Goal: Task Accomplishment & Management: Manage account settings

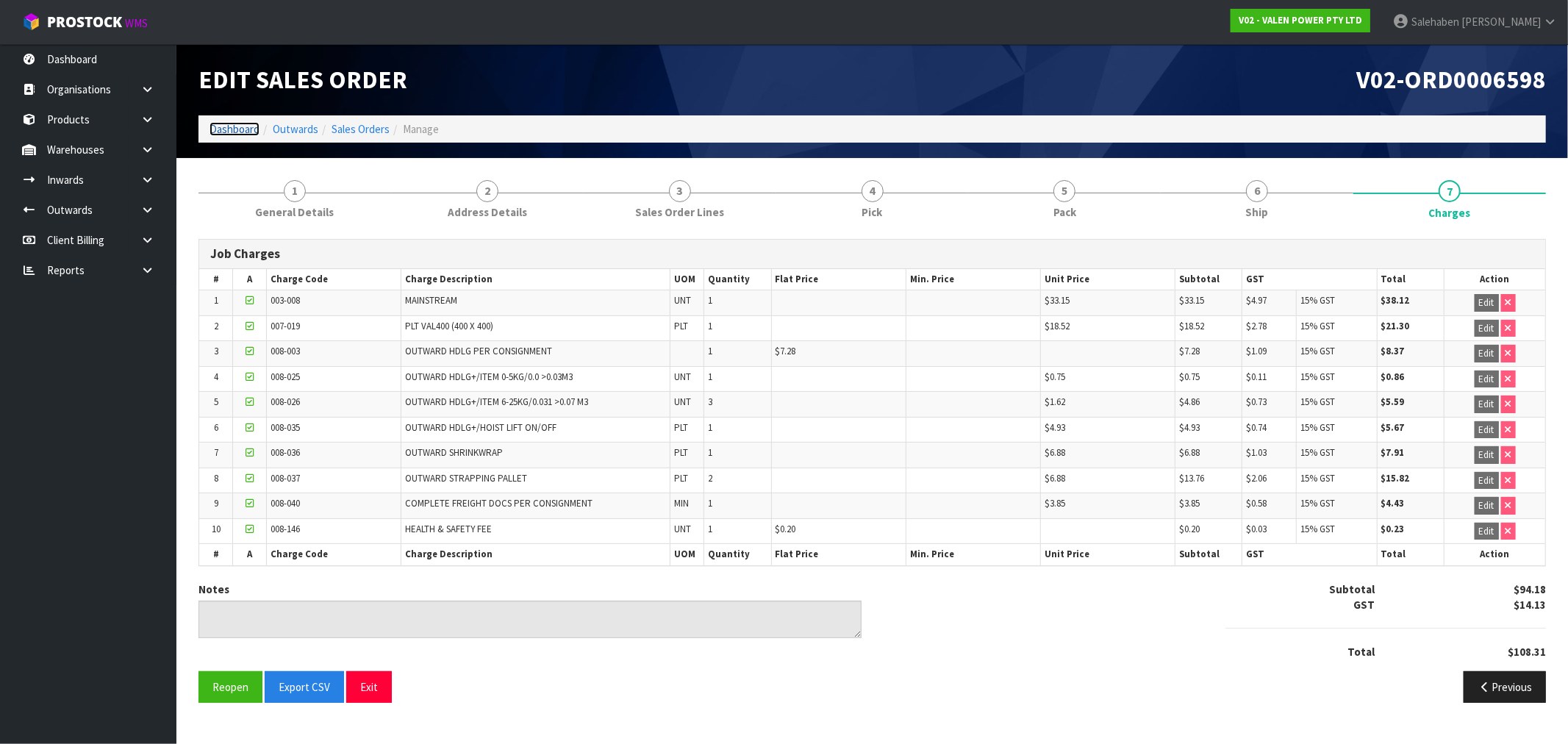
click at [234, 122] on link "Dashboard" at bounding box center [234, 129] width 50 height 14
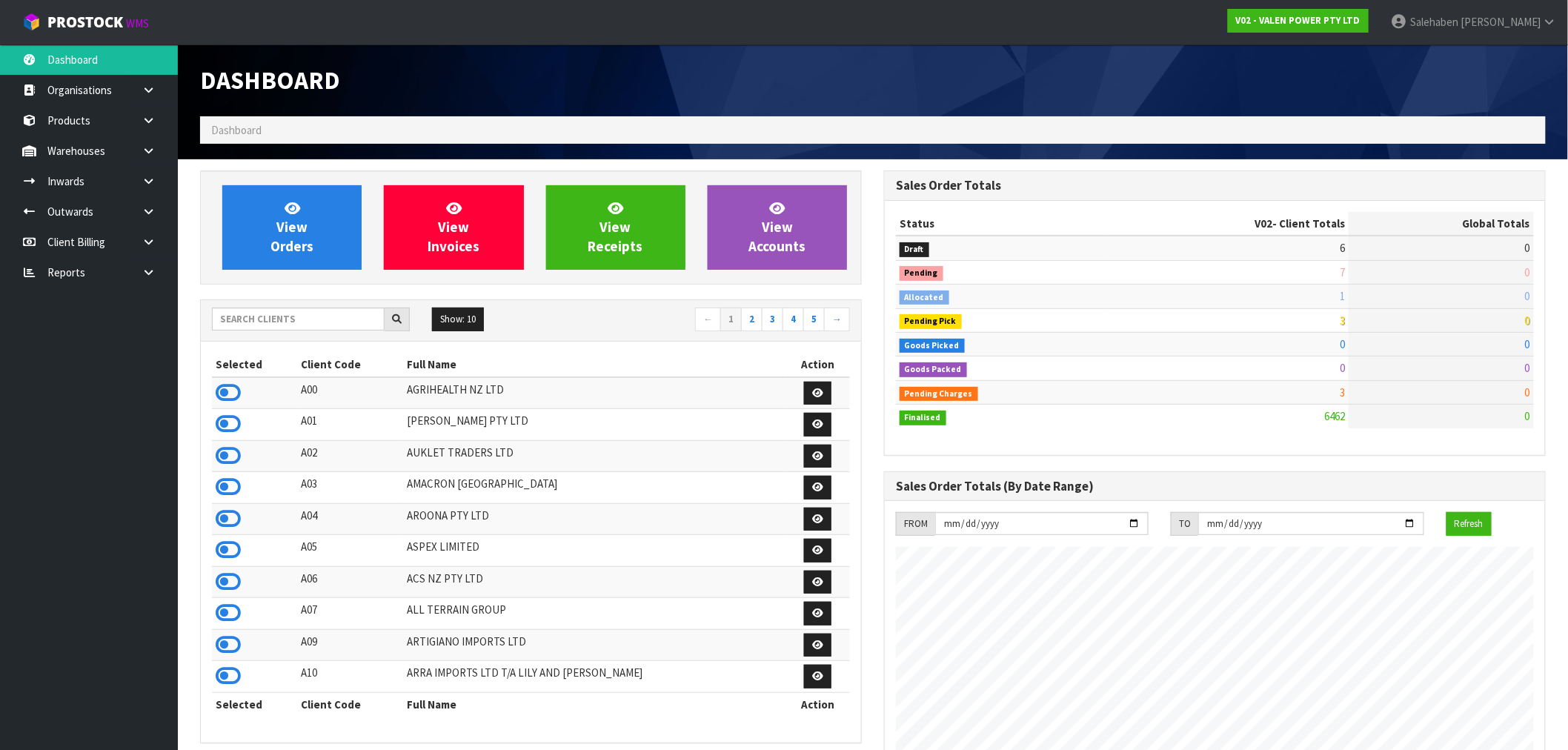
scroll to position [1123, 684]
click at [290, 322] on input "text" at bounding box center [299, 319] width 173 height 23
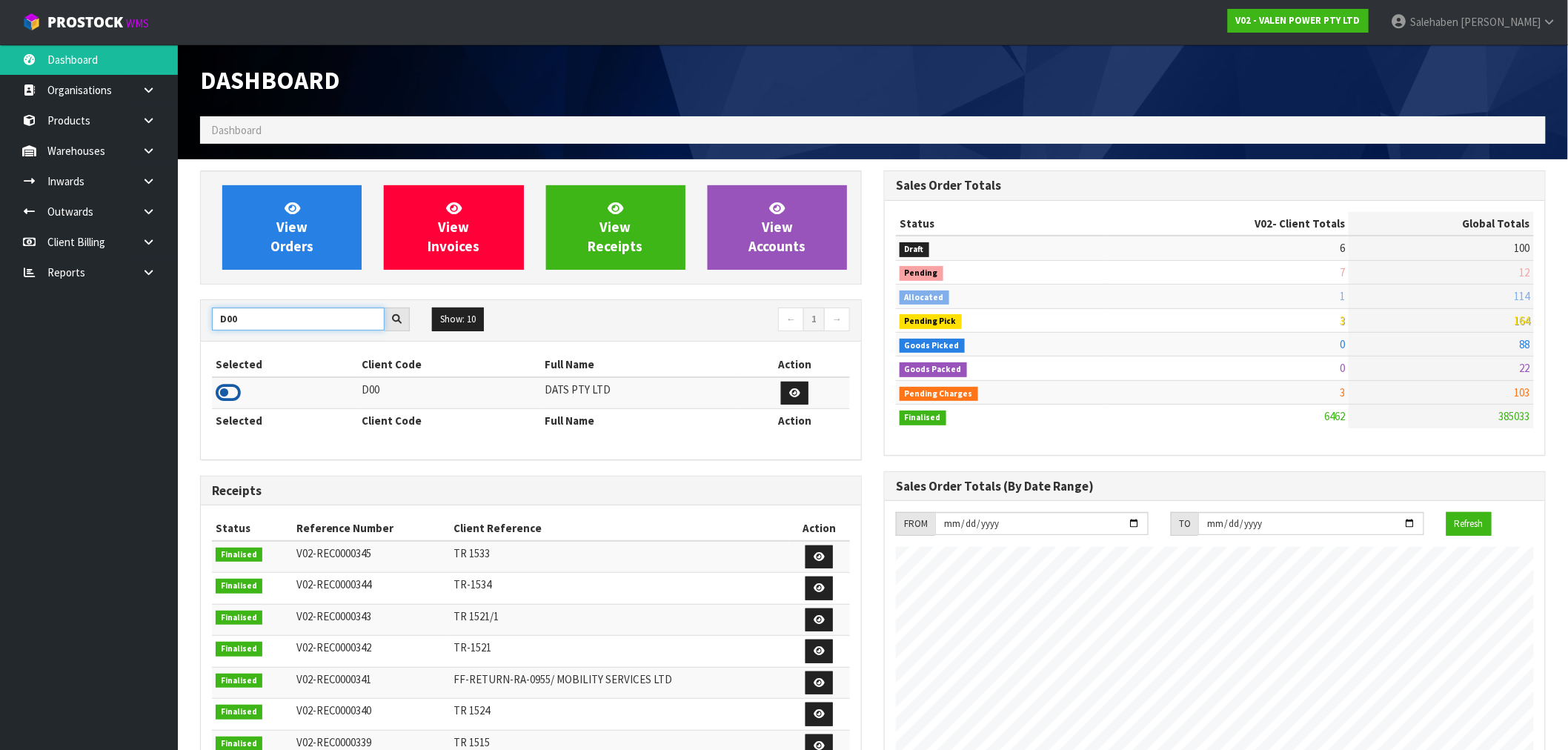
type input "D00"
click at [234, 390] on icon at bounding box center [228, 393] width 25 height 22
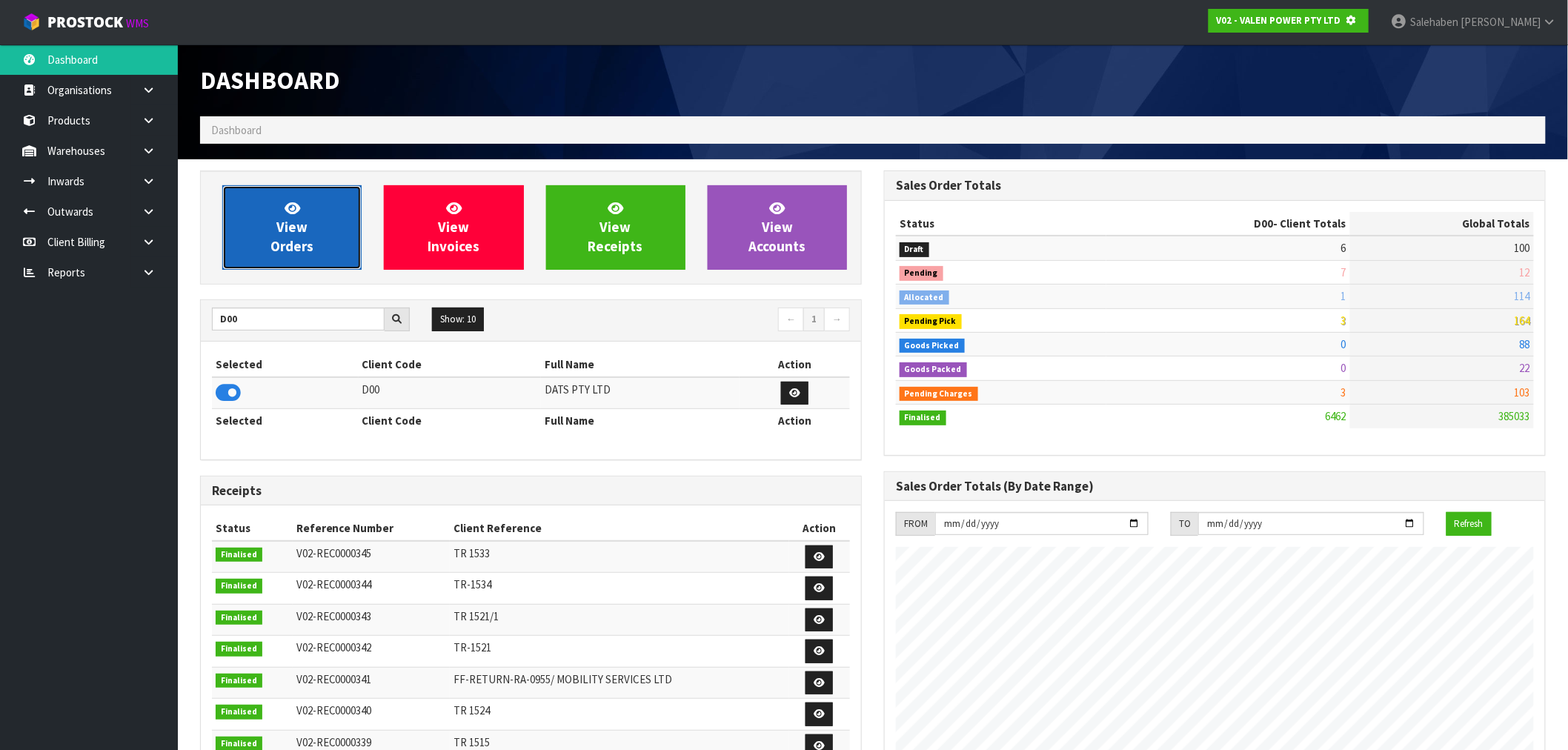
scroll to position [740056, 740503]
click at [290, 220] on span "View Orders" at bounding box center [292, 227] width 43 height 56
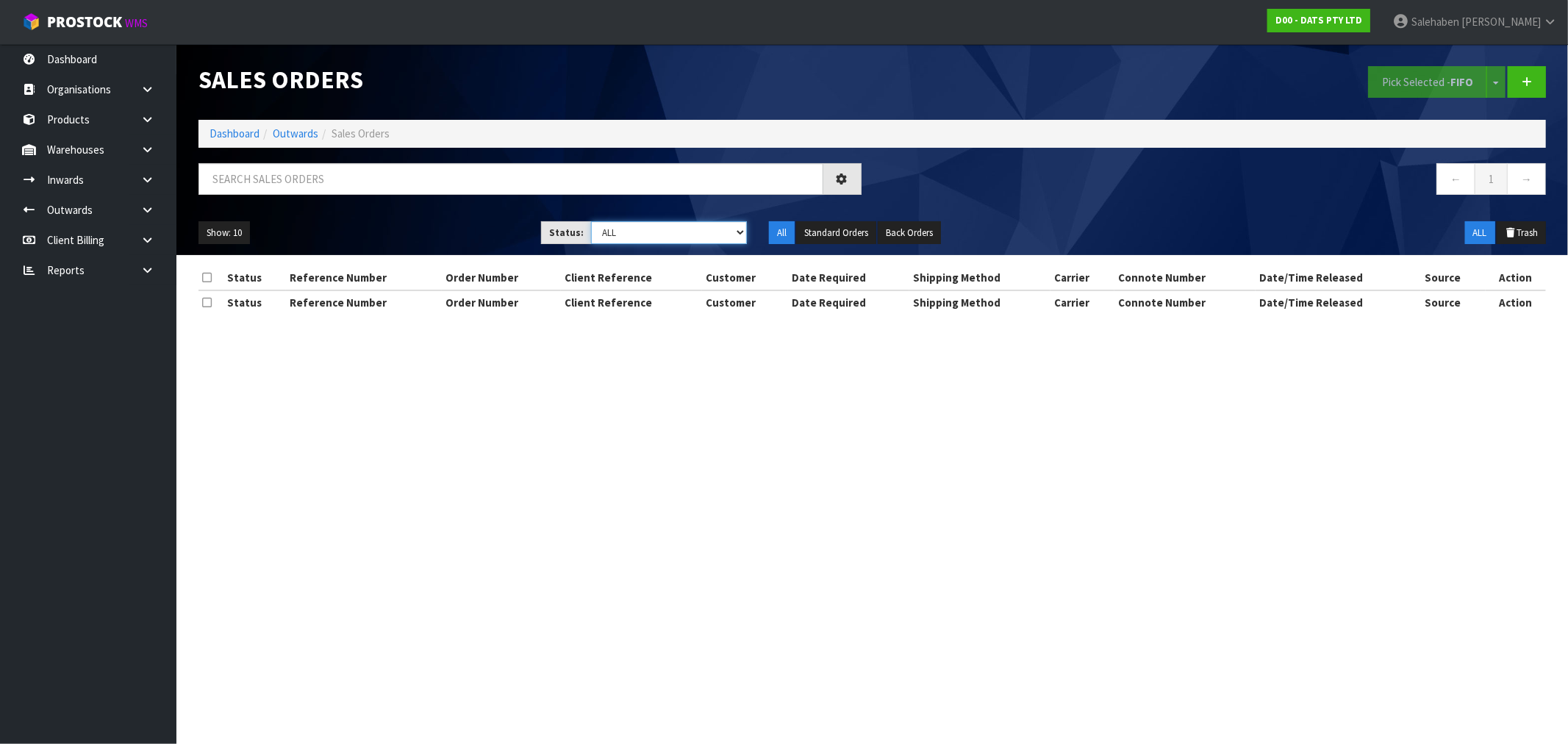
click at [626, 238] on select "Draft Pending Allocated Pending Pick Goods Picked Goods Packed Pending Charges …" at bounding box center [669, 232] width 156 height 23
select select "string:3"
click at [591, 221] on select "Draft Pending Allocated Pending Pick Goods Picked Goods Packed Pending Charges …" at bounding box center [669, 232] width 156 height 23
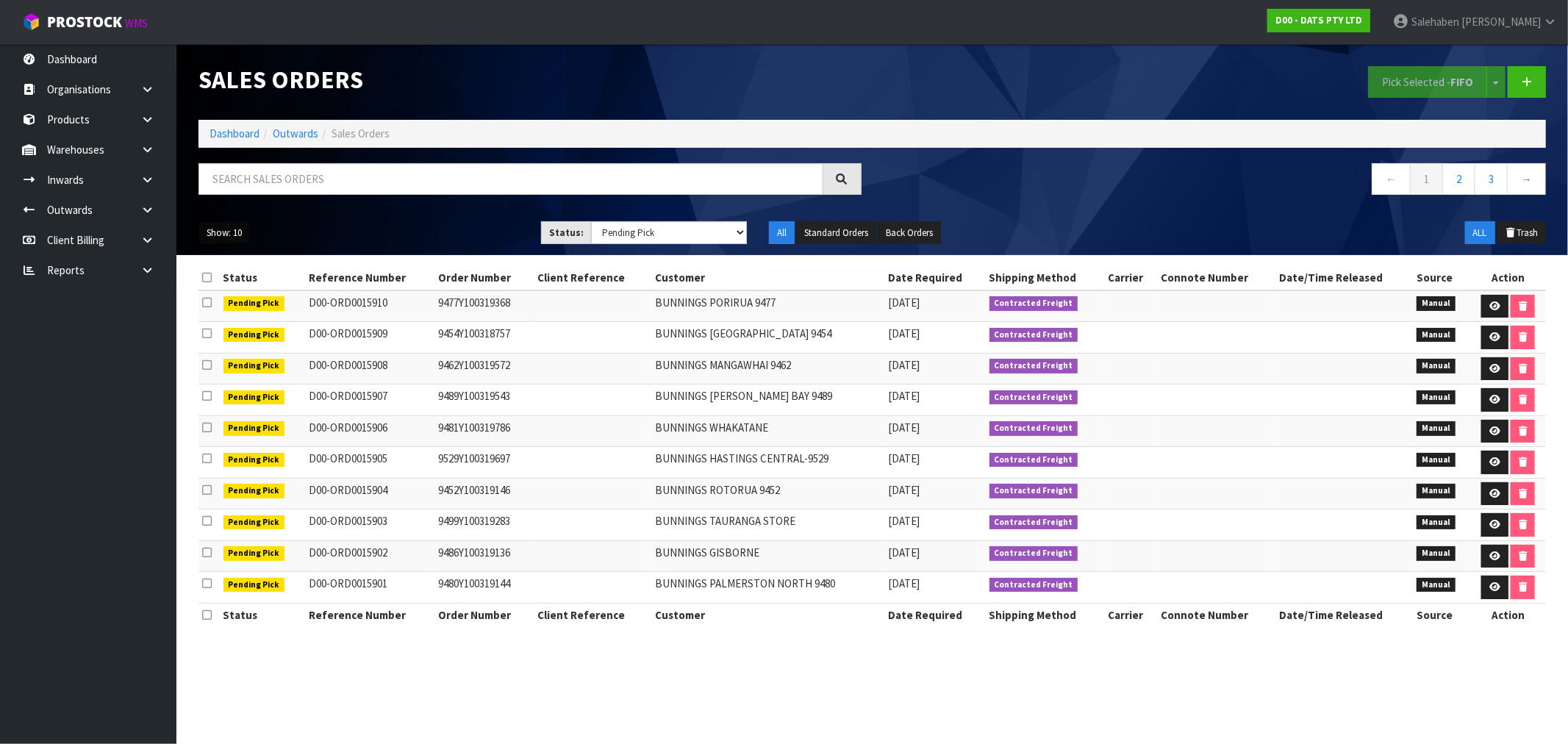
click at [233, 239] on button "Show: 10" at bounding box center [224, 233] width 52 height 24
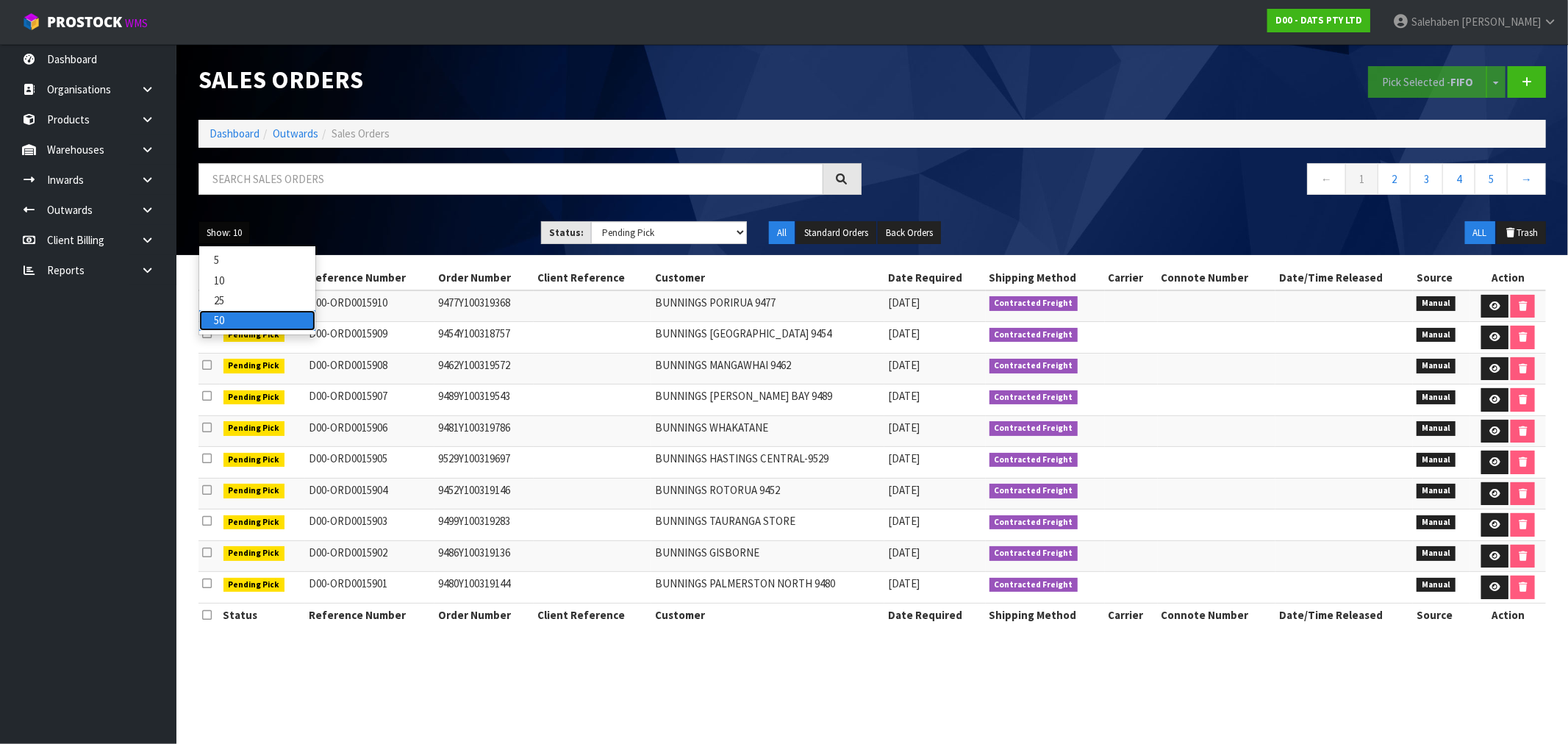
click at [219, 322] on link "50" at bounding box center [257, 320] width 116 height 20
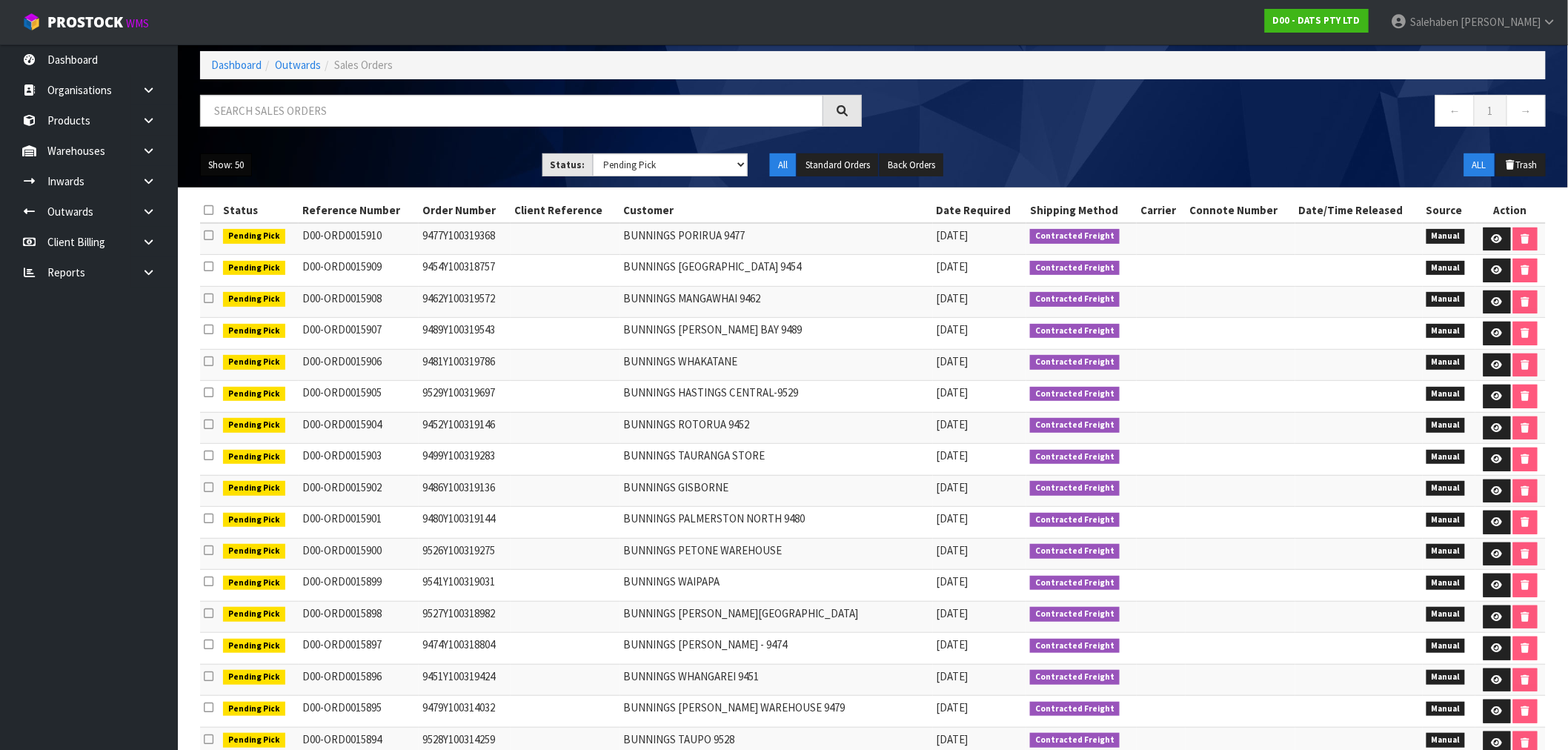
scroll to position [387, 0]
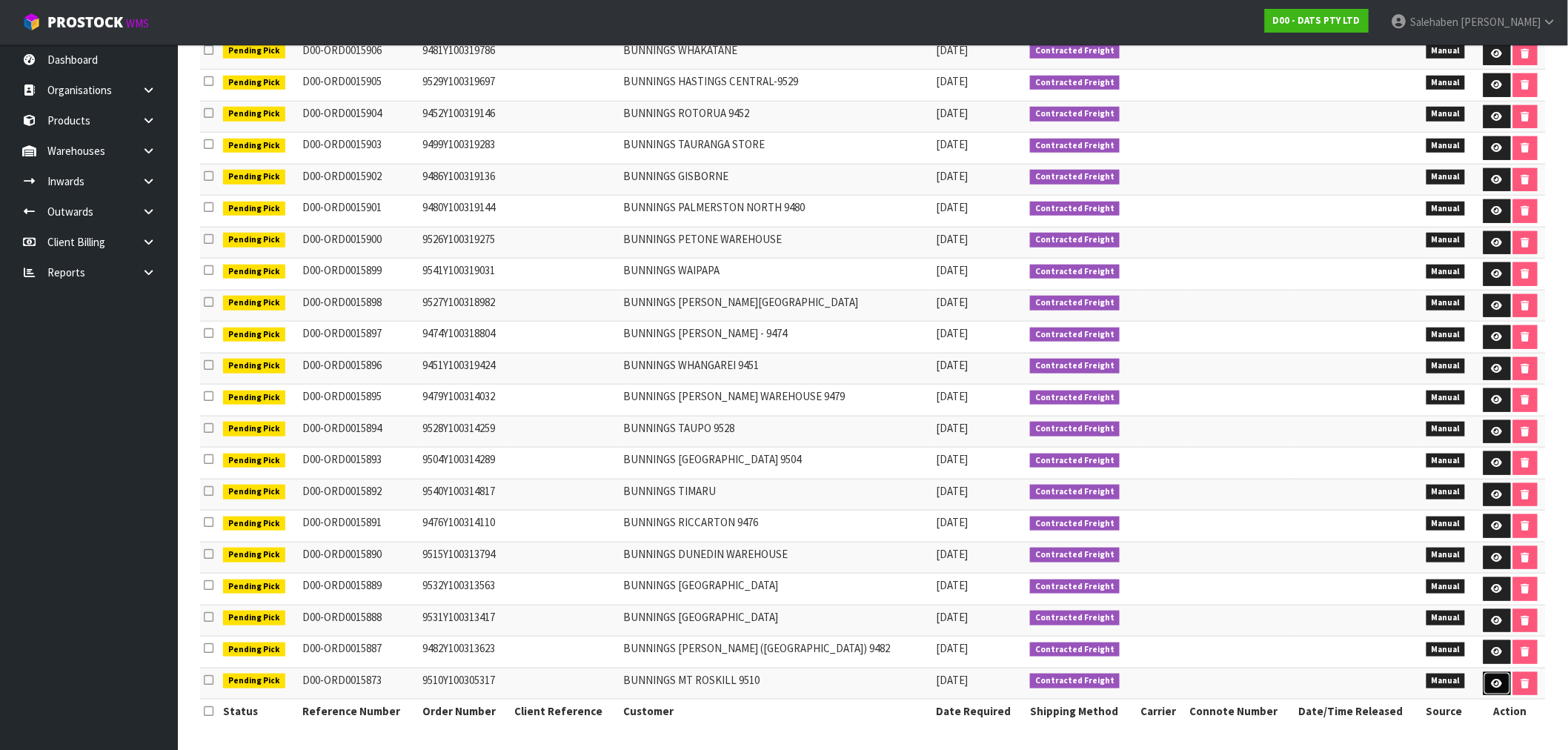
click at [1500, 682] on icon at bounding box center [1497, 683] width 11 height 9
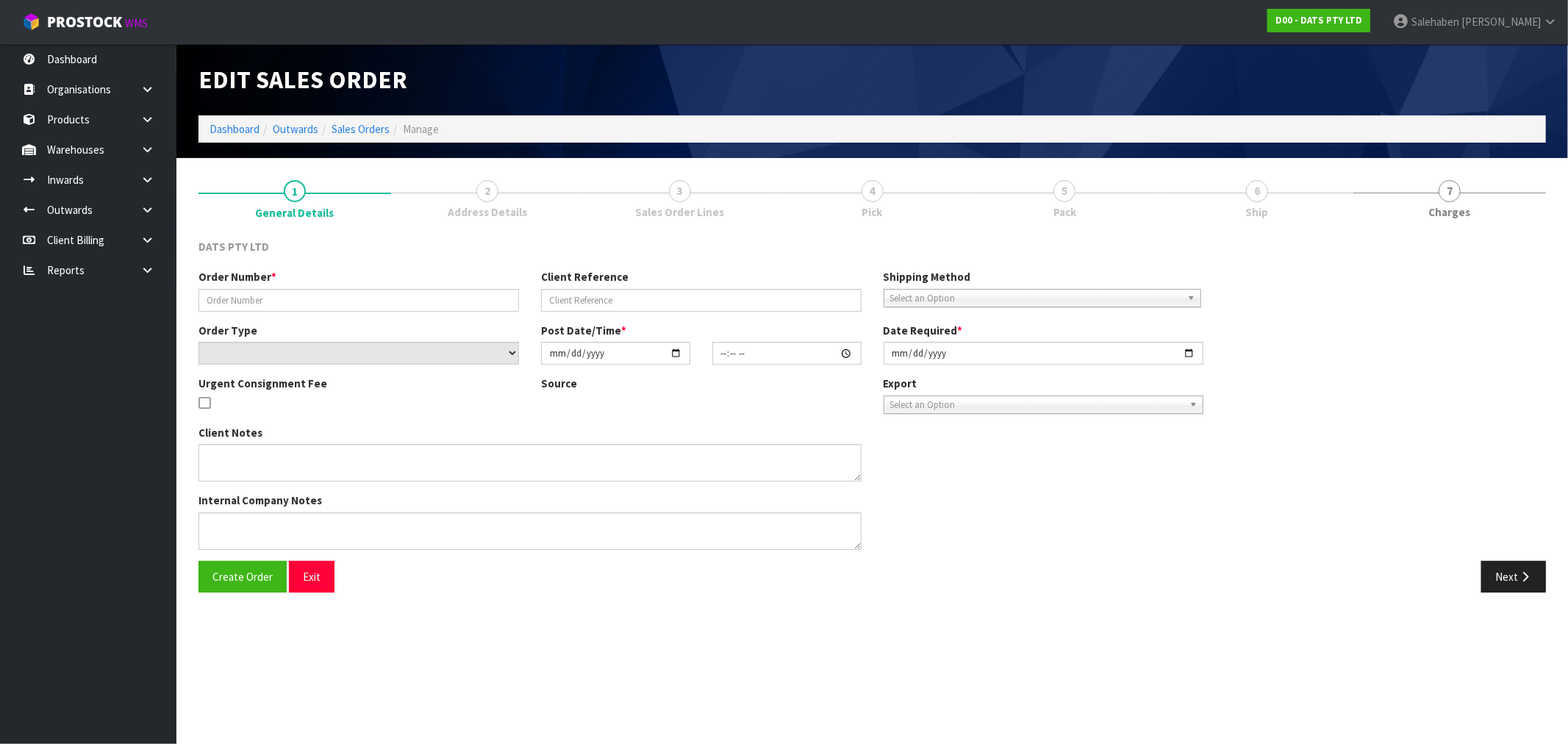
type input "9510Y100305317"
select select "number:0"
type input "[DATE]"
type input "09:46:00.000"
type input "[DATE]"
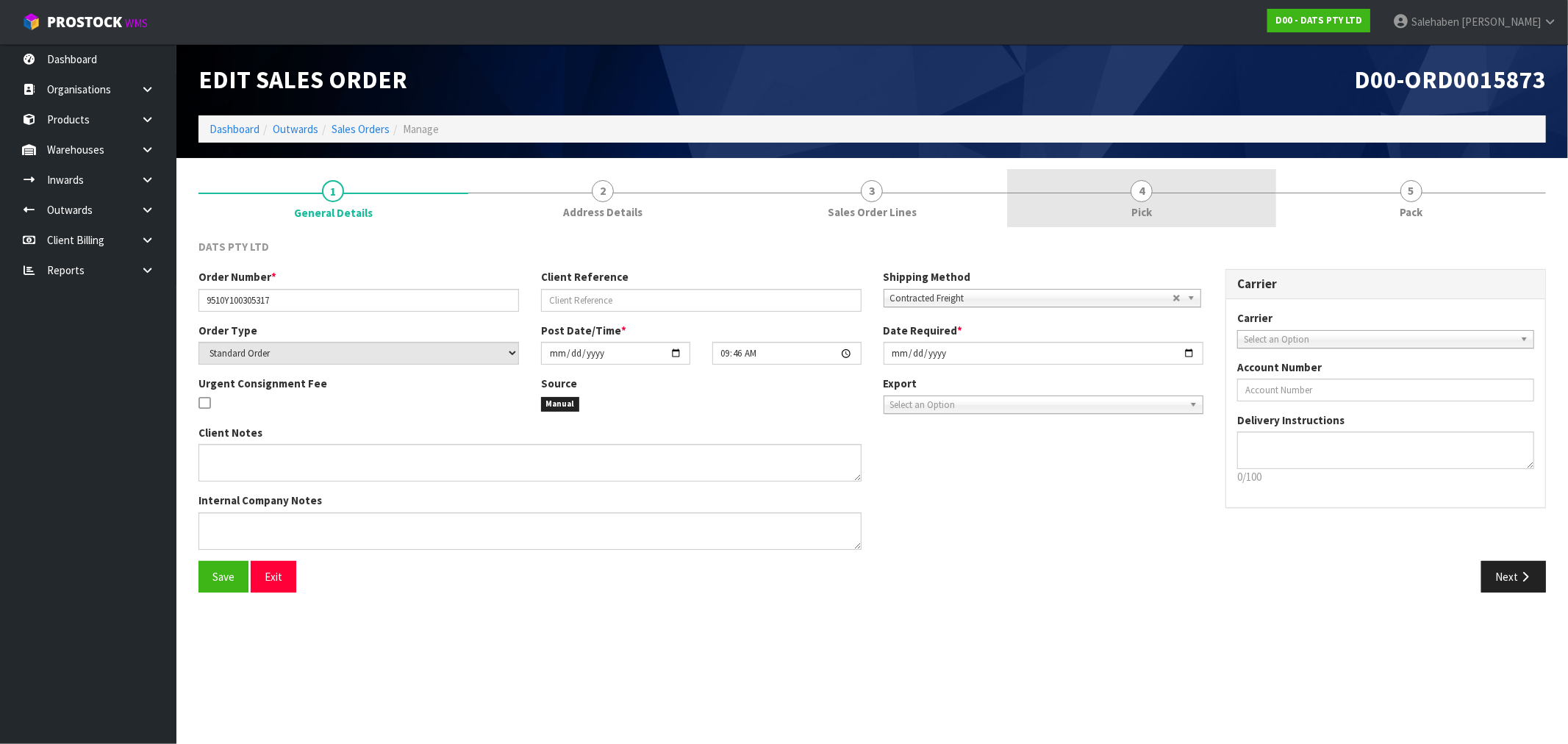
click at [1137, 214] on span "Pick" at bounding box center [1141, 212] width 20 height 15
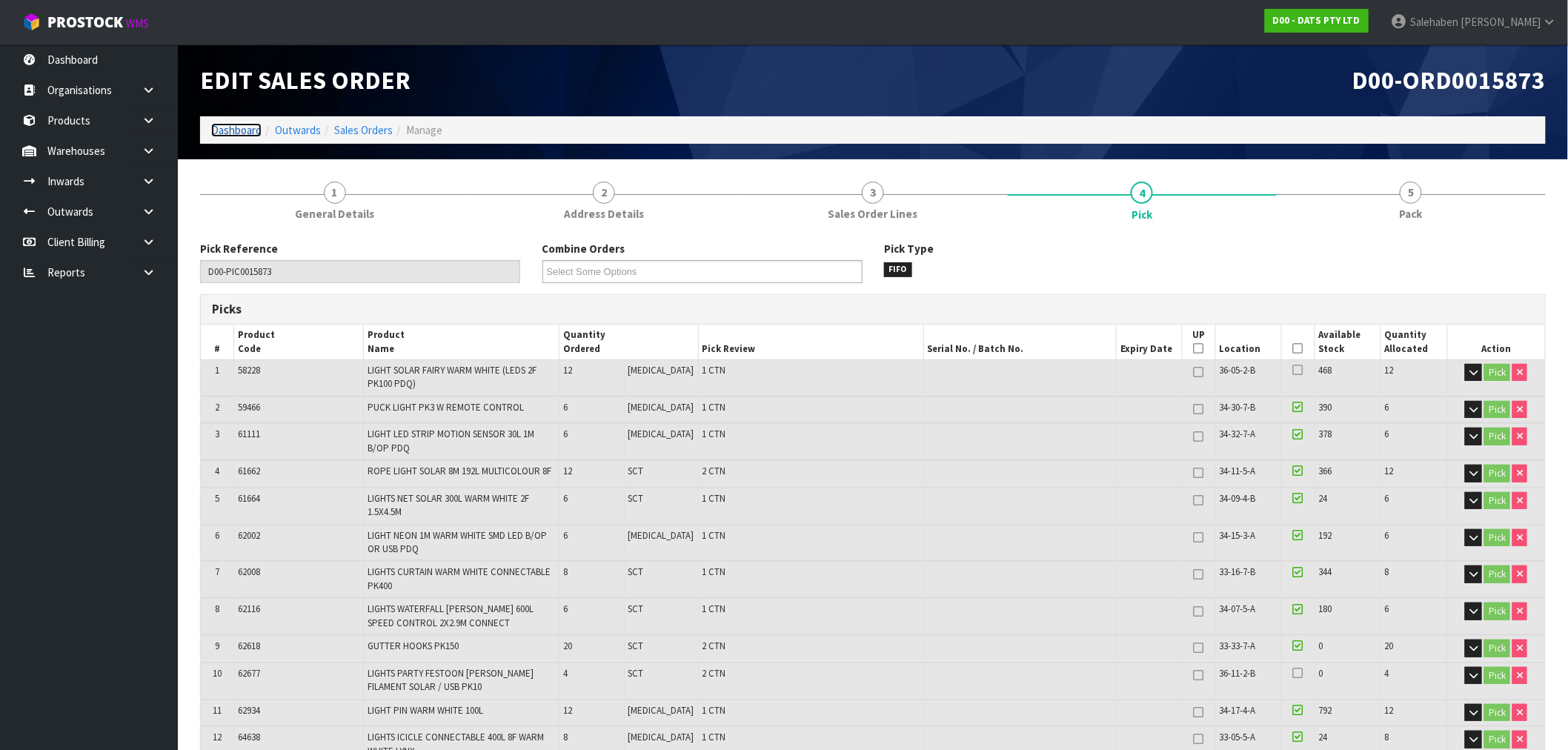
click at [240, 123] on link "Dashboard" at bounding box center [236, 130] width 50 height 14
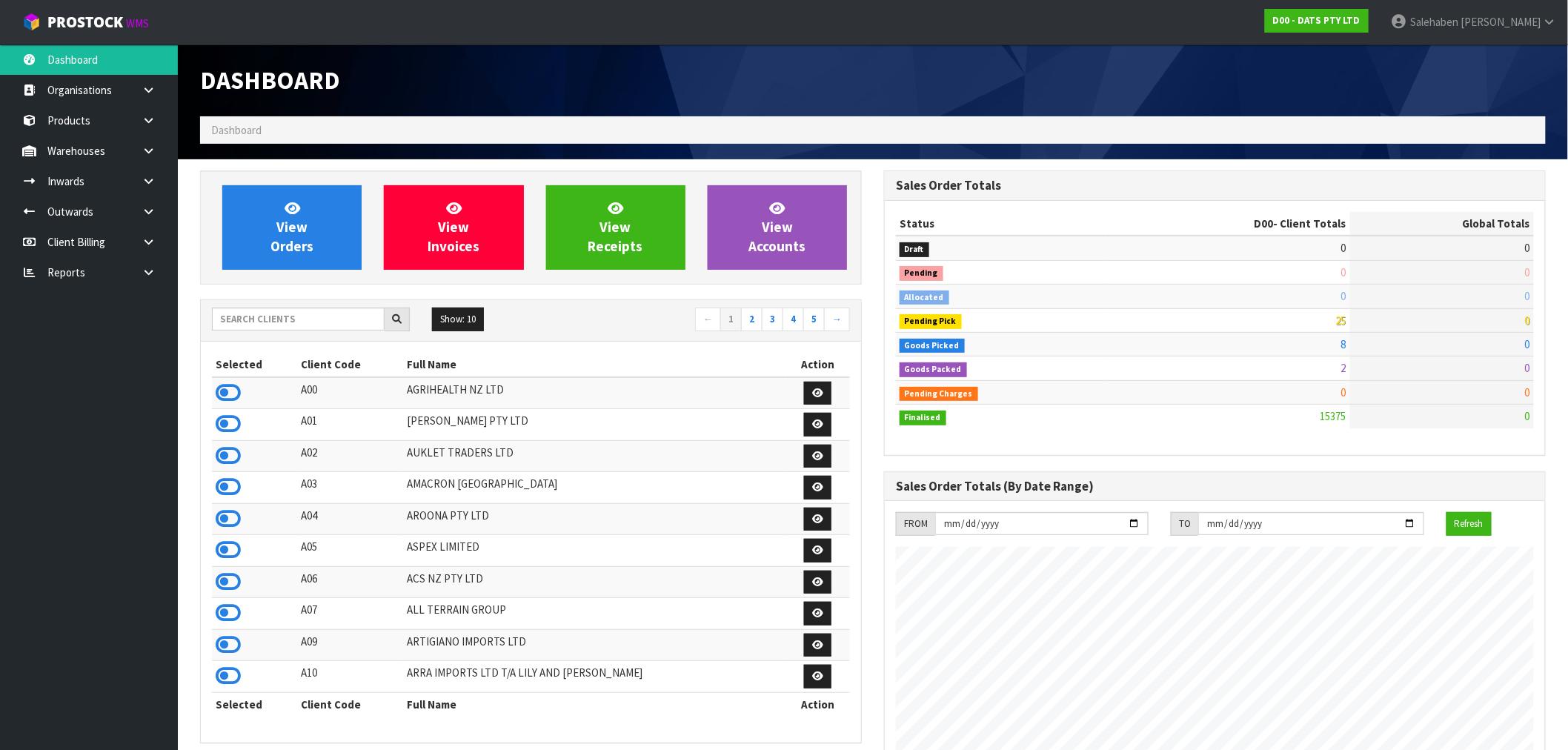
scroll to position [924, 684]
click at [308, 319] on input "text" at bounding box center [299, 319] width 173 height 23
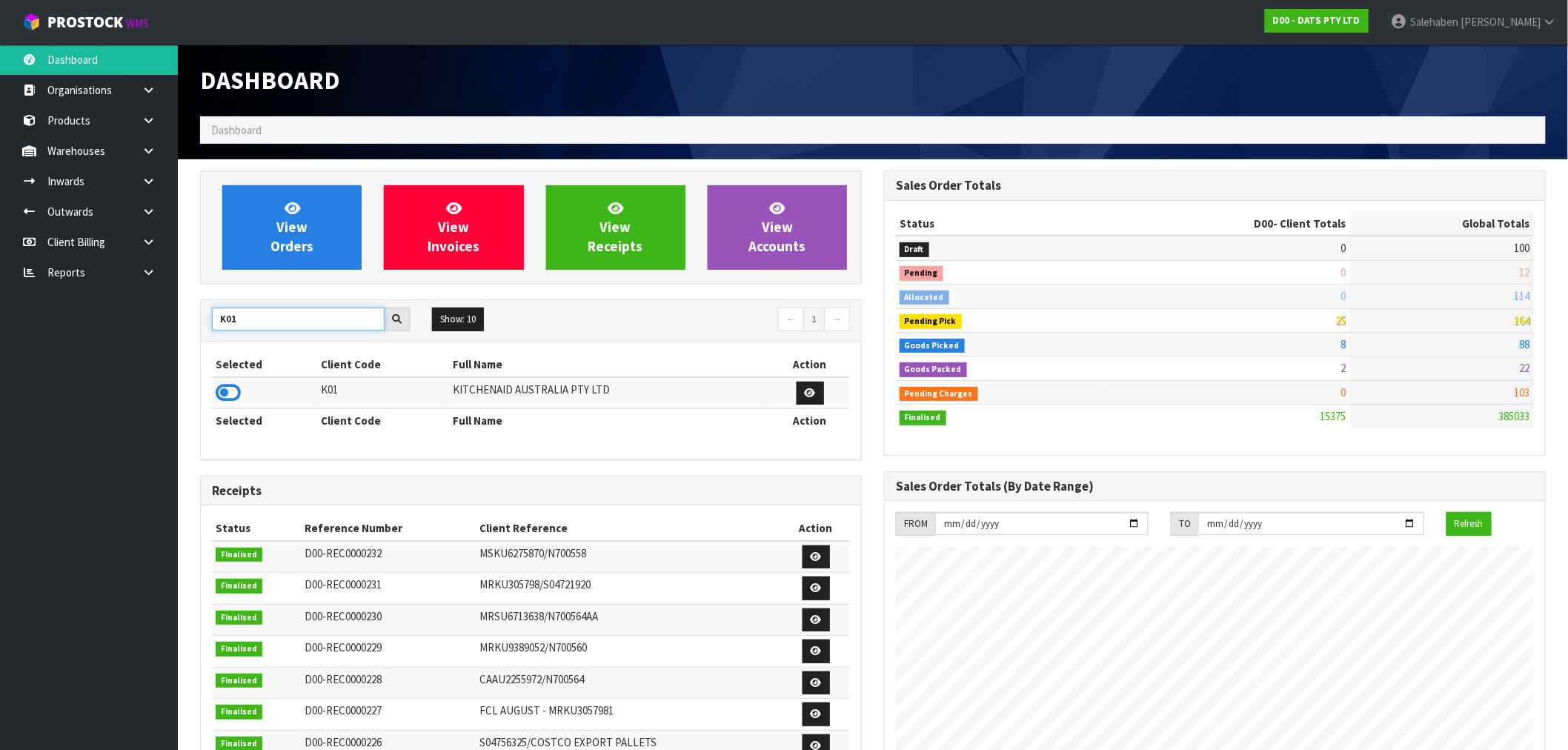
type input "K01"
drag, startPoint x: 222, startPoint y: 380, endPoint x: 215, endPoint y: 387, distance: 9.9
click at [220, 382] on td at bounding box center [265, 393] width 106 height 32
click at [221, 387] on icon at bounding box center [228, 393] width 25 height 22
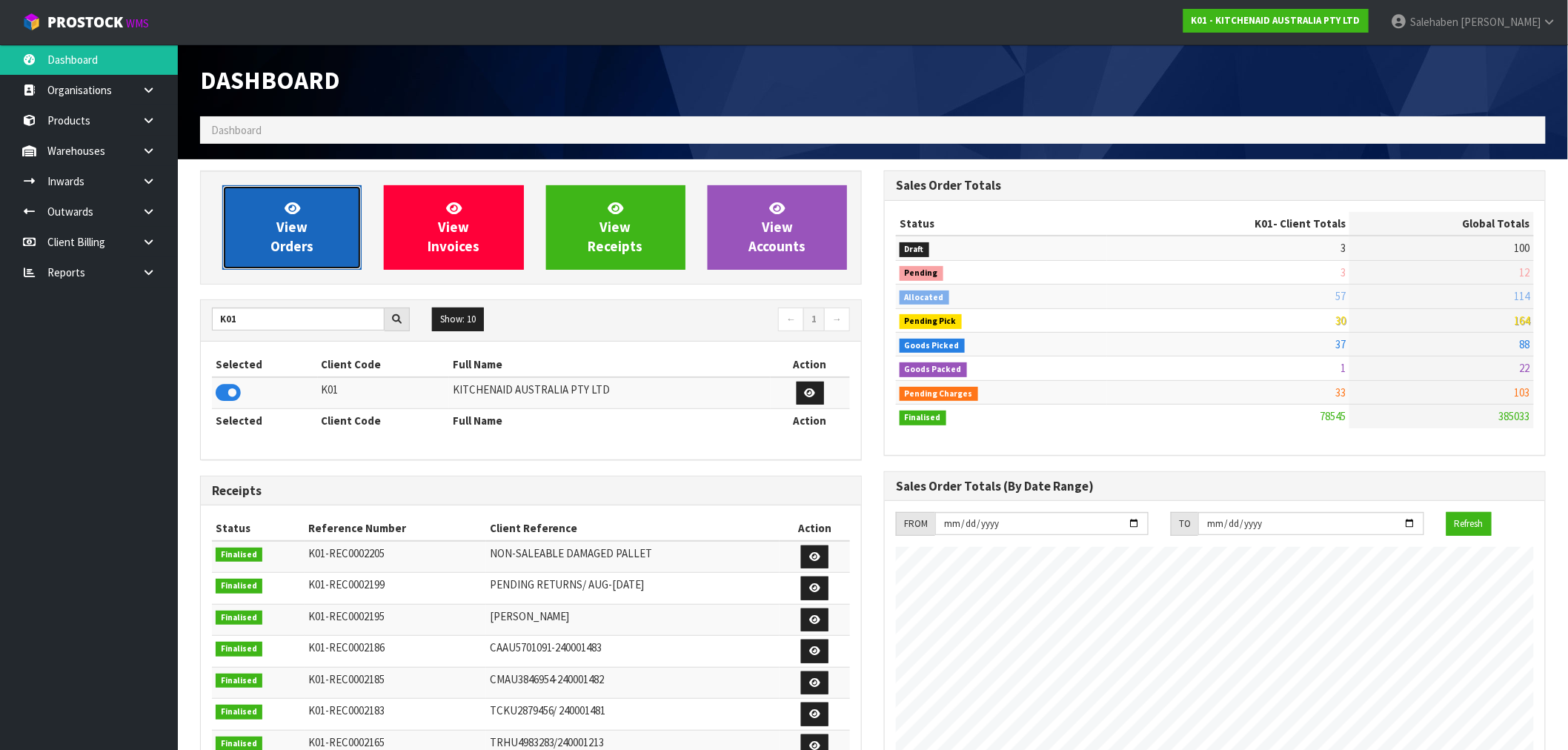
click at [298, 237] on span "View Orders" at bounding box center [292, 227] width 43 height 56
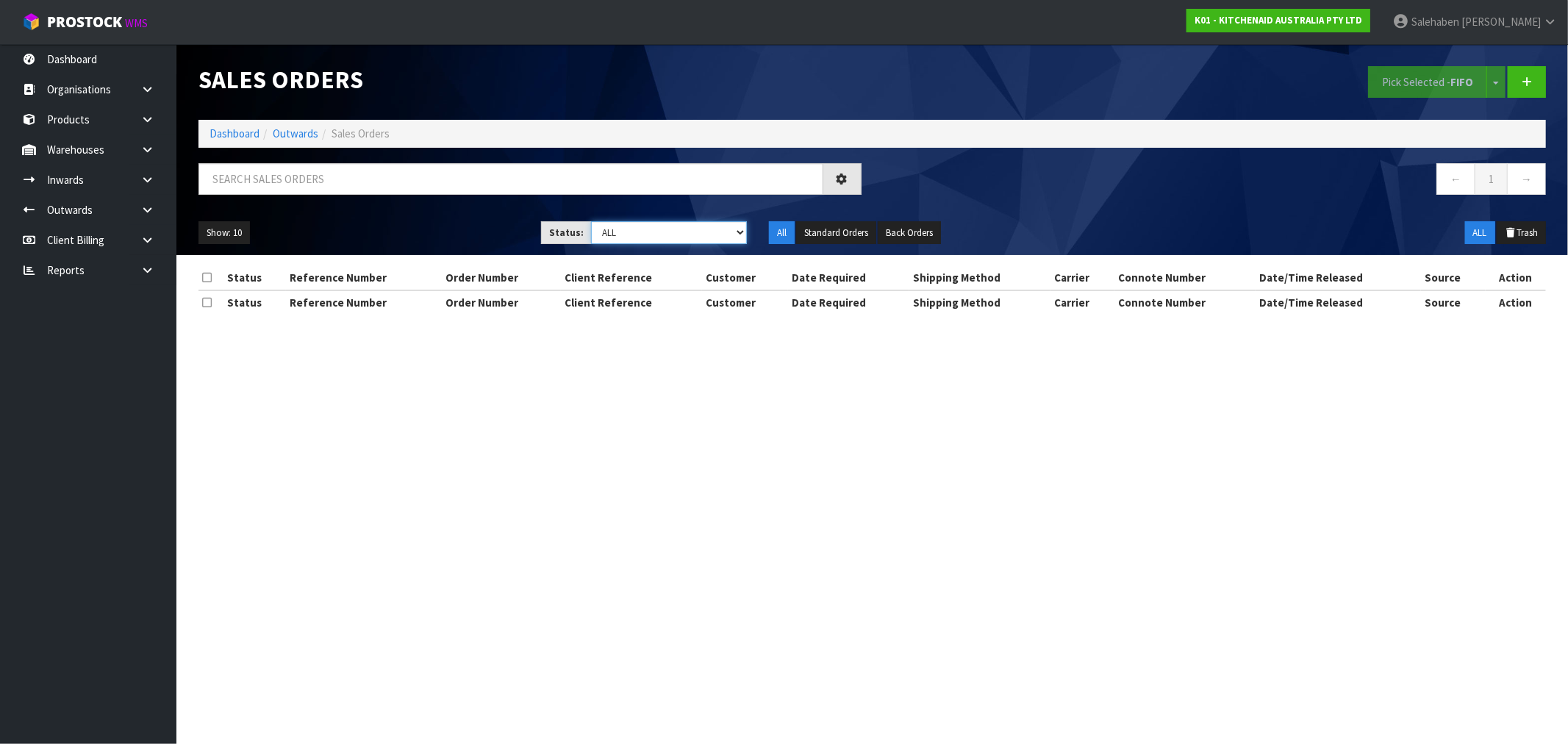
click at [671, 233] on select "Draft Pending Allocated Pending Pick Goods Picked Goods Packed Pending Charges …" at bounding box center [669, 232] width 156 height 23
select select "string:3"
click at [591, 221] on select "Draft Pending Allocated Pending Pick Goods Picked Goods Packed Pending Charges …" at bounding box center [669, 232] width 156 height 23
click at [221, 233] on button "Show: 10" at bounding box center [224, 233] width 52 height 24
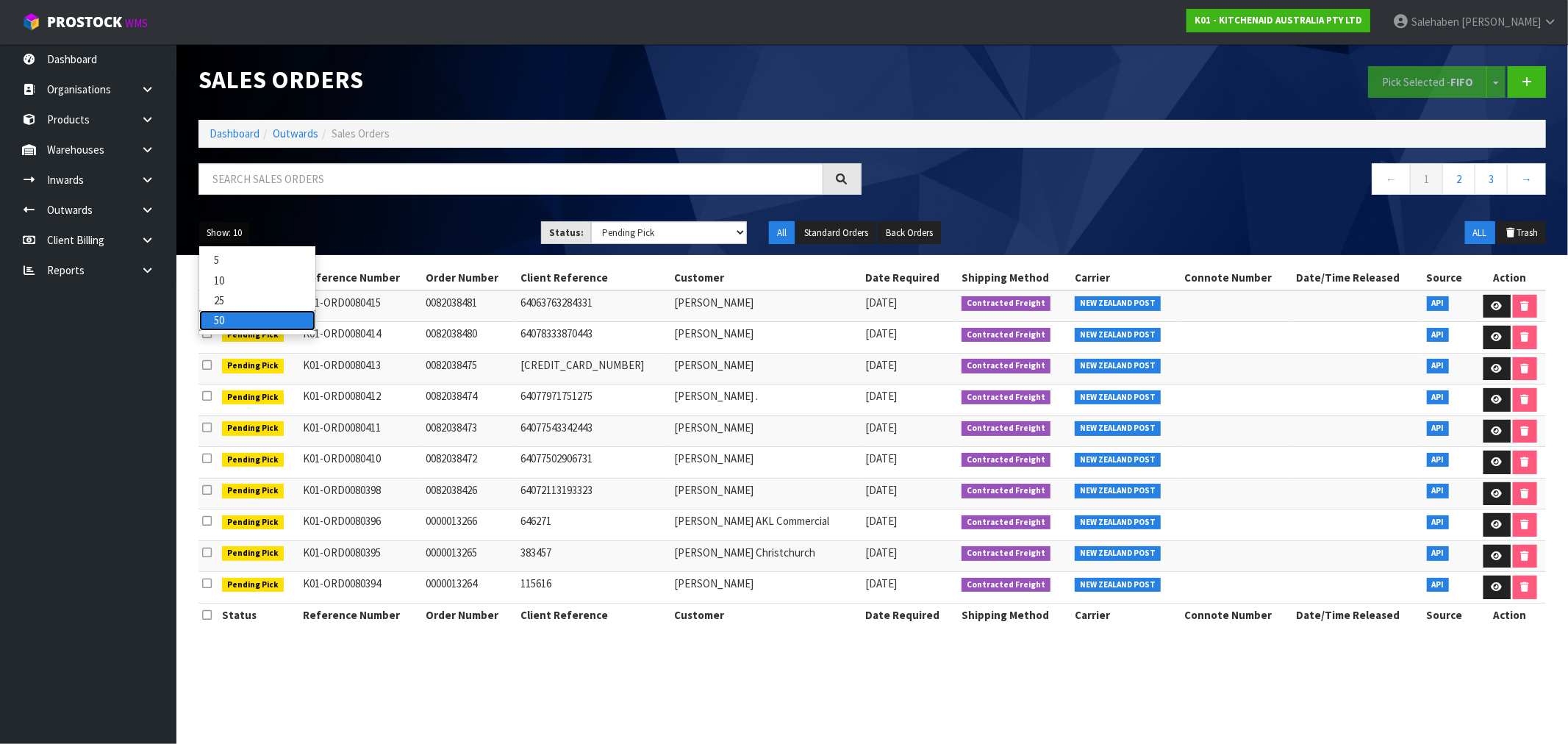
click at [216, 317] on link "50" at bounding box center [257, 320] width 116 height 20
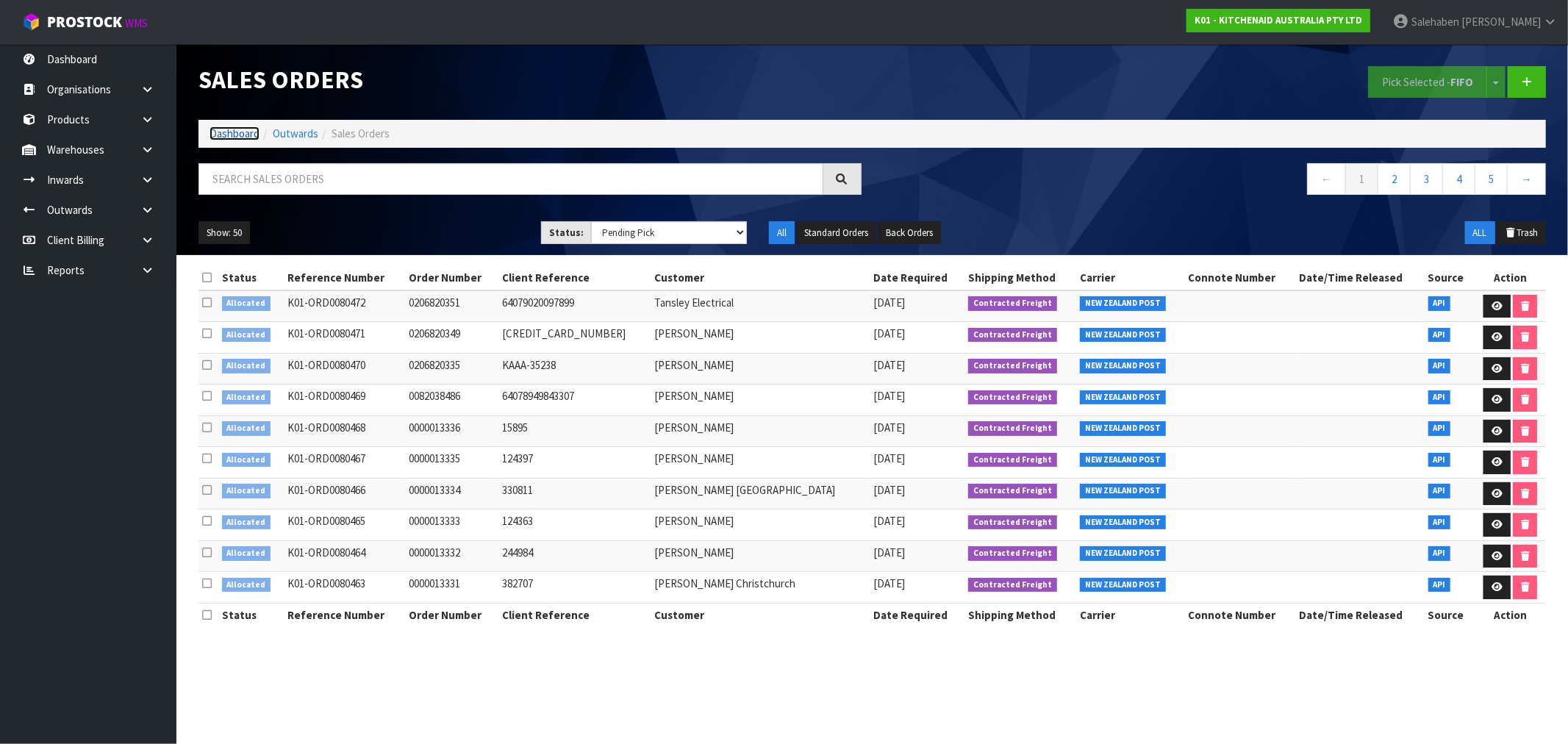
click at [214, 137] on link "Dashboard" at bounding box center [234, 133] width 50 height 14
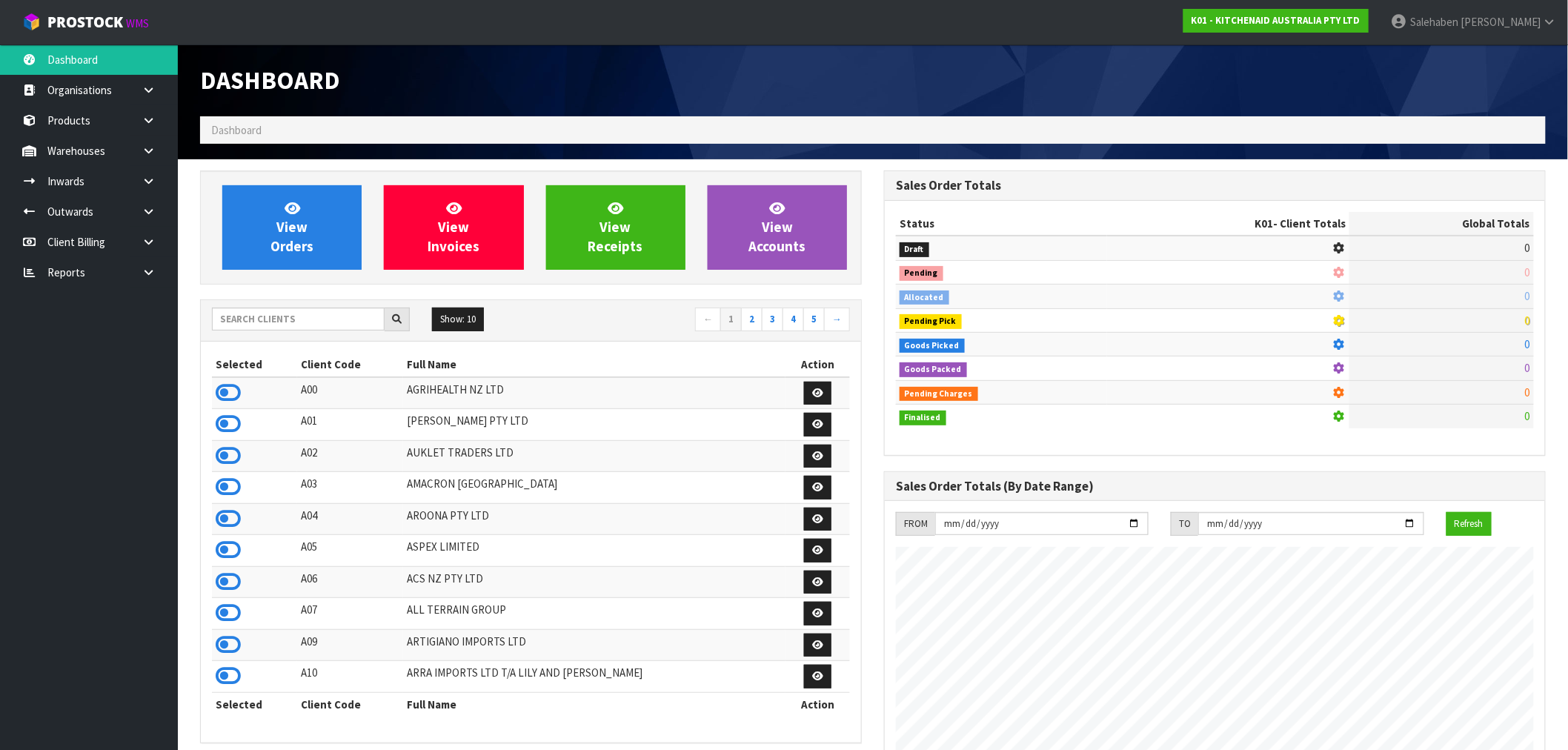
scroll to position [924, 684]
click at [284, 320] on input "text" at bounding box center [299, 319] width 173 height 23
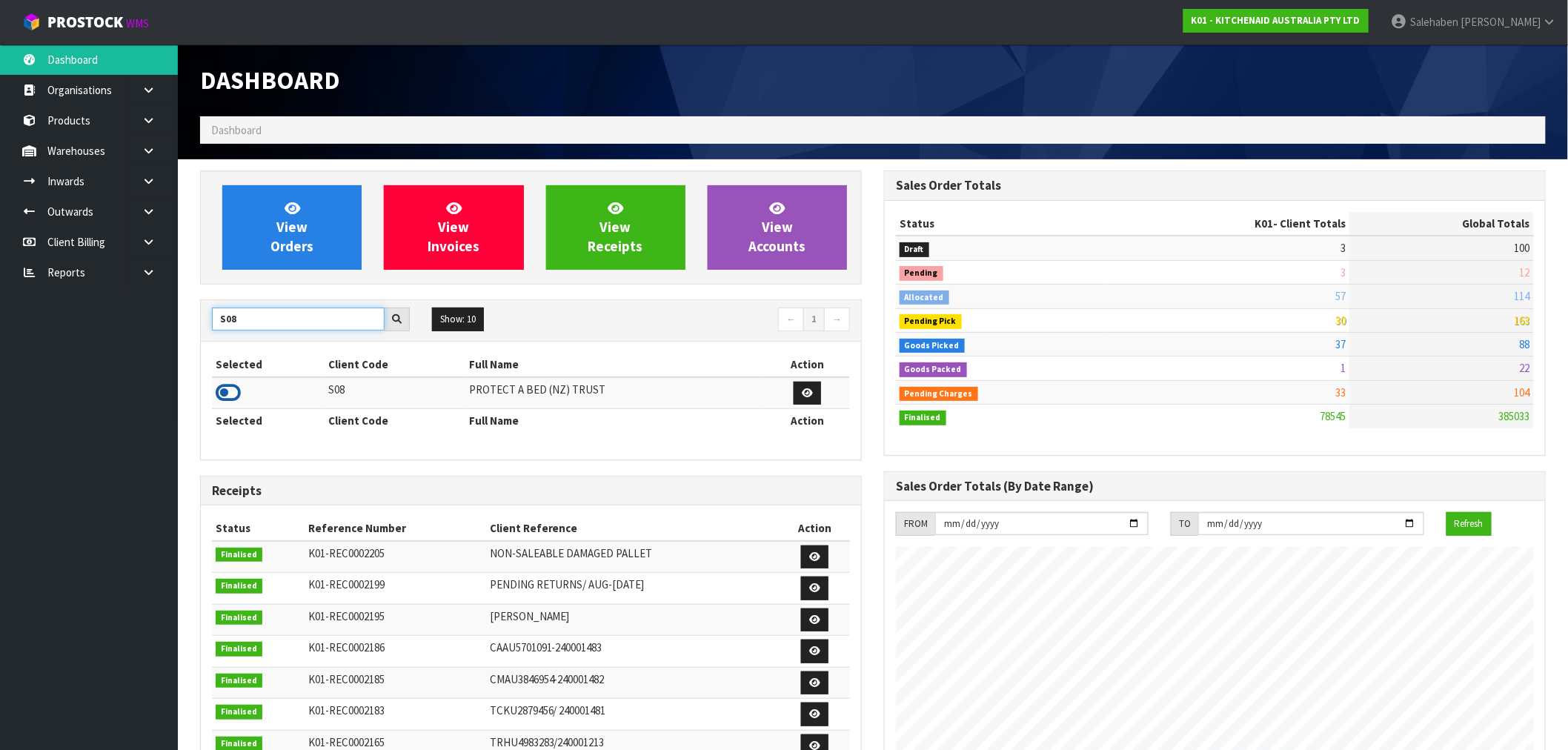
type input "S08"
click at [223, 393] on icon at bounding box center [228, 393] width 25 height 22
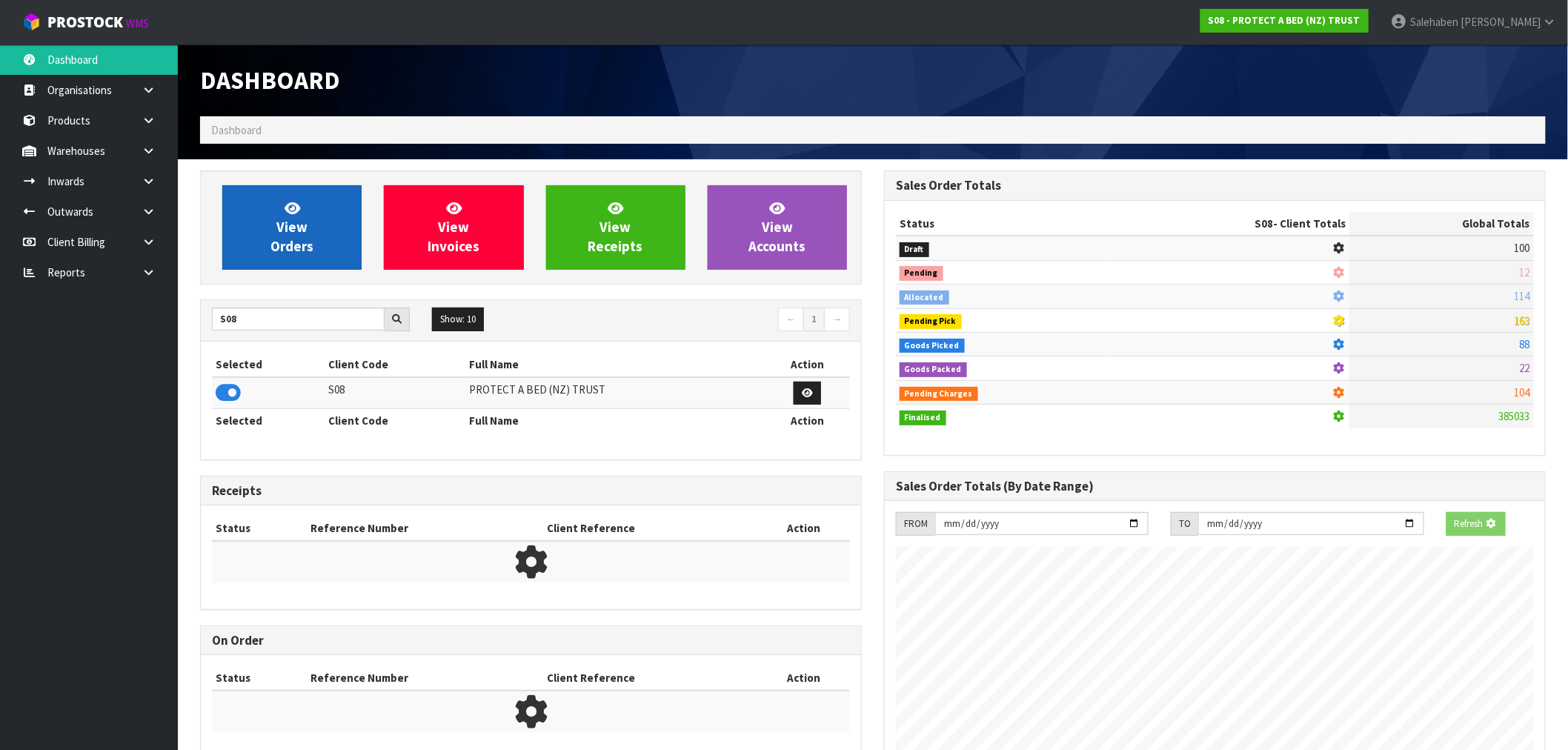
scroll to position [740056, 740503]
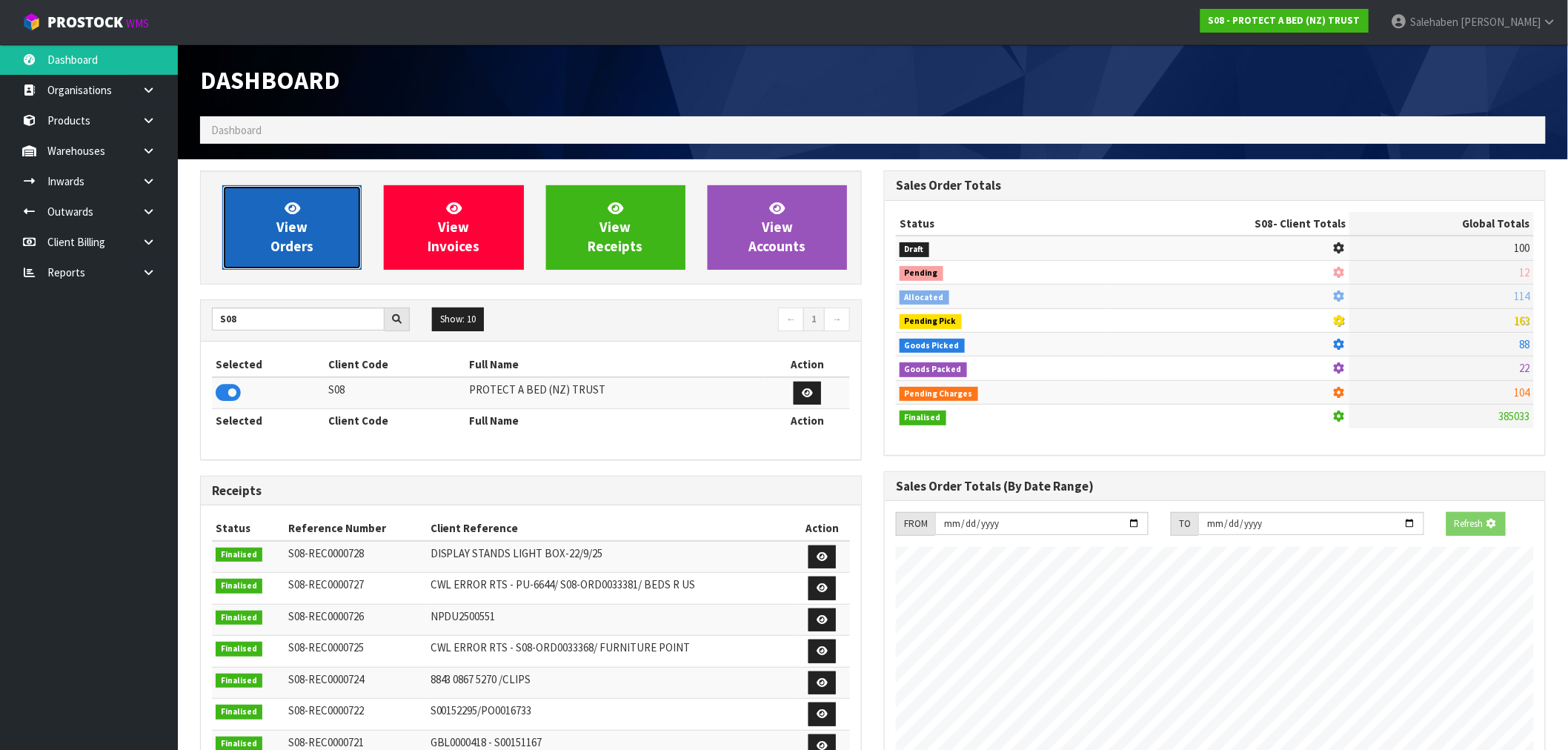
click at [307, 254] on span "View Orders" at bounding box center [292, 227] width 43 height 56
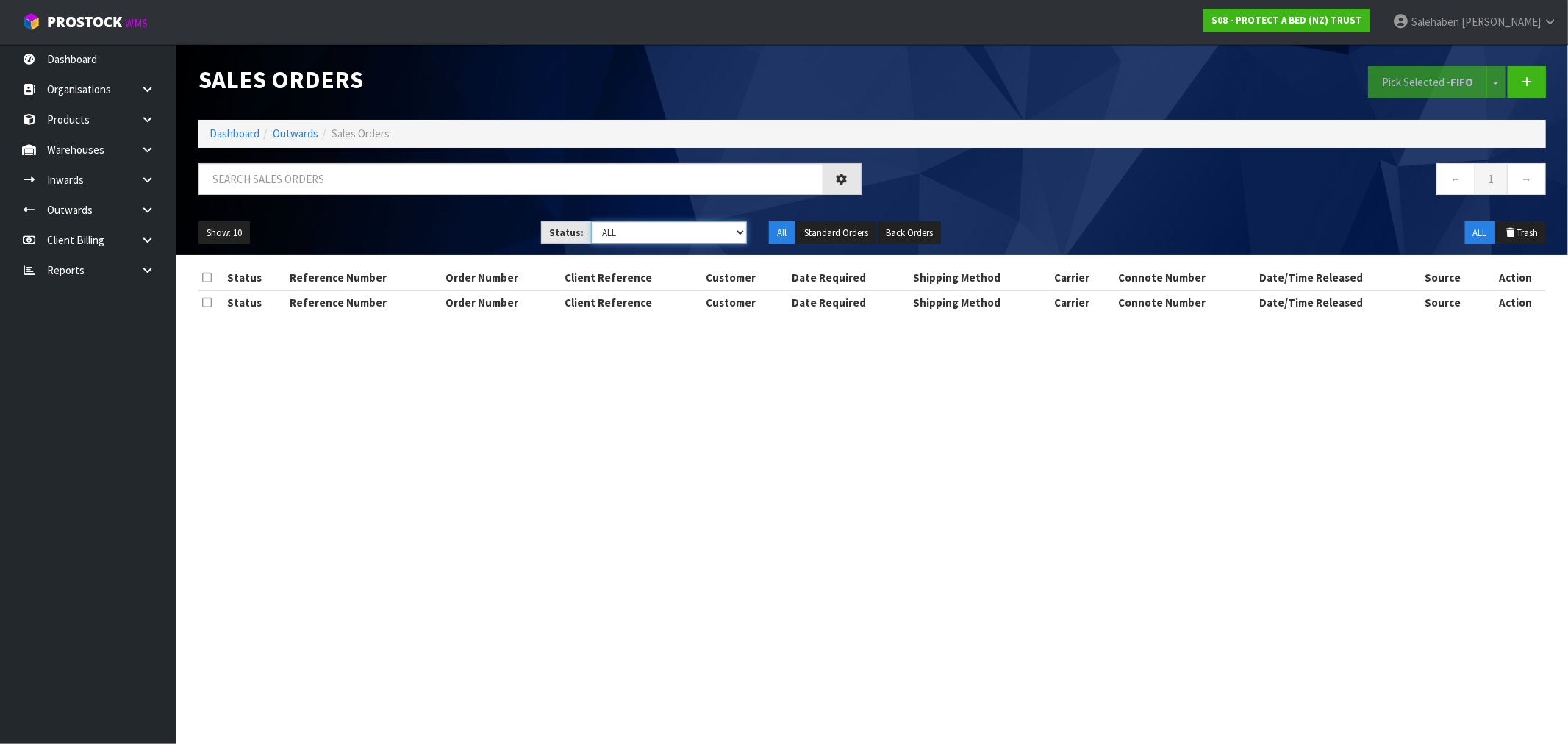
click at [613, 238] on select "Draft Pending Allocated Pending Pick Goods Picked Goods Packed Pending Charges …" at bounding box center [669, 232] width 156 height 23
select select "string:3"
click at [591, 221] on select "Draft Pending Allocated Pending Pick Goods Picked Goods Packed Pending Charges …" at bounding box center [669, 232] width 156 height 23
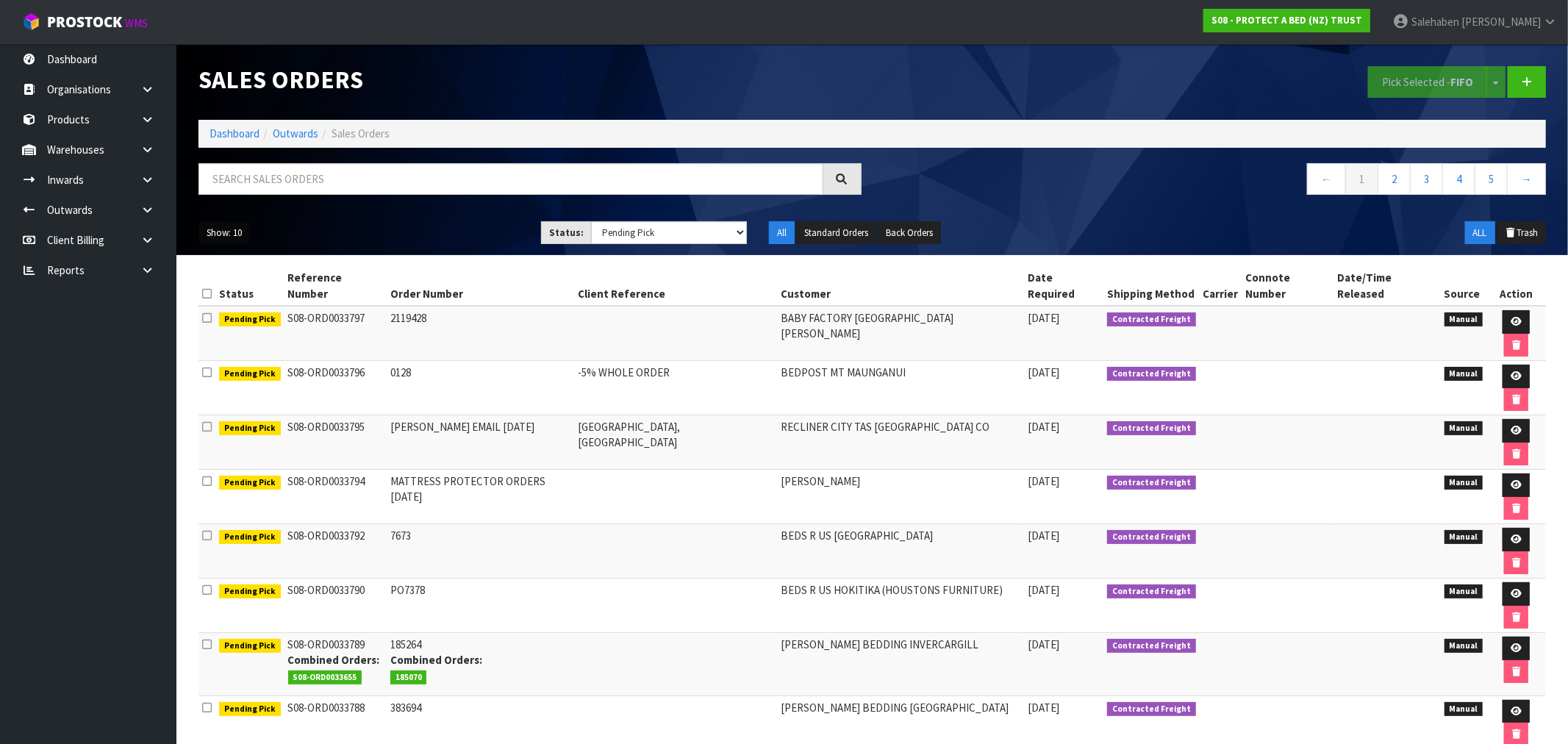
click at [234, 240] on button "Show: 10" at bounding box center [224, 233] width 52 height 24
click at [227, 314] on link "50" at bounding box center [257, 320] width 116 height 20
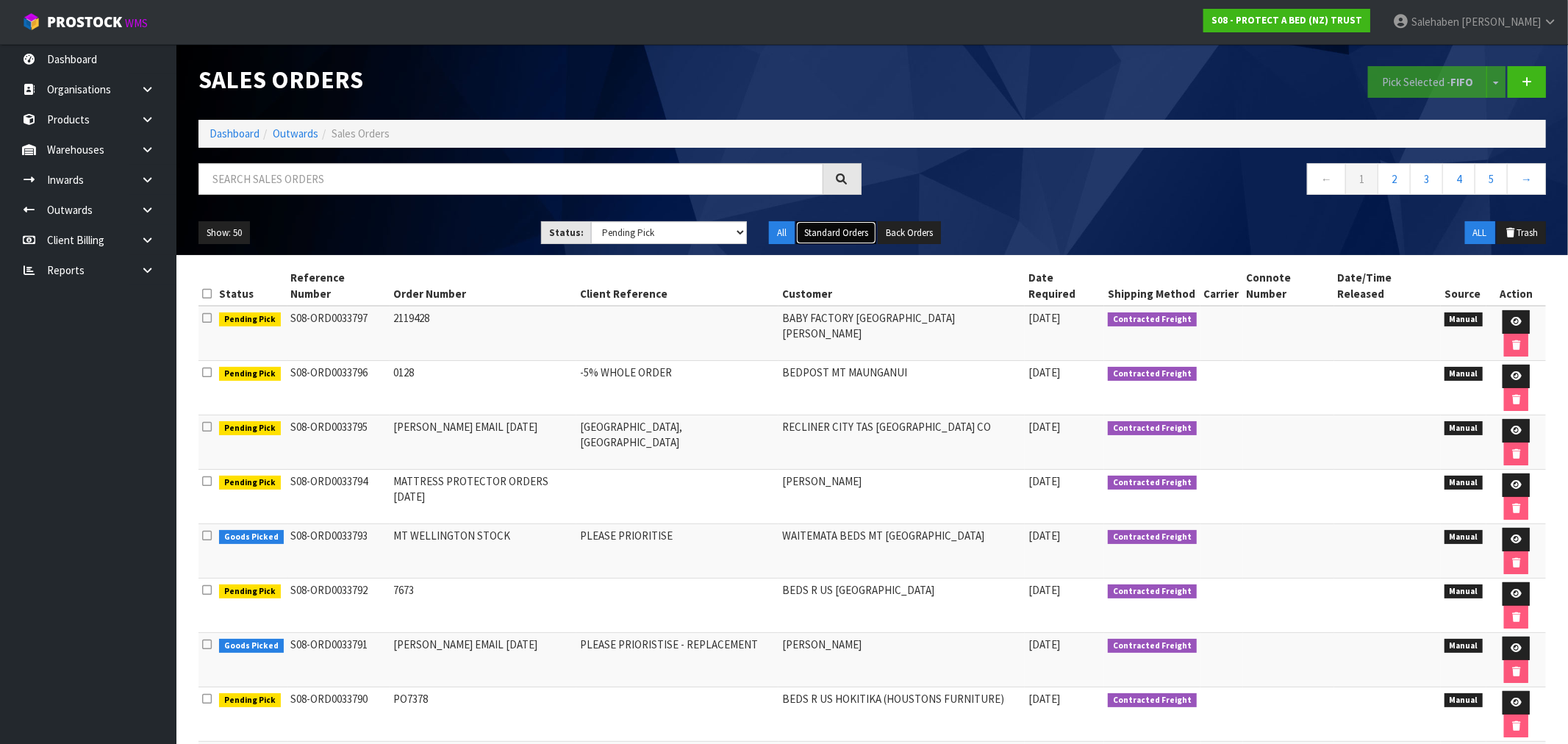
click at [842, 229] on button "Standard Orders" at bounding box center [836, 233] width 80 height 24
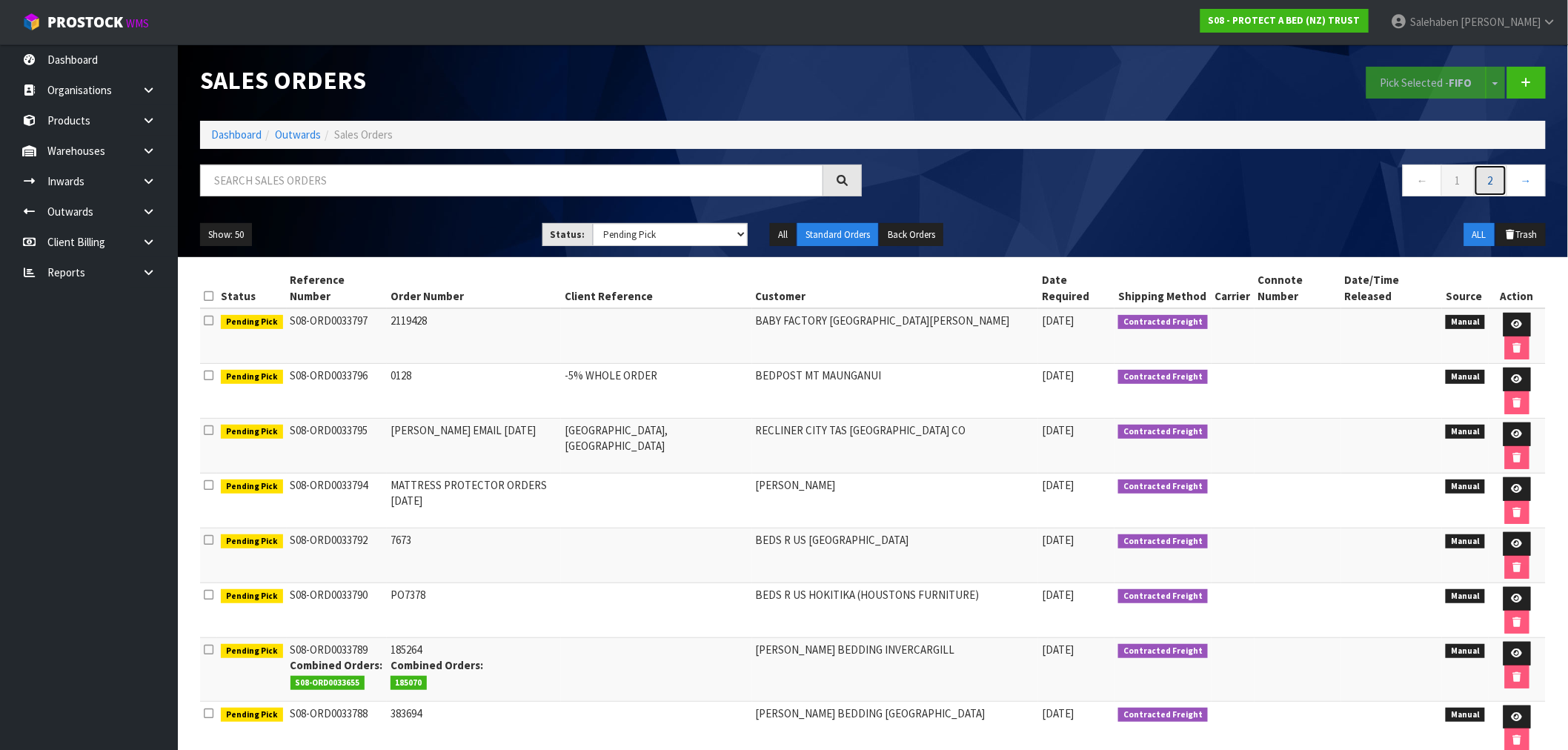
click at [1494, 180] on link "2" at bounding box center [1490, 180] width 33 height 32
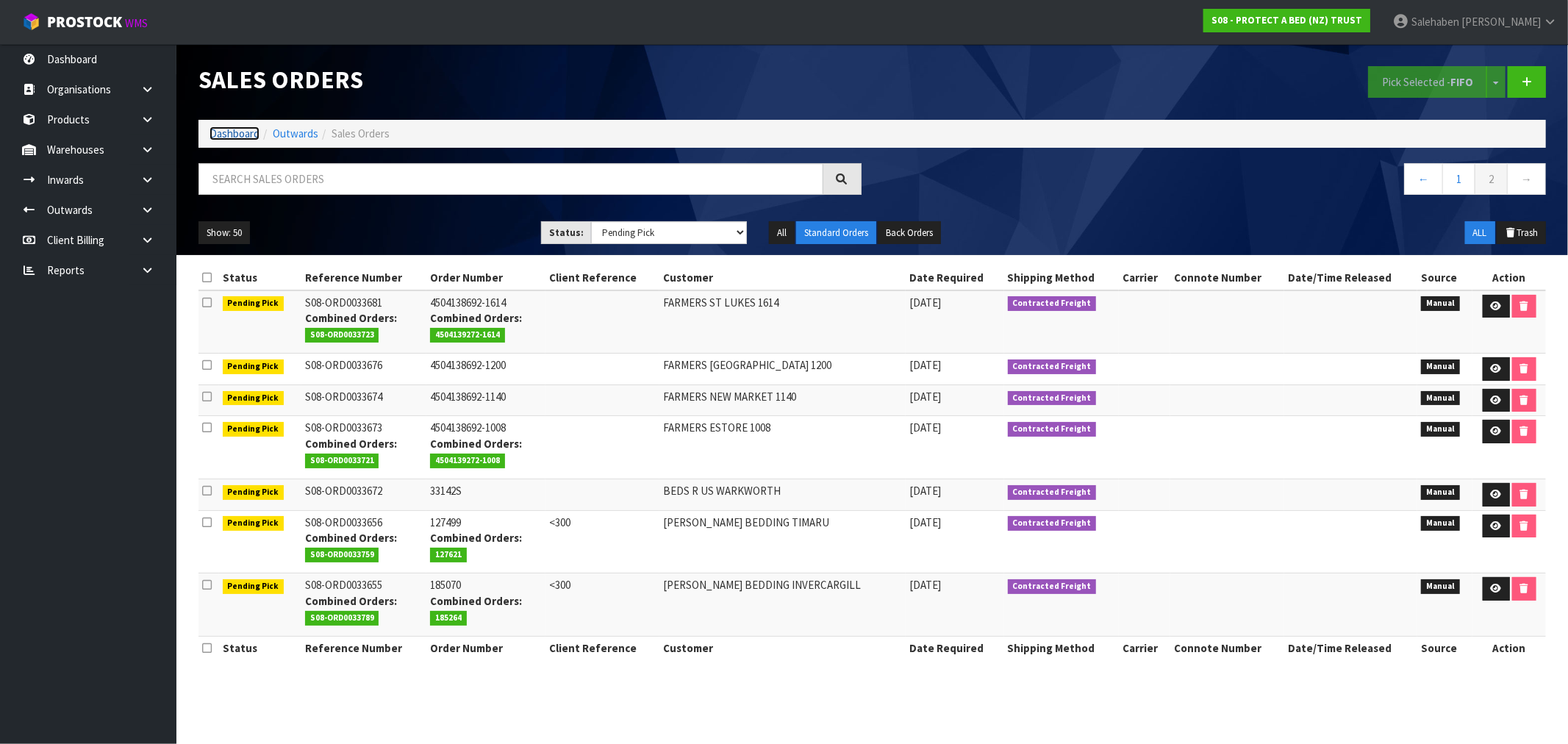
click at [241, 135] on link "Dashboard" at bounding box center [234, 133] width 50 height 14
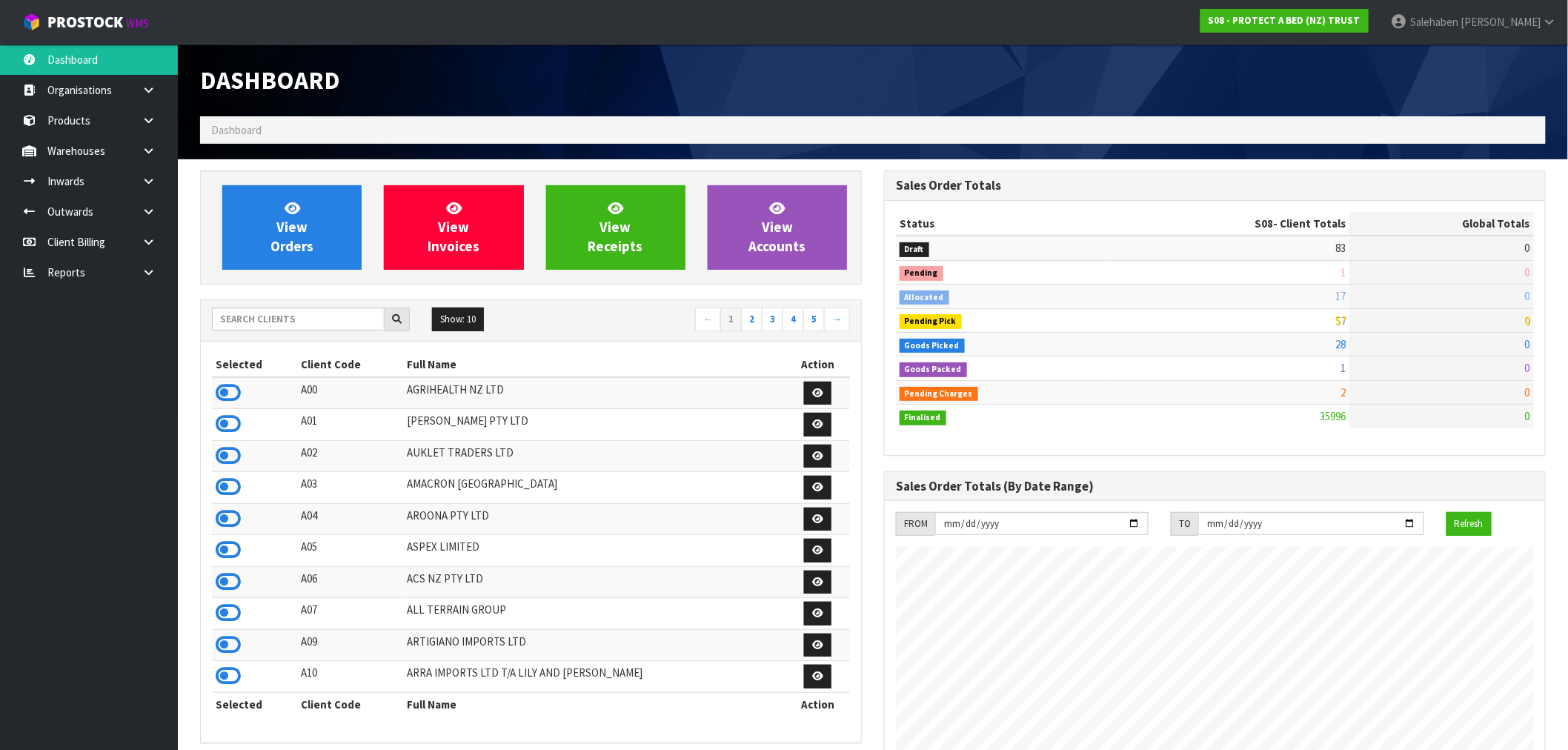
scroll to position [1123, 684]
drag, startPoint x: 228, startPoint y: 316, endPoint x: 220, endPoint y: 317, distance: 8.1
click at [227, 316] on input "text" at bounding box center [299, 319] width 173 height 23
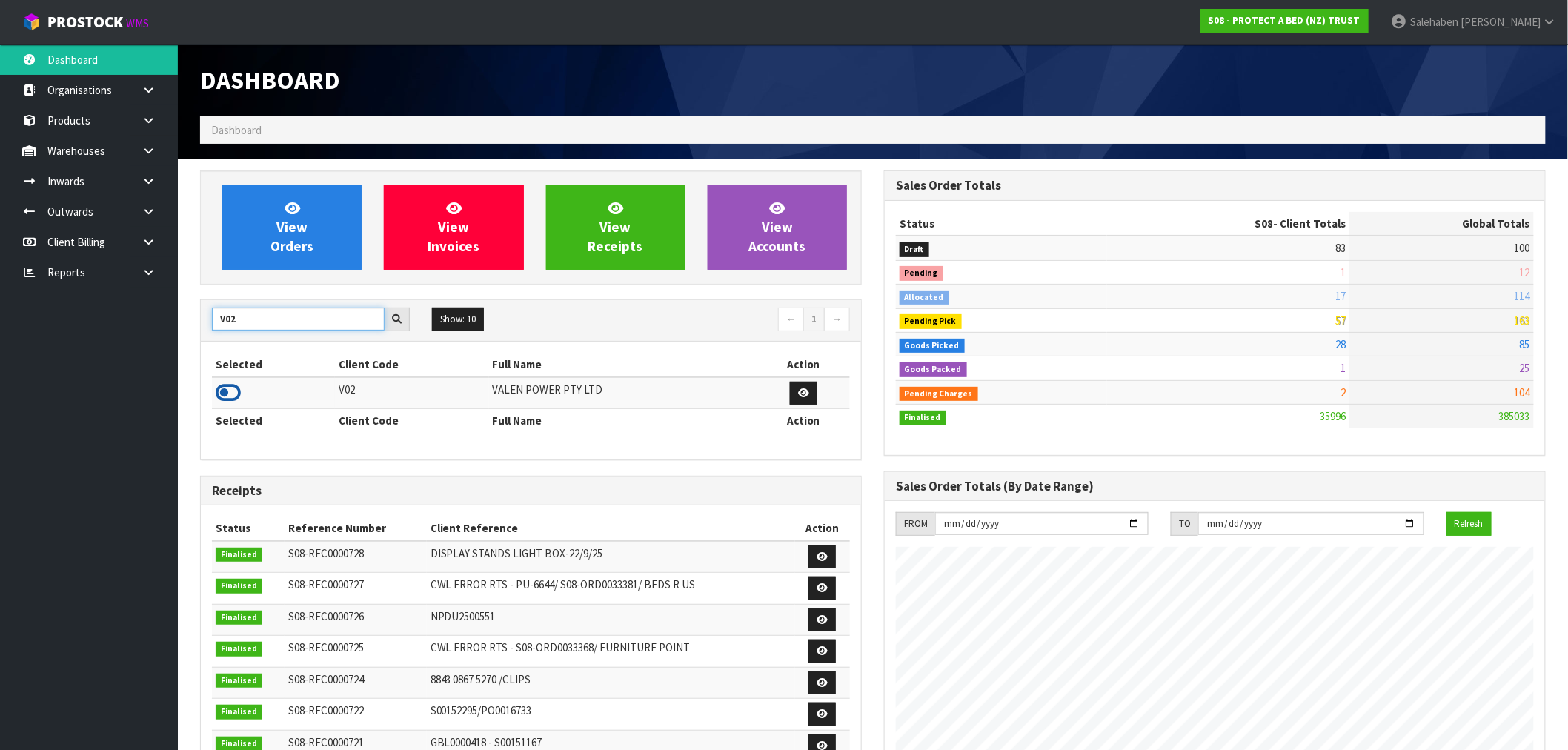
type input "V02"
click at [226, 397] on icon at bounding box center [228, 393] width 25 height 22
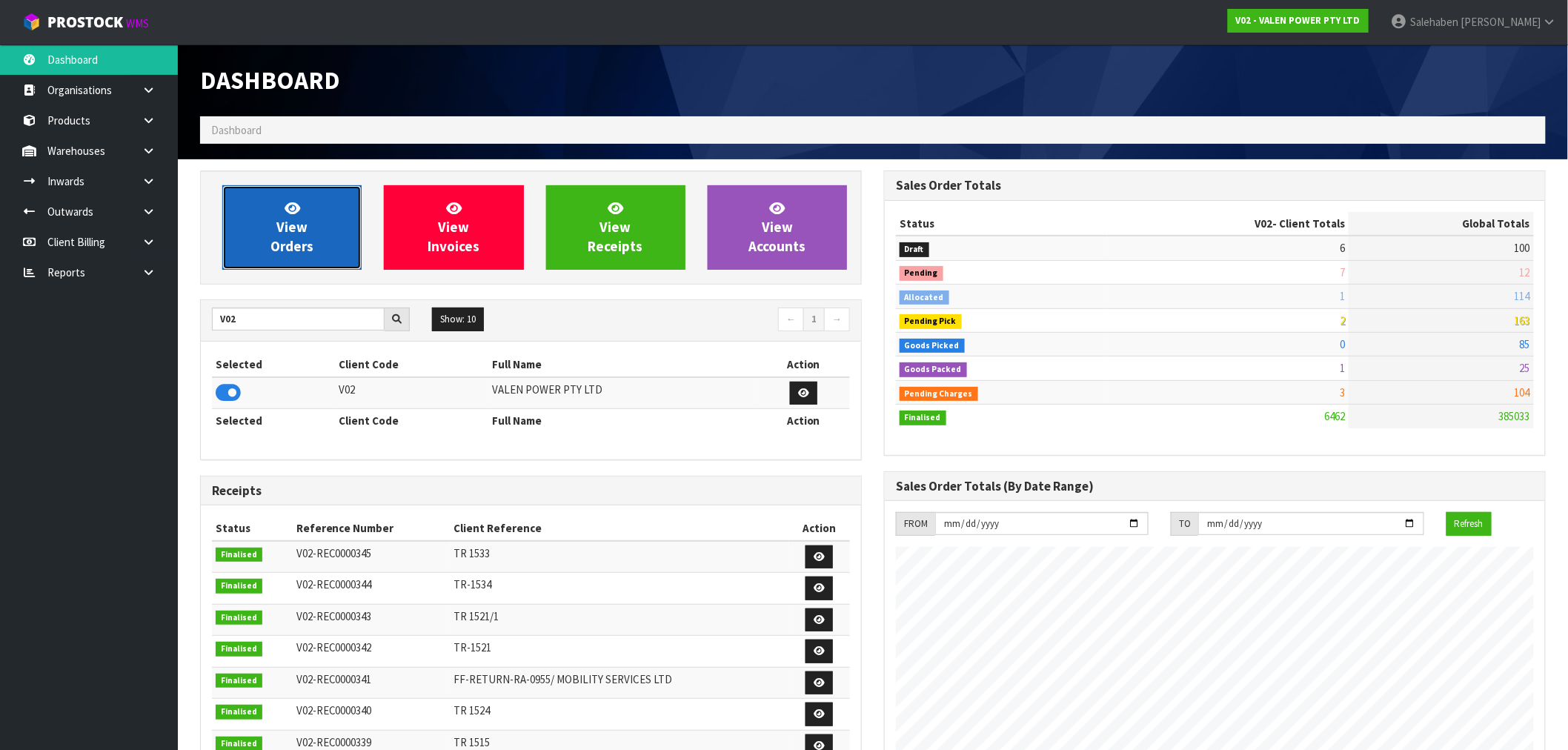
click at [314, 213] on link "View Orders" at bounding box center [292, 227] width 139 height 85
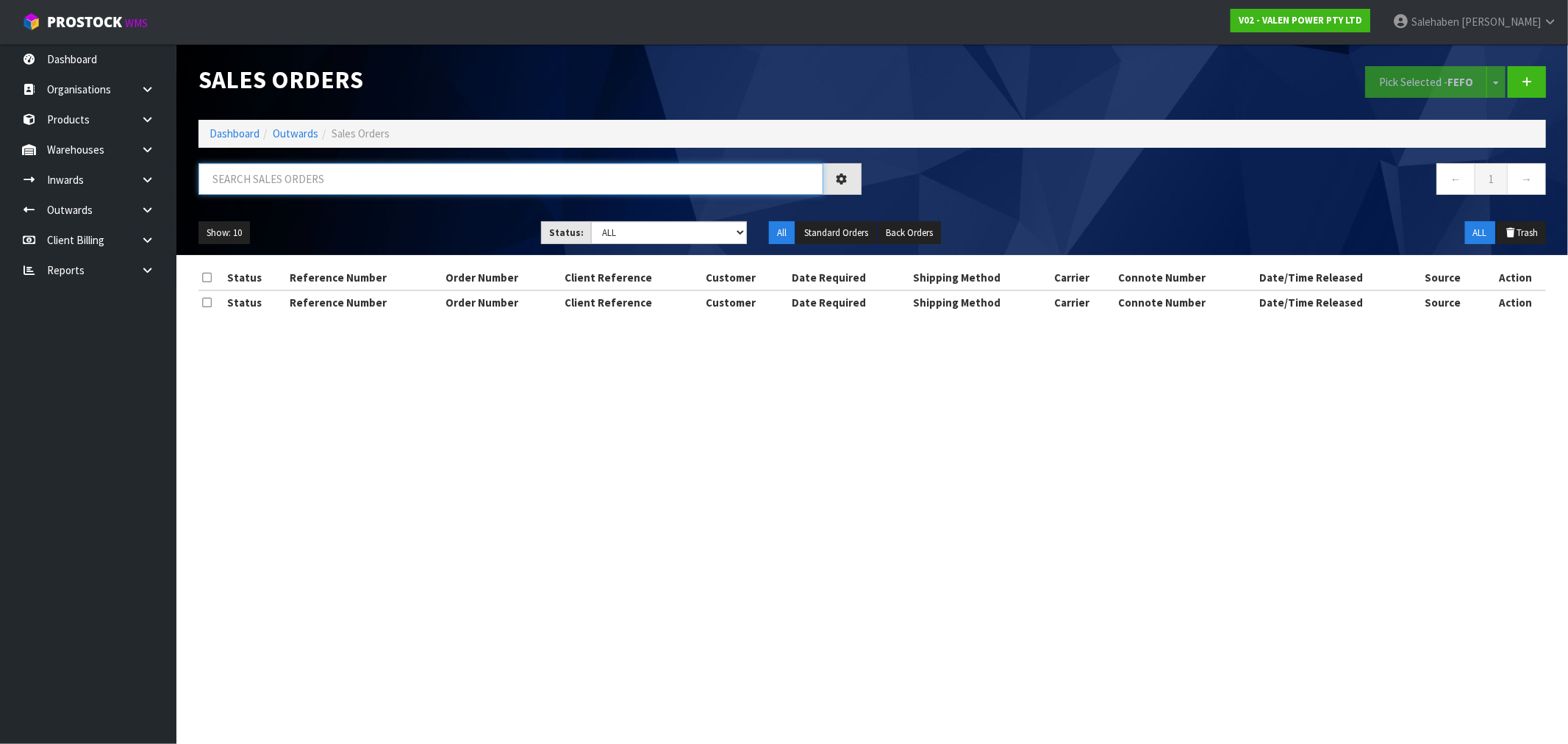
click at [331, 185] on input "text" at bounding box center [511, 178] width 624 height 31
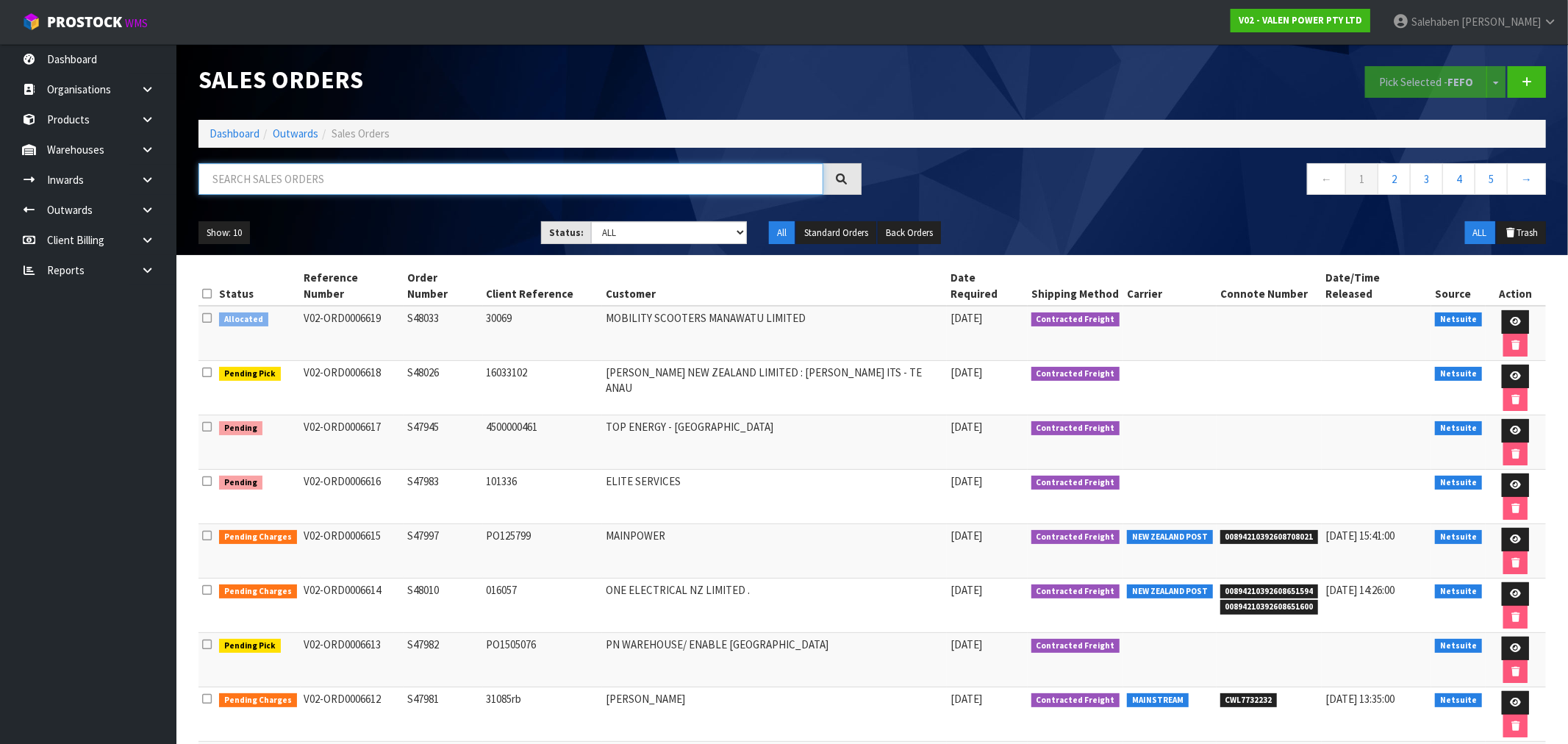
paste input "CWL7729551"
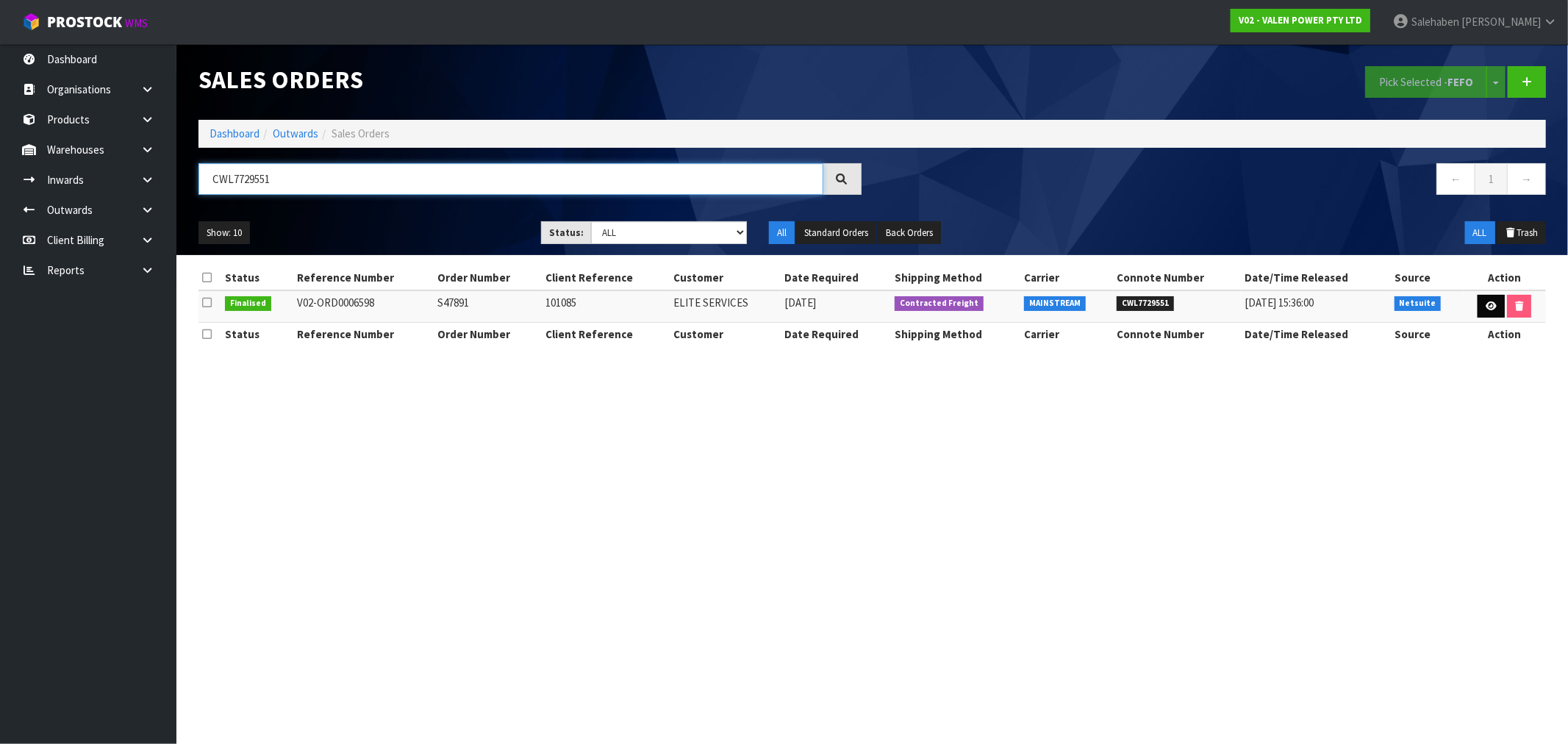
type input "CWL7729551"
click at [1496, 306] on link at bounding box center [1492, 306] width 27 height 24
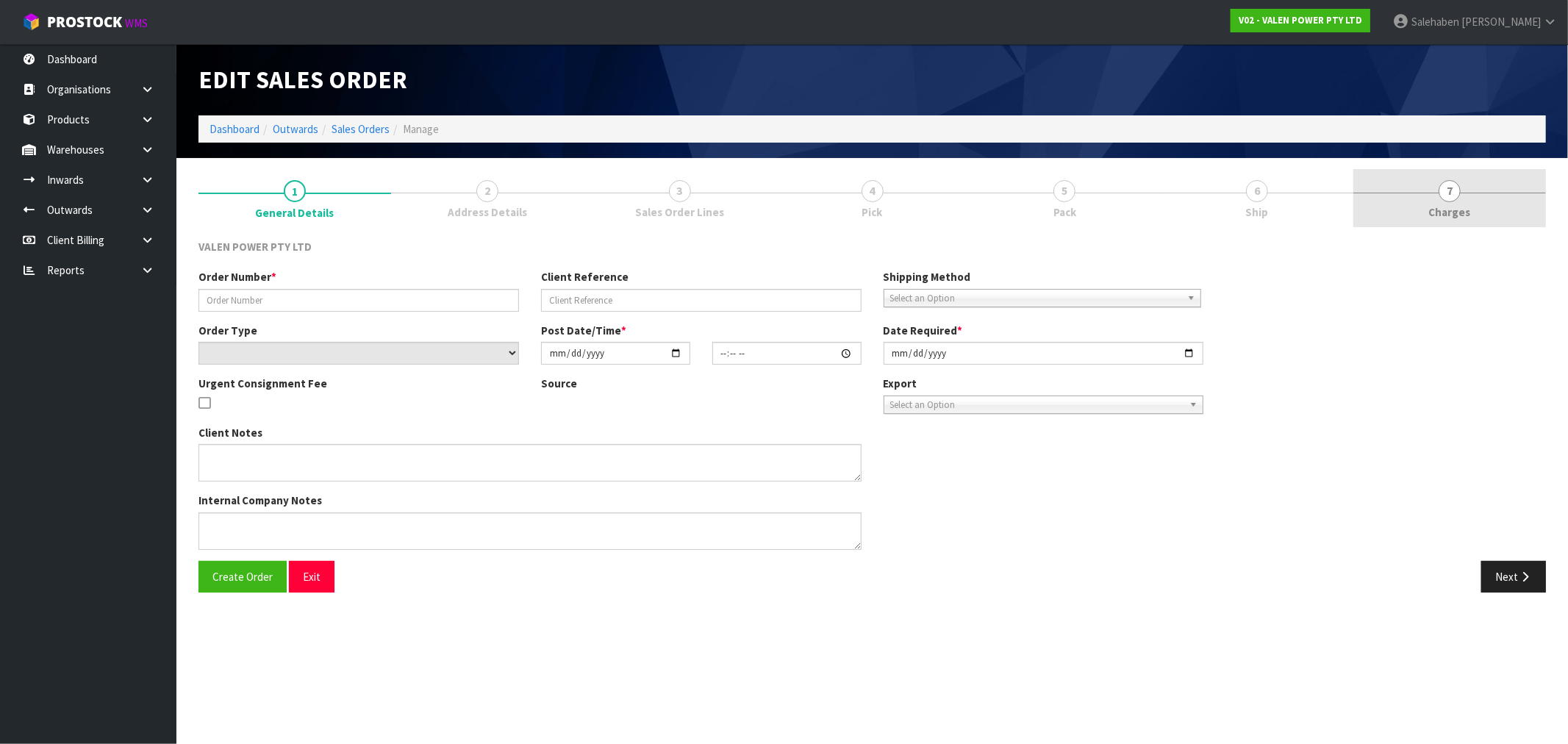
type input "S47891"
type input "101085"
select select "number:0"
type input "[DATE]"
type input "15:15:09.000"
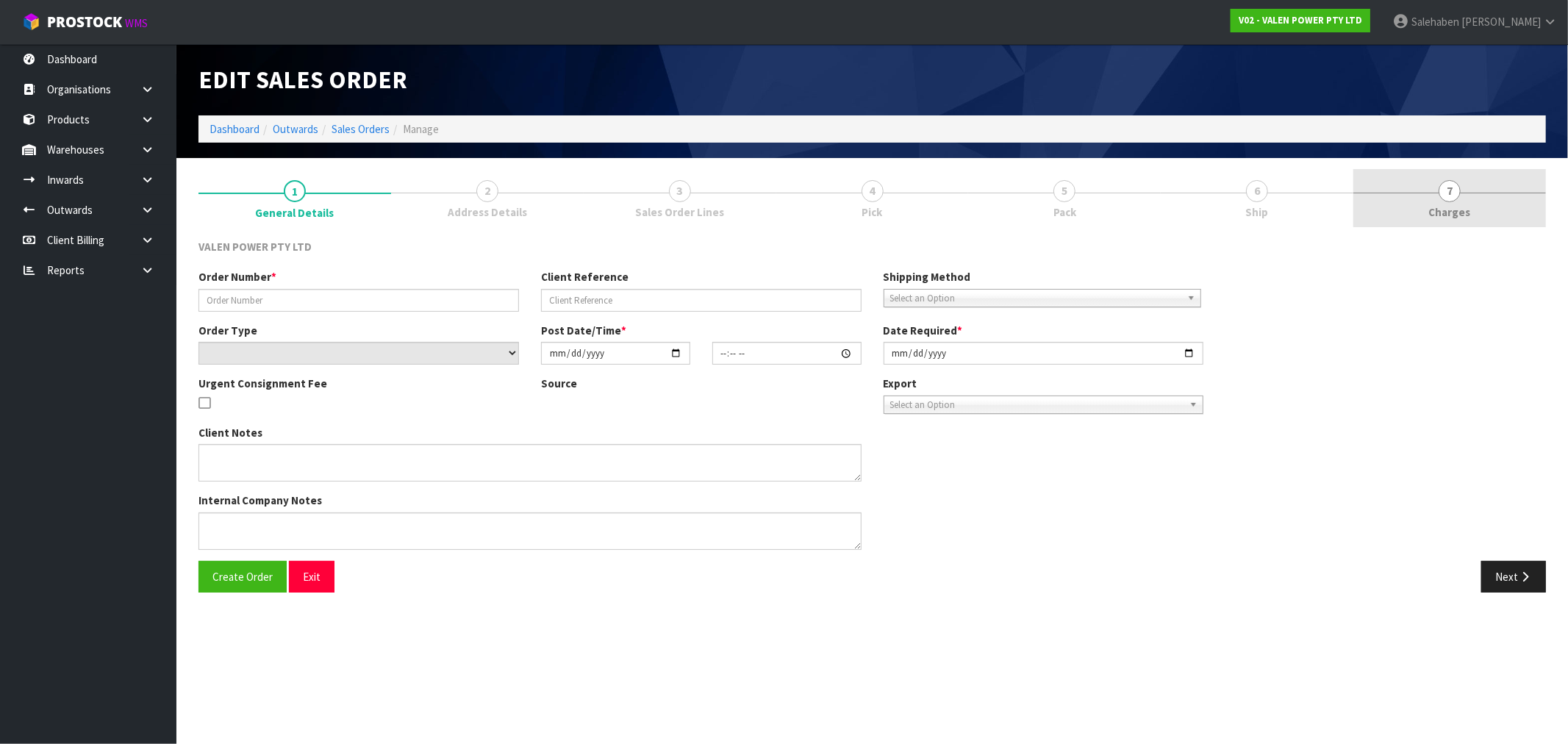
type input "[DATE]"
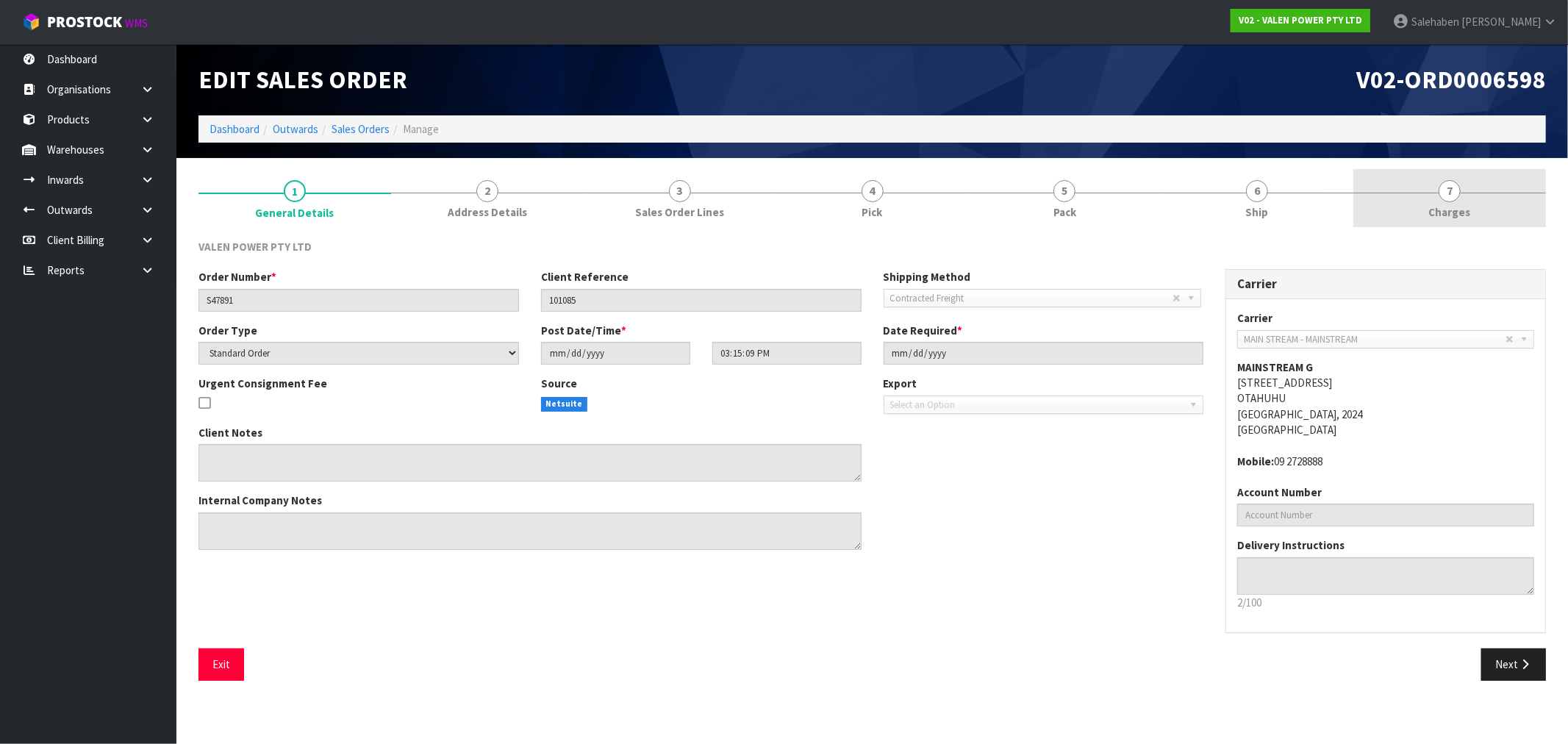
click at [1439, 192] on span "7" at bounding box center [1450, 191] width 22 height 22
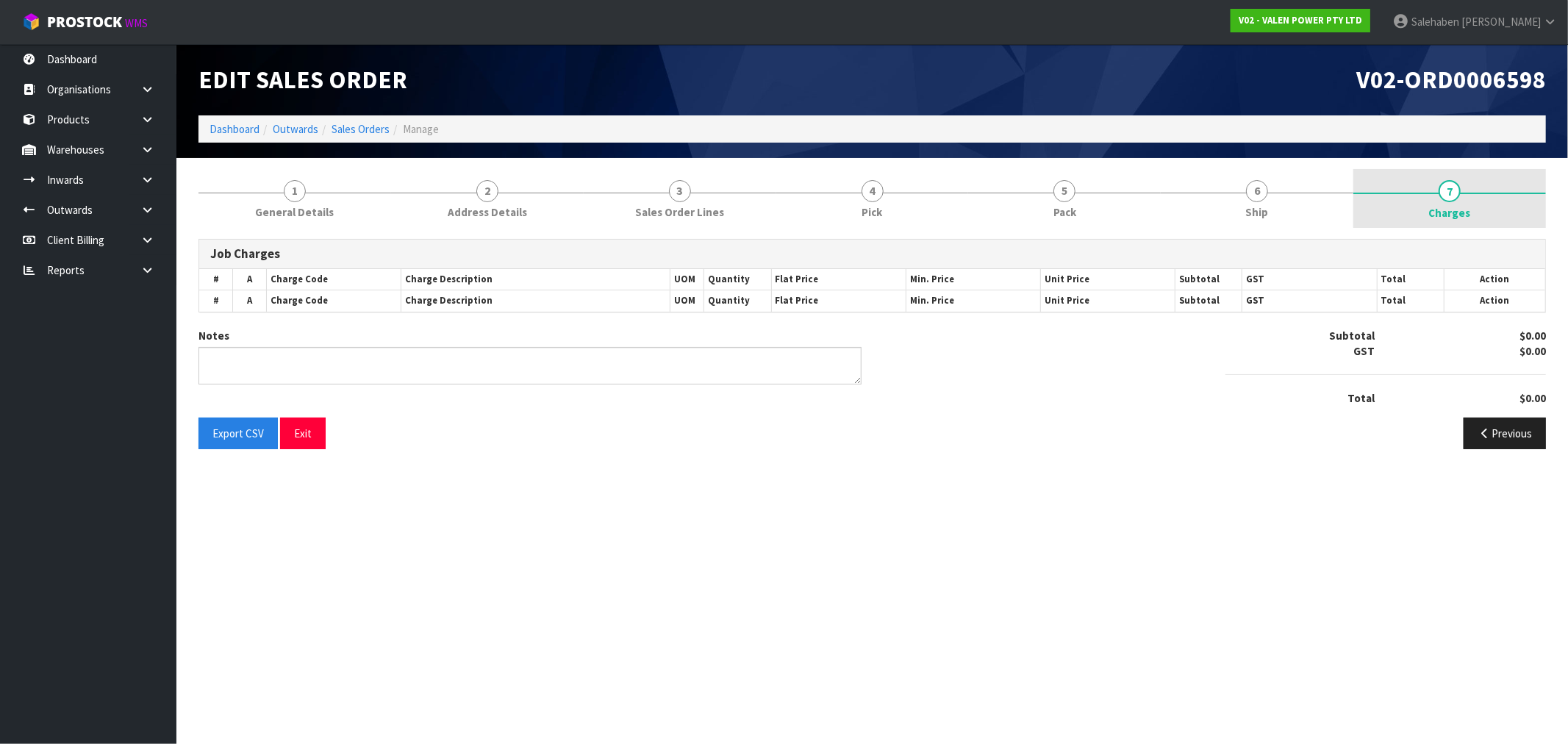
click at [1451, 205] on span "Charges" at bounding box center [1449, 213] width 42 height 15
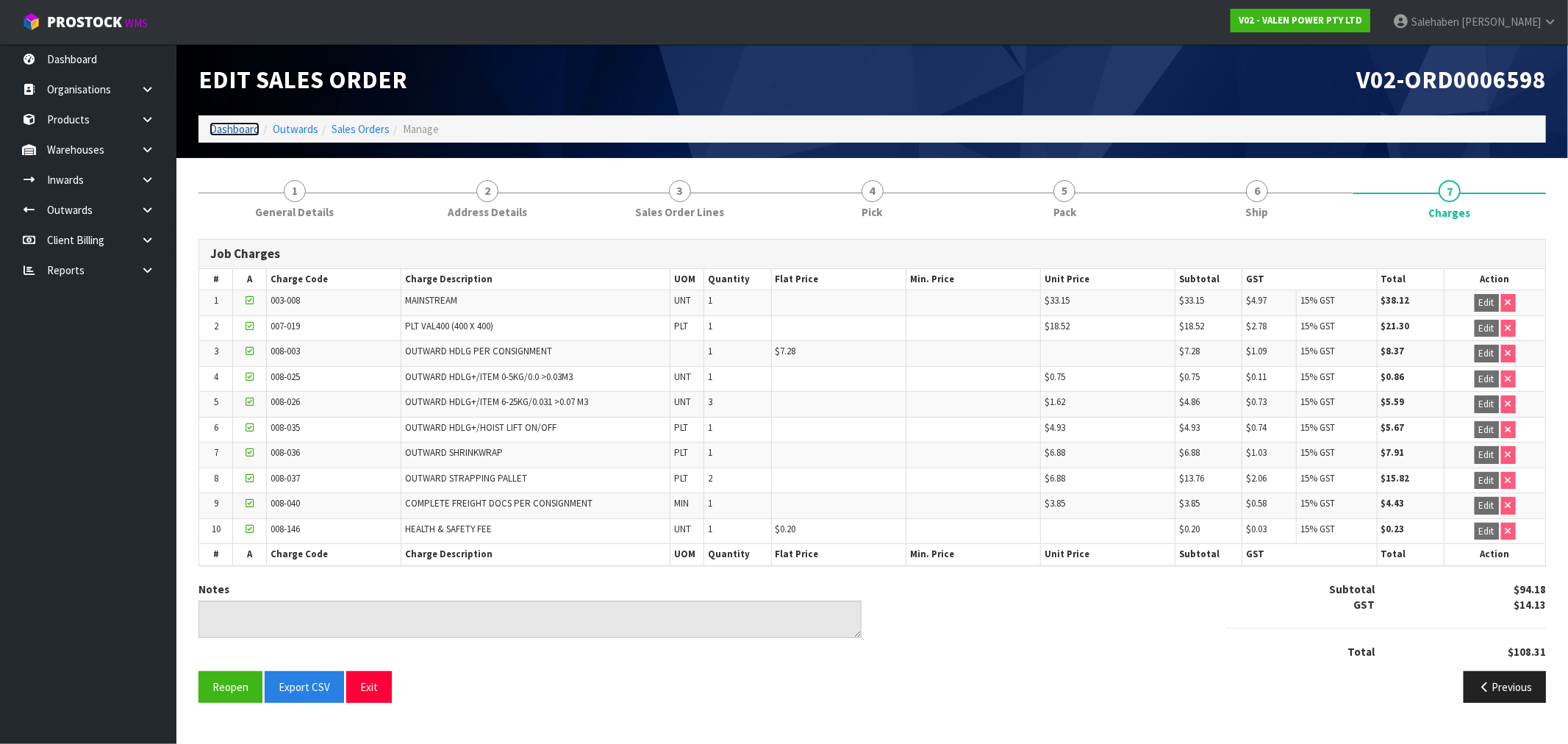
click at [223, 132] on link "Dashboard" at bounding box center [234, 129] width 50 height 14
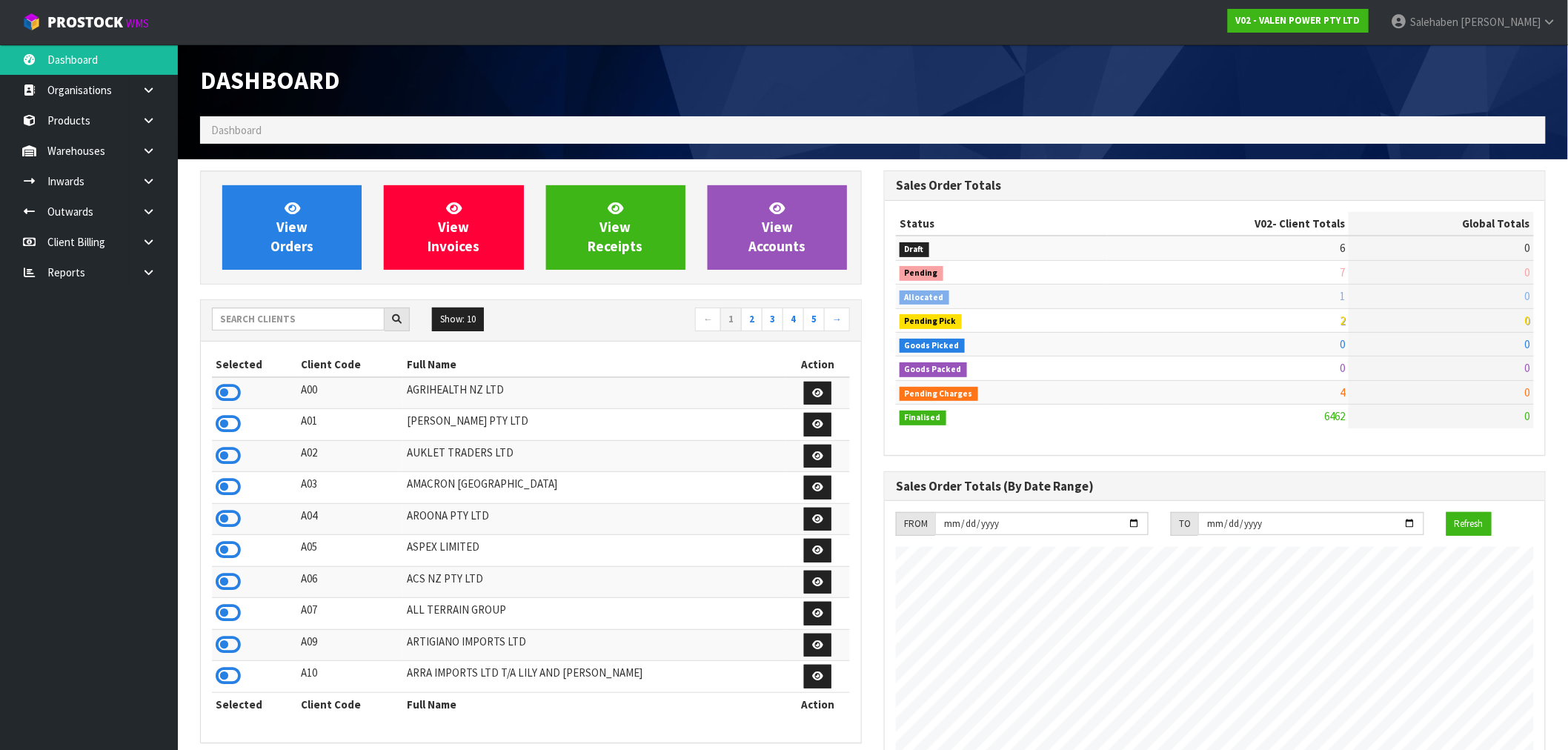
scroll to position [1123, 684]
click at [241, 315] on input "text" at bounding box center [299, 319] width 173 height 23
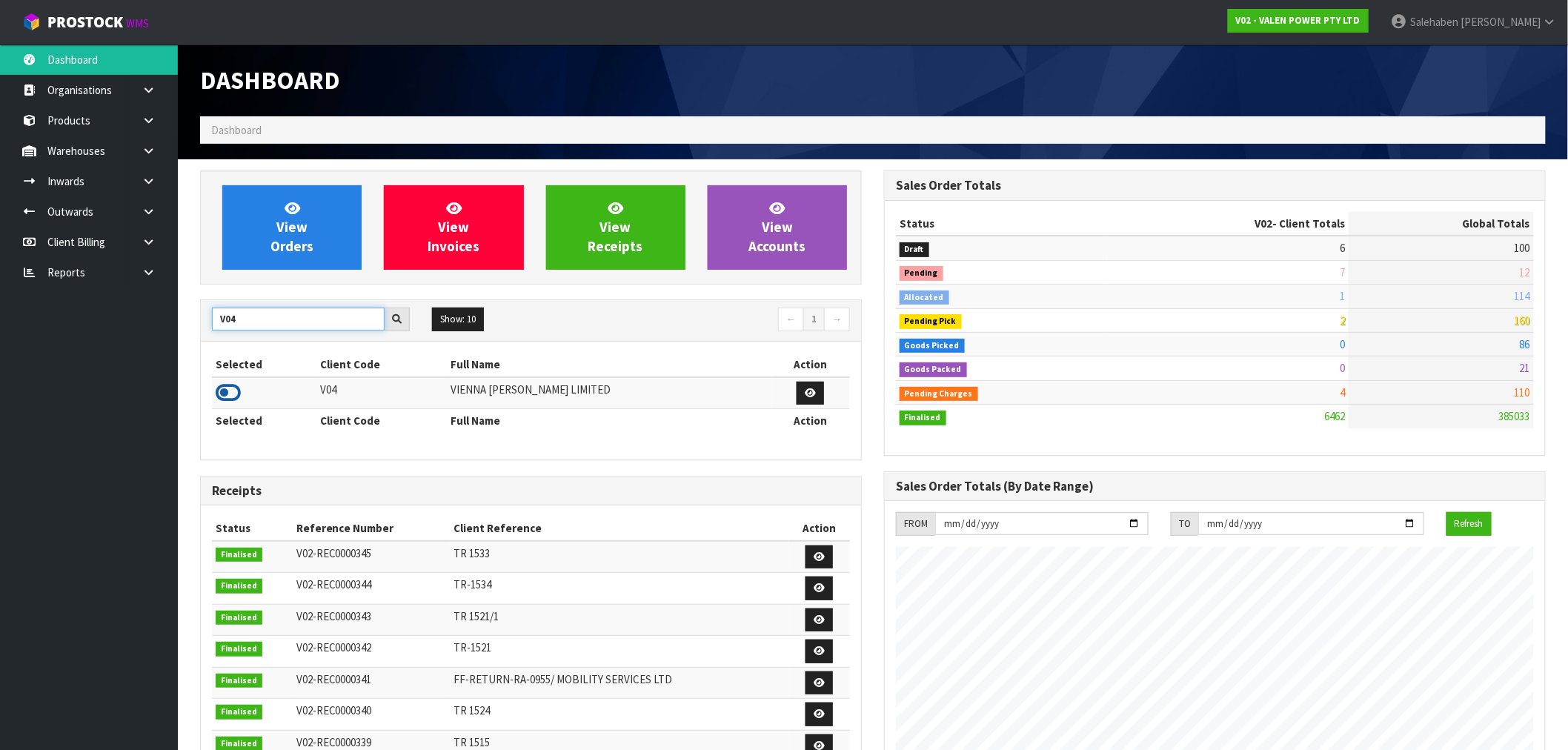
type input "V04"
click at [223, 395] on icon at bounding box center [228, 393] width 25 height 22
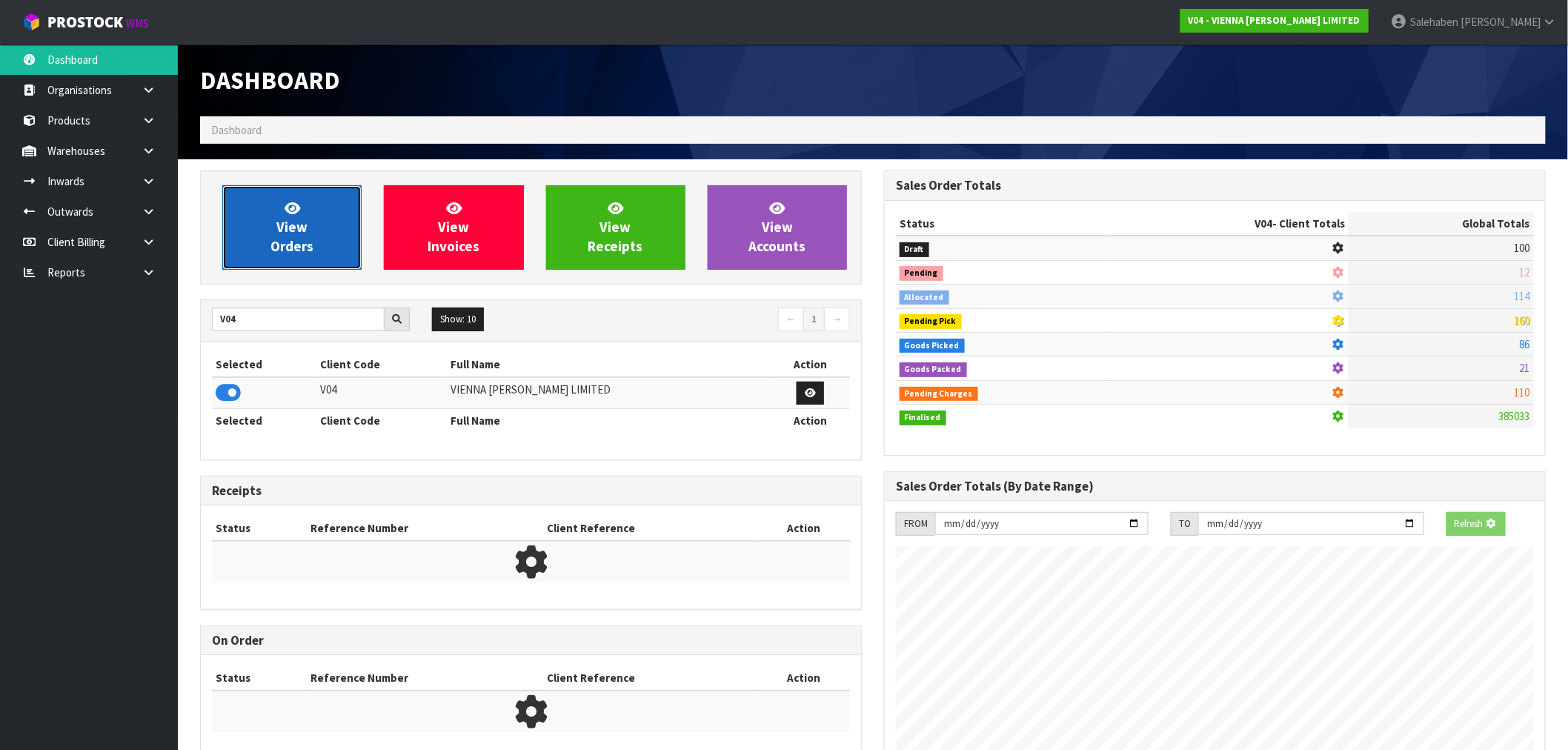
click at [294, 257] on link "View Orders" at bounding box center [292, 227] width 139 height 85
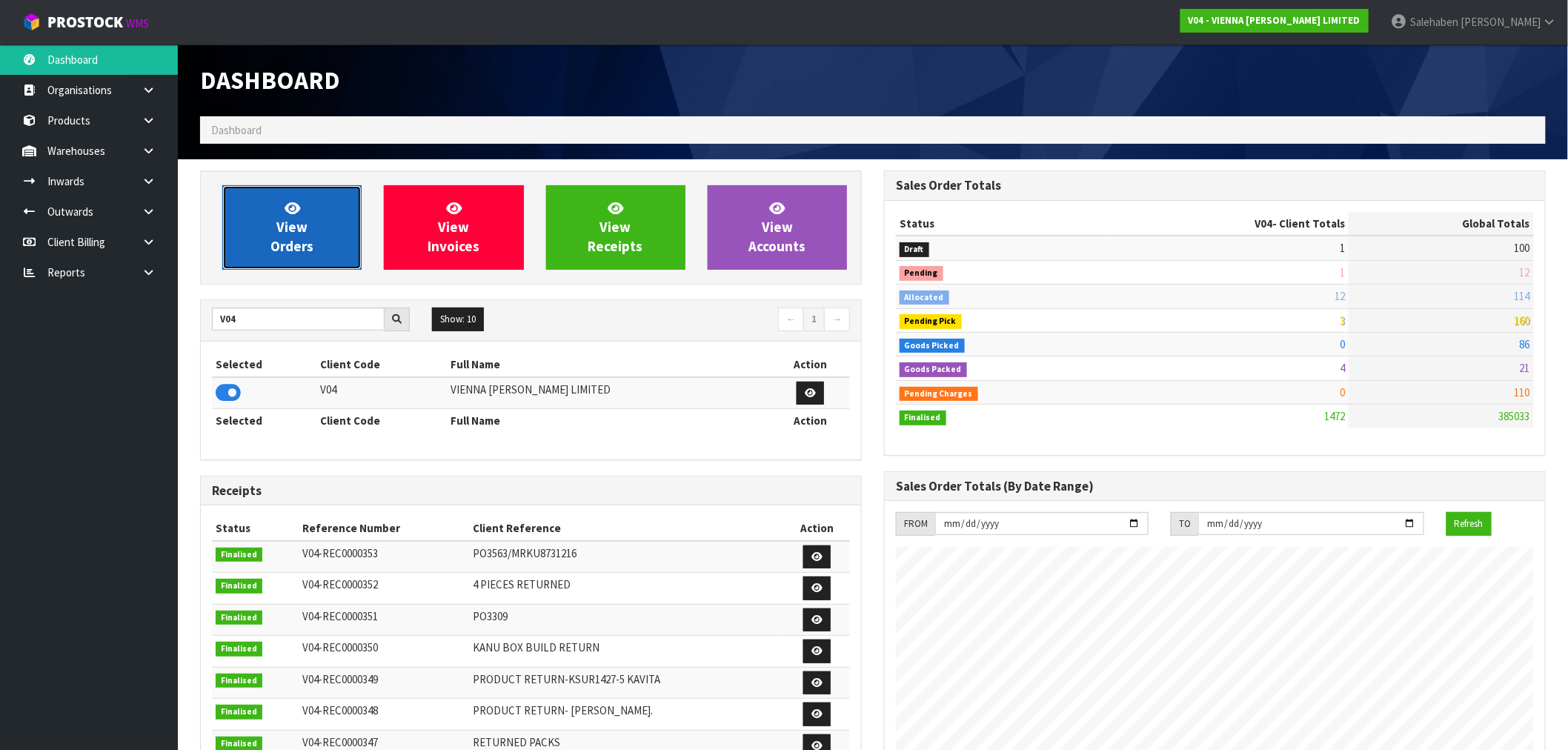
scroll to position [1075, 684]
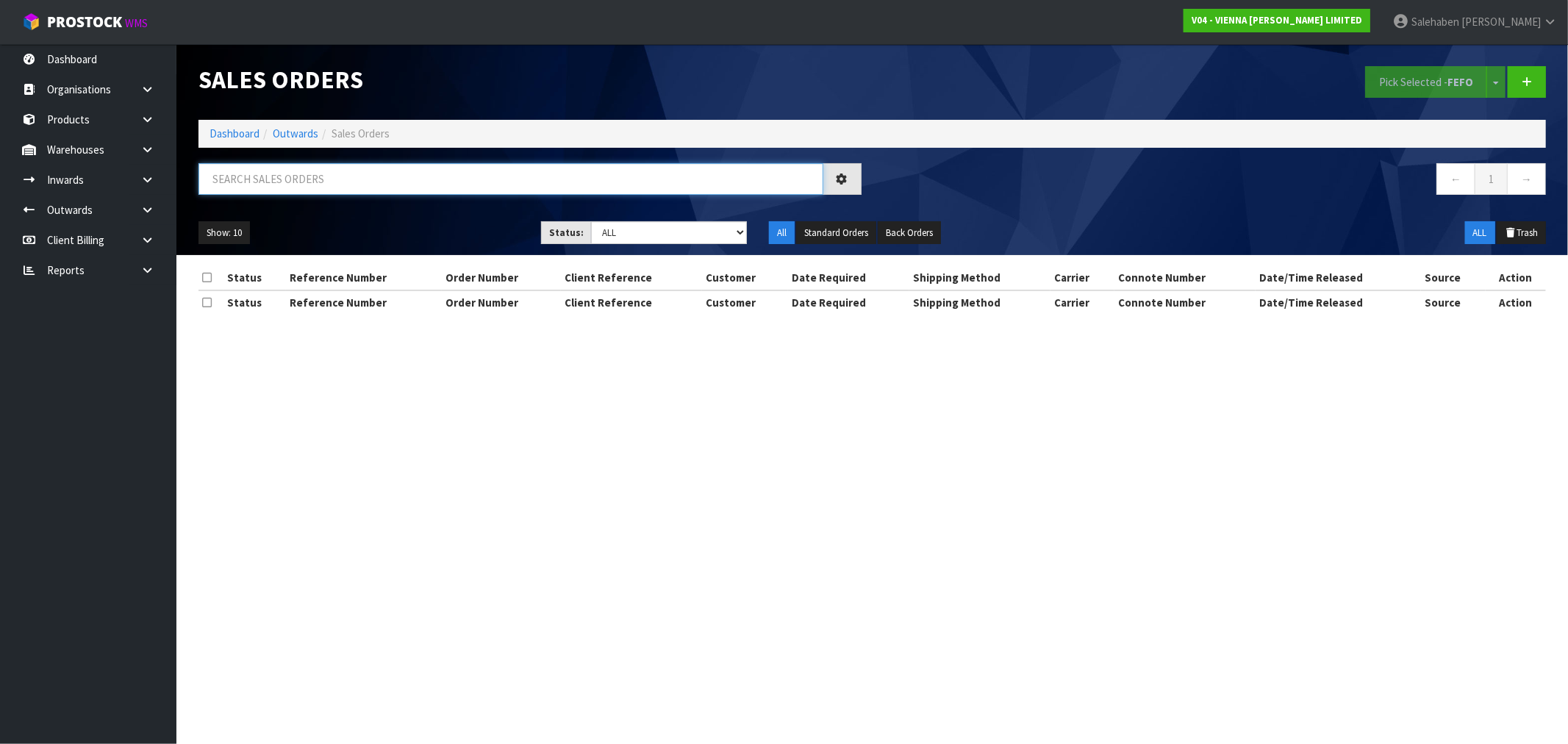
click at [372, 177] on input "text" at bounding box center [511, 178] width 624 height 31
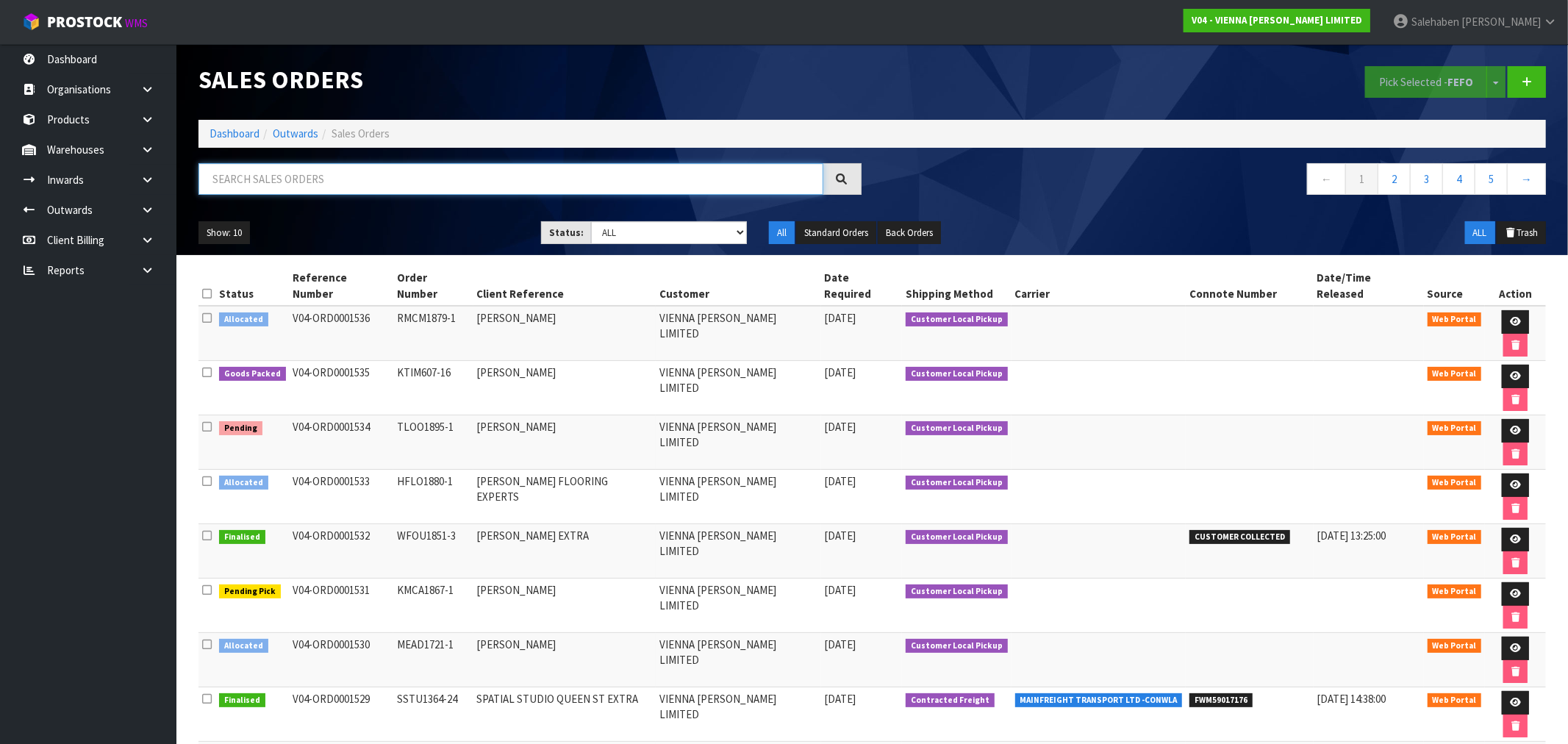
paste input "CWL7729711"
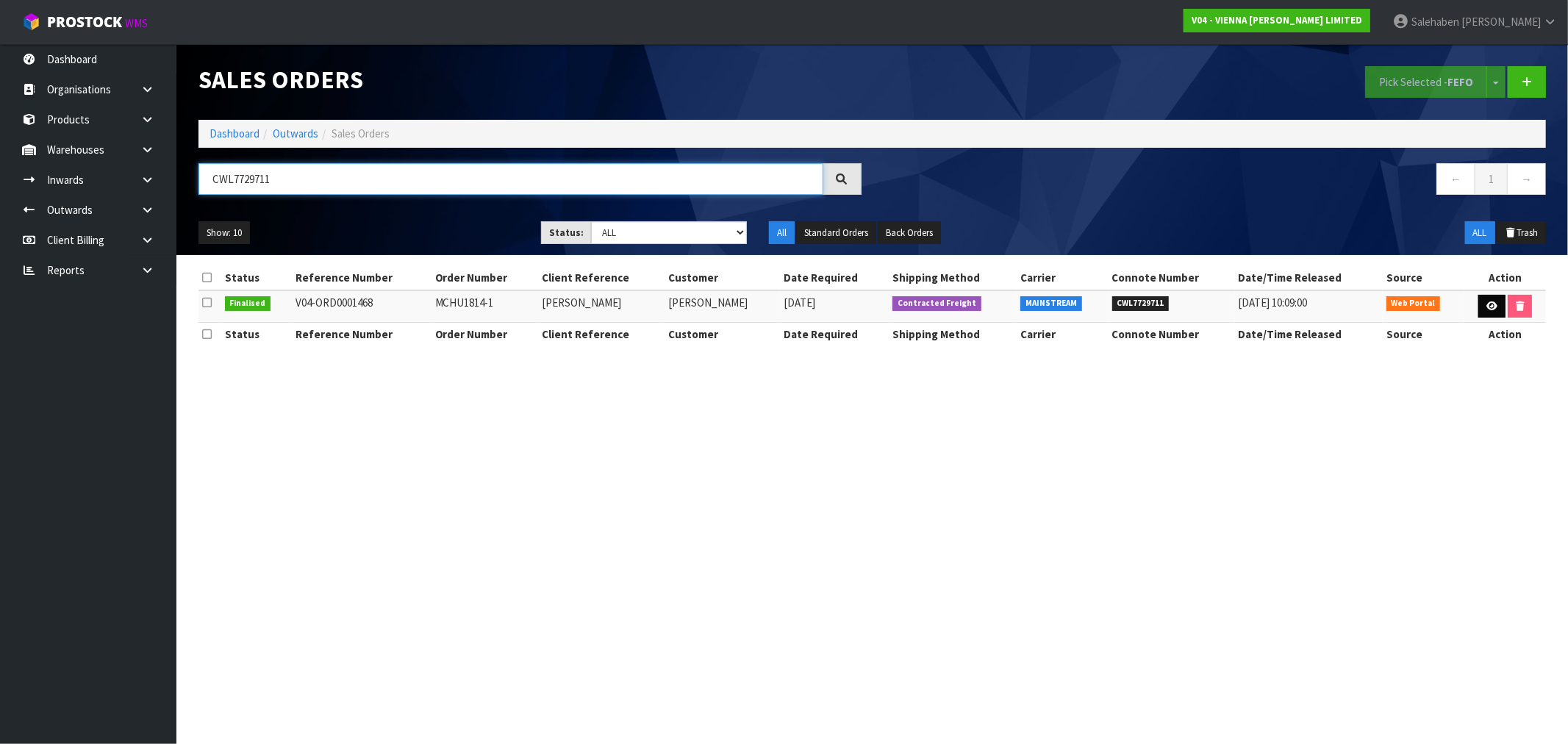
type input "CWL7729711"
click at [1492, 305] on icon at bounding box center [1492, 305] width 11 height 9
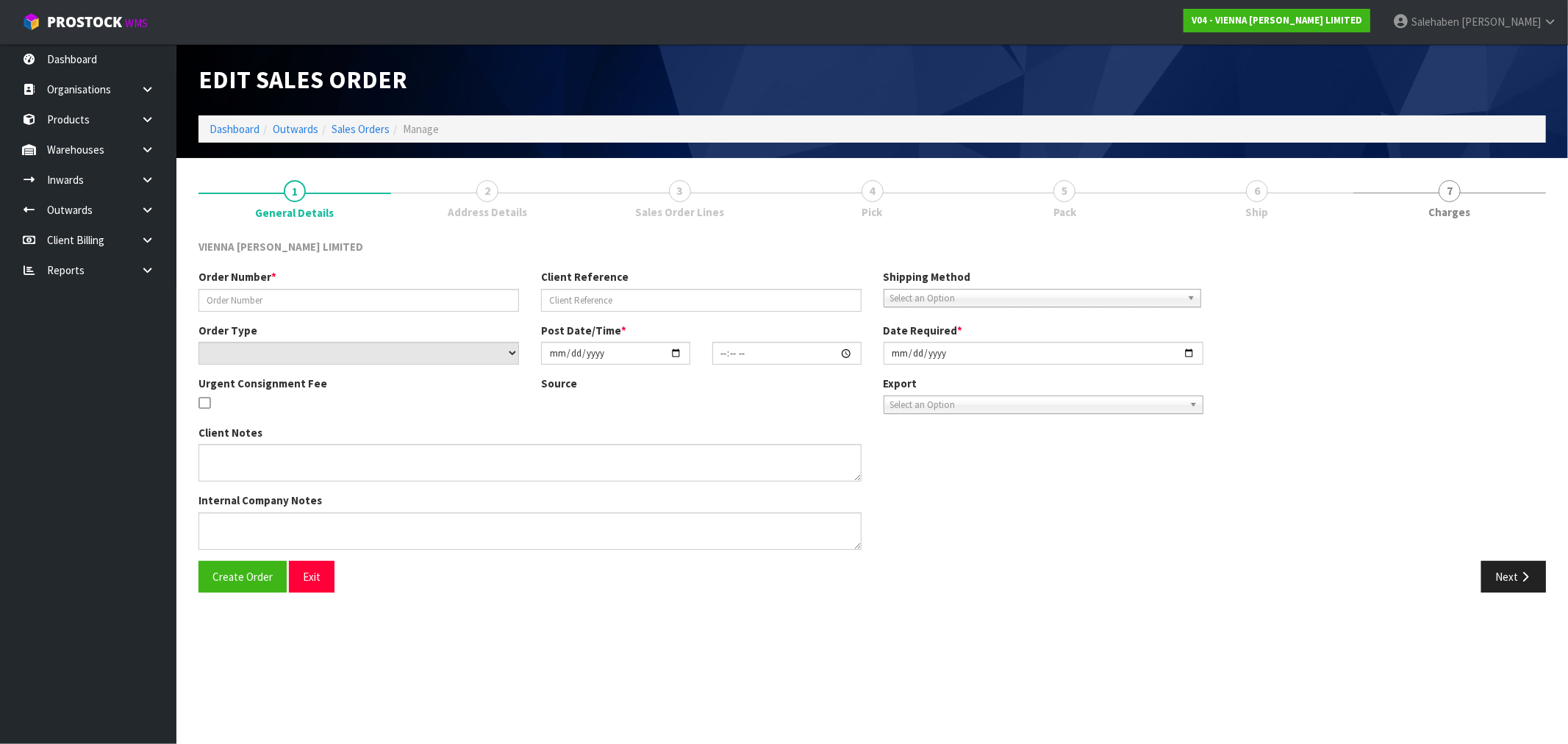
type input "MCHU1814-1"
type input "[PERSON_NAME]"
select select "number:0"
type input "[DATE]"
type input "12:25:00.000"
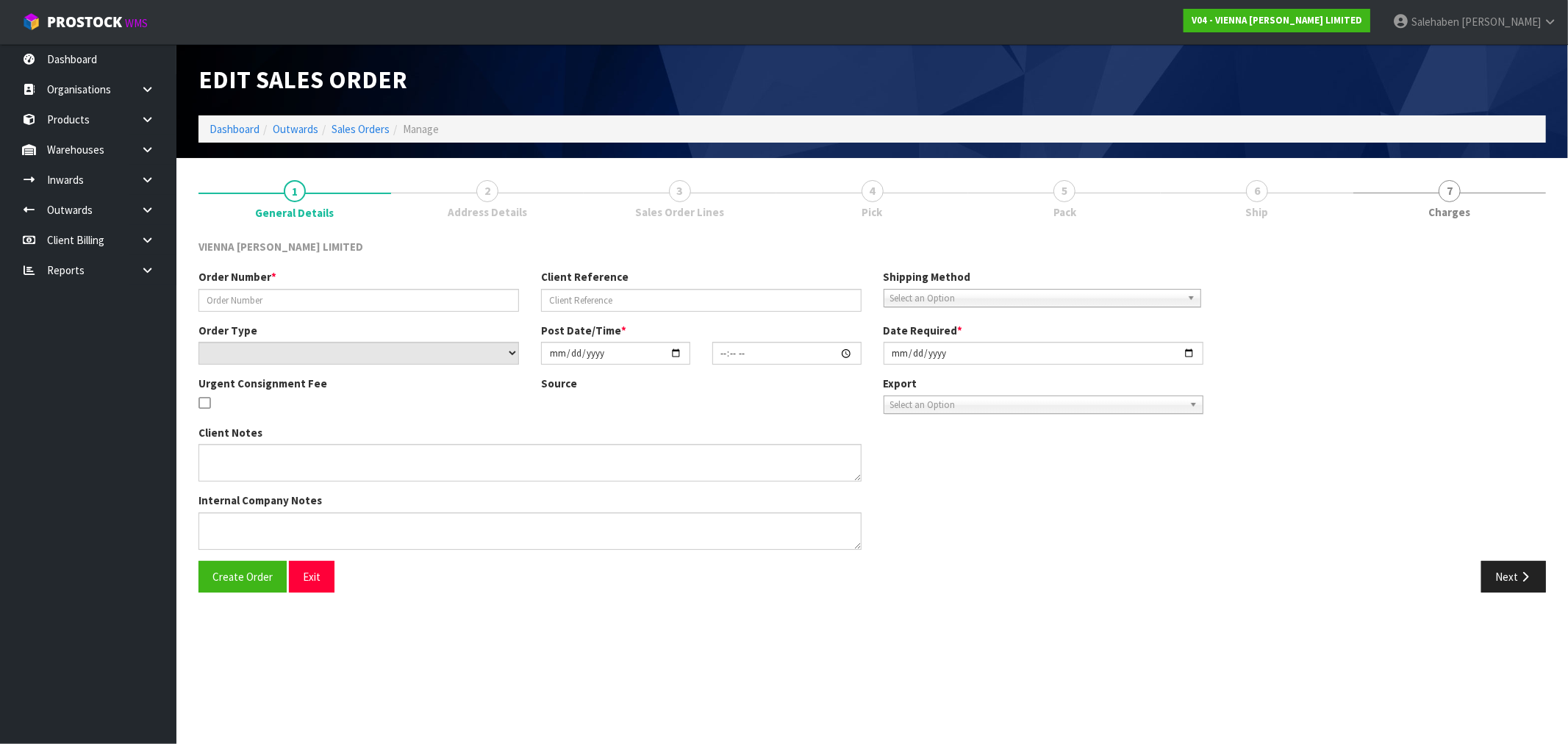
type input "[DATE]"
type textarea "[PERSON_NAME]"
type textarea "THE FREIGHT QUOTE TO DESPATCH THIS ON MAIN FREIGHT WILL BE APPROXIMATELY $195.0…"
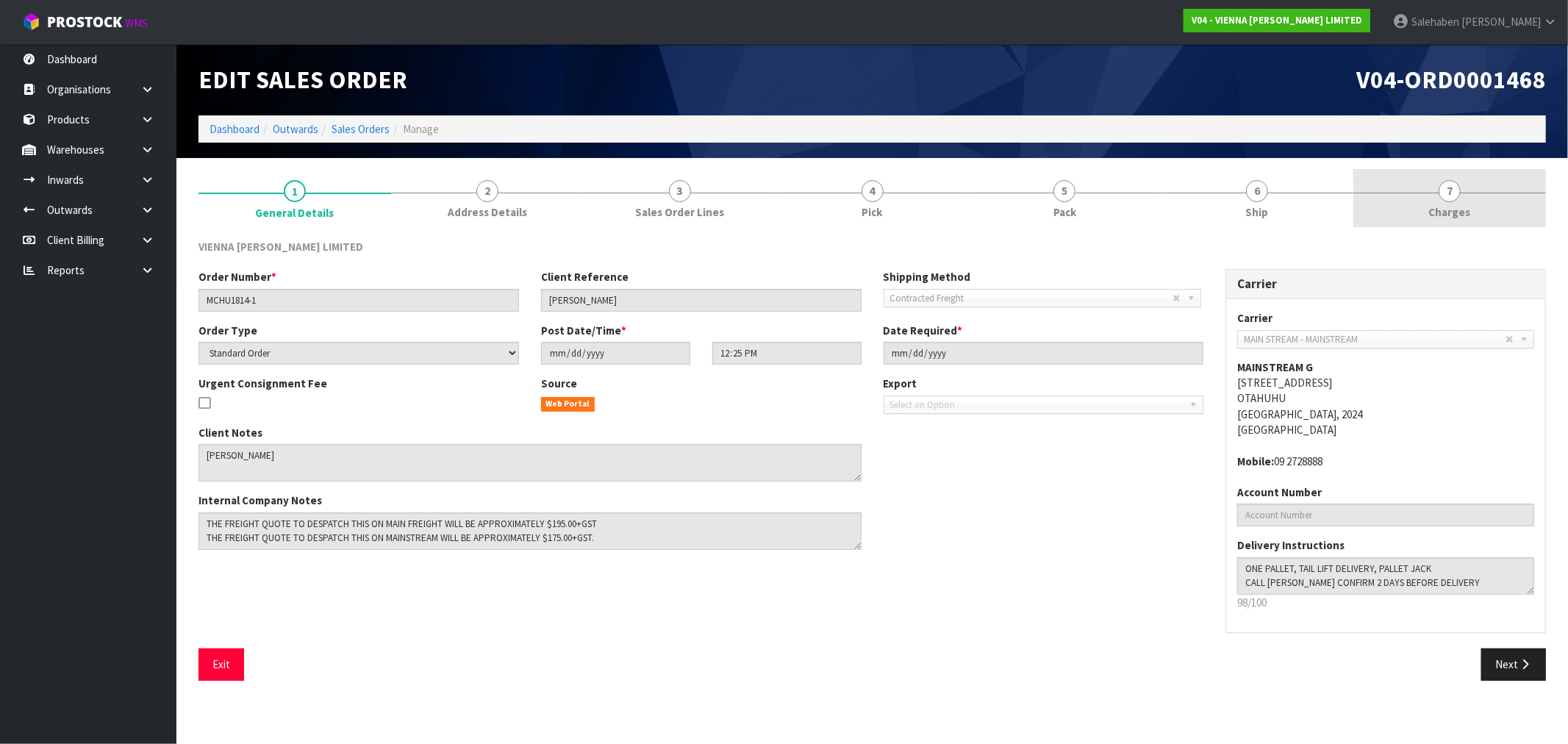
click at [1456, 214] on span "Charges" at bounding box center [1449, 212] width 42 height 15
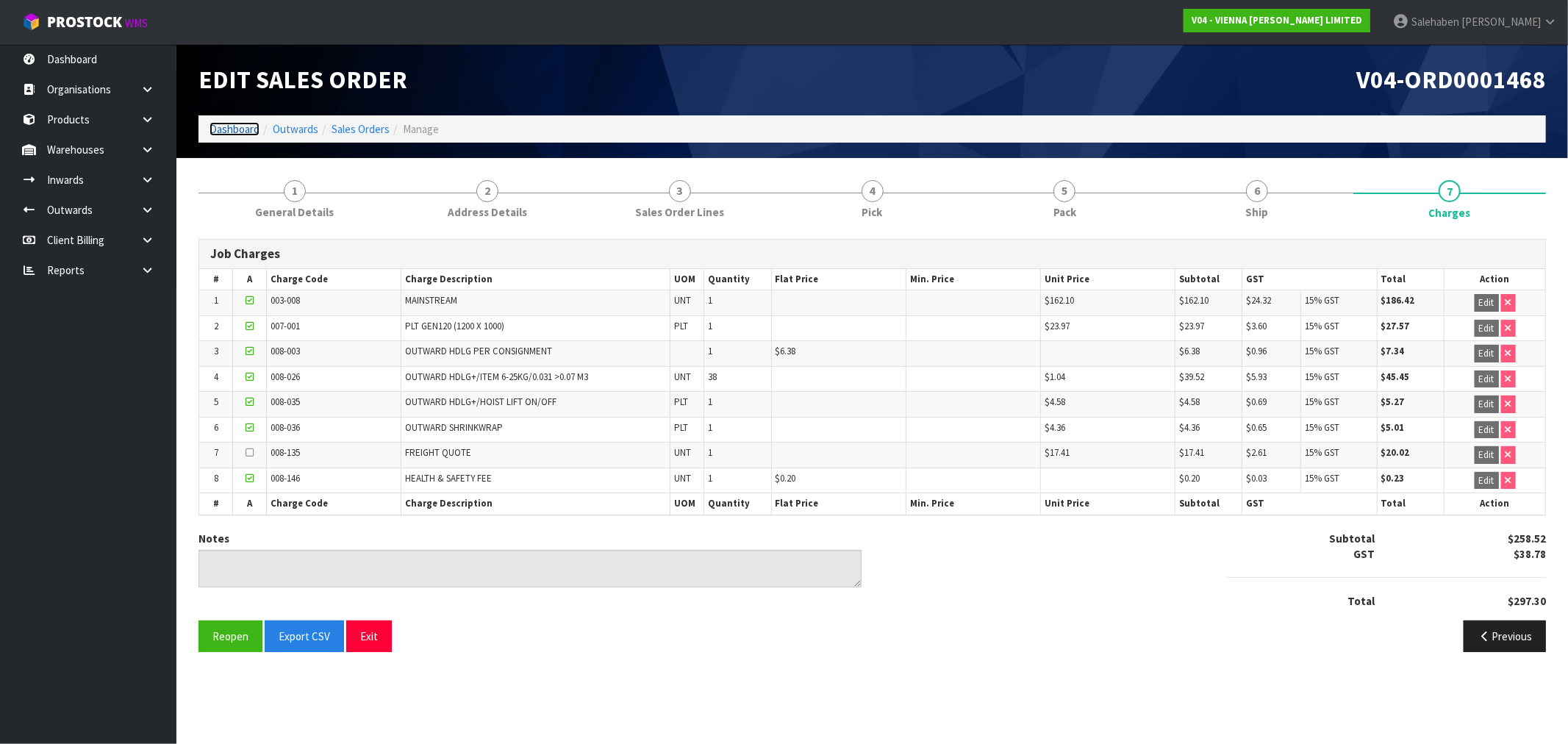
click at [232, 129] on link "Dashboard" at bounding box center [234, 129] width 50 height 14
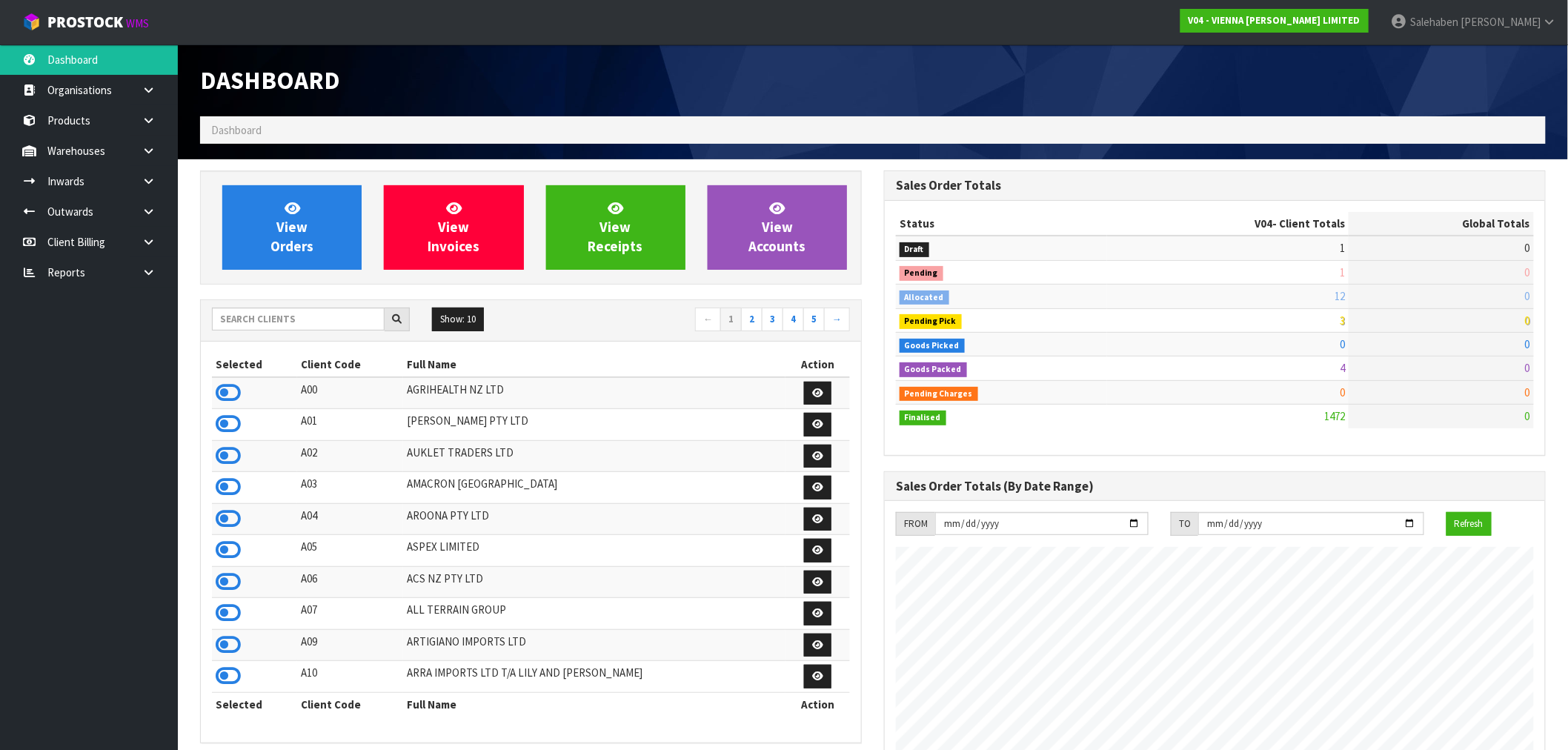
scroll to position [1075, 684]
click at [259, 316] on input "text" at bounding box center [299, 319] width 173 height 23
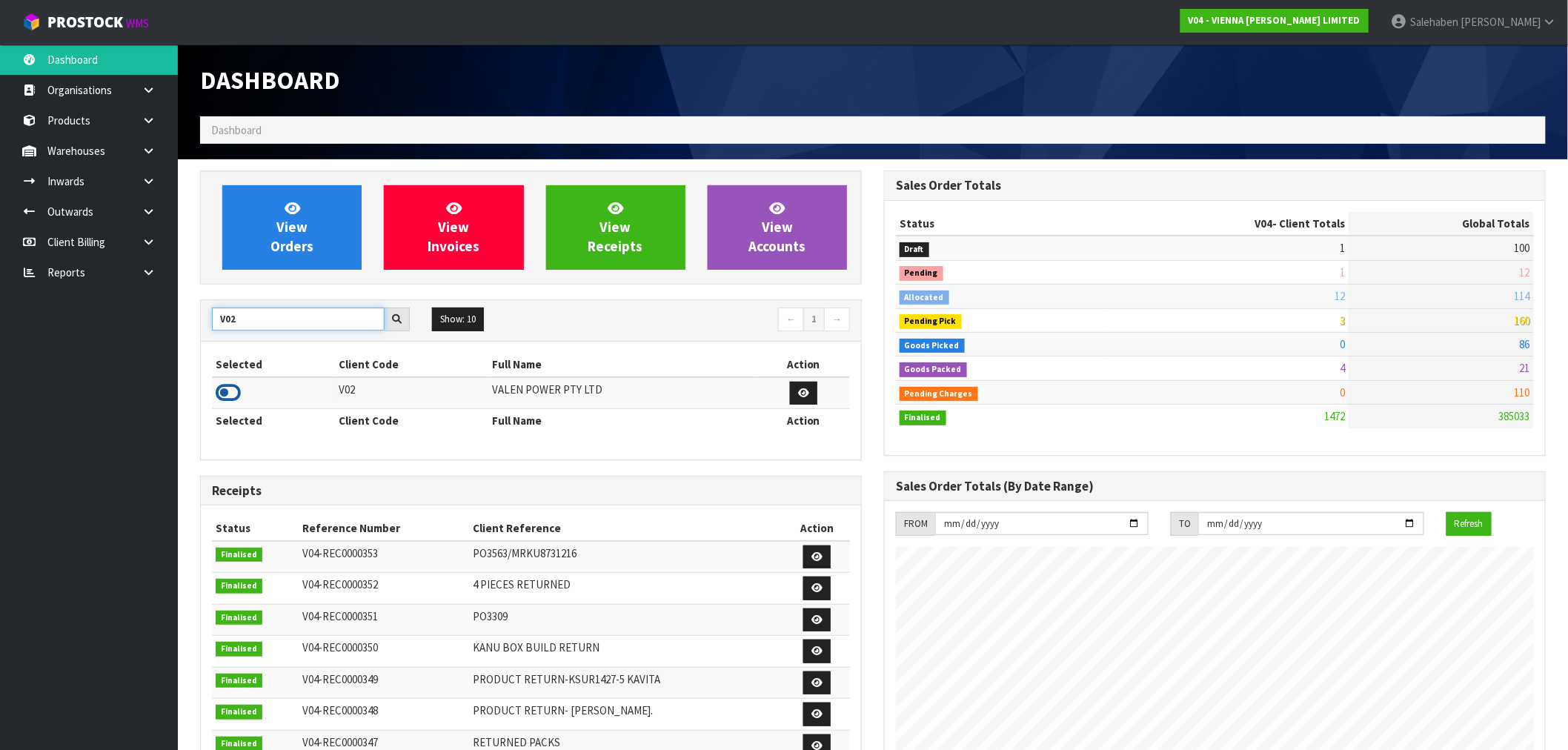
type input "V02"
click at [218, 394] on icon at bounding box center [228, 393] width 25 height 22
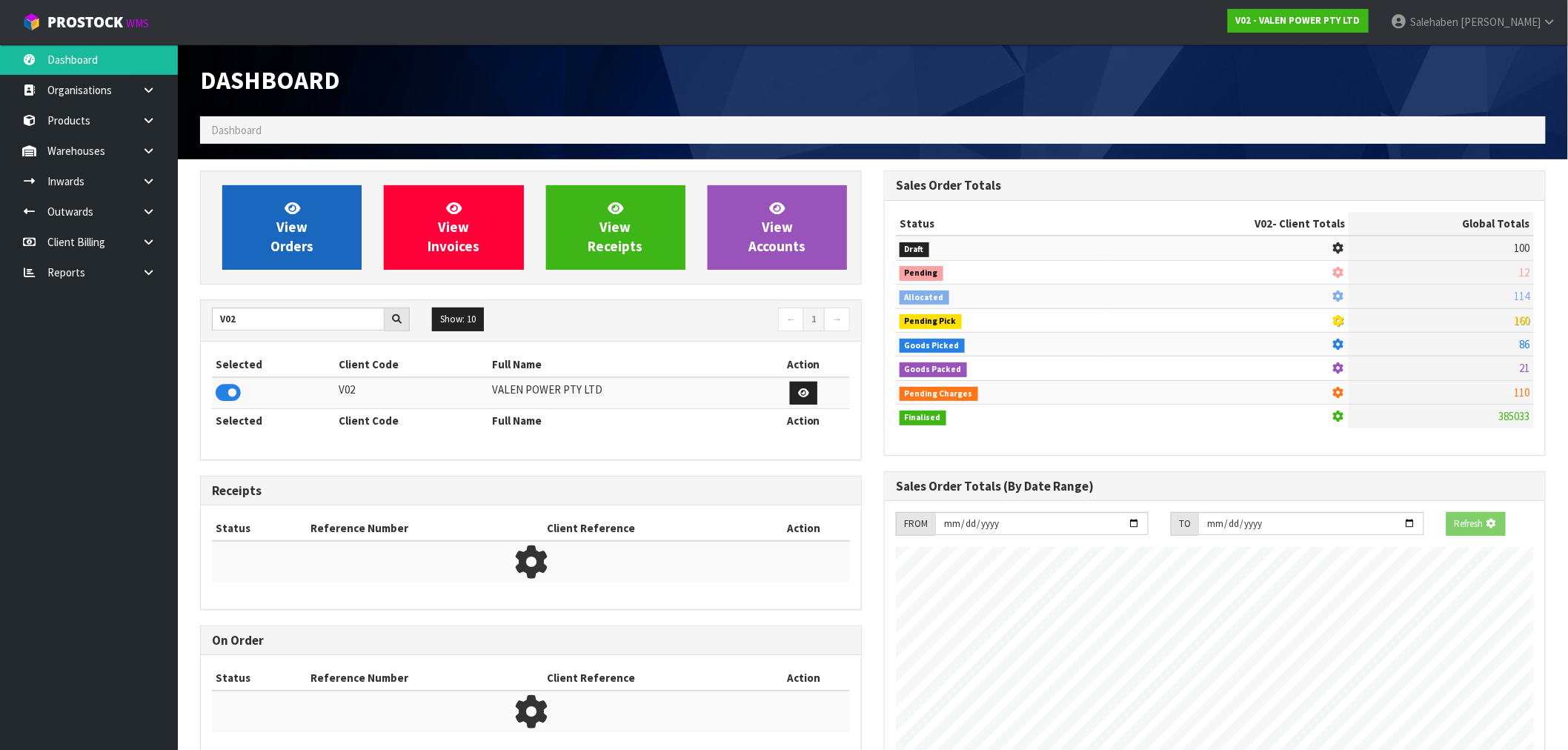
scroll to position [740056, 740503]
click at [299, 263] on link "View Orders" at bounding box center [292, 227] width 139 height 85
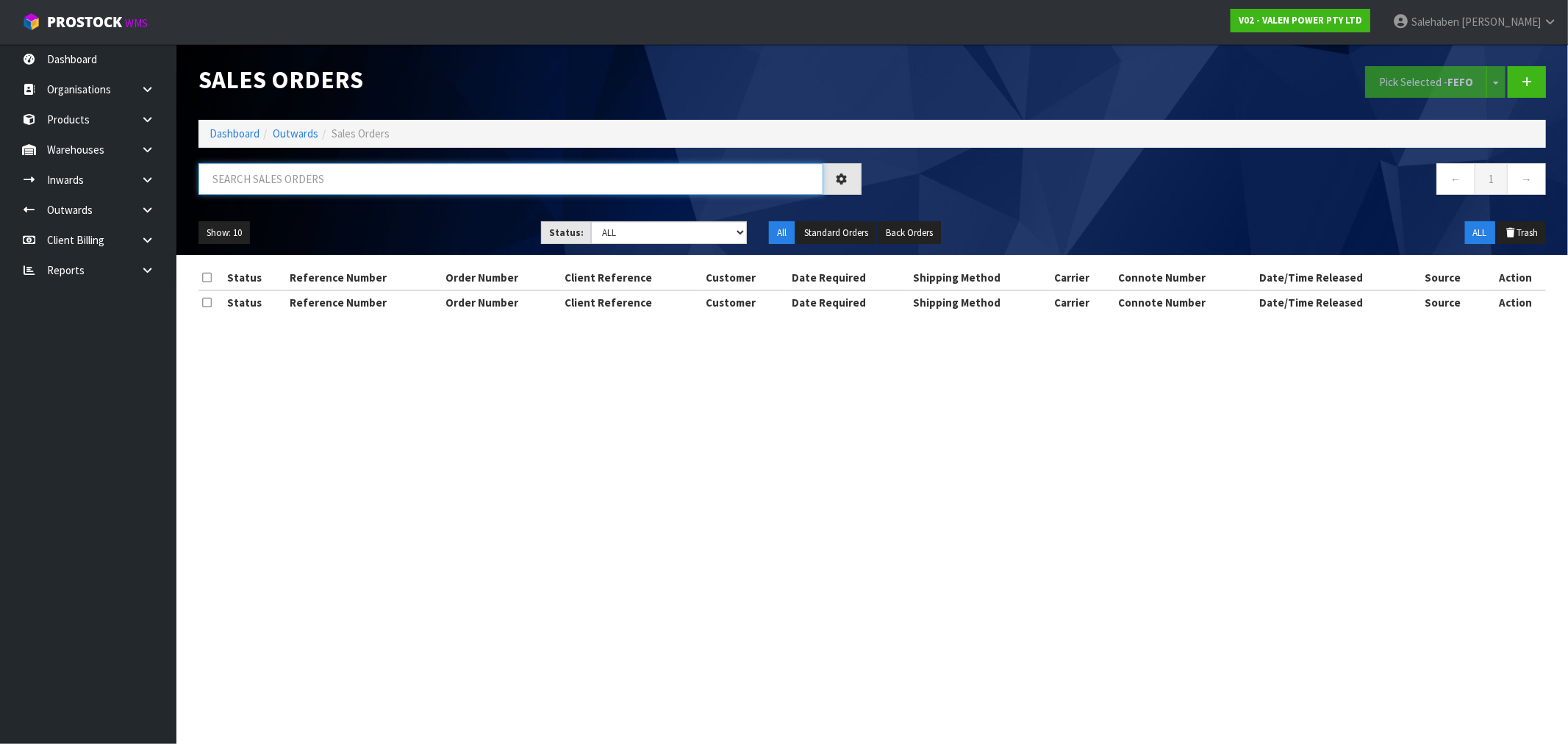
click at [408, 182] on input "text" at bounding box center [511, 178] width 624 height 31
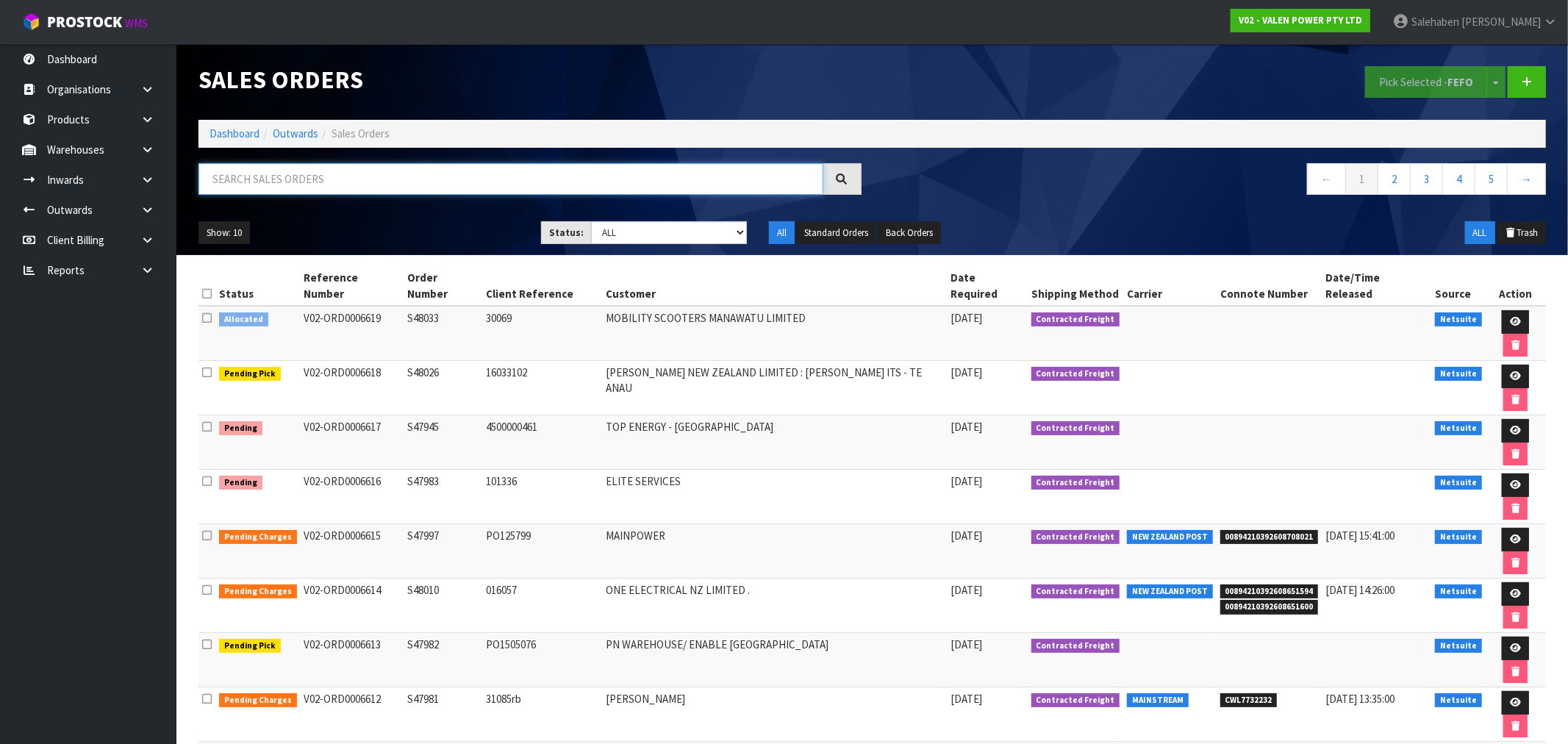
paste input "CWL7729959"
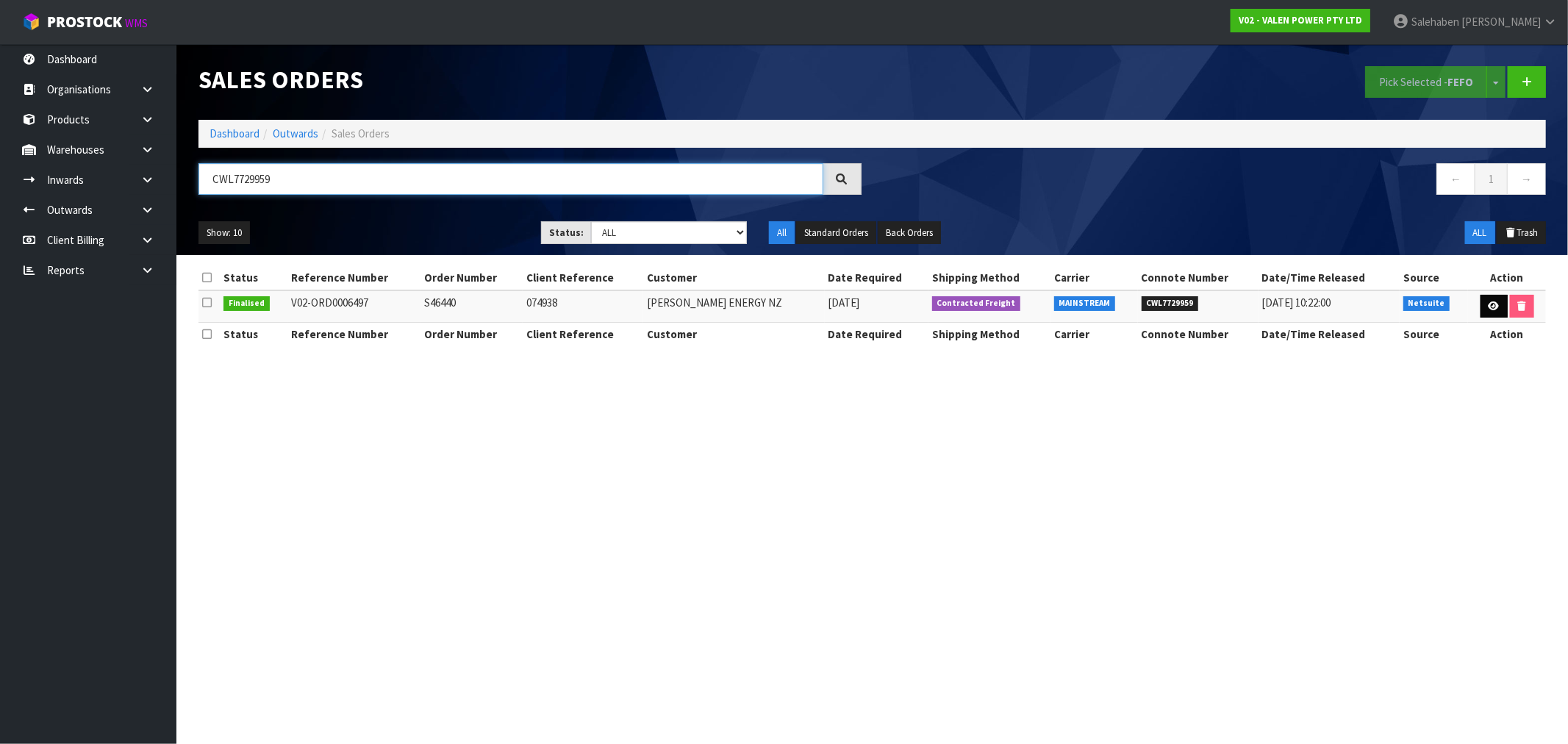
type input "CWL7729959"
click at [1491, 305] on icon at bounding box center [1494, 305] width 11 height 9
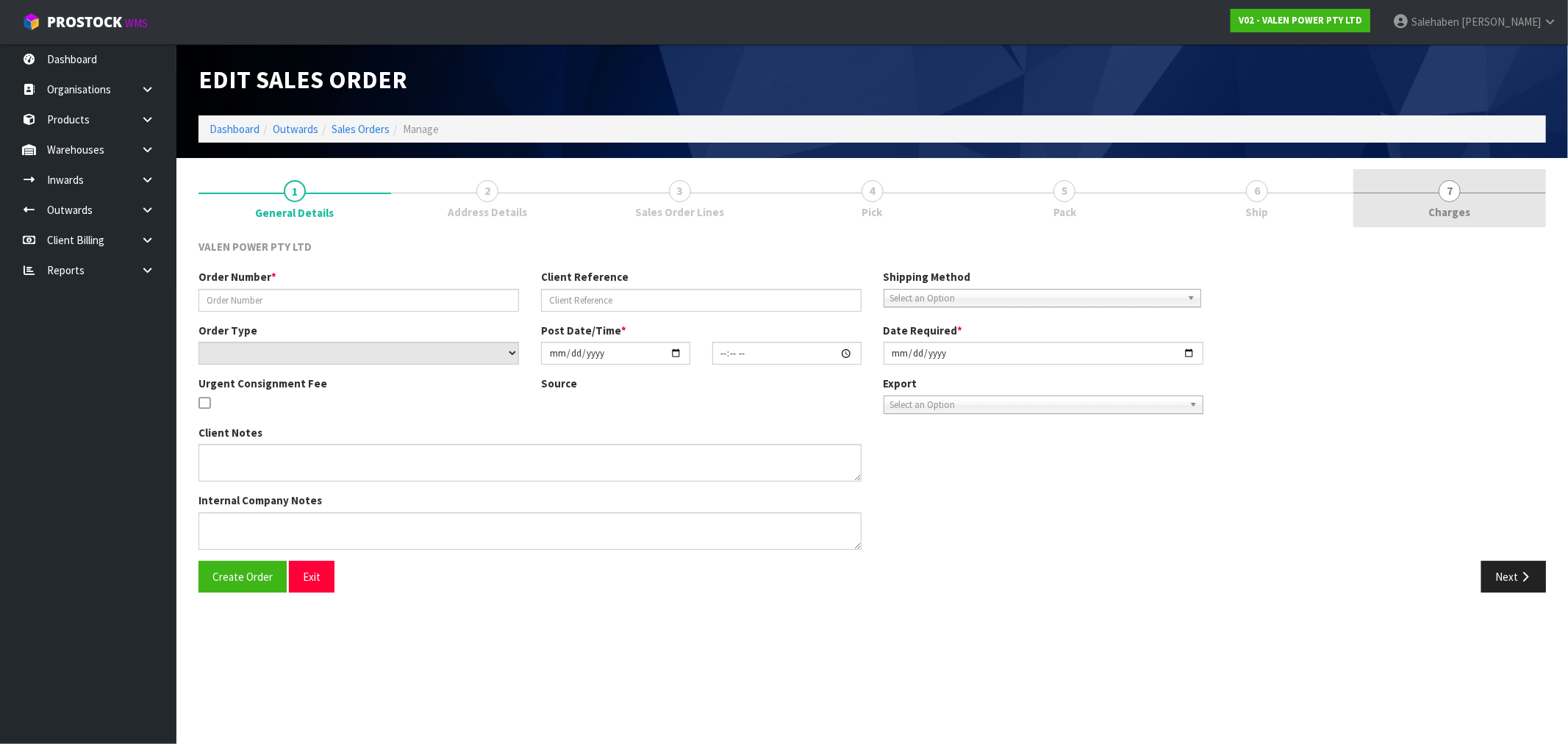
type input "S46440"
type input "074938"
select select "number:0"
type input "[DATE]"
type input "17:45:07.000"
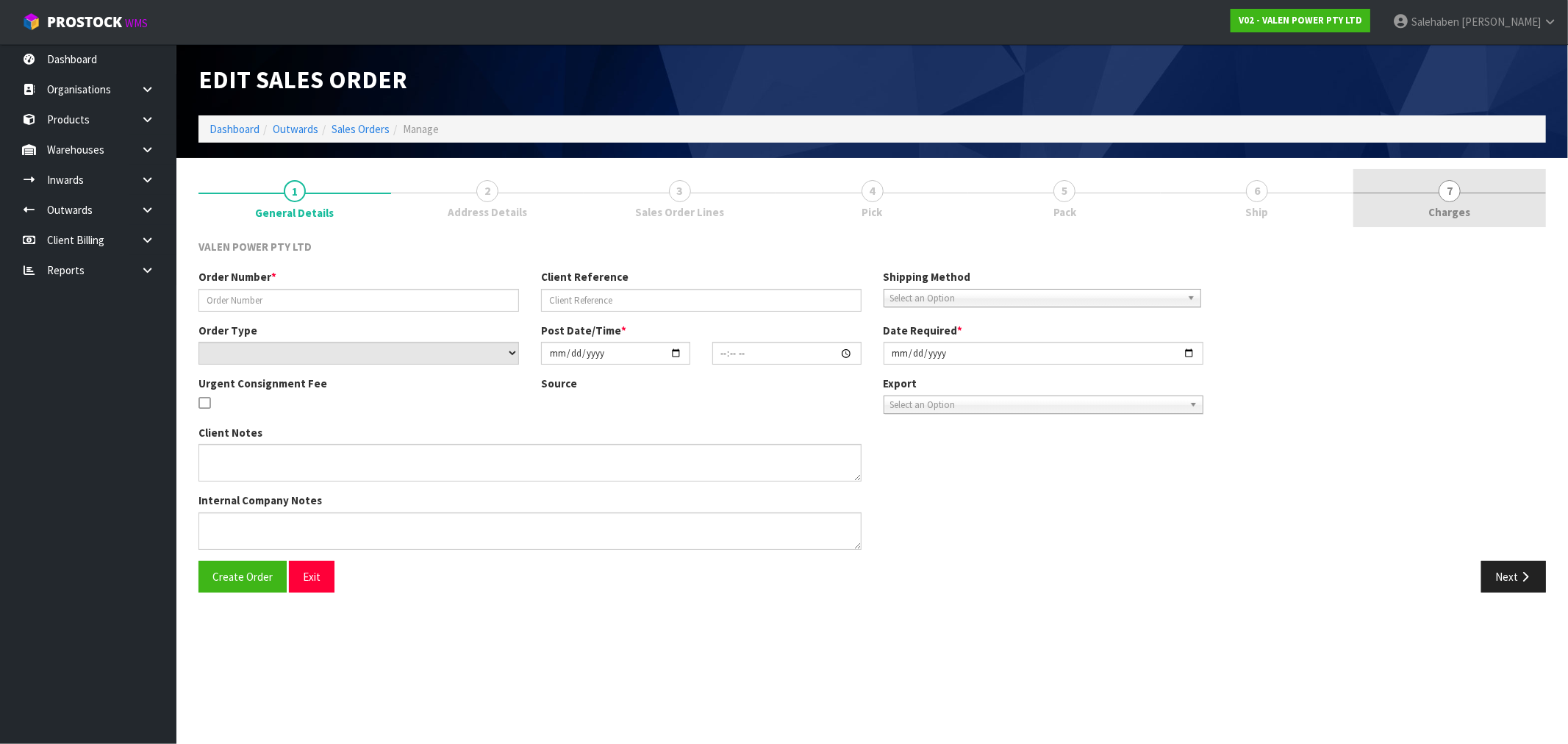
type input "[DATE]"
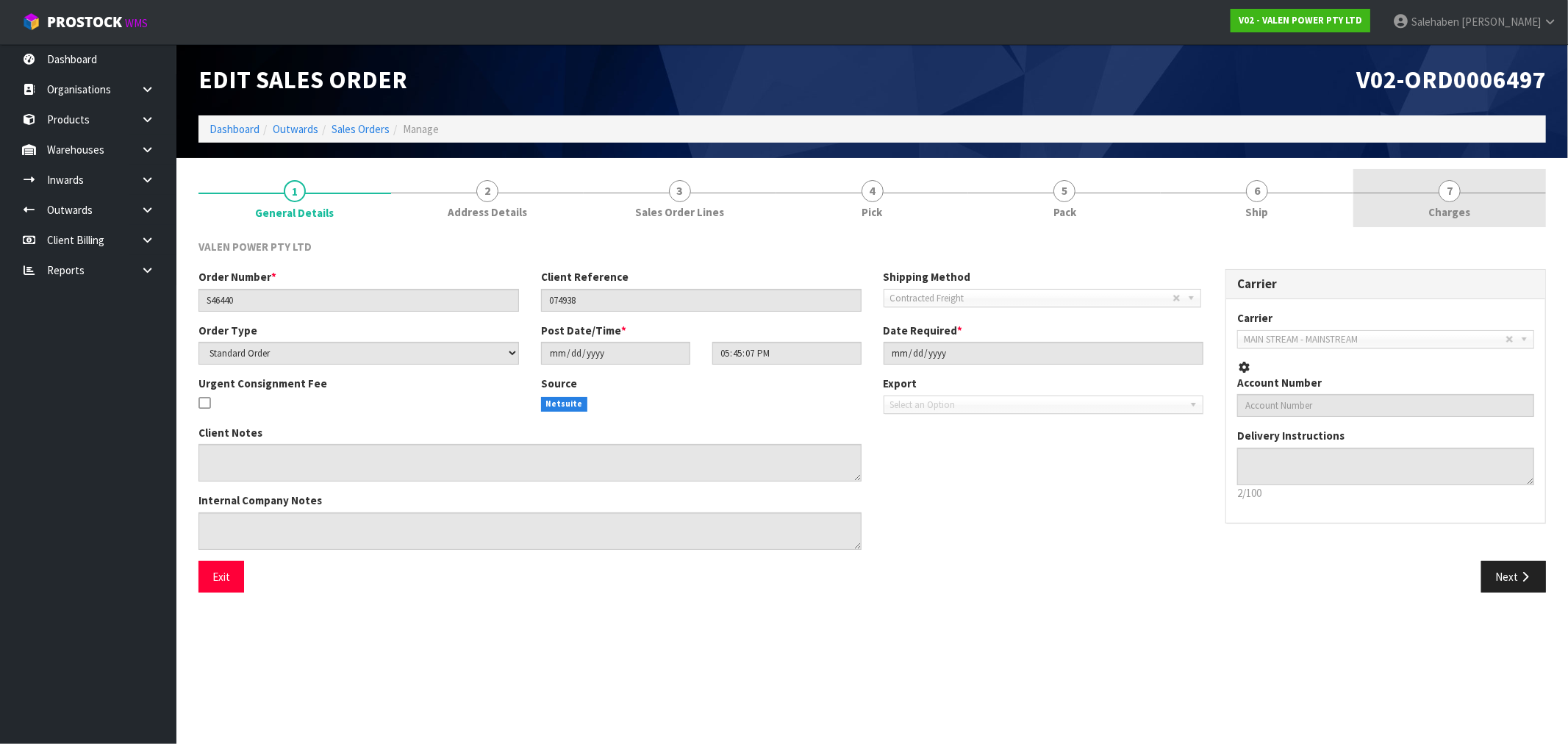
click at [1450, 206] on span "Charges" at bounding box center [1449, 212] width 42 height 15
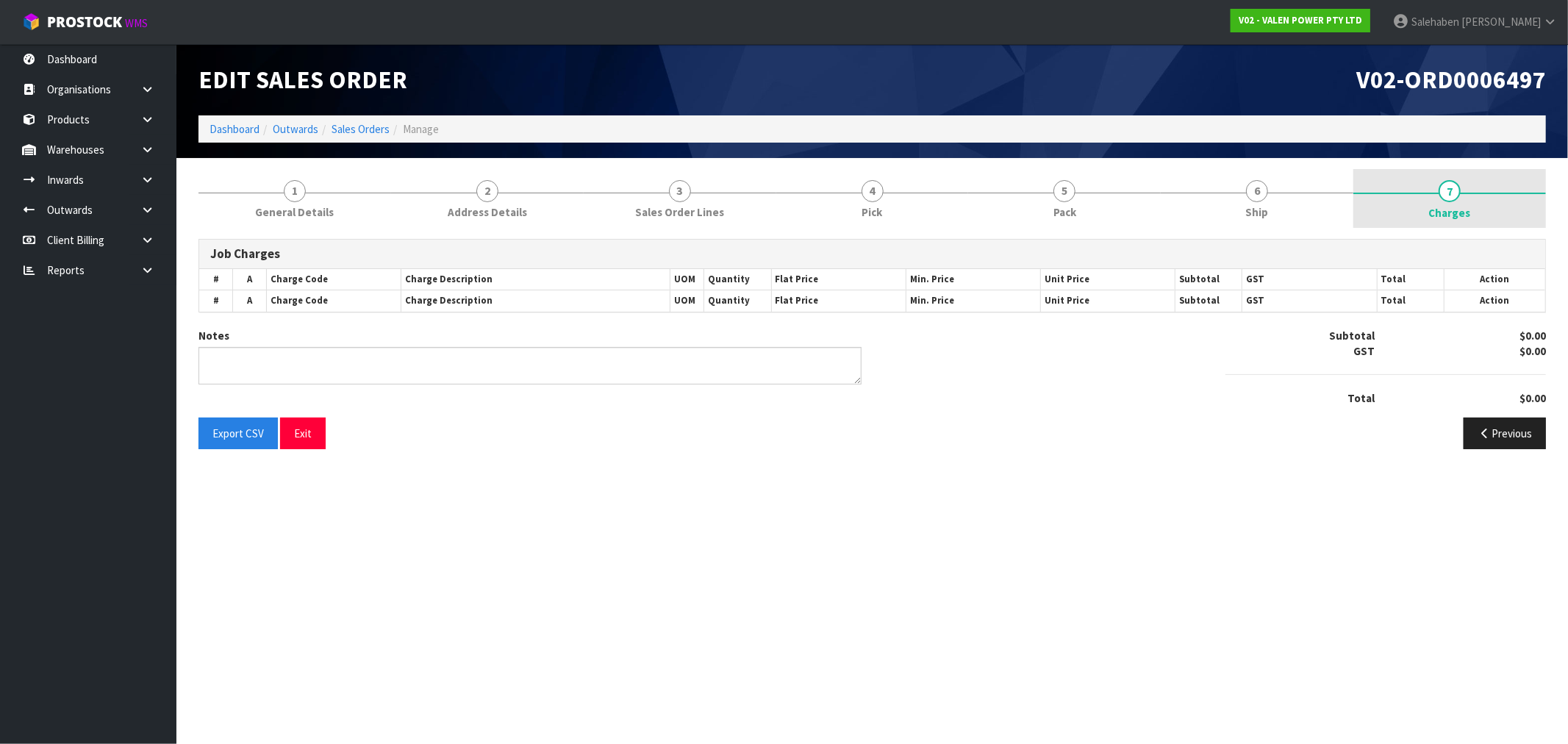
click at [1450, 206] on span "Charges" at bounding box center [1449, 213] width 42 height 15
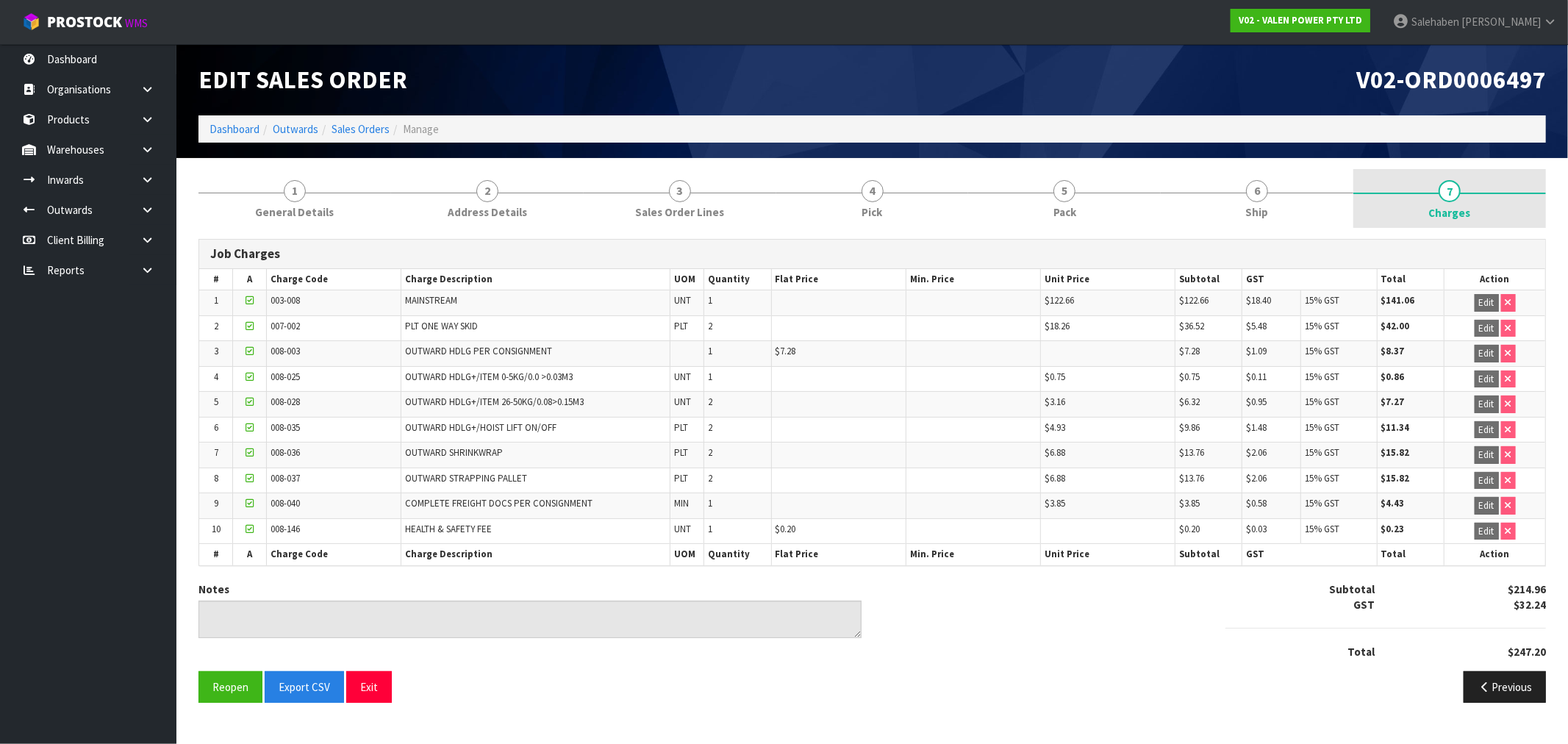
type textarea "2ND SKID WAS SENT ON CWL7730234"
click at [1453, 202] on link "7 [GEOGRAPHIC_DATA]" at bounding box center [1449, 198] width 193 height 59
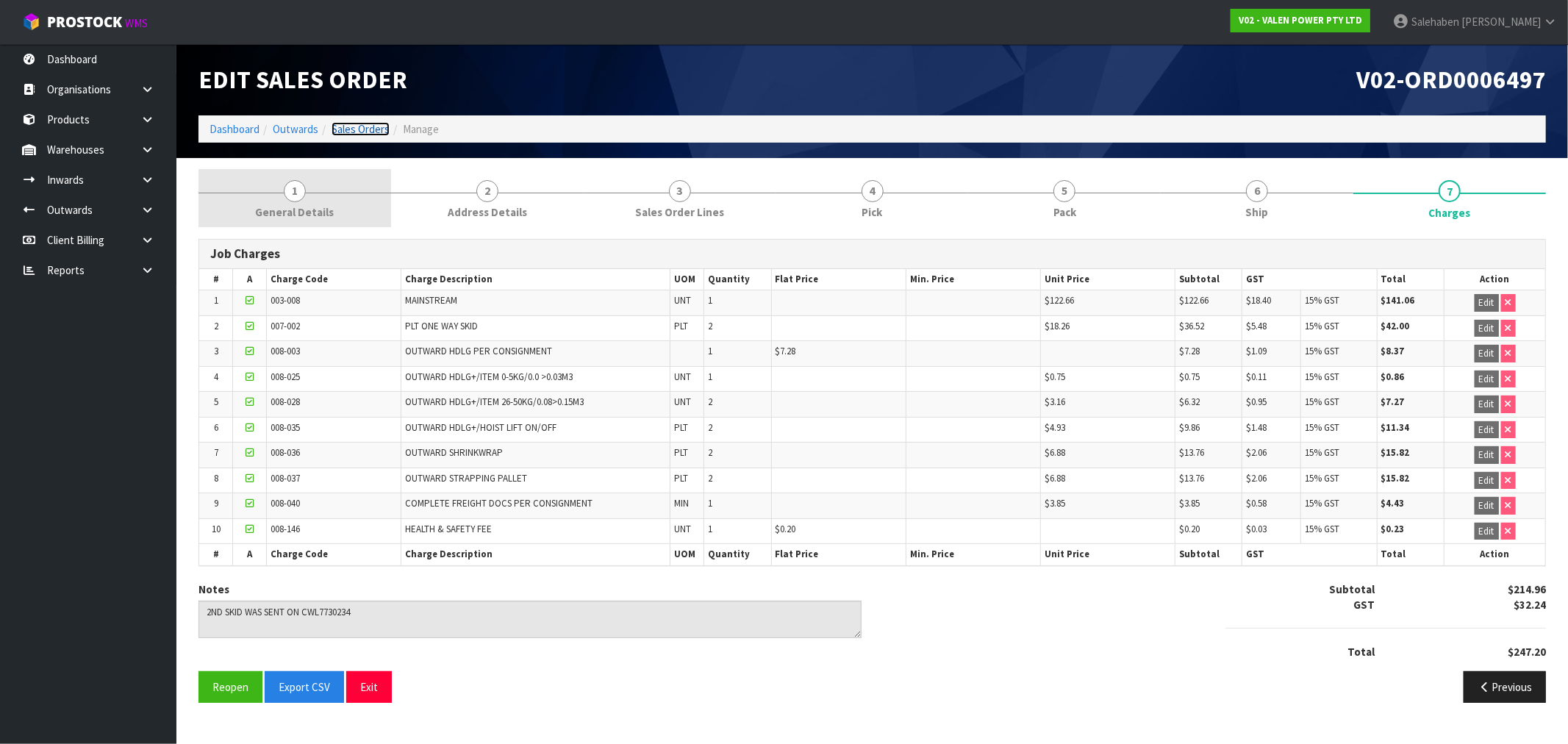
drag, startPoint x: 345, startPoint y: 129, endPoint x: 309, endPoint y: 181, distance: 63.2
click at [345, 129] on link "Sales Orders" at bounding box center [361, 129] width 58 height 14
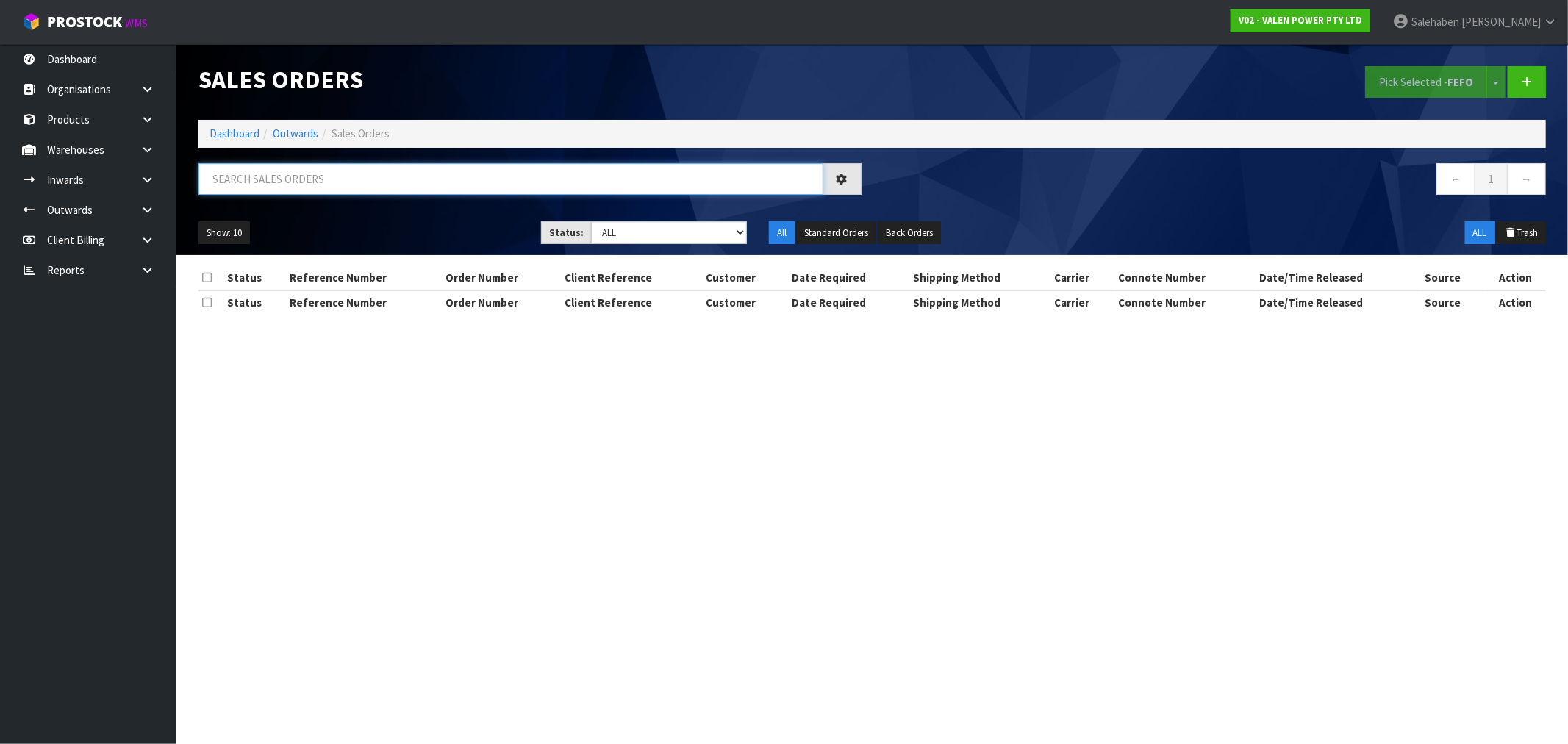
click at [277, 178] on input "text" at bounding box center [511, 178] width 624 height 31
paste input "CWL7729963"
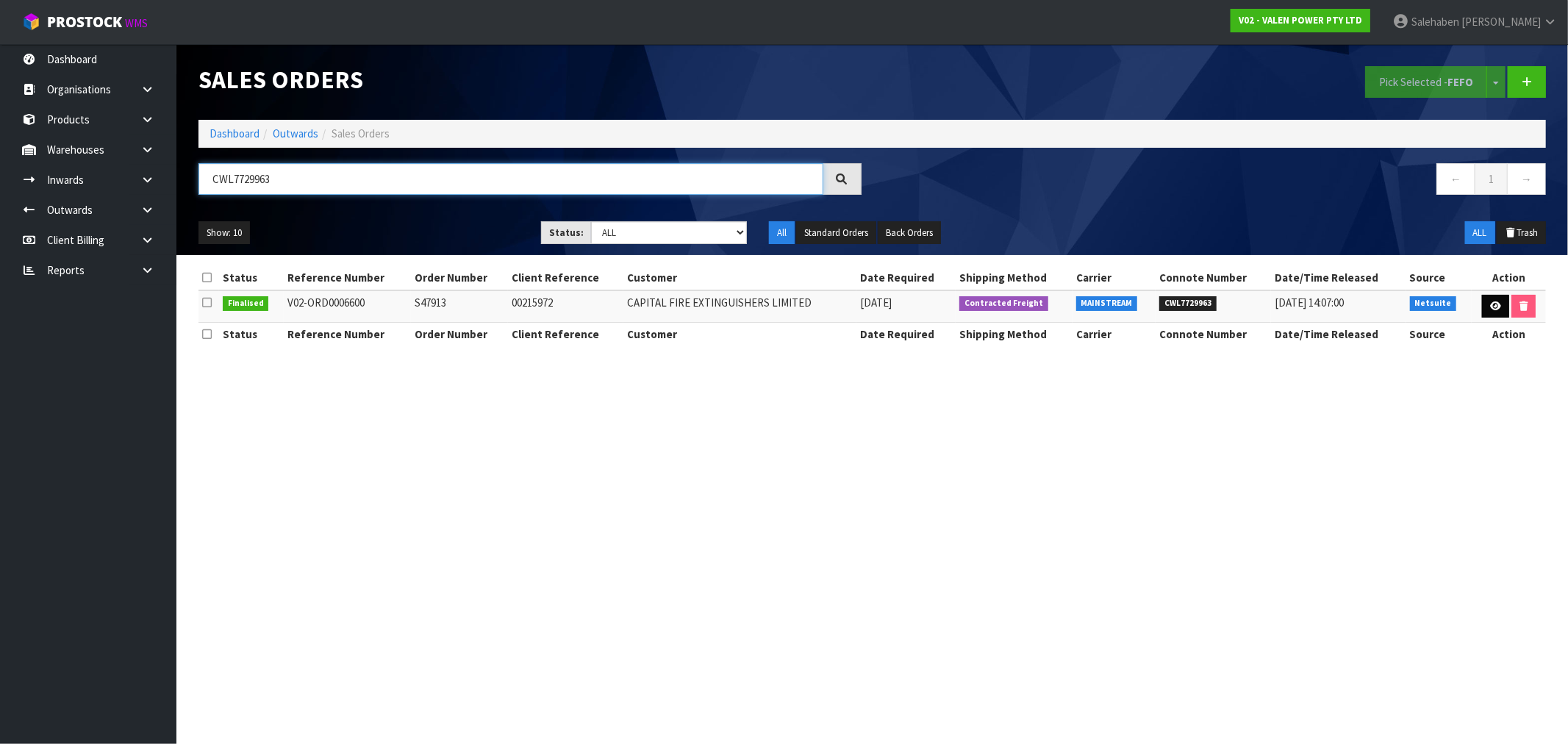
type input "CWL7729963"
click at [1494, 304] on icon at bounding box center [1495, 305] width 11 height 9
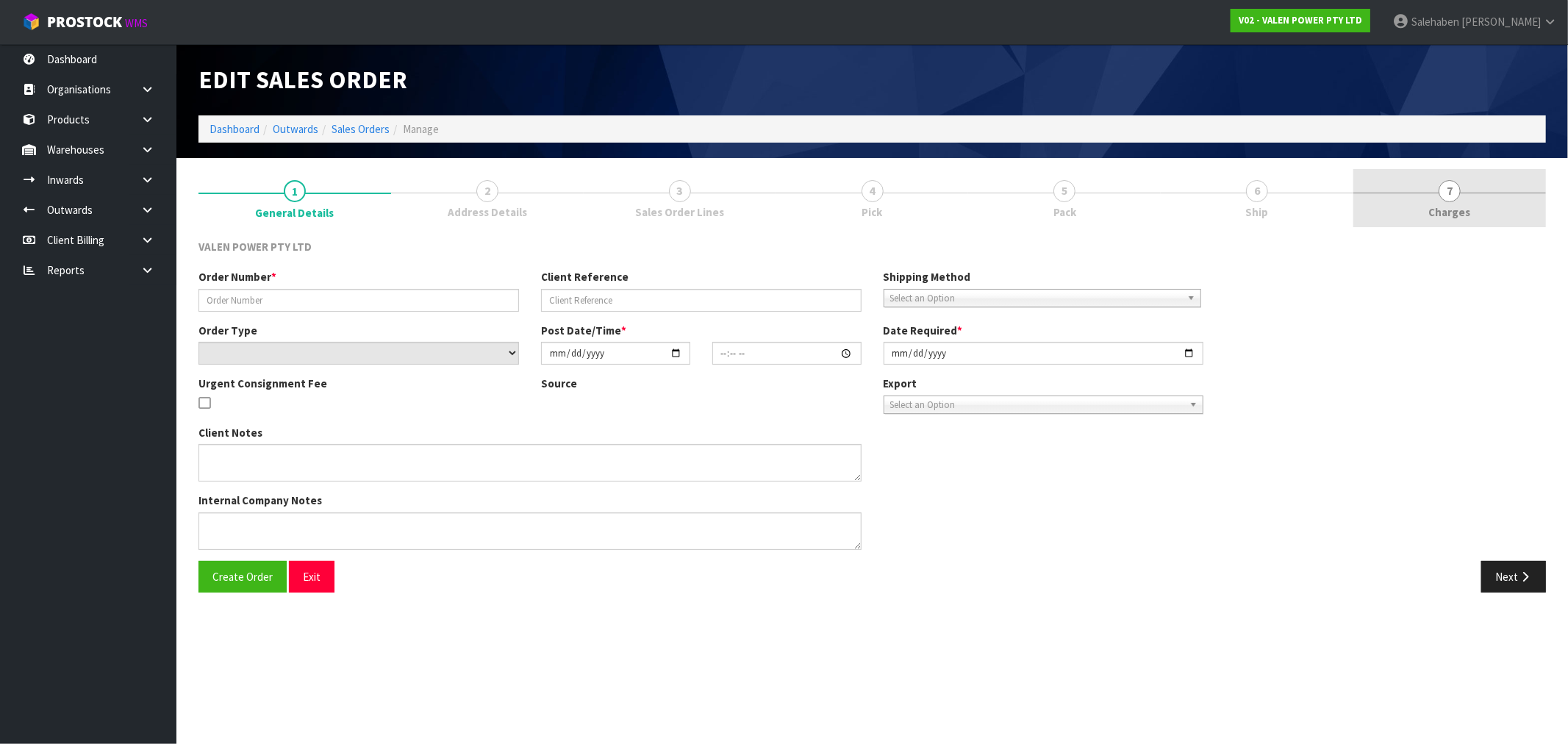
type input "S47913"
type input "00215972"
select select "number:0"
type input "[DATE]"
type input "10:15:08.000"
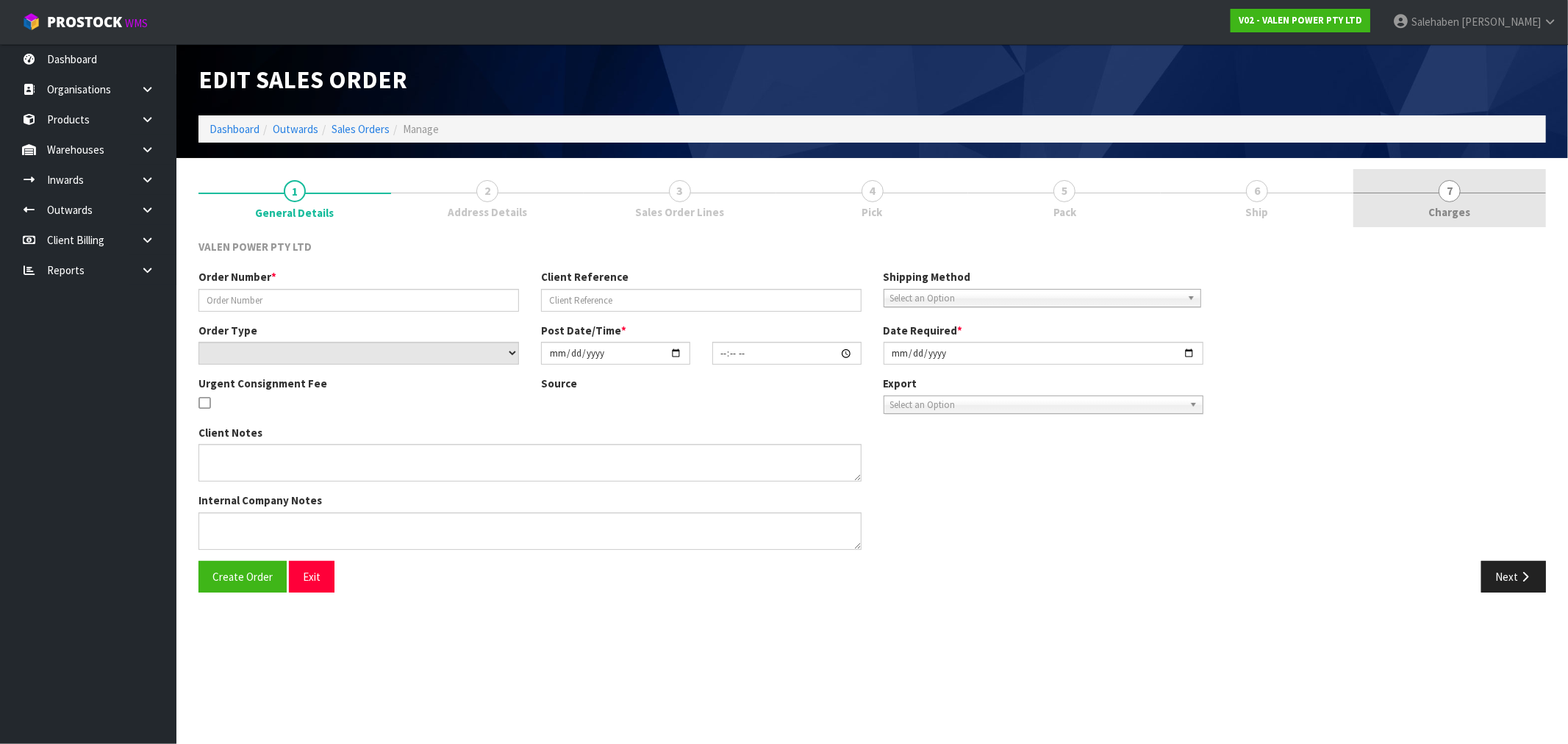
type input "[DATE]"
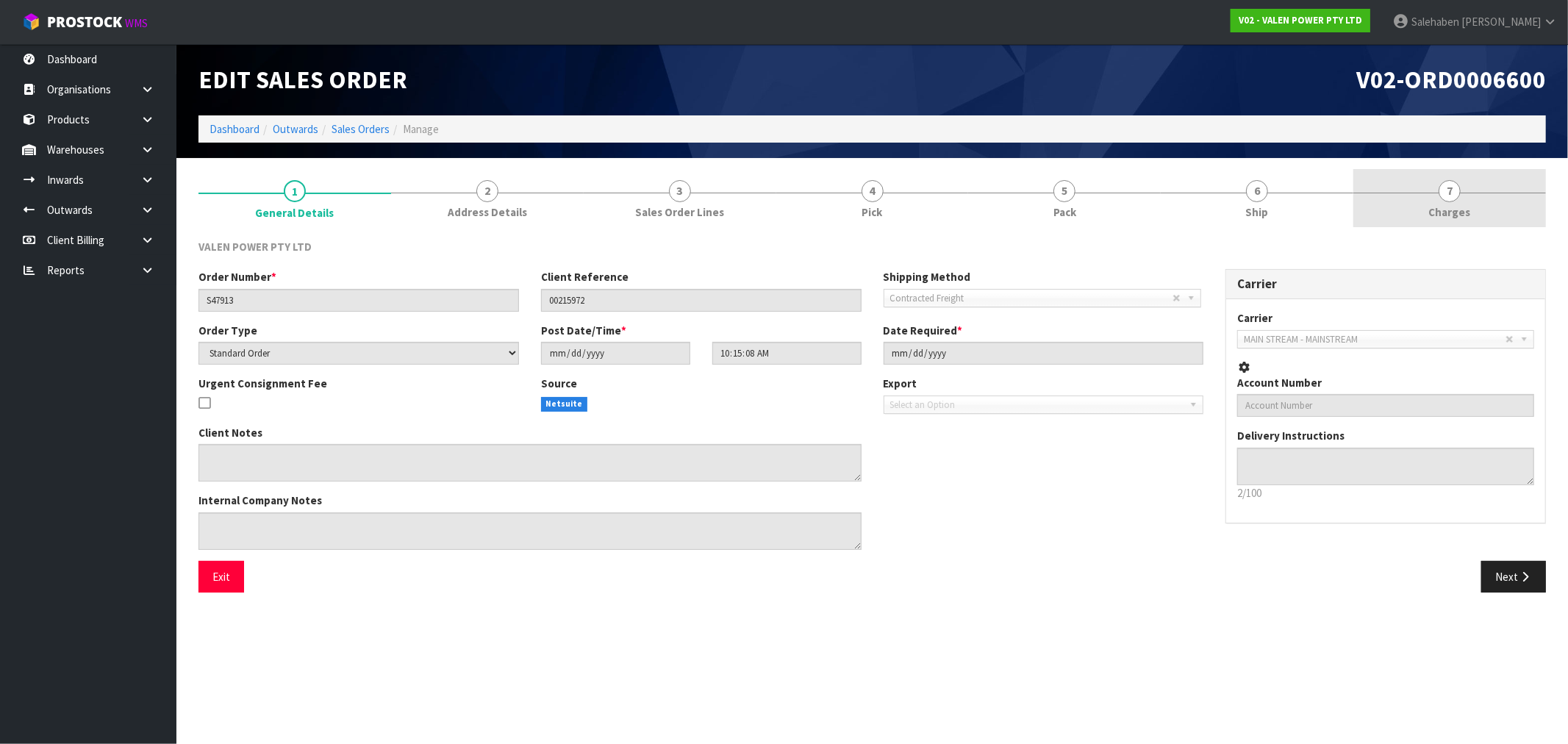
click at [1458, 211] on span "Charges" at bounding box center [1449, 212] width 42 height 15
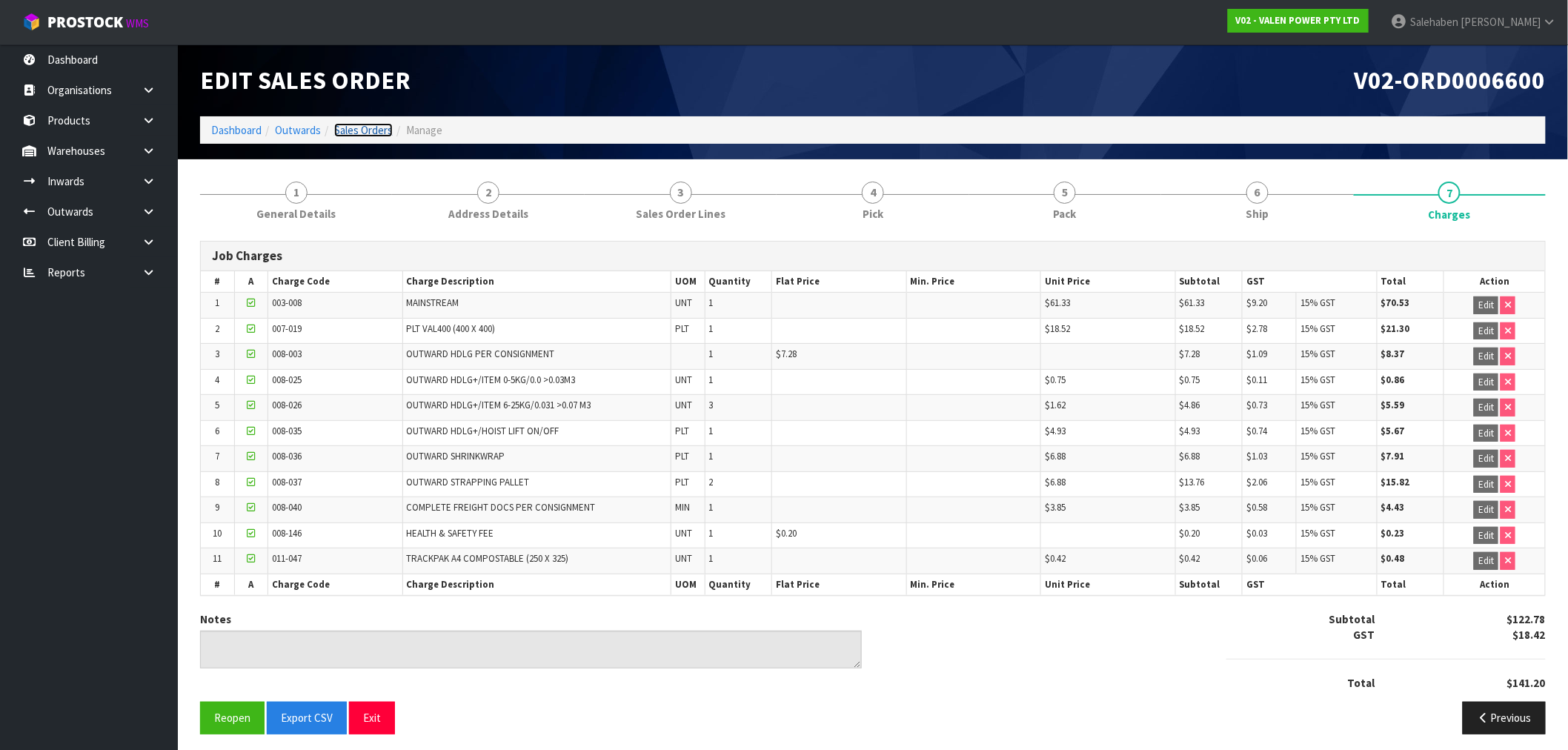
click at [348, 130] on link "Sales Orders" at bounding box center [364, 130] width 58 height 14
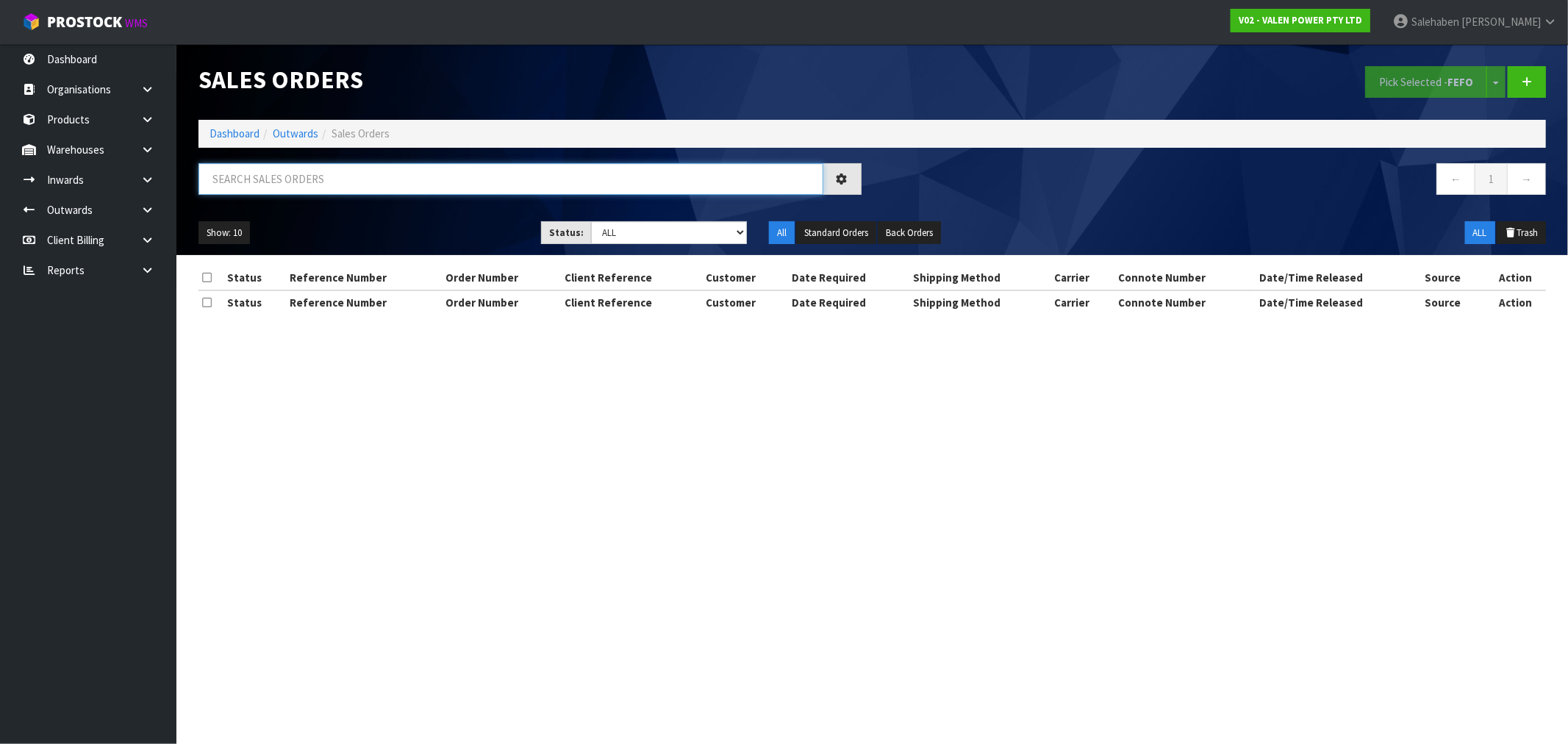
click at [273, 179] on input "text" at bounding box center [511, 178] width 624 height 31
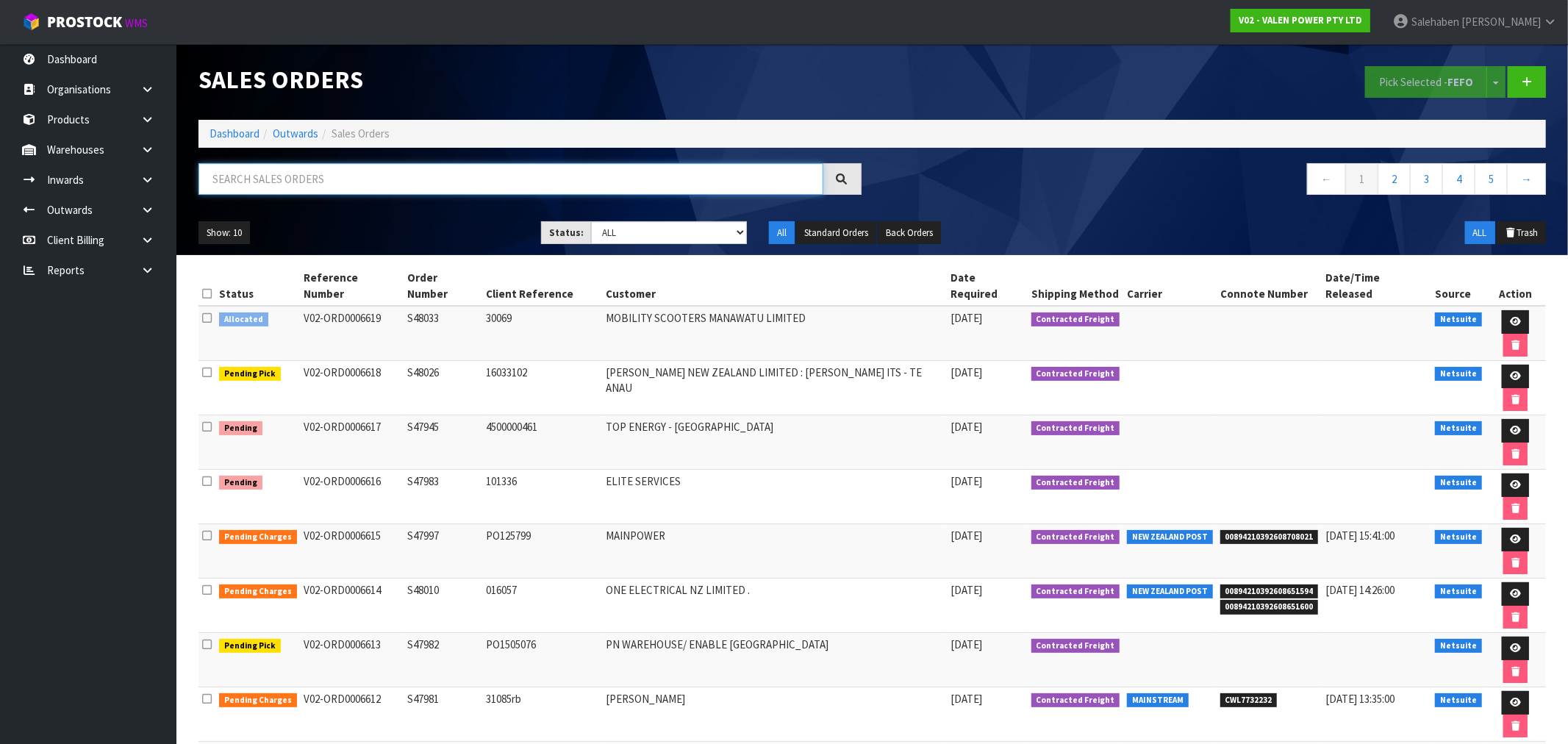
paste input "CWL7730027"
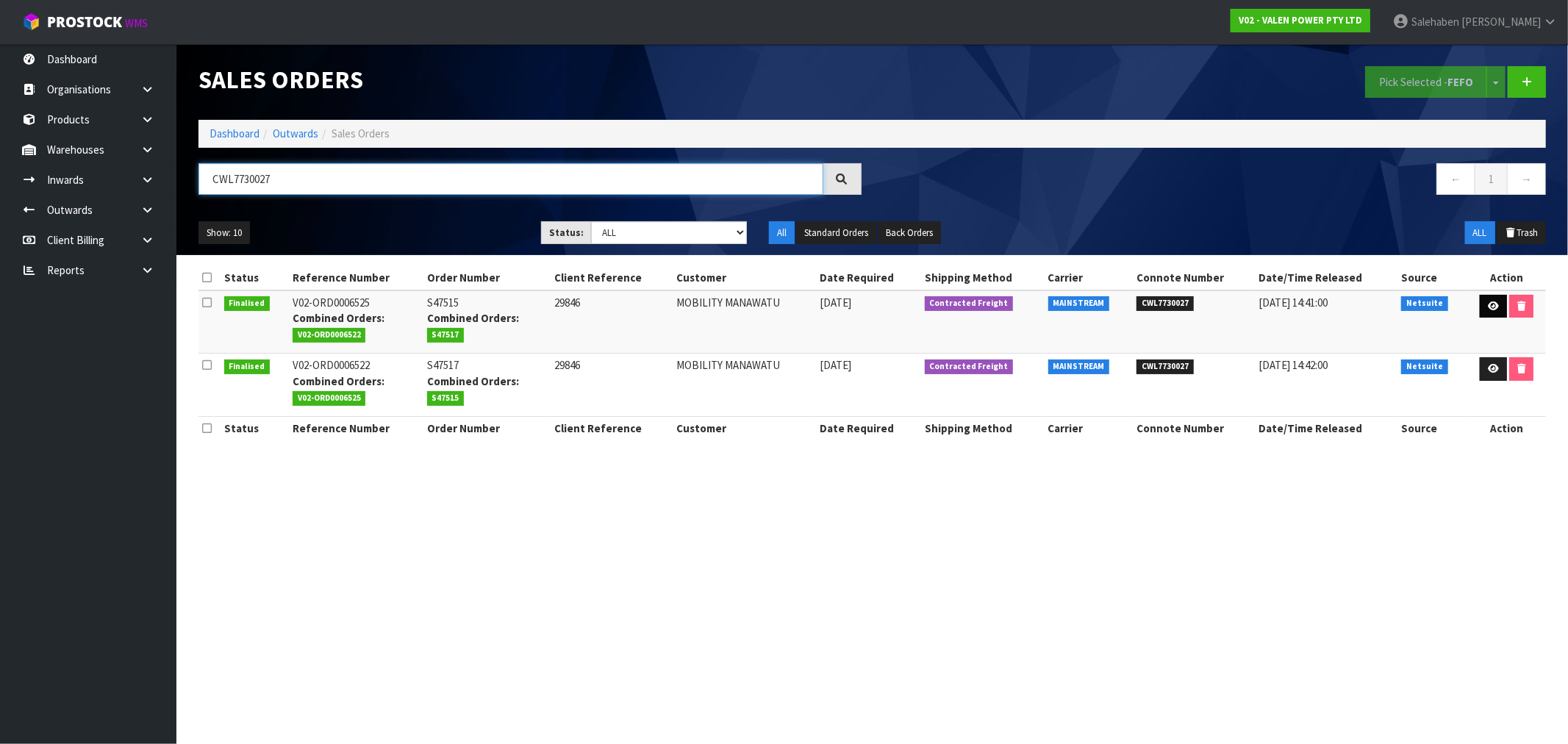
type input "CWL7730027"
click at [1489, 298] on link at bounding box center [1493, 306] width 27 height 24
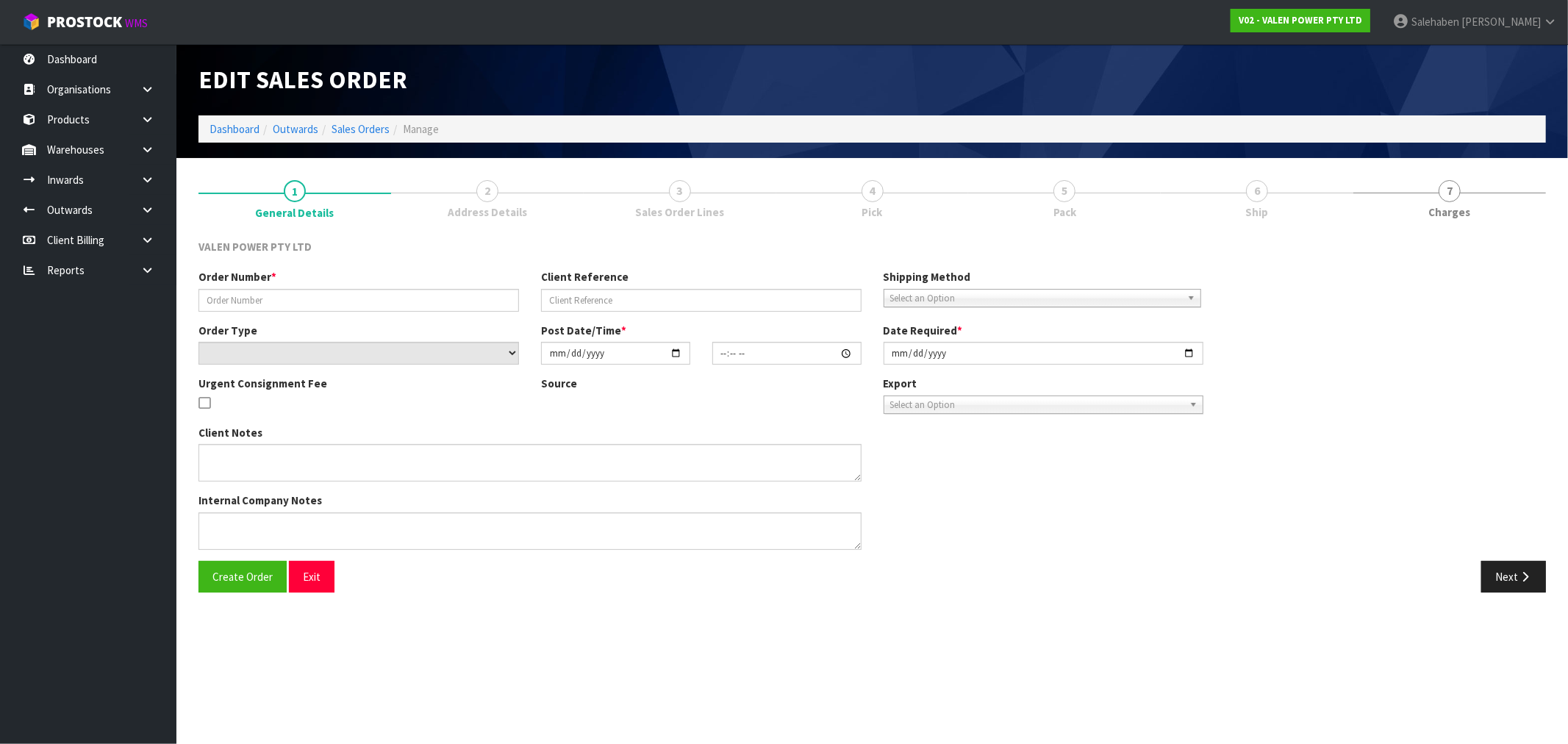
type input "S47515"
type input "29846"
select select "number:0"
type input "[DATE]"
type input "11:00:08.000"
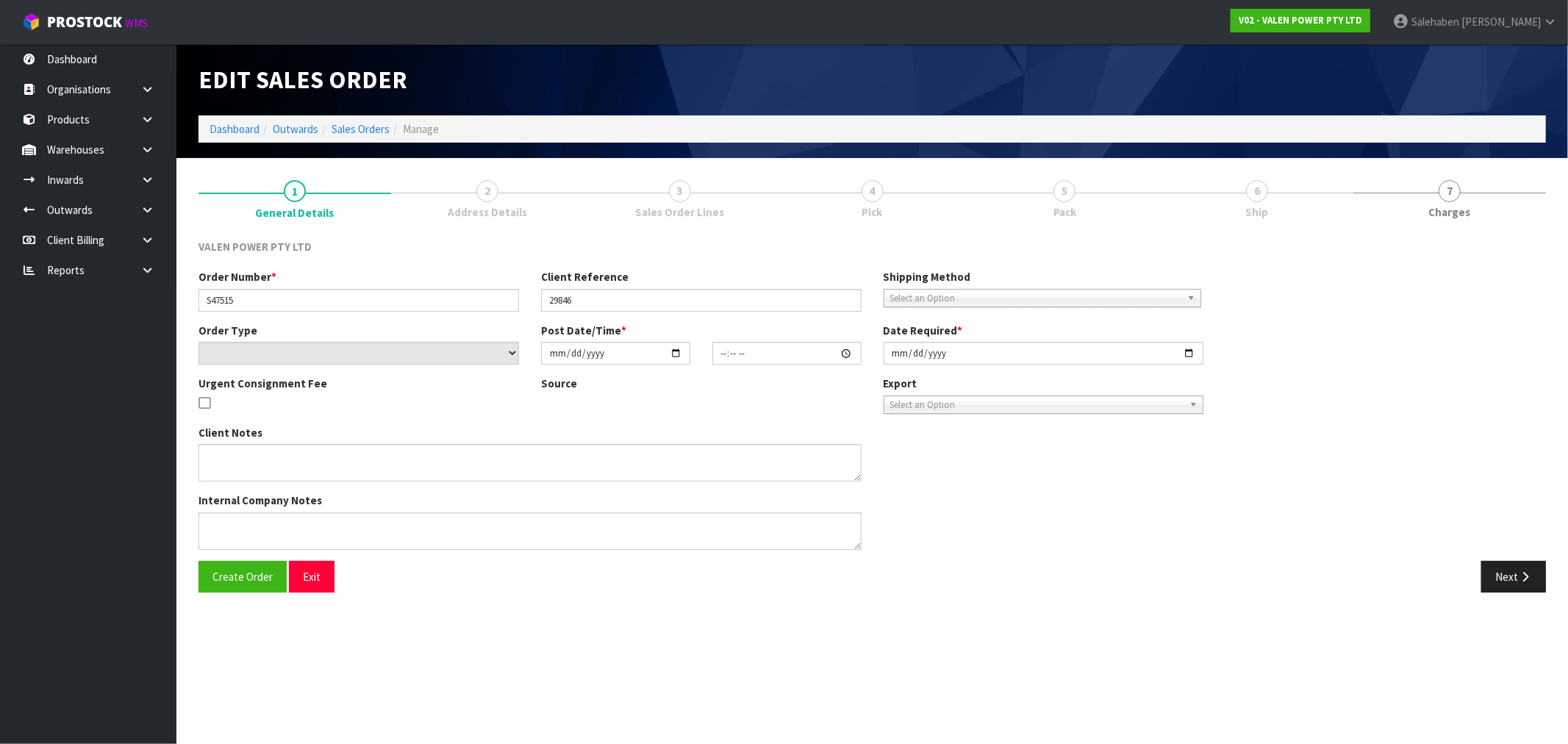
type input "[DATE]"
type textarea "BACK ORDER 12VF70 COMBINE"
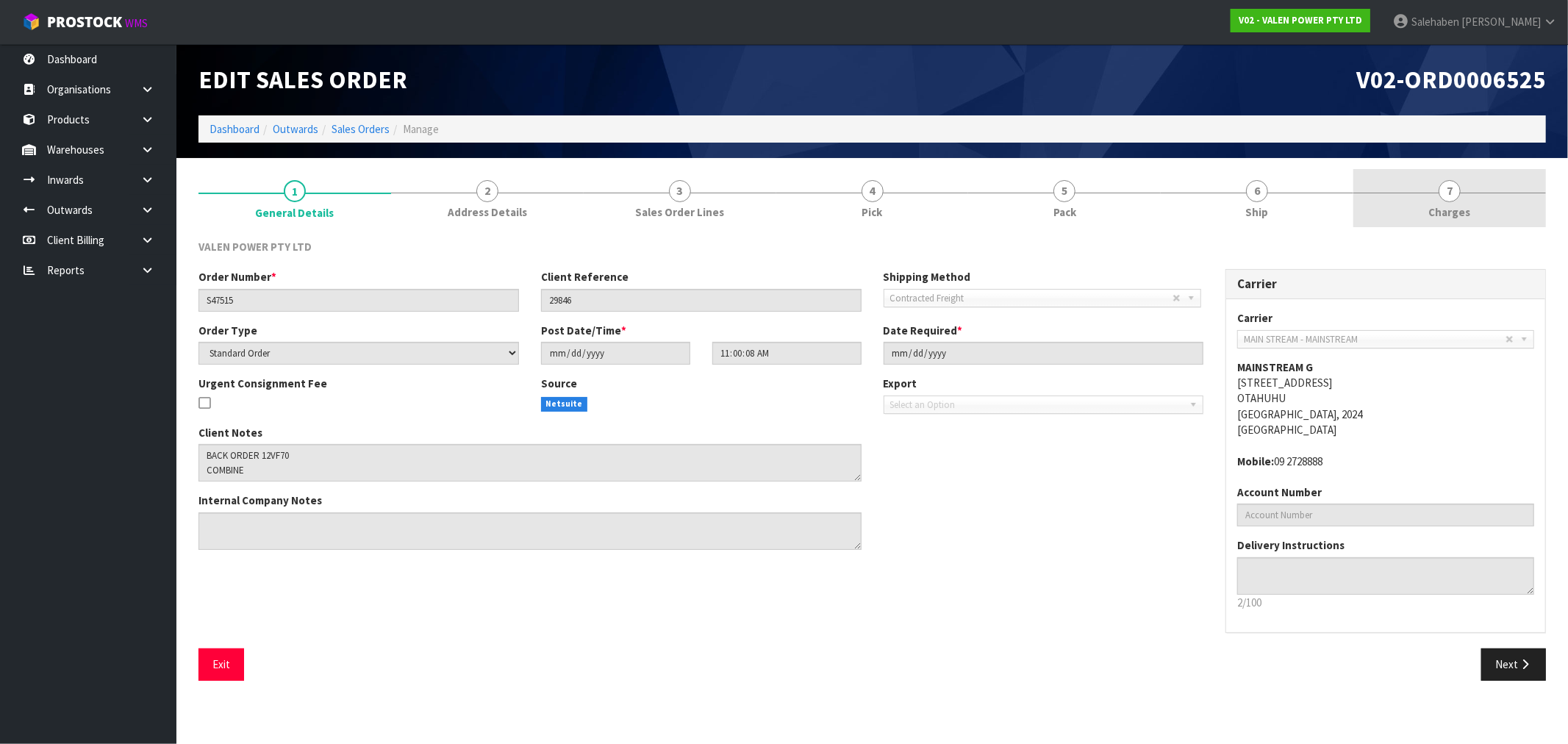
click at [1456, 204] on span "Charges" at bounding box center [1449, 212] width 42 height 15
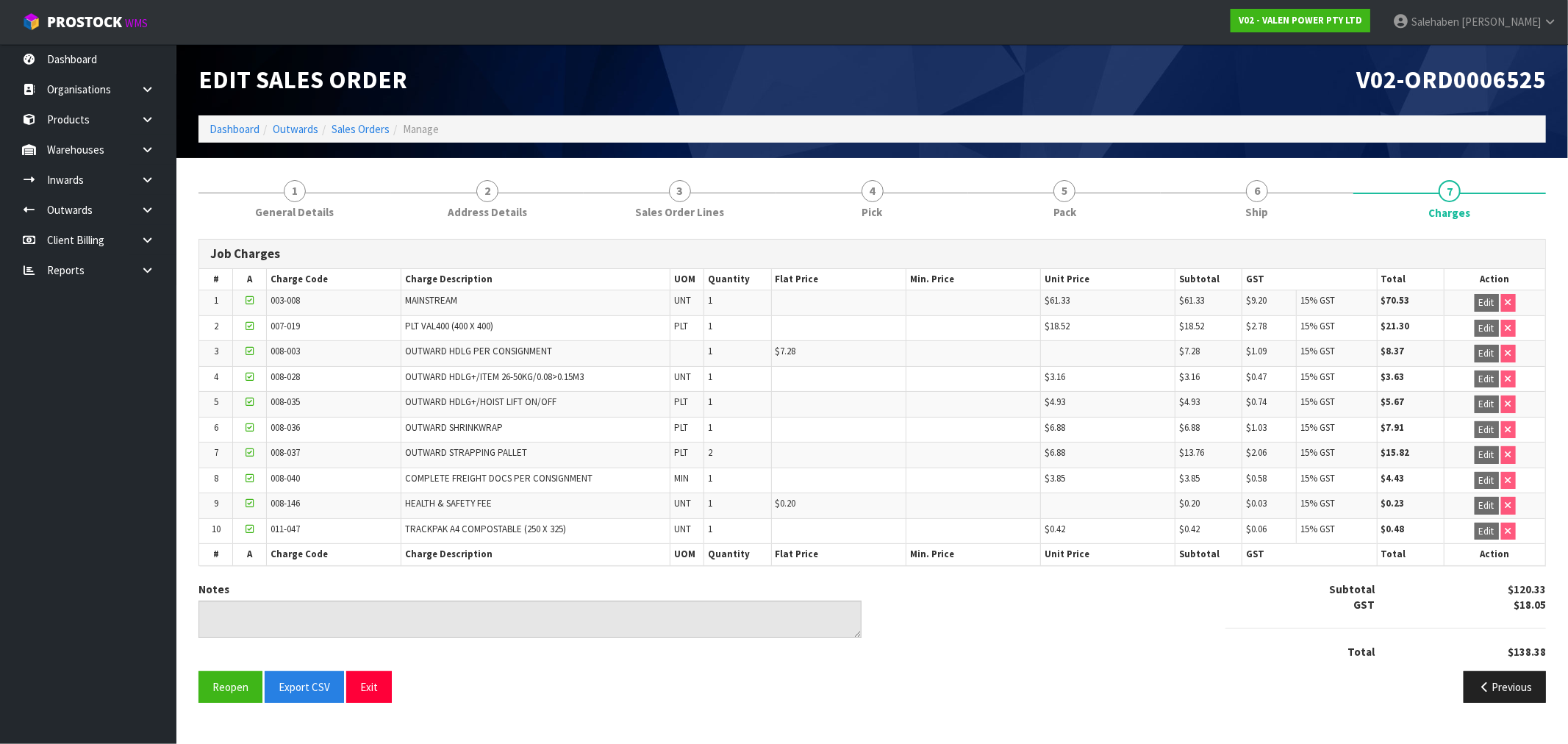
click at [365, 136] on li "Sales Orders" at bounding box center [354, 129] width 71 height 15
click at [355, 133] on link "Sales Orders" at bounding box center [361, 129] width 58 height 14
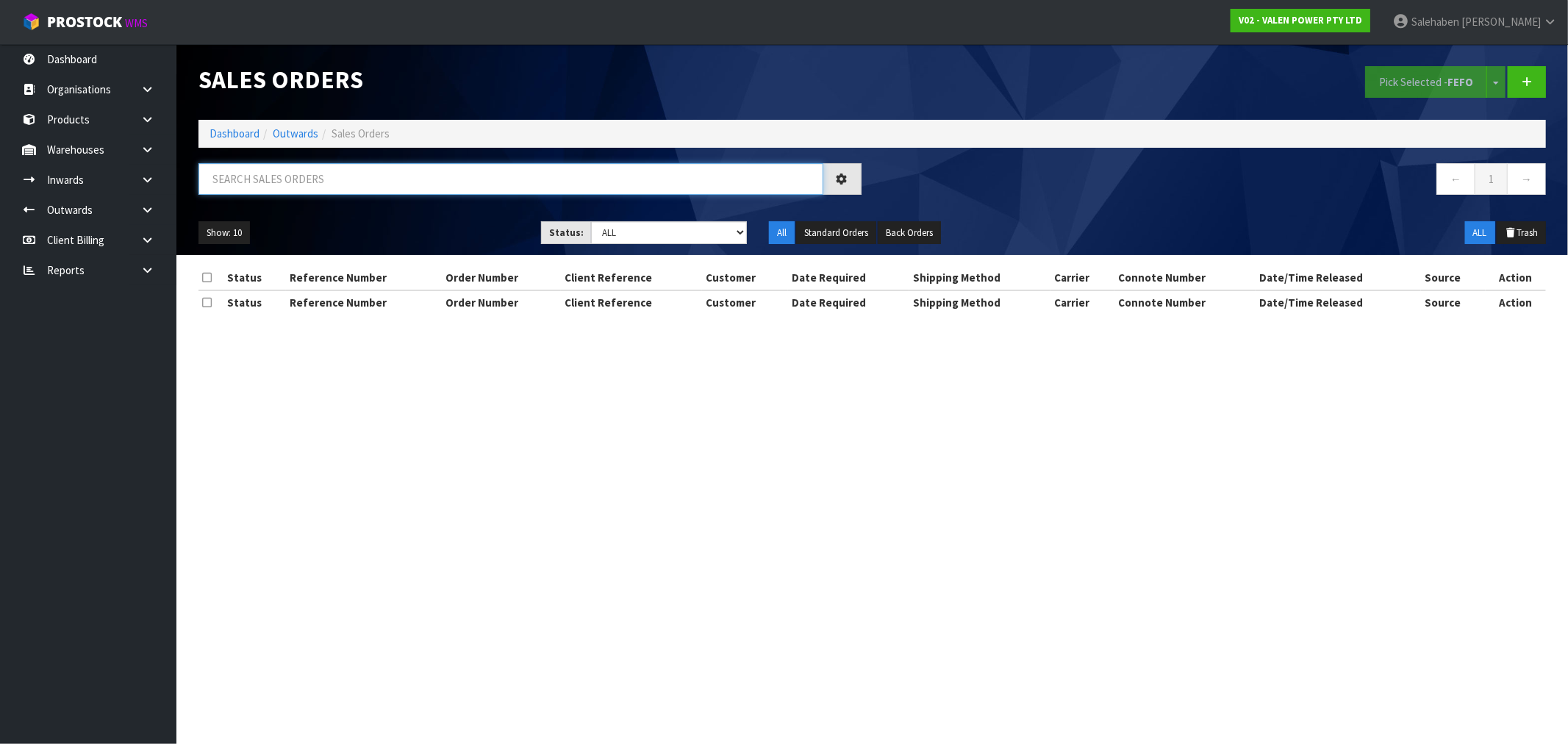
click at [278, 179] on input "text" at bounding box center [511, 178] width 624 height 31
paste input "CWL7730028"
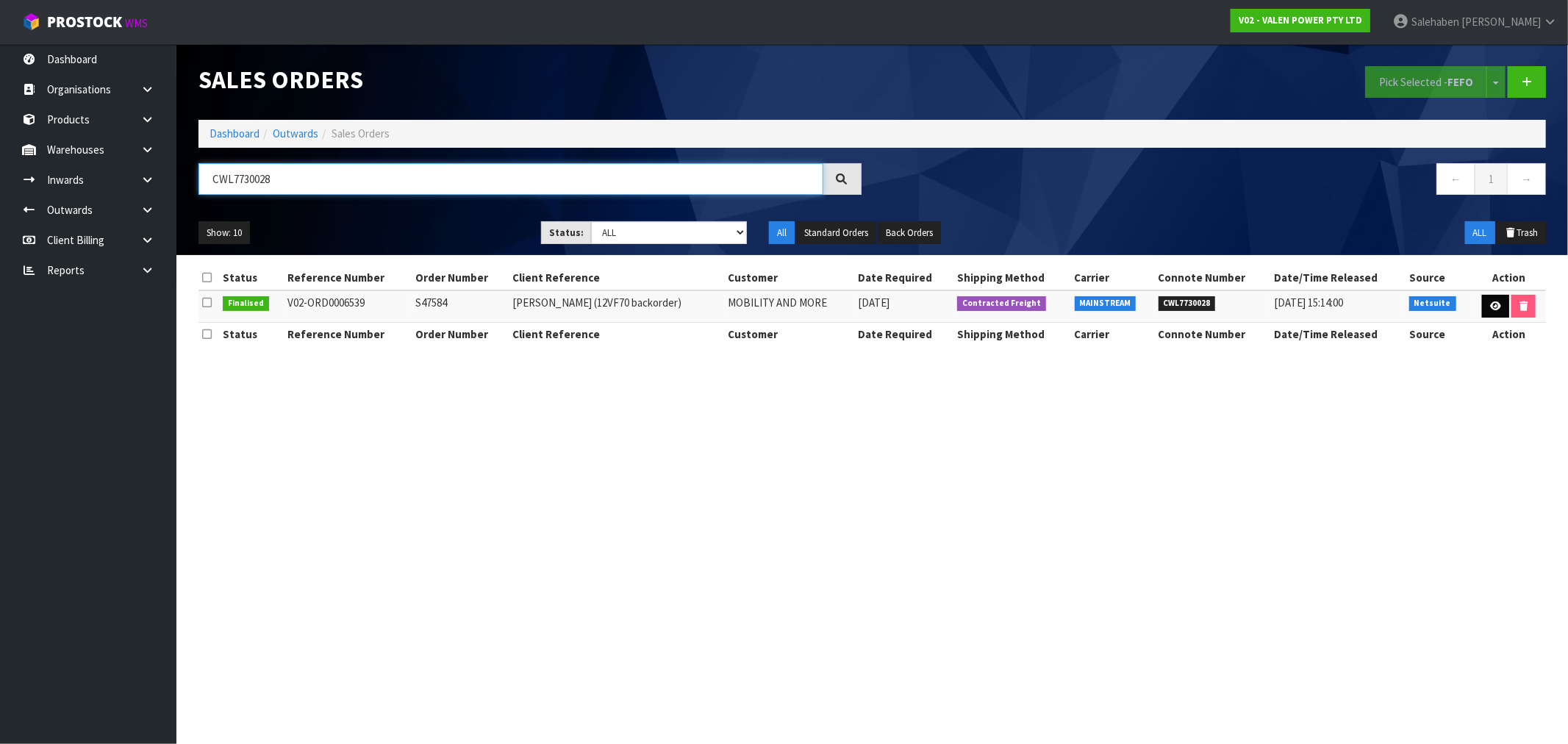
type input "CWL7730028"
click at [1490, 305] on icon at bounding box center [1495, 305] width 11 height 9
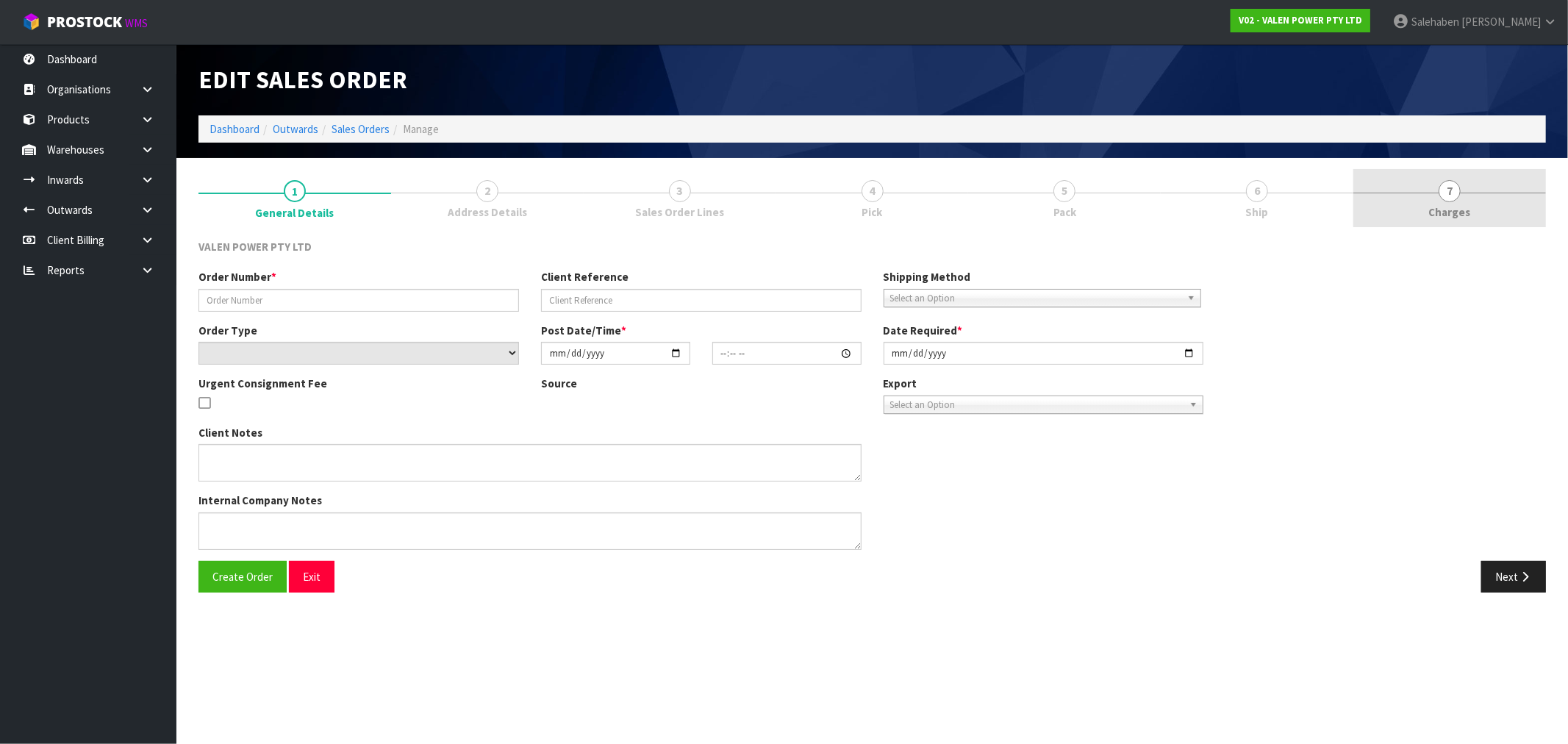
type input "S47584"
type input "[PERSON_NAME] (12VF70 backorder)"
select select "number:0"
type input "[DATE]"
type input "18:15:09.000"
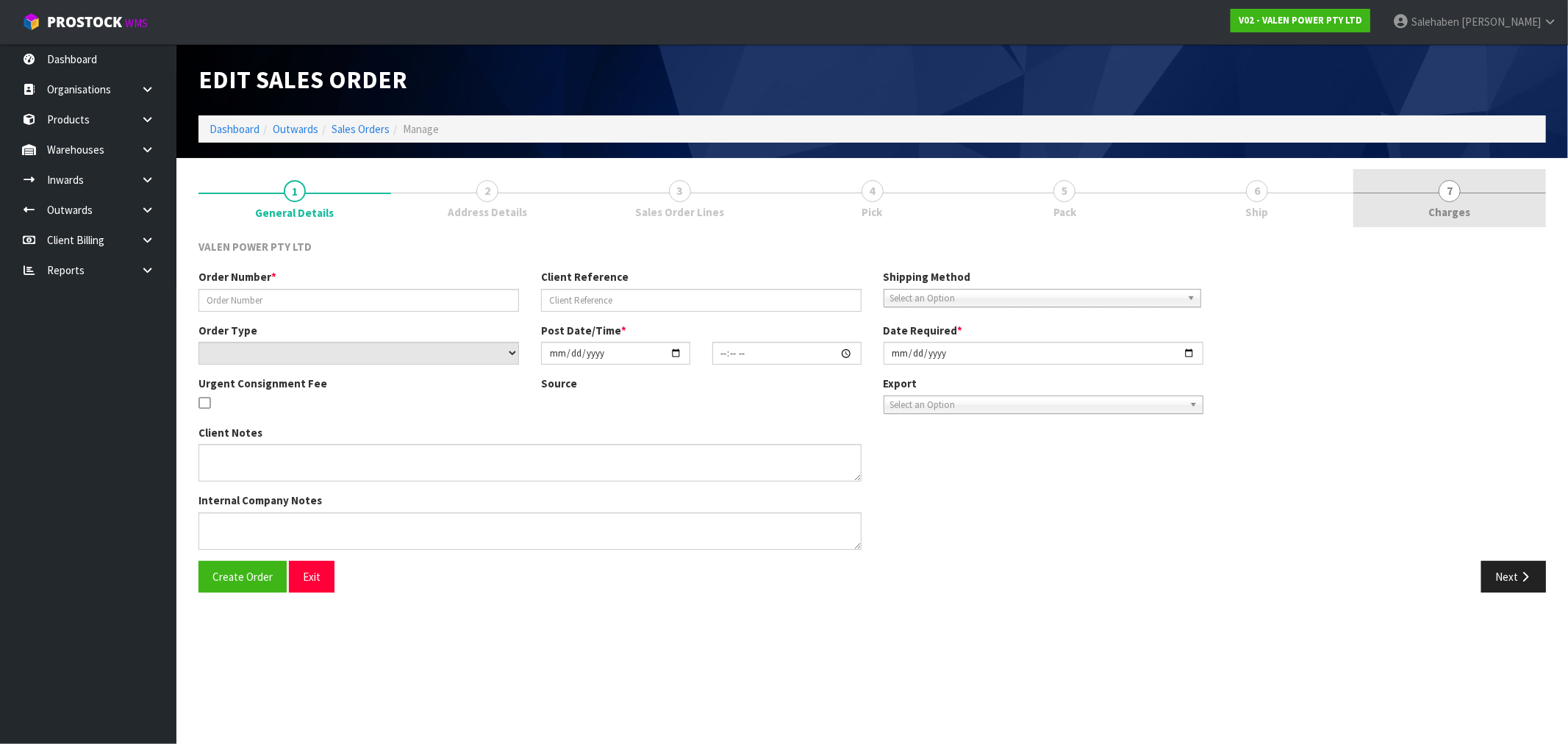
type input "[DATE]"
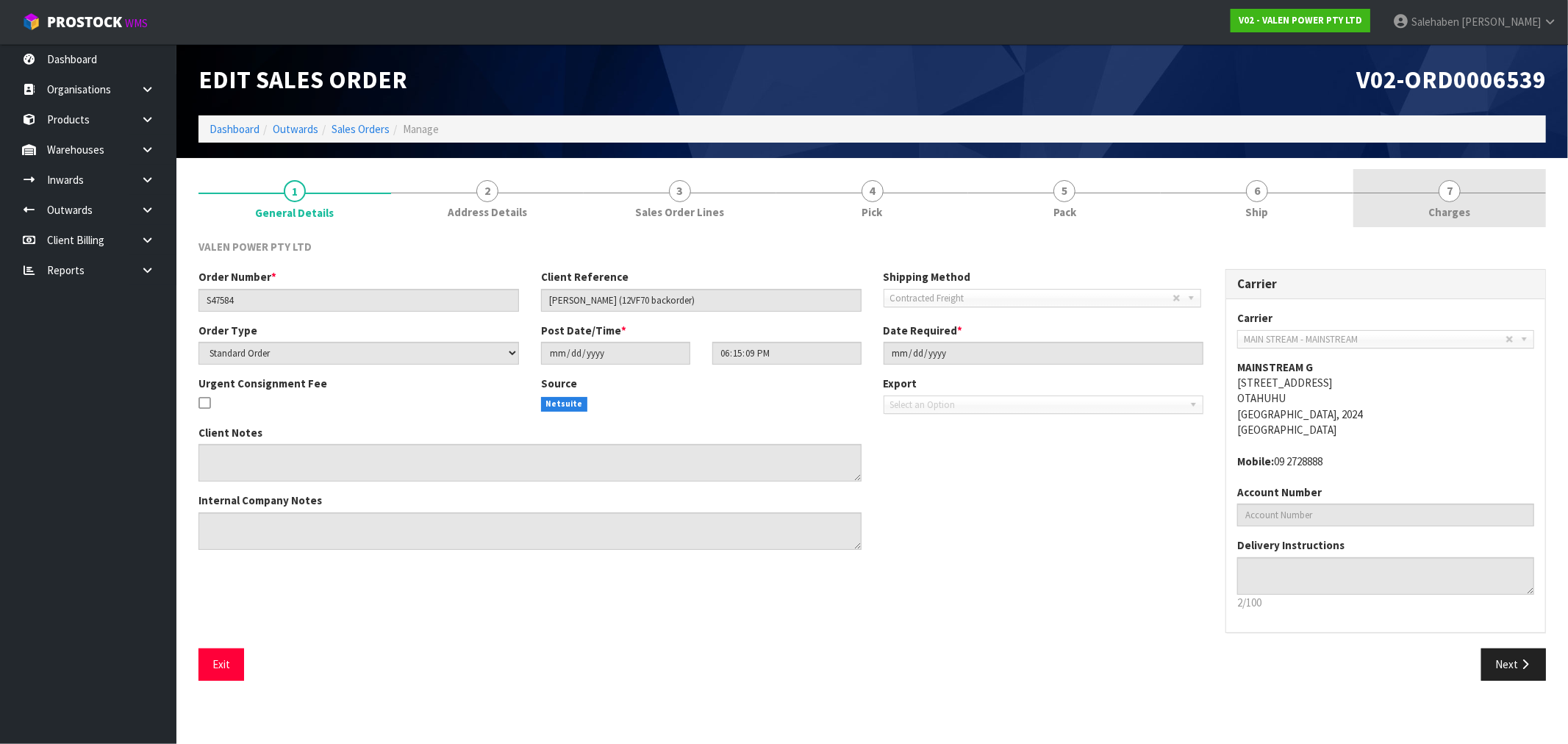
click at [1462, 206] on span "Charges" at bounding box center [1449, 212] width 42 height 15
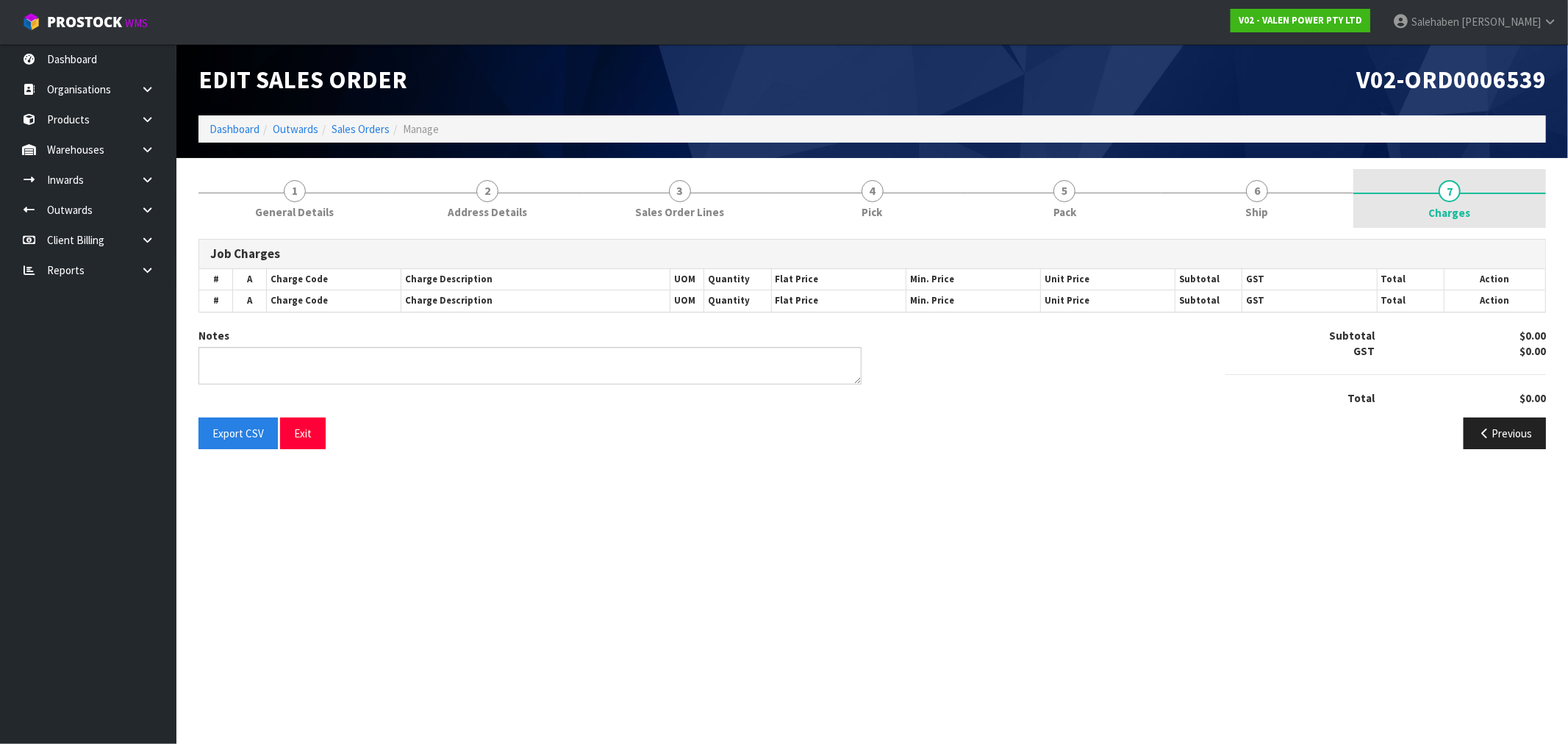
click at [1456, 205] on span "Charges" at bounding box center [1449, 213] width 42 height 15
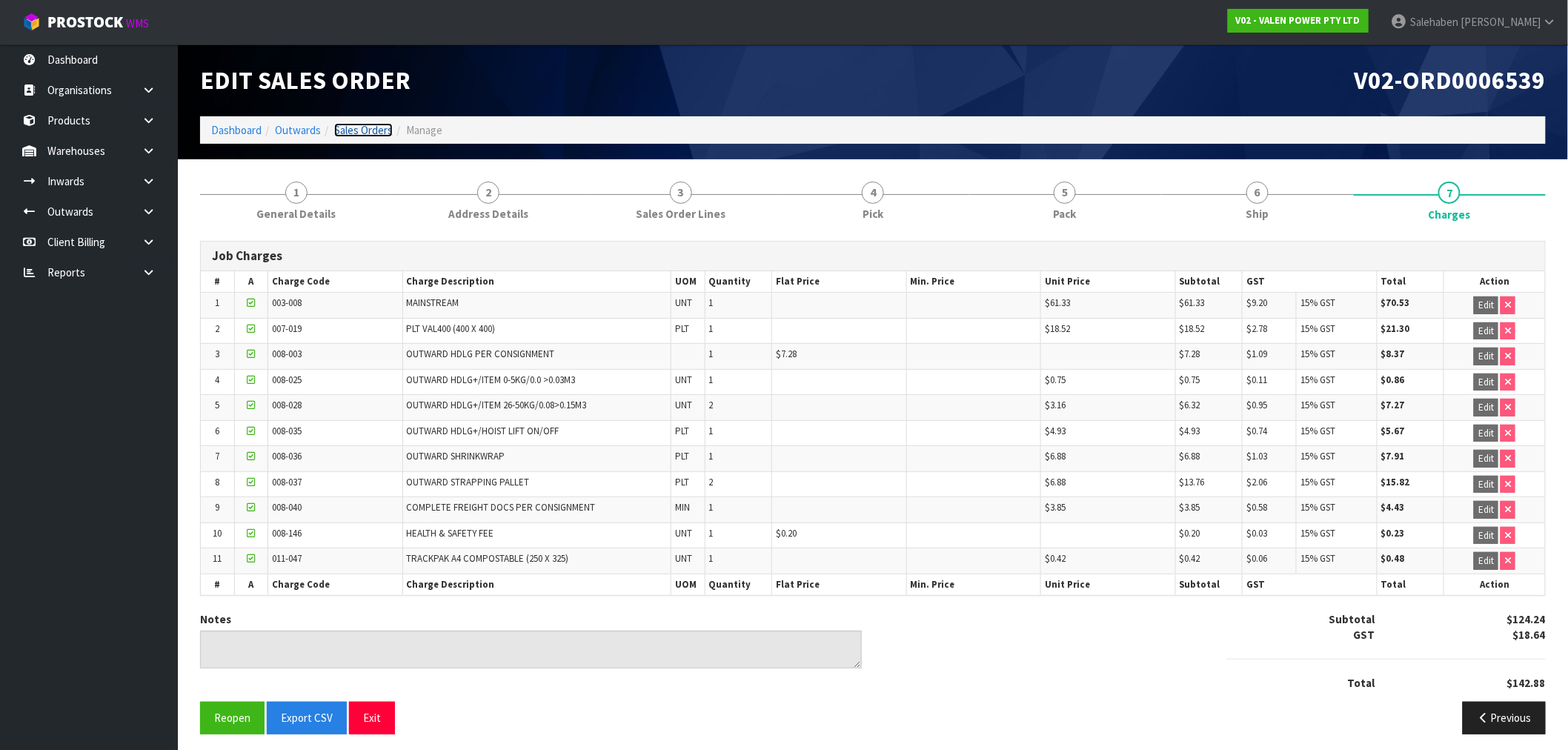
drag, startPoint x: 352, startPoint y: 126, endPoint x: 335, endPoint y: 139, distance: 21.4
click at [352, 126] on link "Sales Orders" at bounding box center [364, 130] width 58 height 14
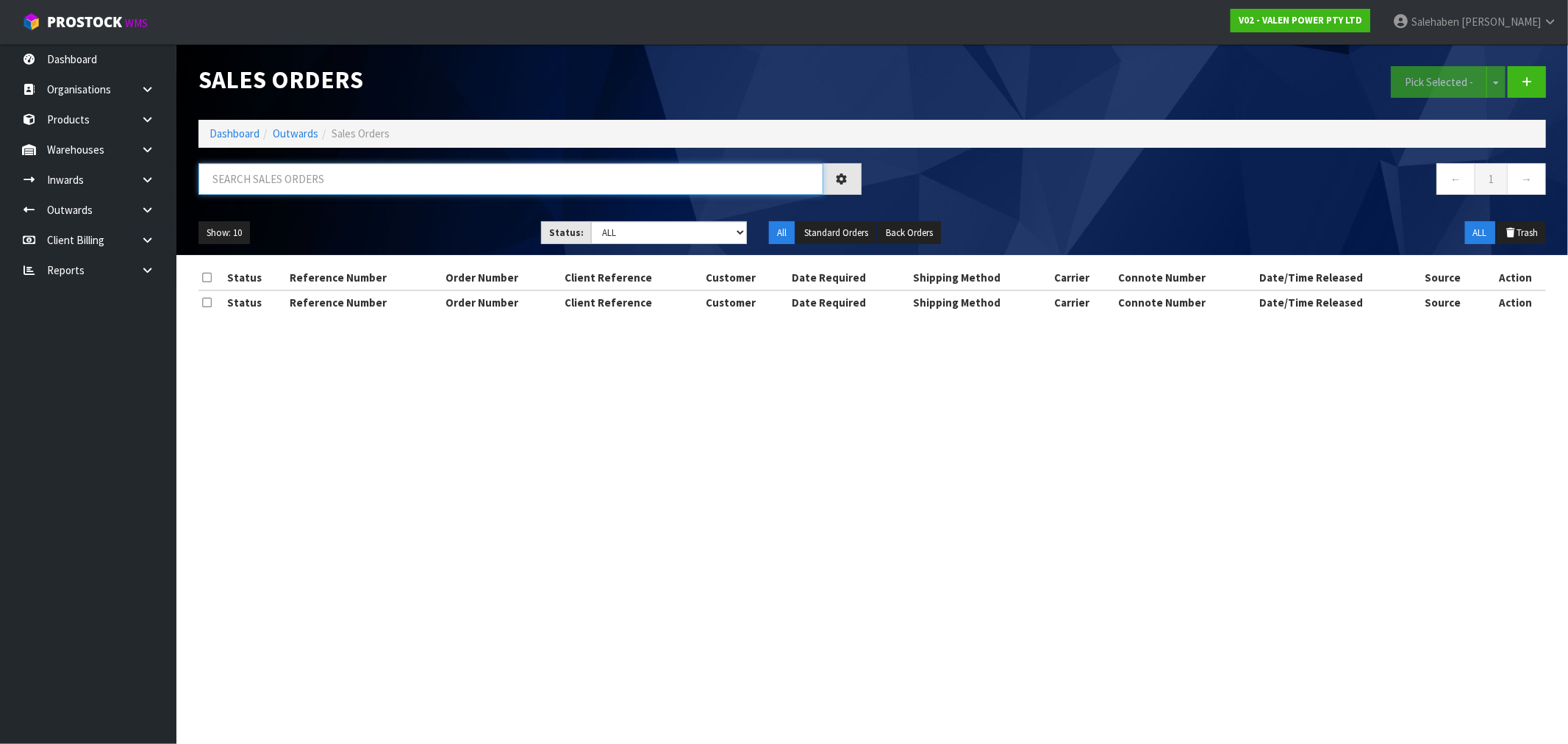
click at [280, 177] on input "text" at bounding box center [511, 178] width 624 height 31
paste input "CWL7730054"
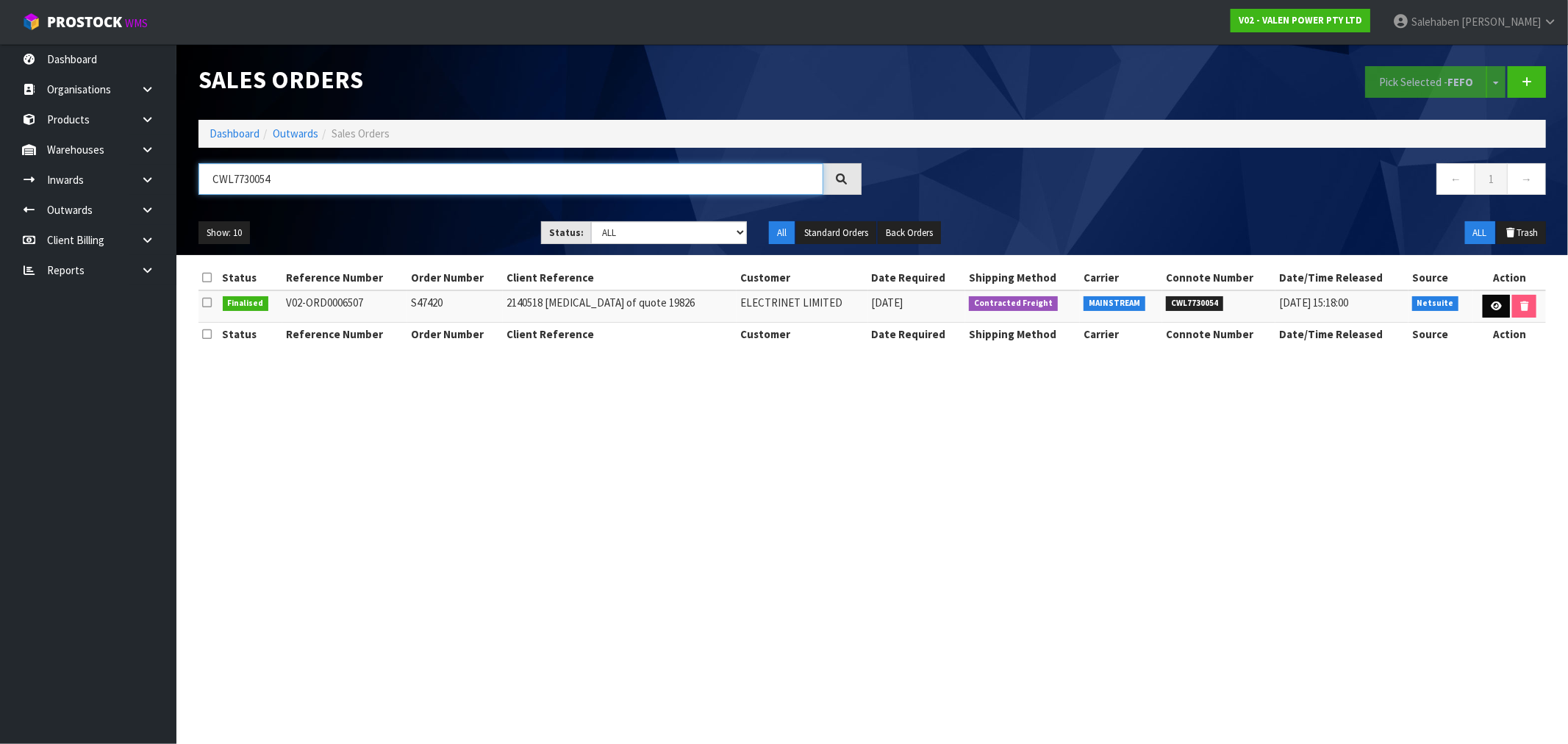
type input "CWL7730054"
click at [1491, 305] on icon at bounding box center [1496, 305] width 11 height 9
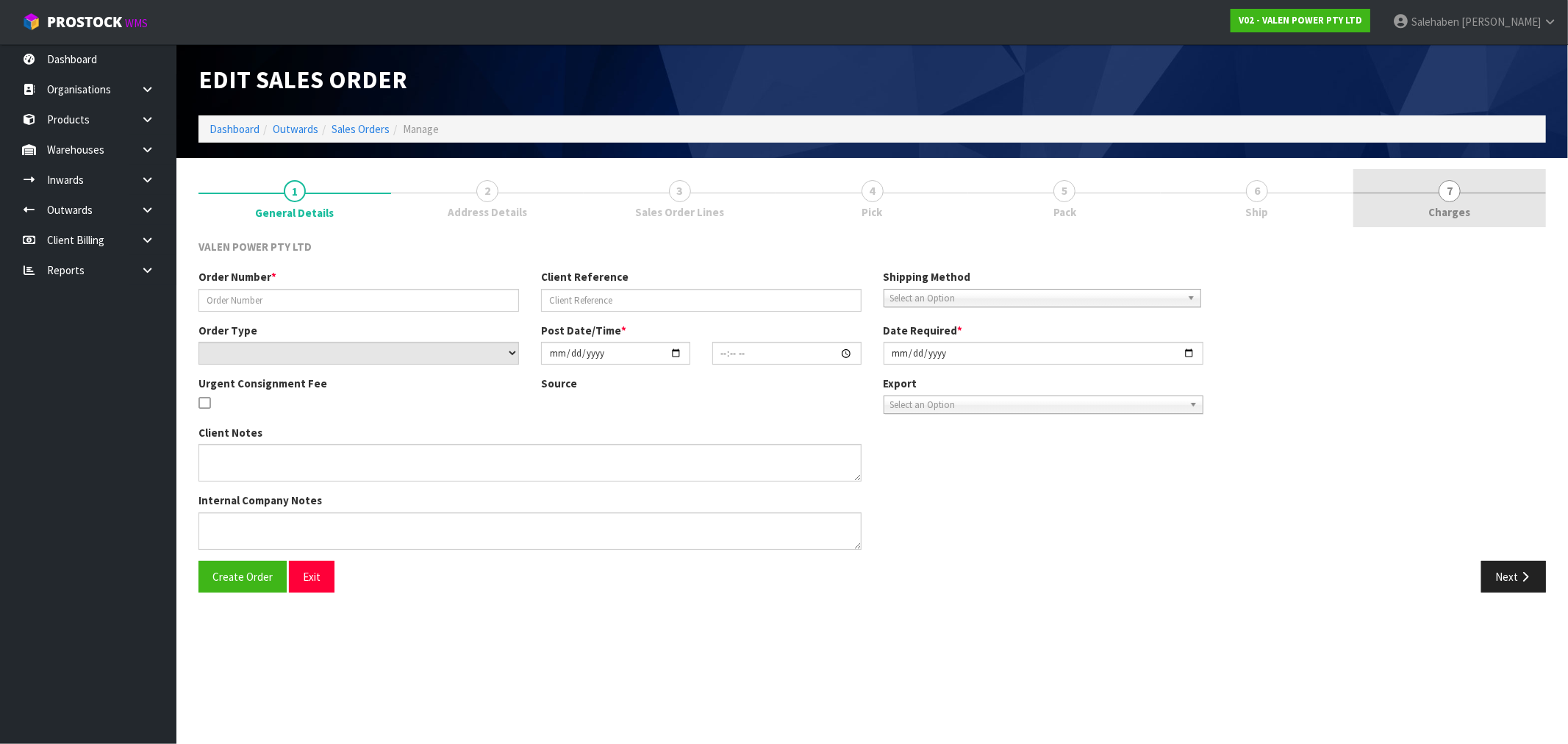
type input "S47420"
type input "2140518 [MEDICAL_DATA] of quote 19826"
select select "number:0"
type input "[DATE]"
type input "18:30:12.000"
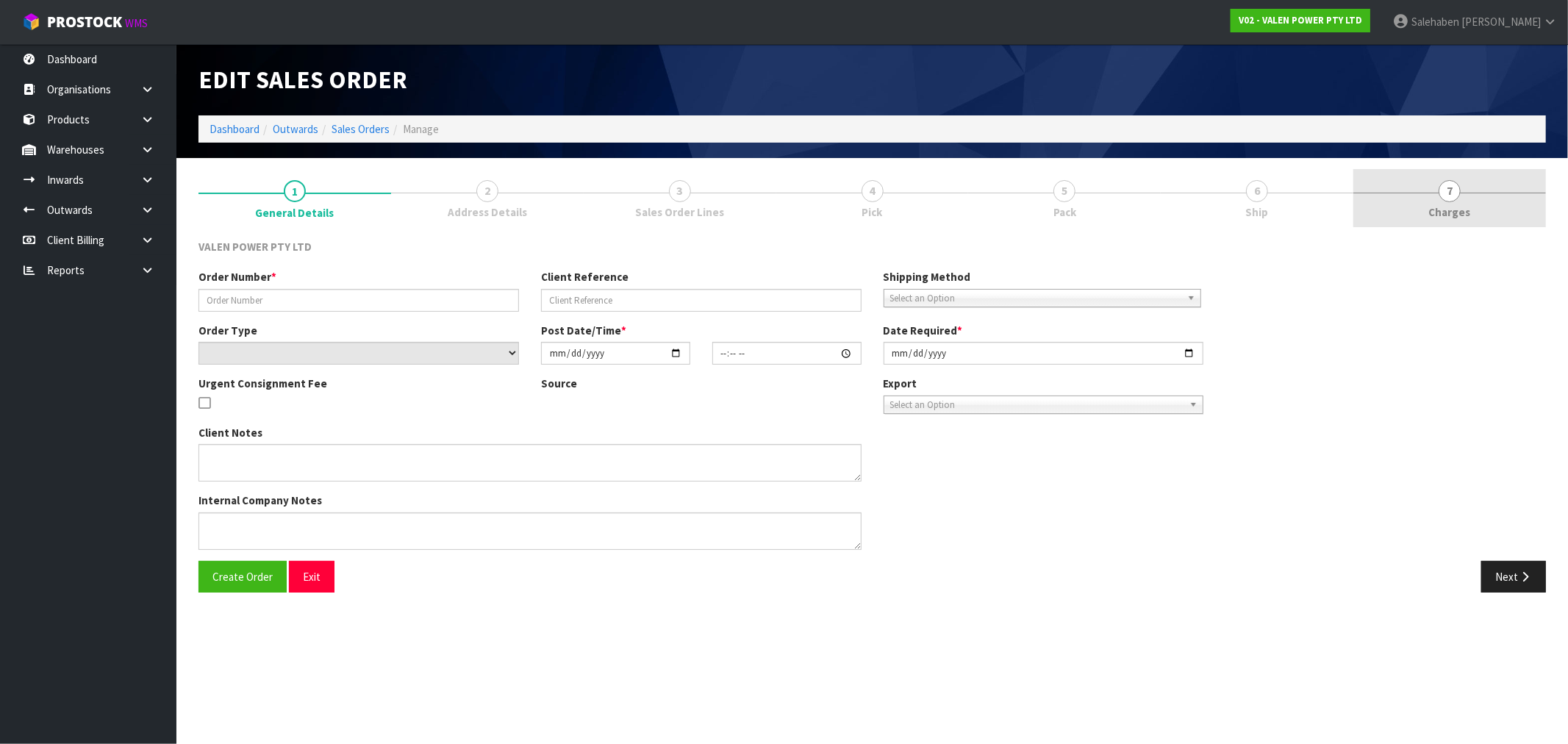
type input "[DATE]"
click at [1453, 204] on span "Charges" at bounding box center [1449, 212] width 42 height 15
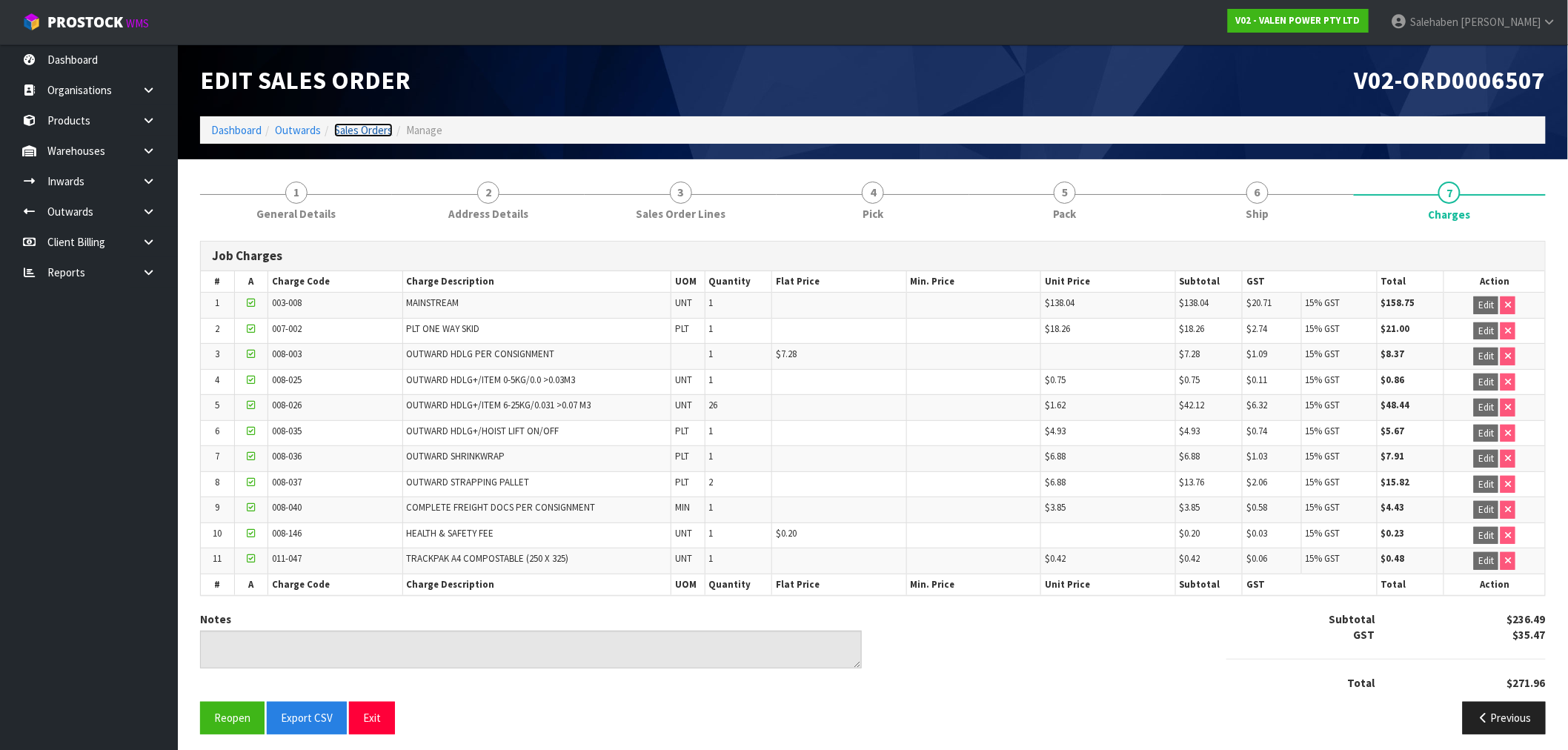
click at [364, 135] on link "Sales Orders" at bounding box center [364, 130] width 58 height 14
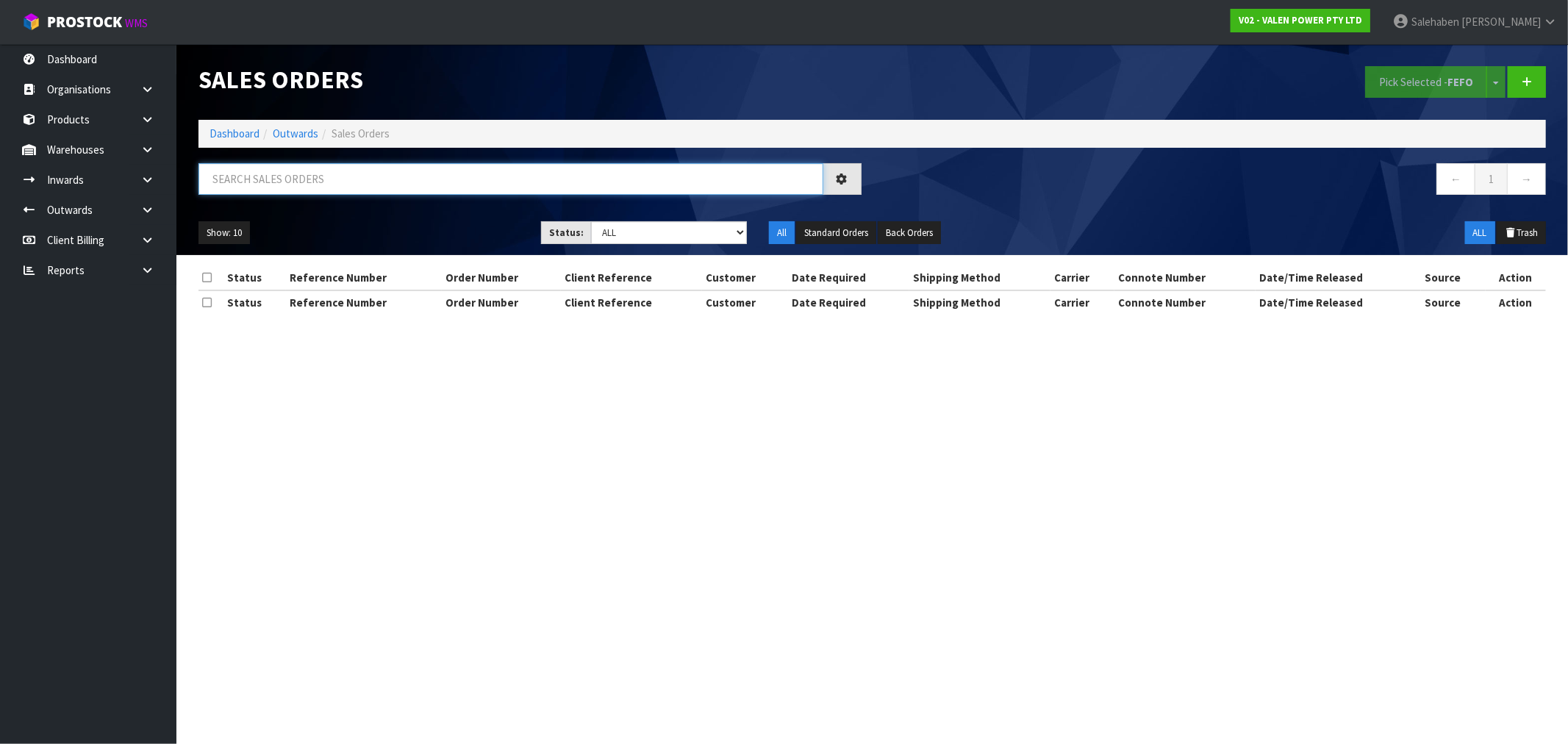
click at [290, 176] on input "text" at bounding box center [511, 178] width 624 height 31
paste input "CWL7730087"
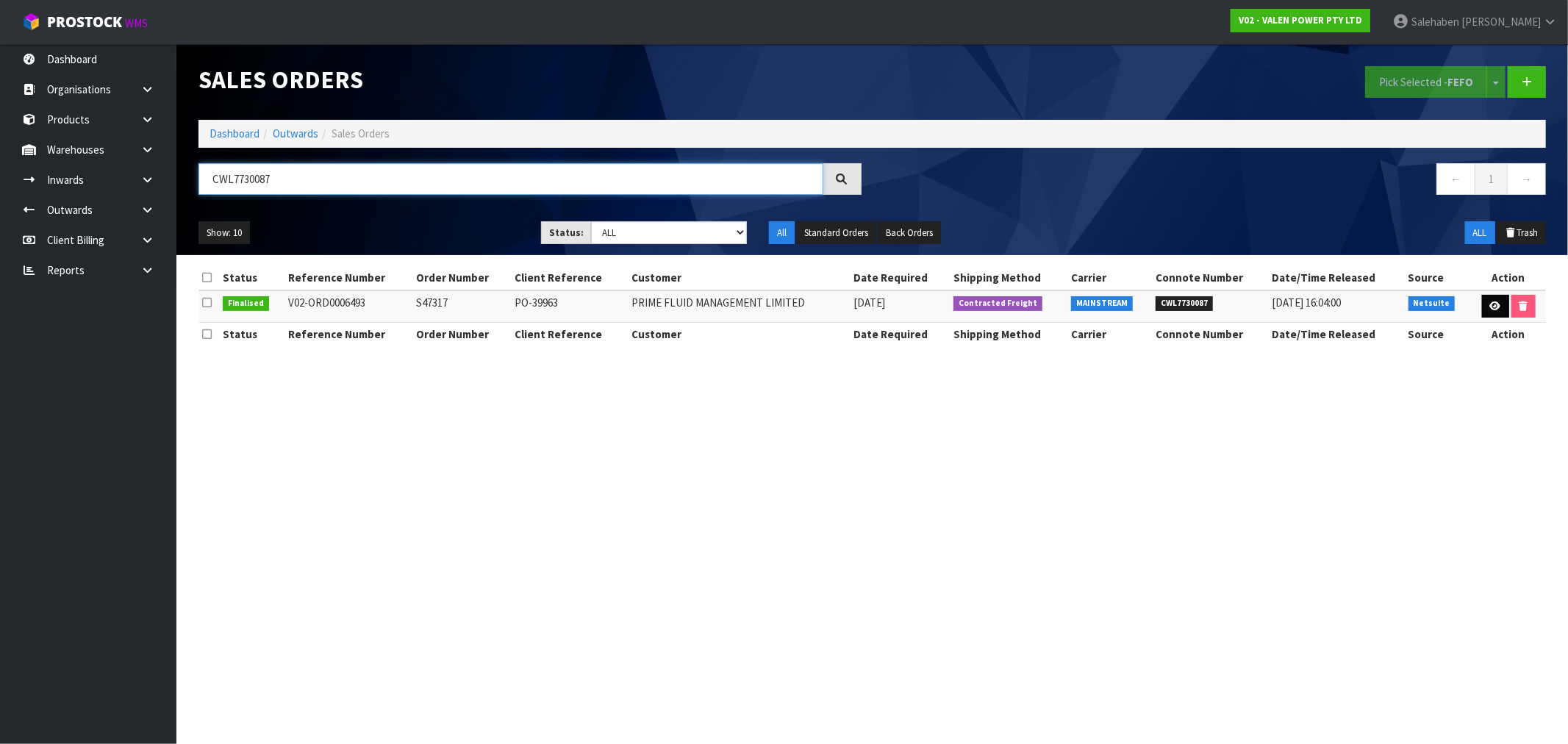
type input "CWL7730087"
click at [1490, 302] on icon at bounding box center [1495, 305] width 11 height 9
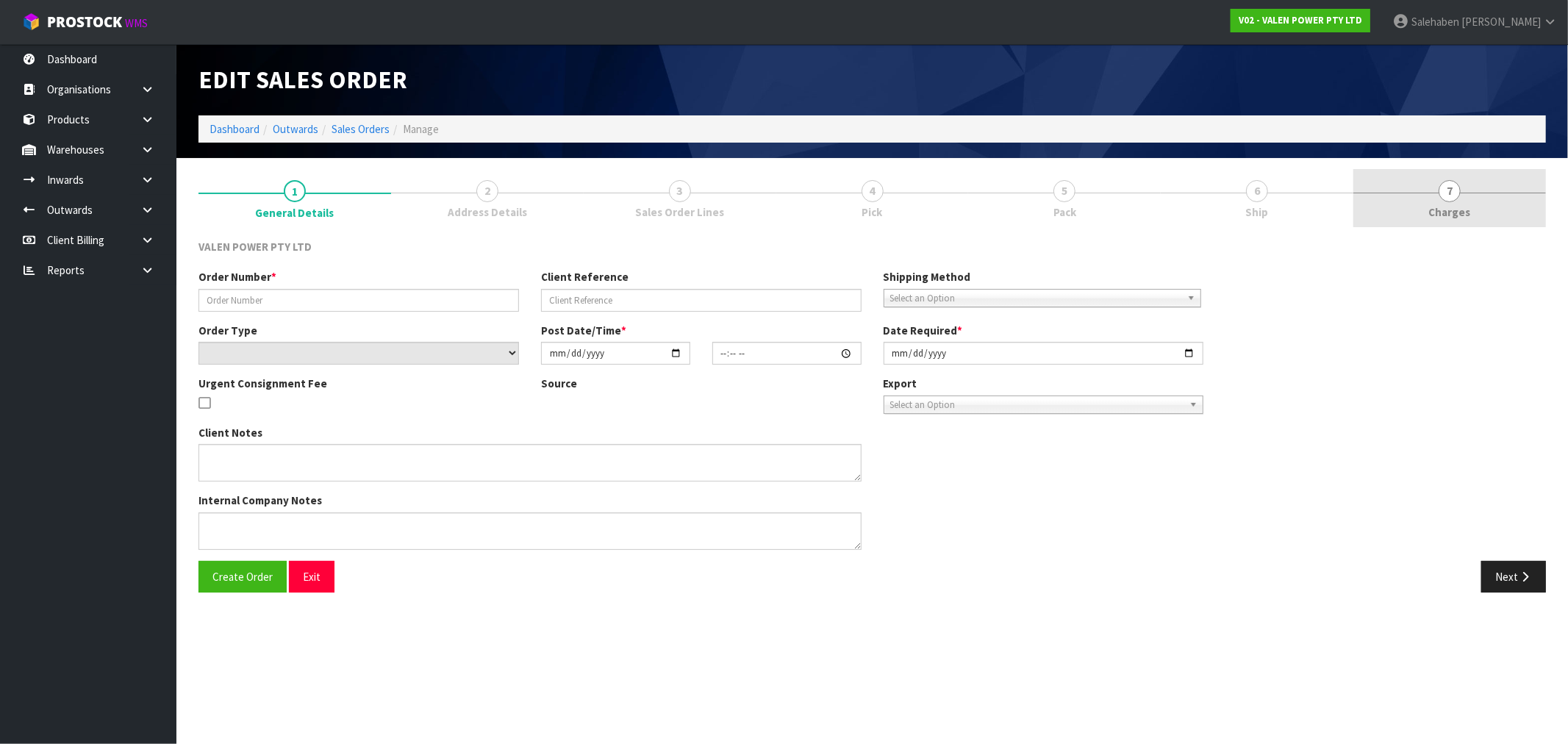
click at [1443, 210] on span "Charges" at bounding box center [1449, 212] width 42 height 15
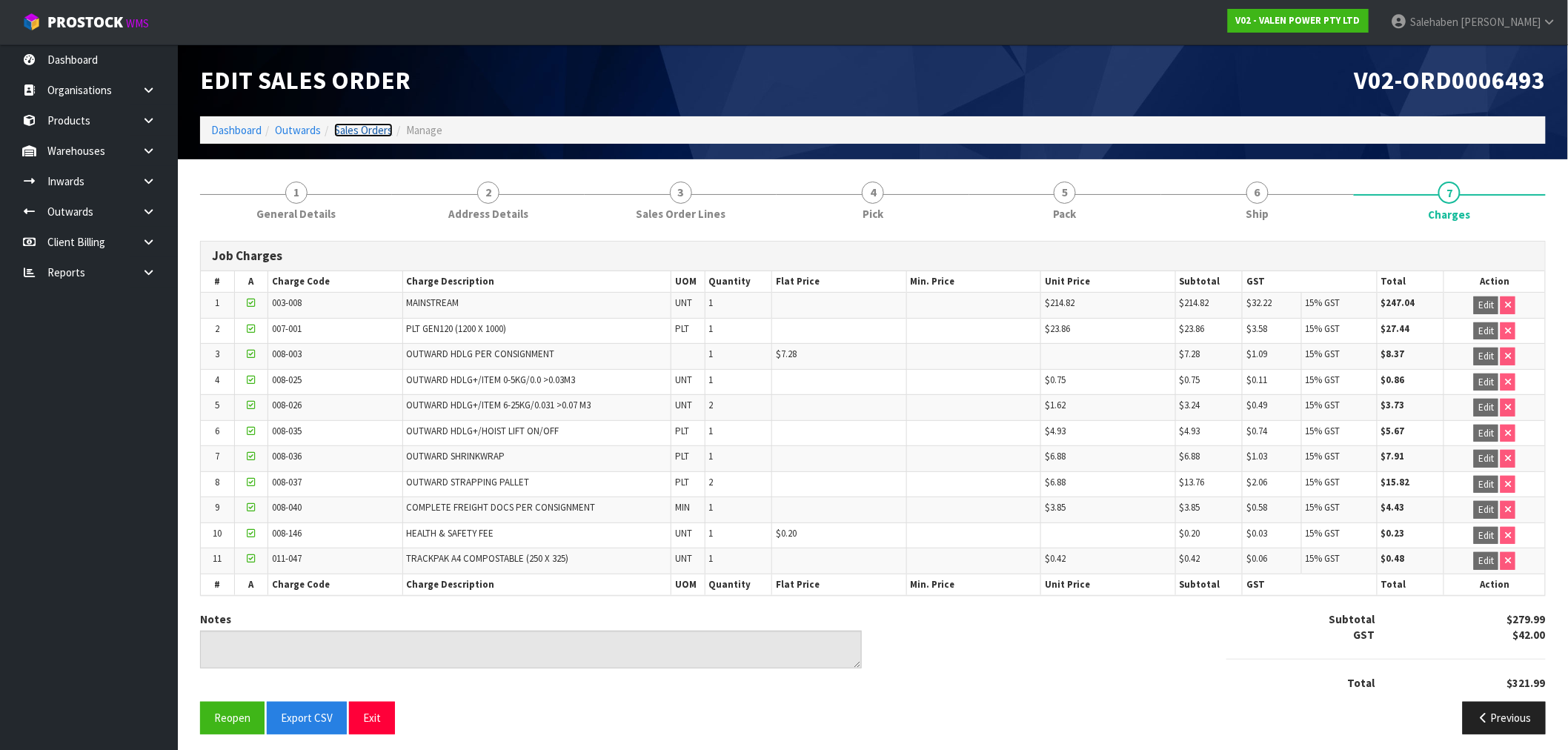
click at [362, 132] on link "Sales Orders" at bounding box center [364, 130] width 58 height 14
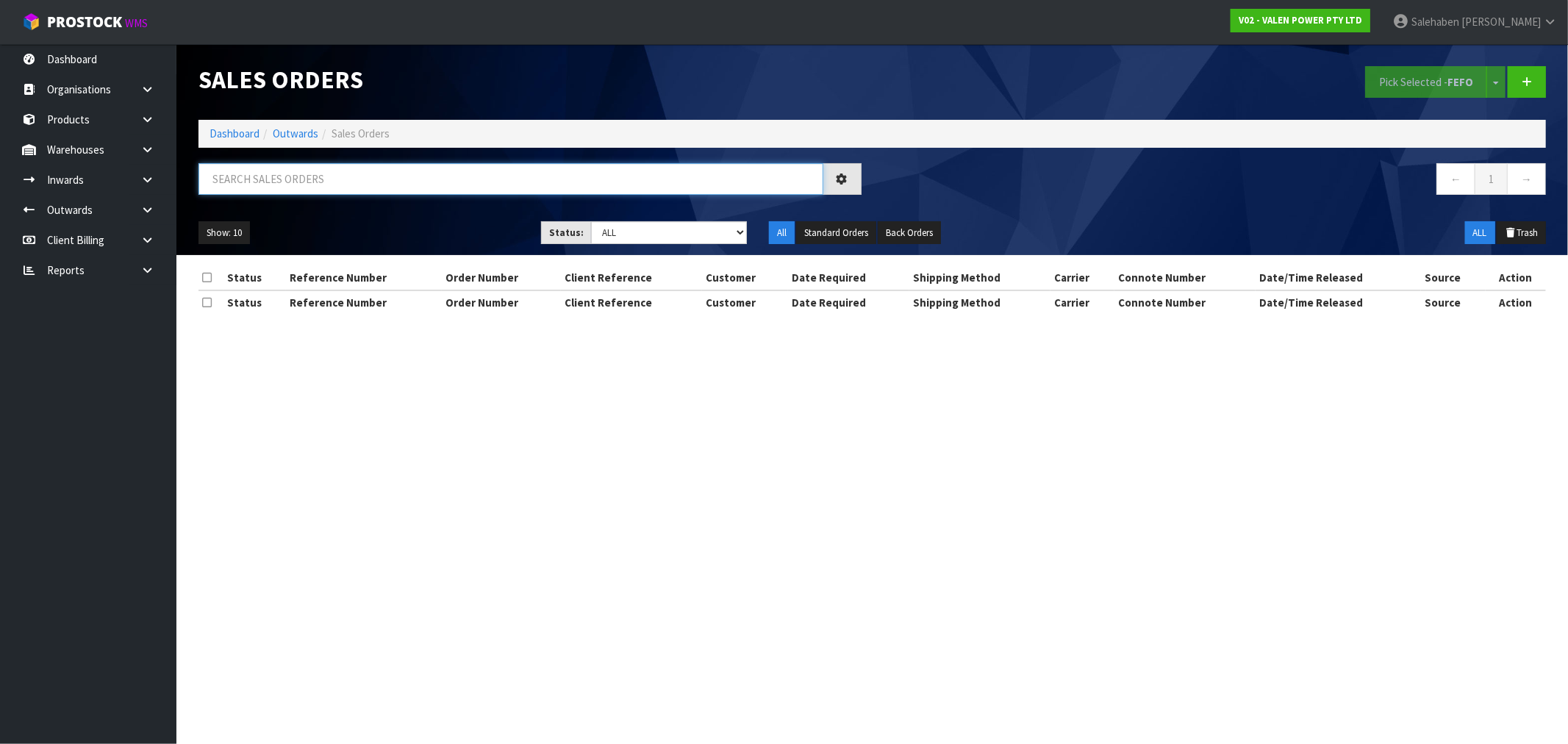
click at [331, 182] on input "text" at bounding box center [511, 178] width 624 height 31
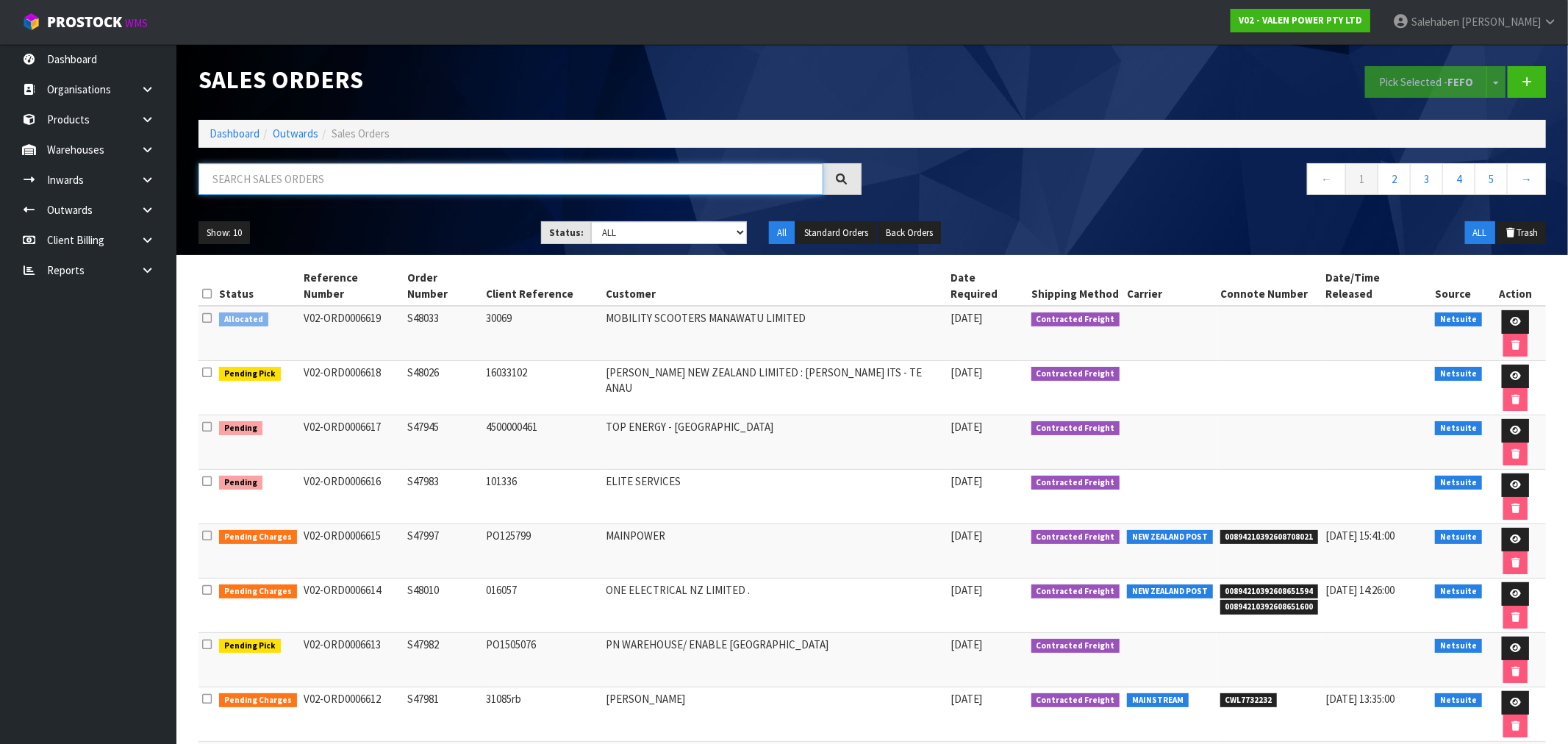
paste input "CWL7730234"
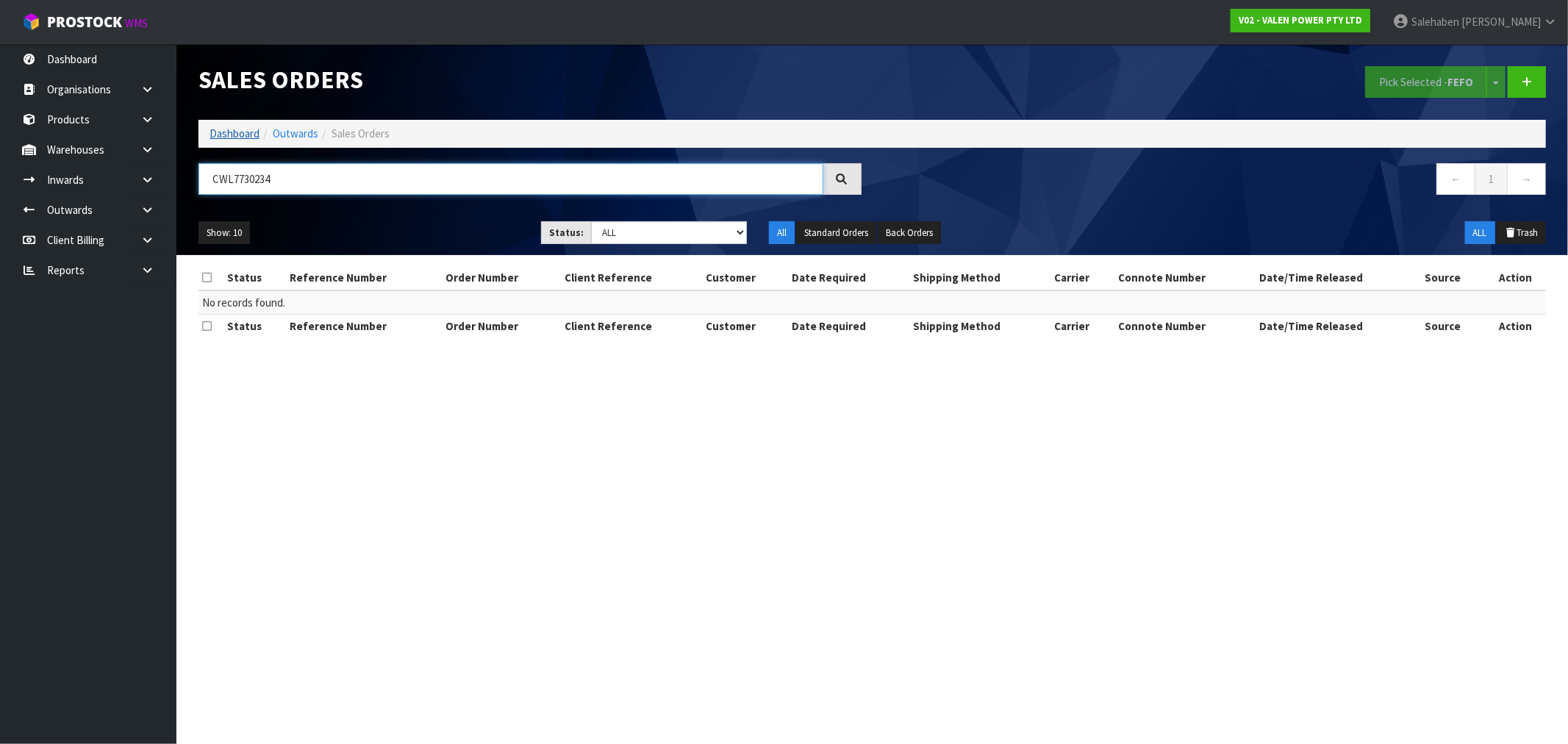
type input "CWL7730234"
click at [225, 130] on link "Dashboard" at bounding box center [234, 133] width 50 height 14
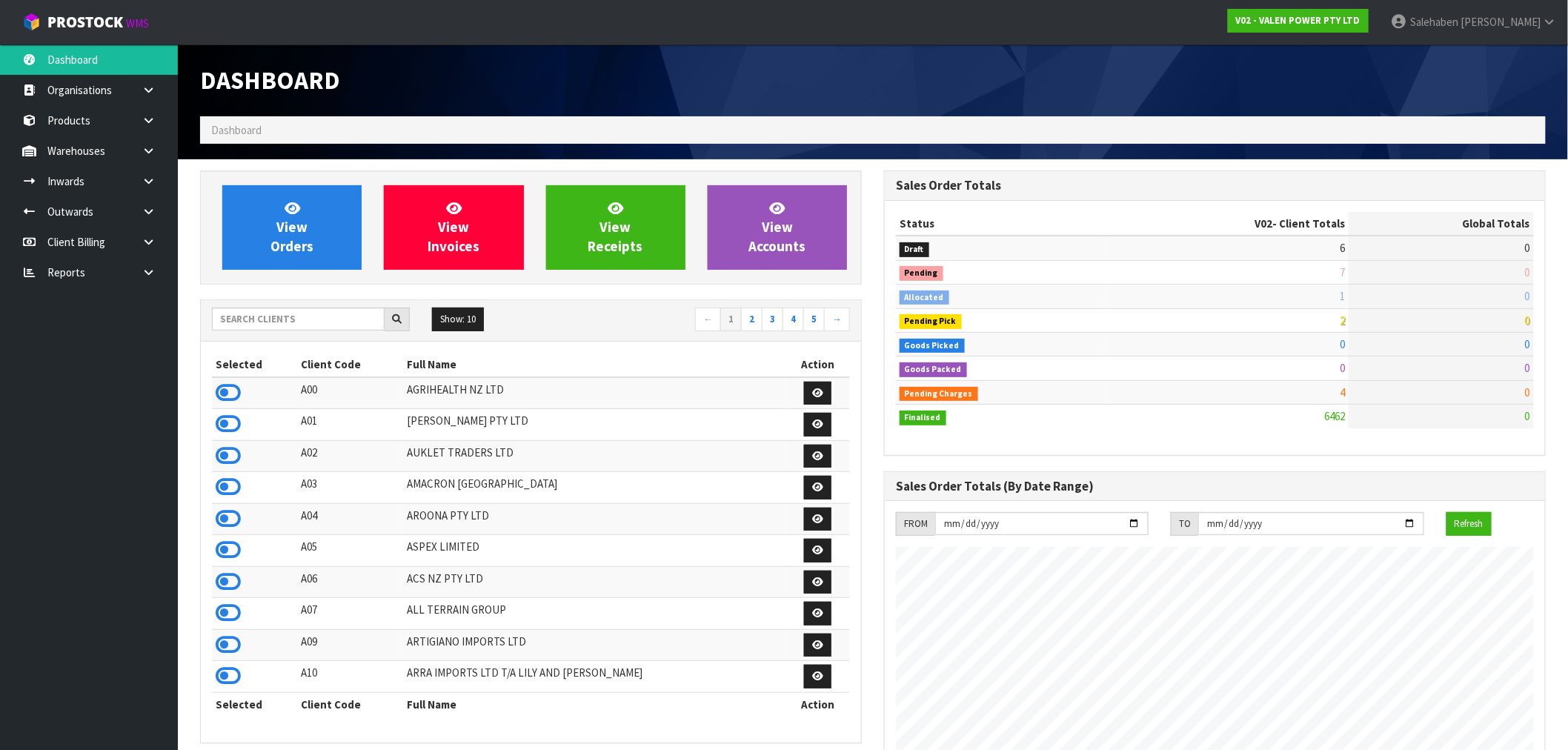
scroll to position [1123, 684]
click at [319, 322] on input "text" at bounding box center [299, 319] width 173 height 23
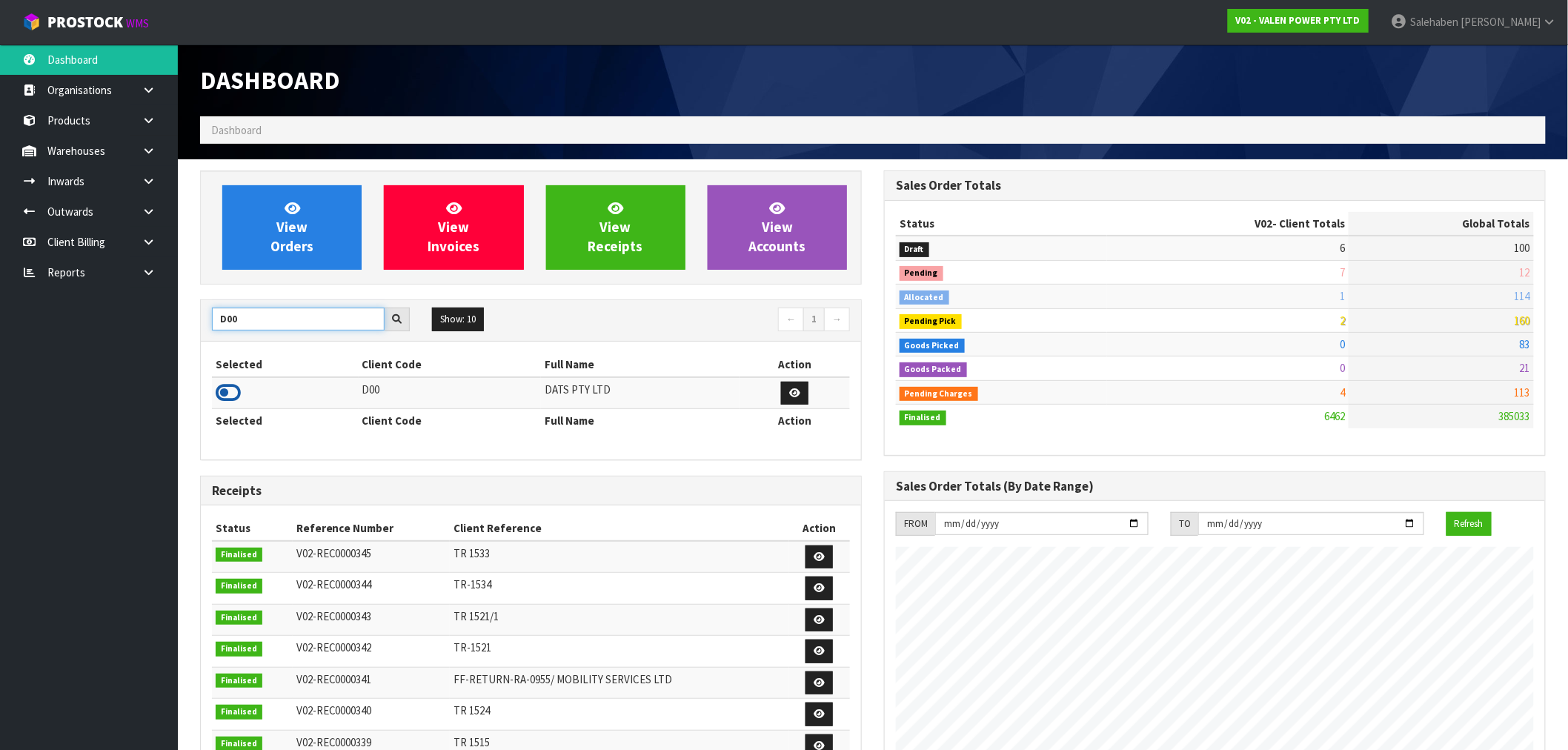
type input "D00"
click at [225, 391] on icon at bounding box center [228, 393] width 25 height 22
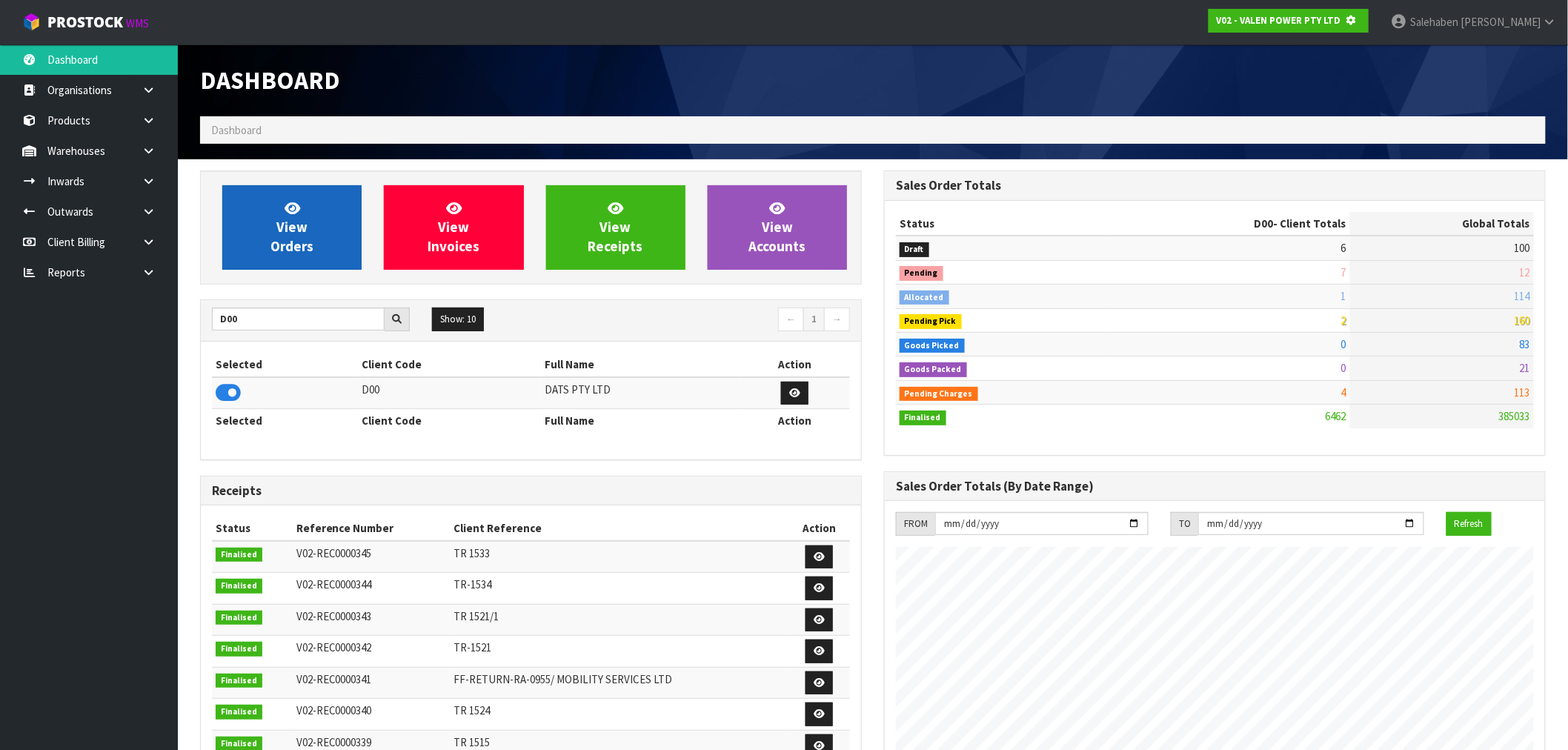
scroll to position [740056, 740503]
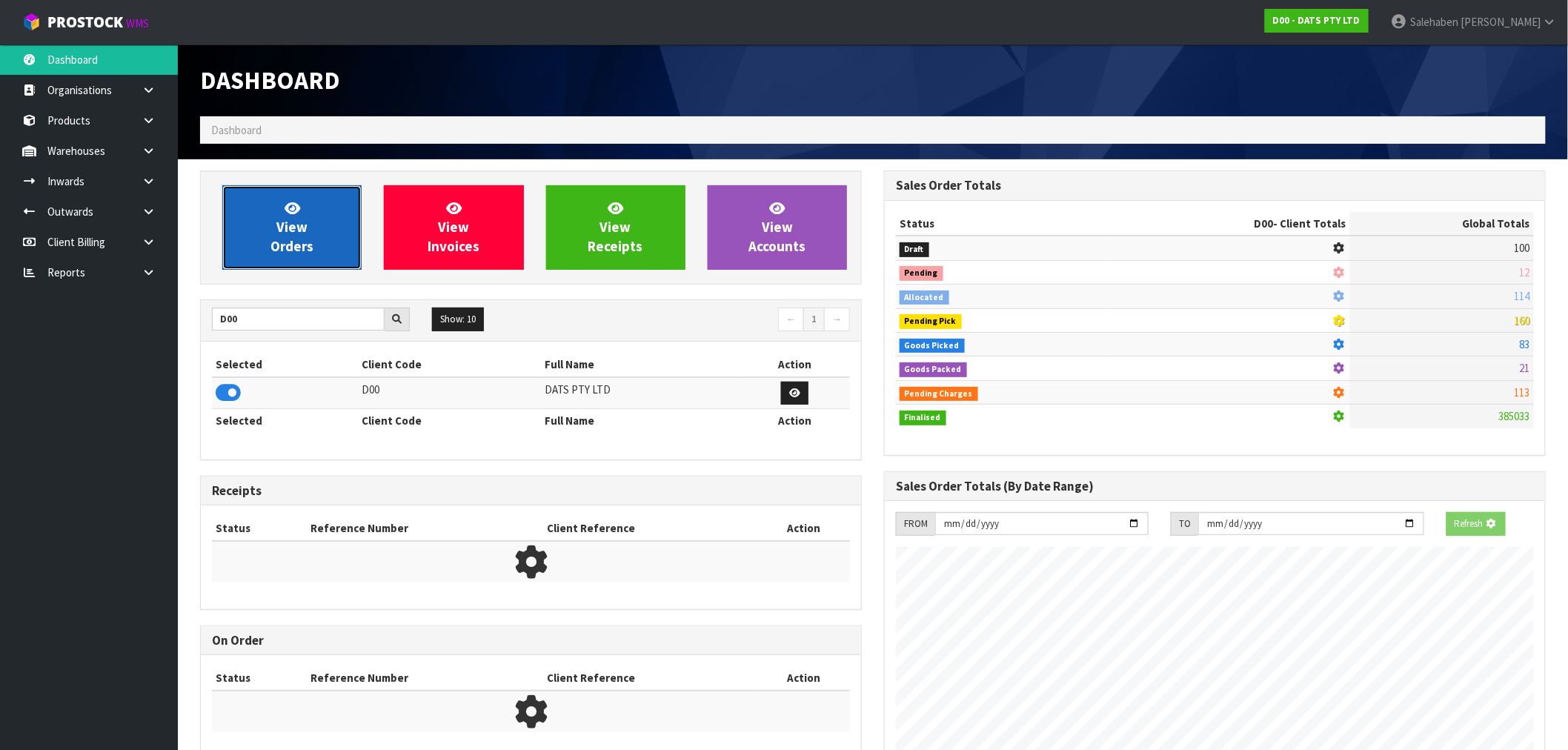
click at [309, 236] on link "View Orders" at bounding box center [292, 227] width 139 height 85
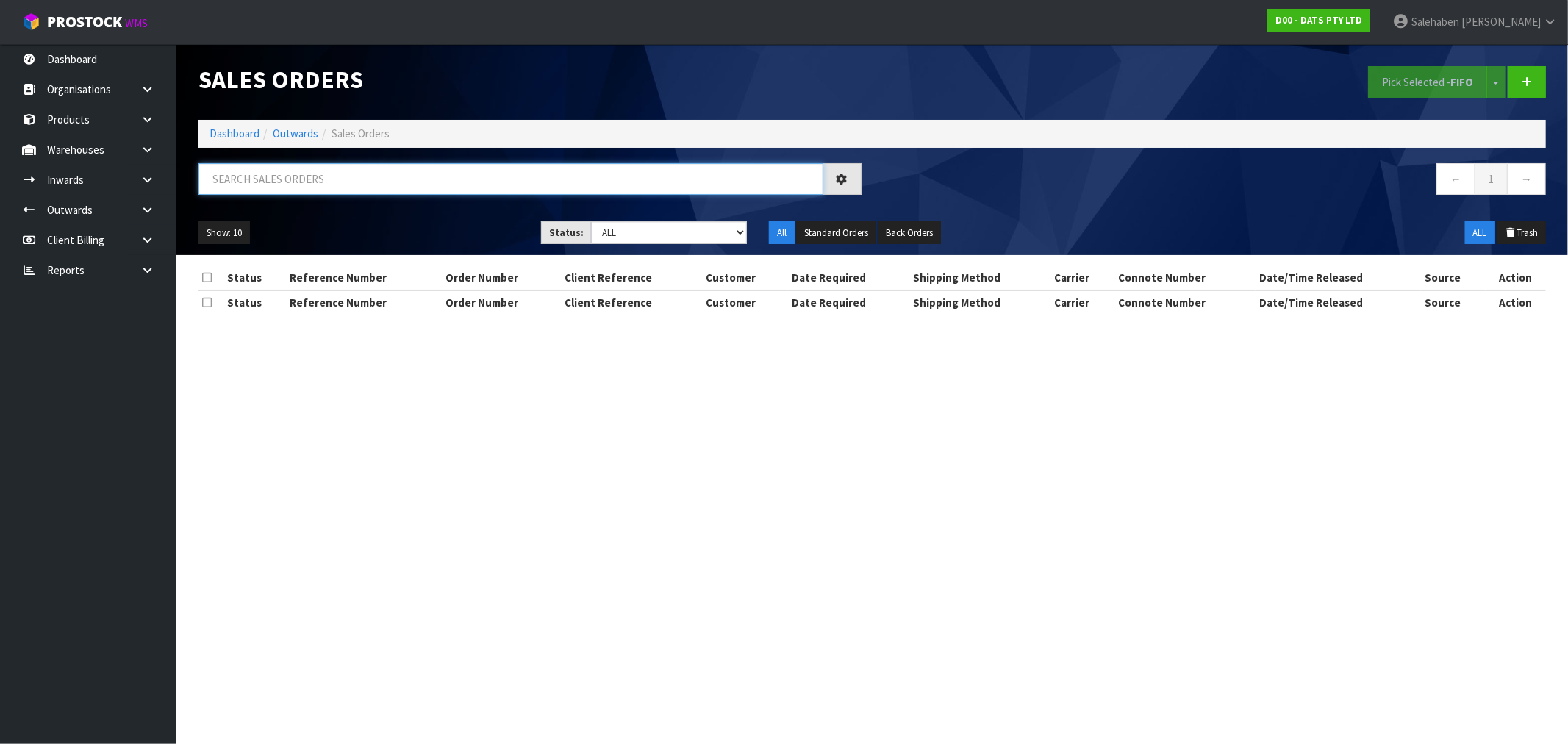
click at [340, 182] on input "text" at bounding box center [511, 178] width 624 height 31
paste input "CWL7730234"
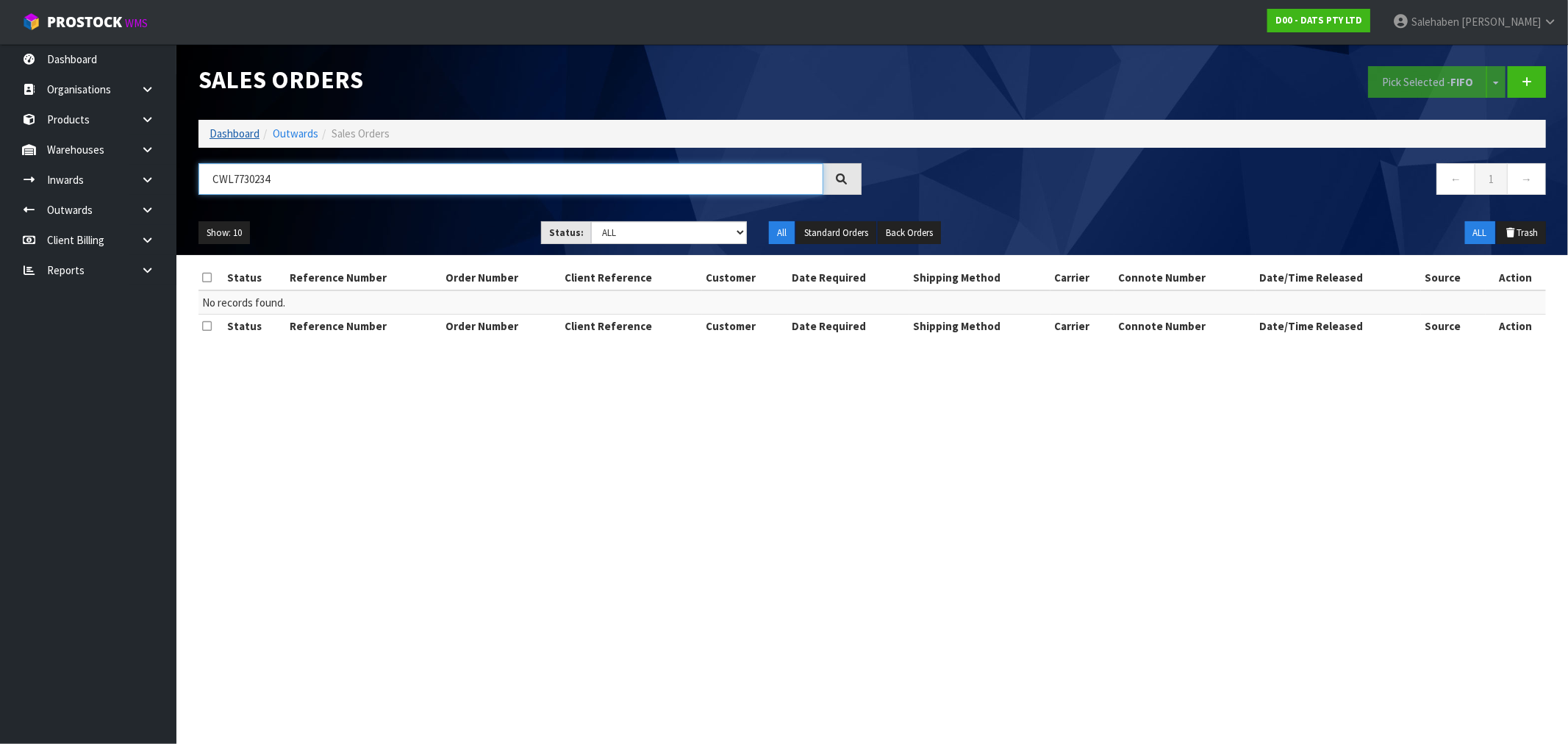
type input "CWL7730234"
click at [223, 135] on link "Dashboard" at bounding box center [234, 133] width 50 height 14
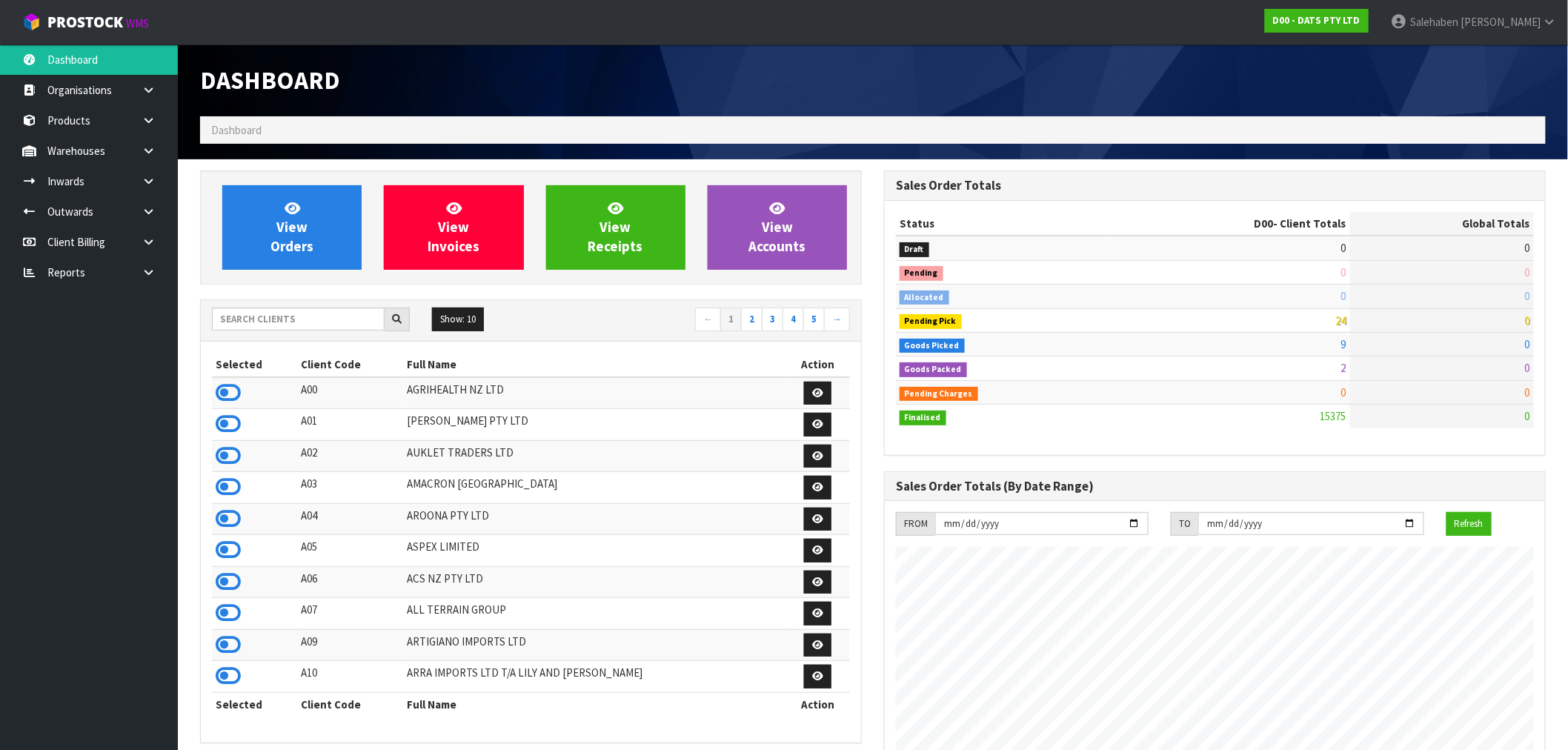
scroll to position [1123, 684]
click at [241, 315] on input "text" at bounding box center [299, 319] width 173 height 23
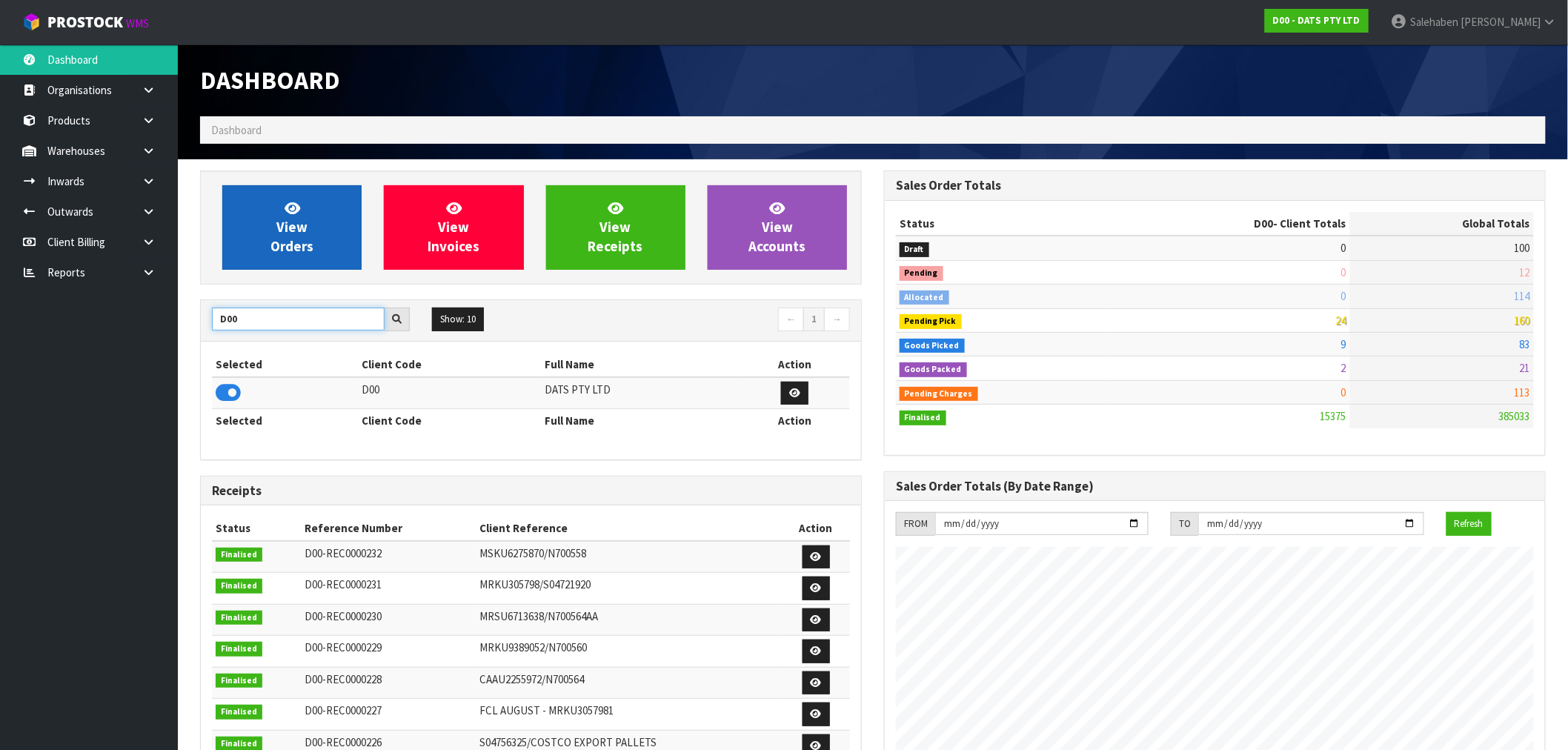
type input "D00"
click at [317, 223] on link "View Orders" at bounding box center [292, 227] width 139 height 85
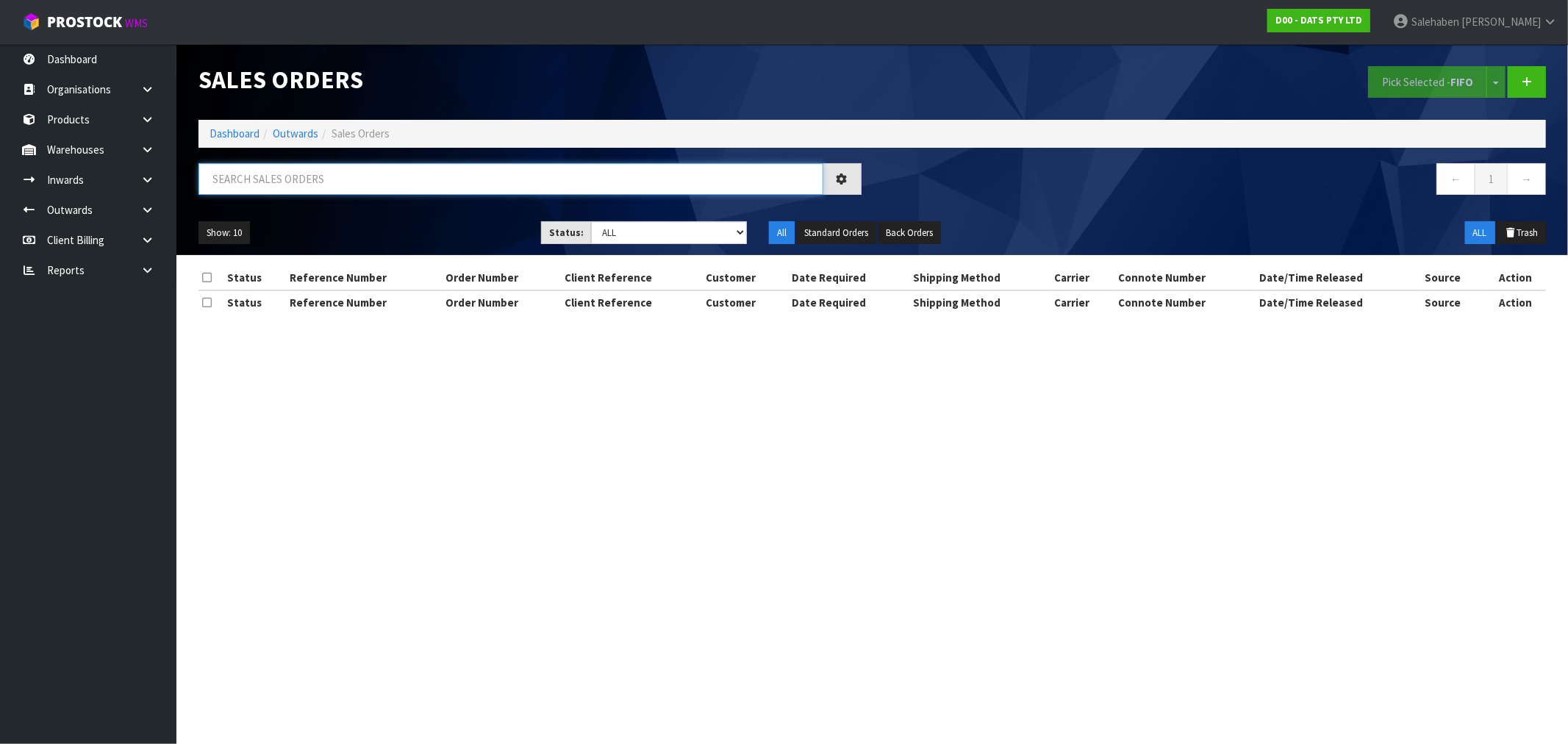
click at [370, 184] on input "text" at bounding box center [511, 178] width 624 height 31
paste input "CWL7730255"
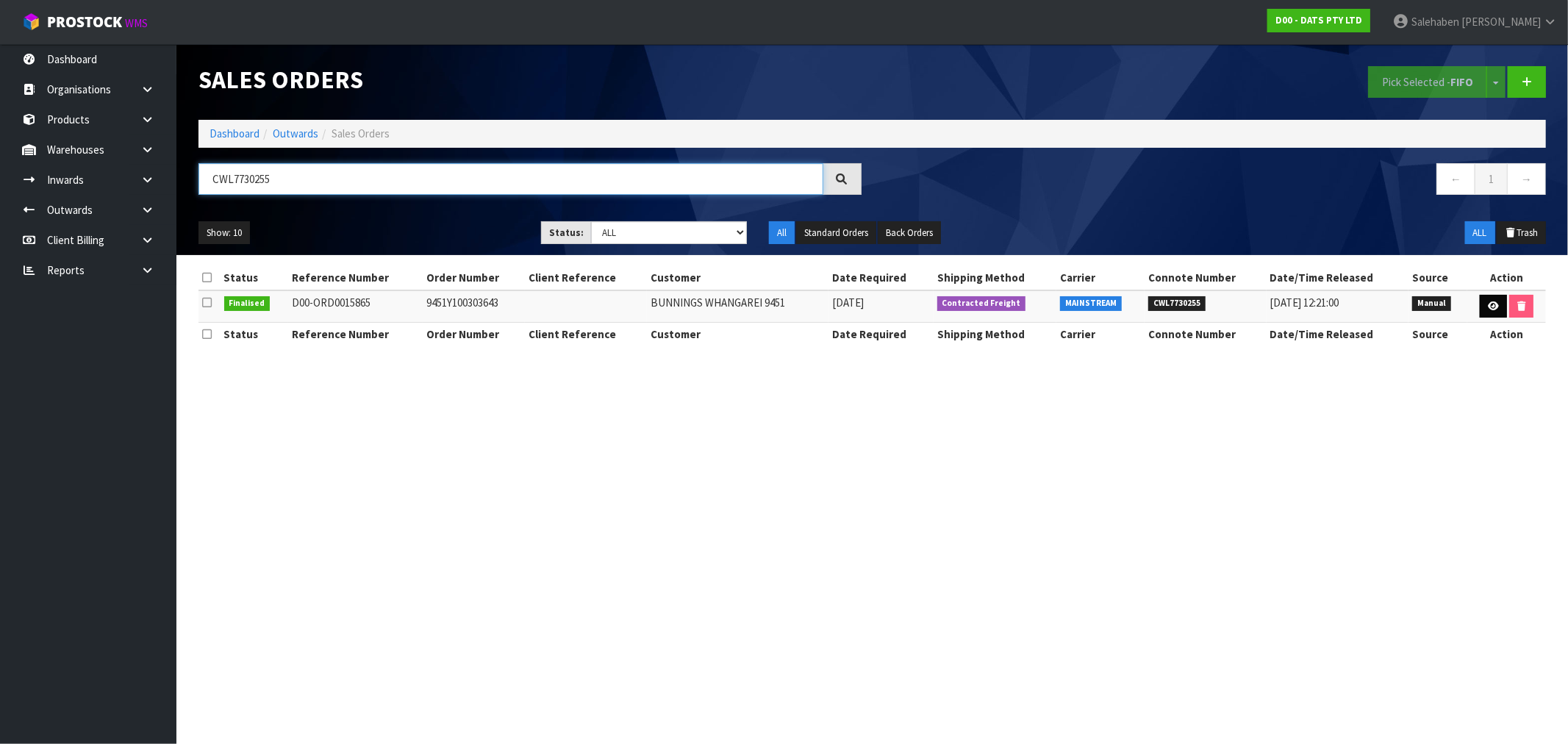
type input "CWL7730255"
click at [1493, 302] on icon at bounding box center [1493, 305] width 11 height 9
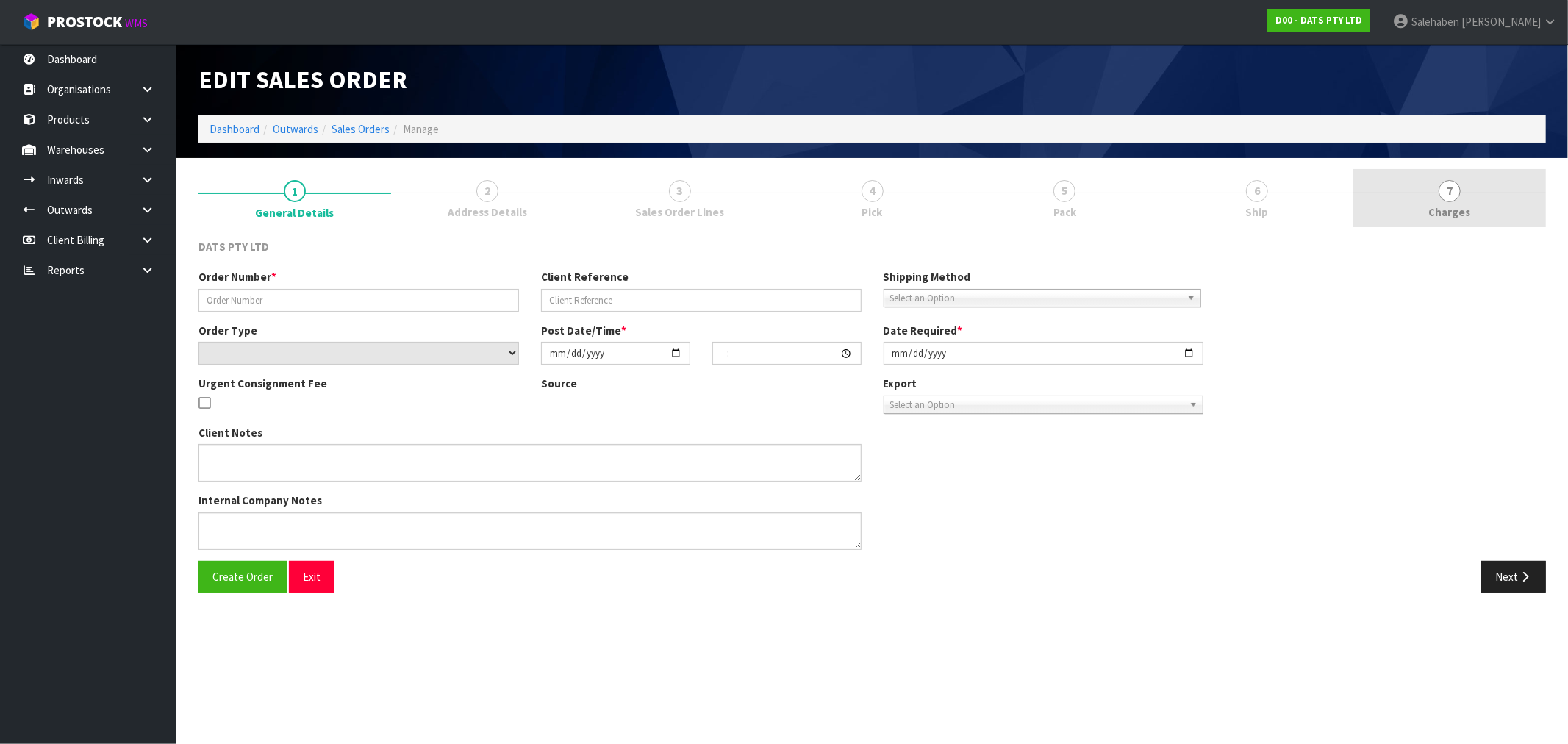
type input "9451Y100303643"
select select "number:0"
type input "[DATE]"
type input "10:39:00.000"
type input "[DATE]"
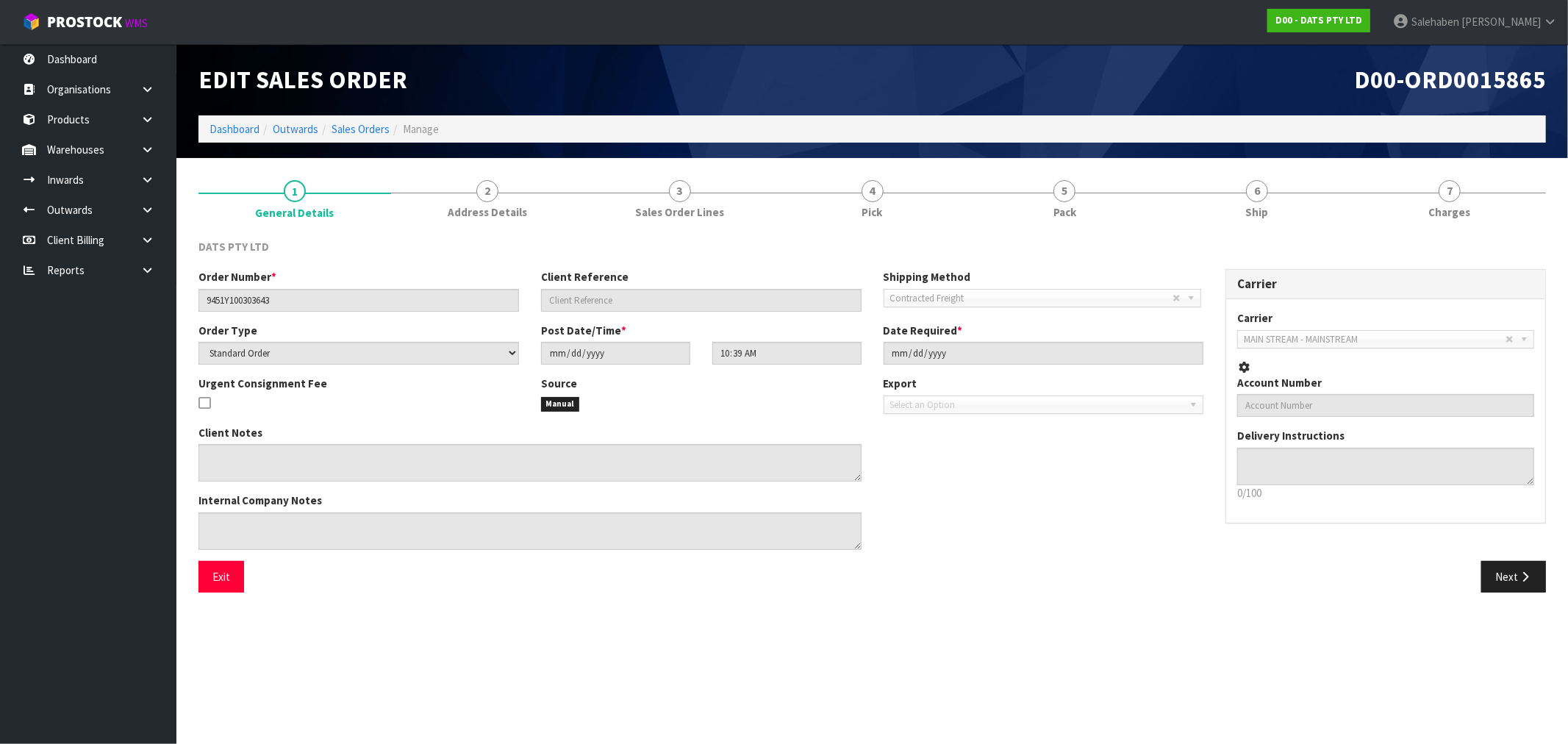
click at [1467, 229] on div "DATS PTY LTD Order Number * 9451Y100303643 Client Reference Shipping Method Cli…" at bounding box center [872, 416] width 1347 height 376
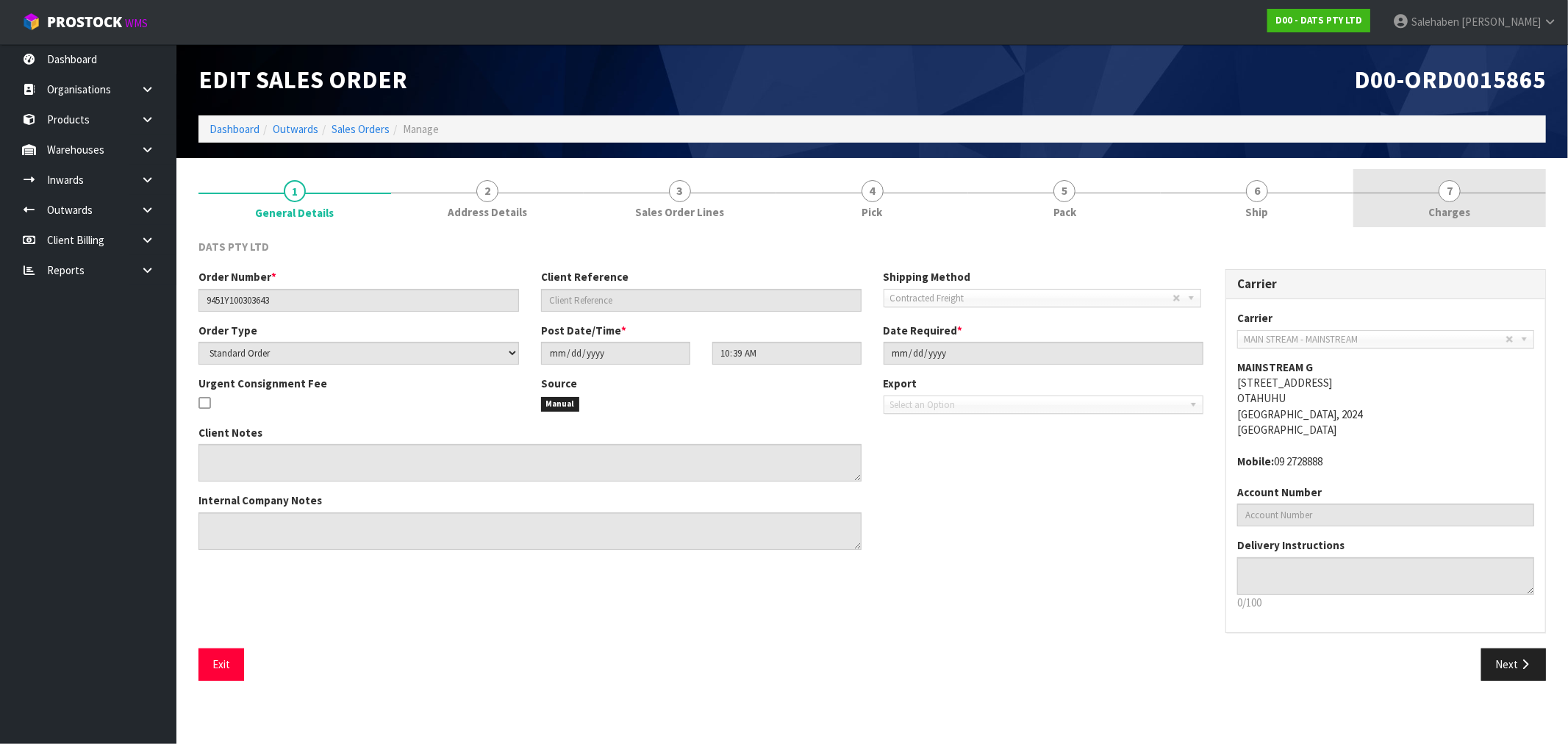
click at [1453, 212] on span "Charges" at bounding box center [1449, 212] width 42 height 15
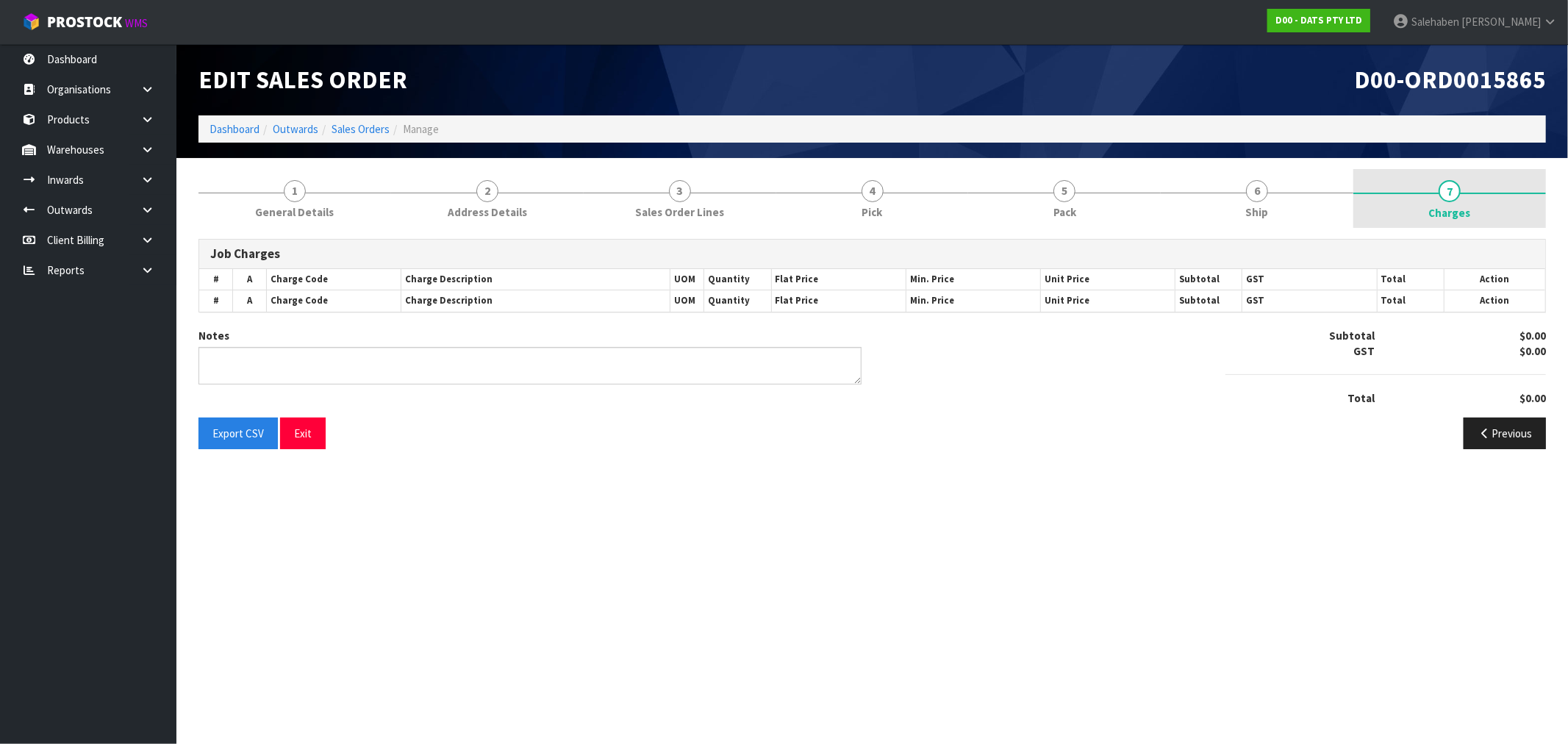
click at [1447, 206] on span "Charges" at bounding box center [1449, 213] width 42 height 15
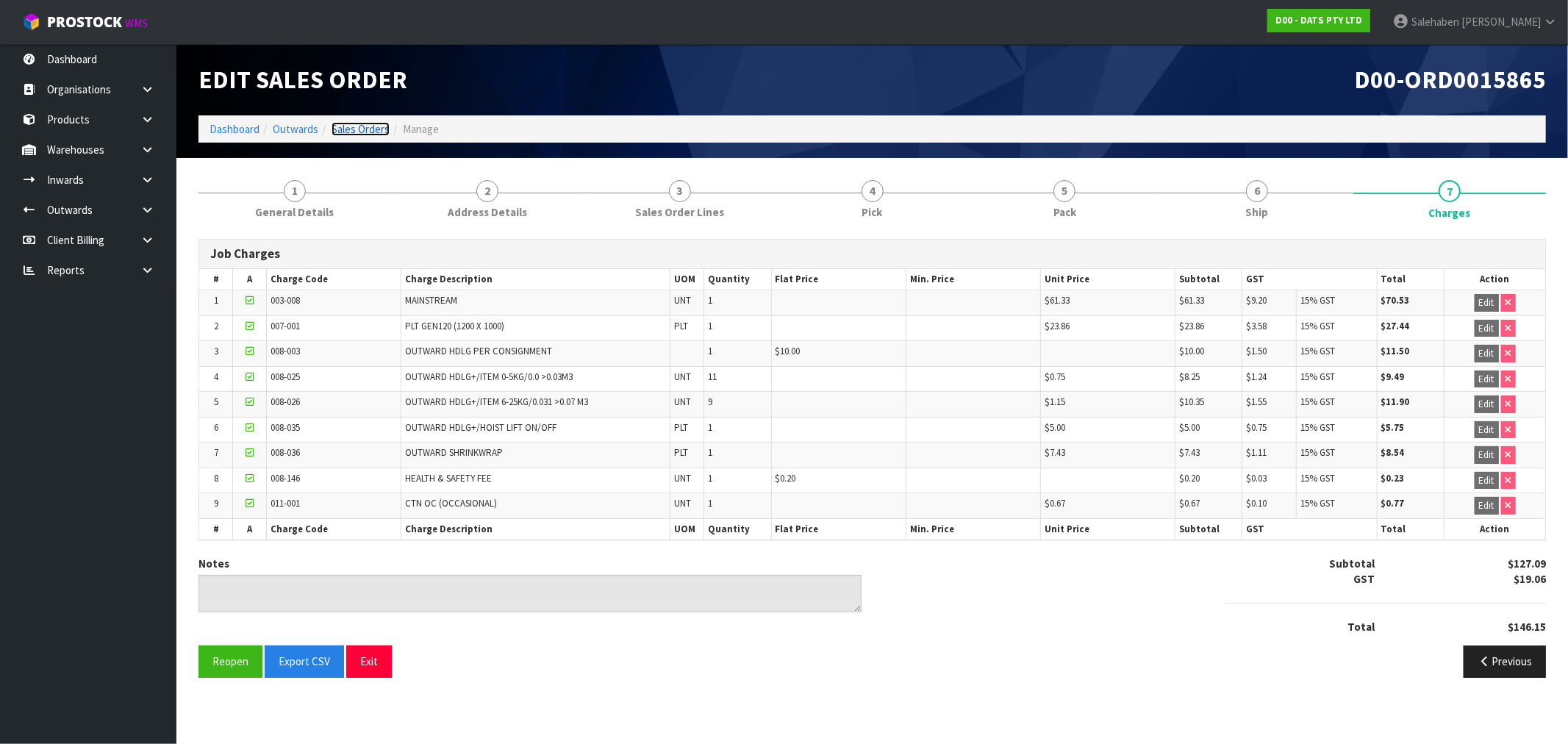
click at [356, 131] on link "Sales Orders" at bounding box center [361, 129] width 58 height 14
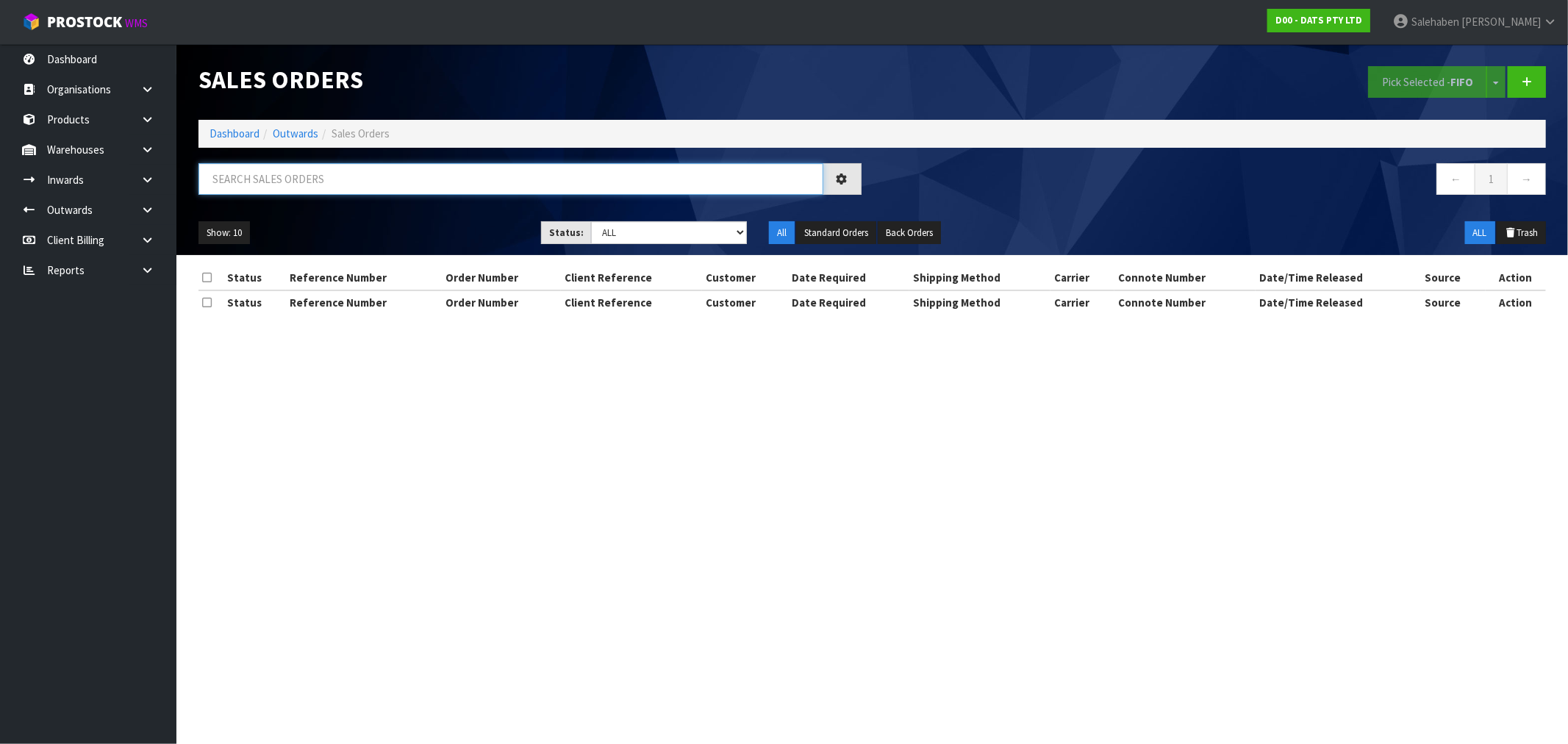
click at [333, 171] on input "text" at bounding box center [511, 178] width 624 height 31
paste input "CWL7730351"
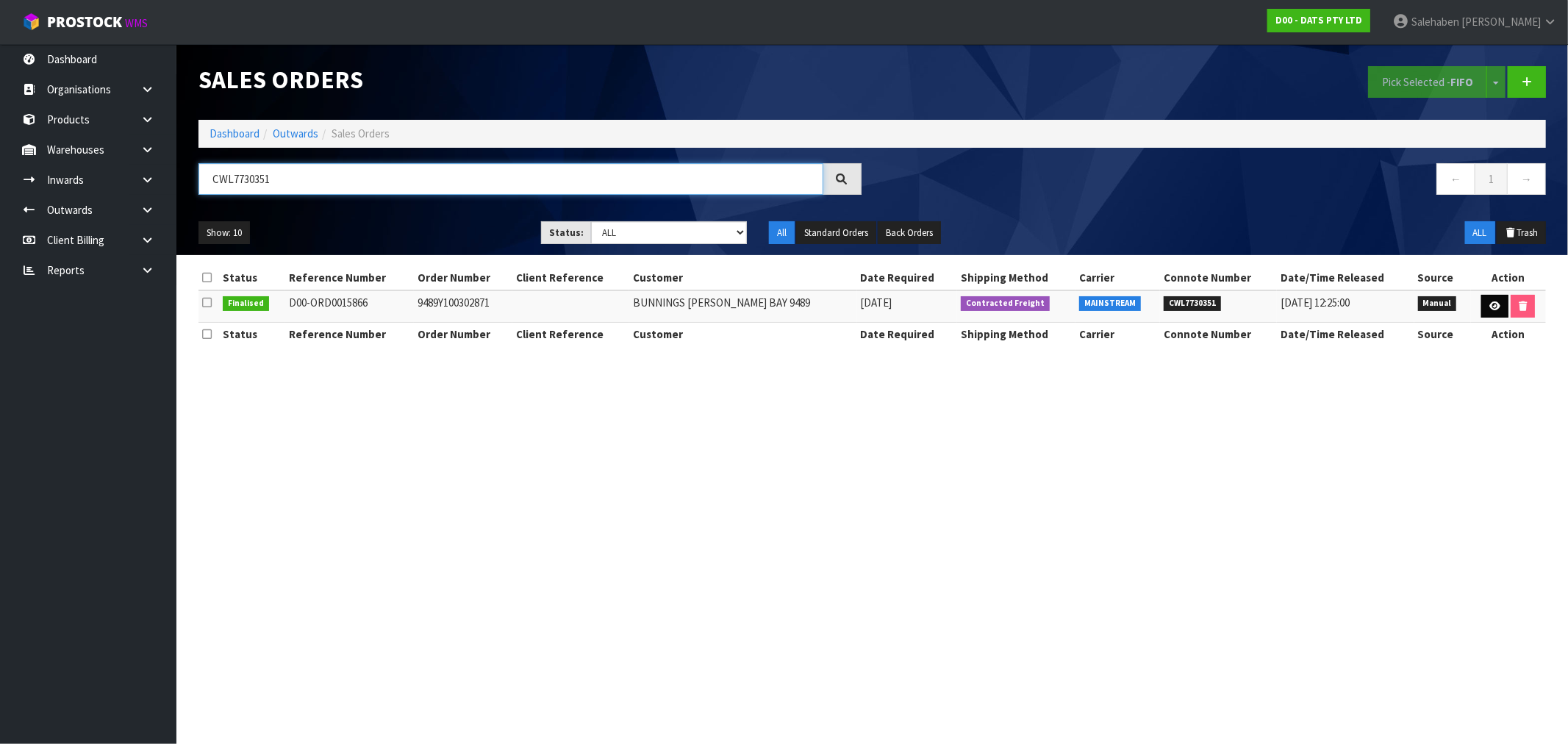
type input "CWL7730351"
click at [1493, 306] on icon at bounding box center [1494, 305] width 11 height 9
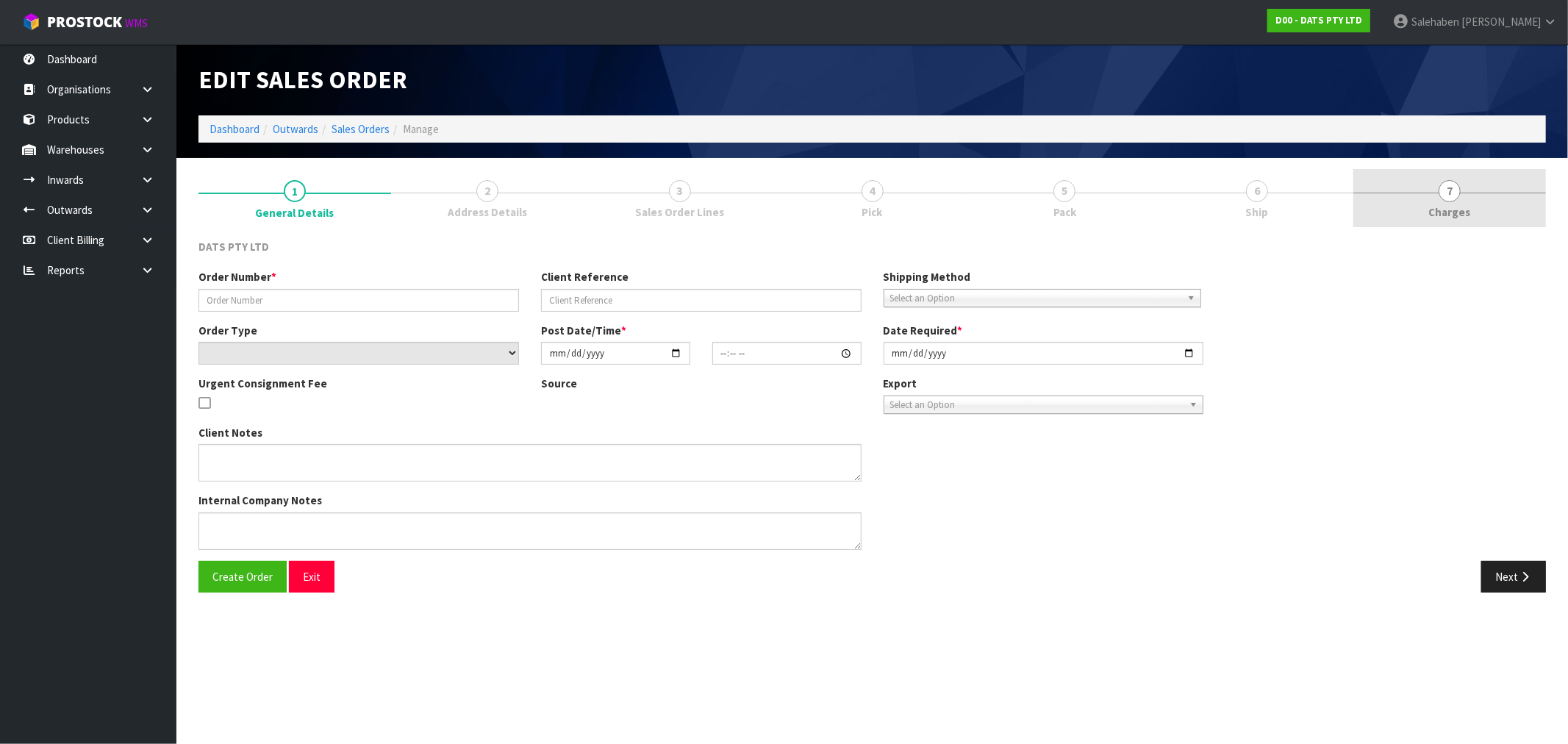
type input "9489Y100302871"
select select "number:0"
type input "[DATE]"
type input "10:42:00.000"
type input "[DATE]"
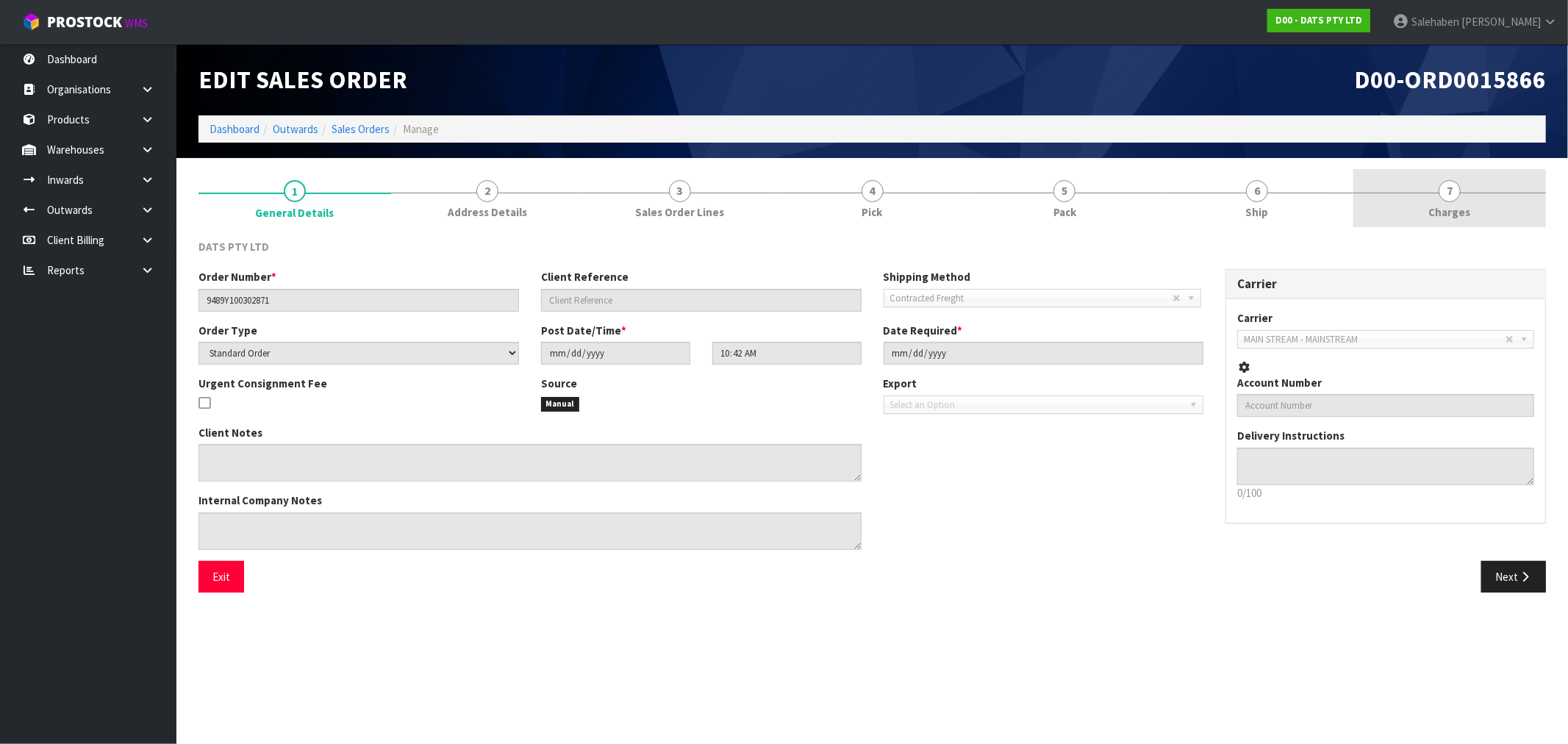
click at [1454, 209] on span "Charges" at bounding box center [1449, 212] width 42 height 15
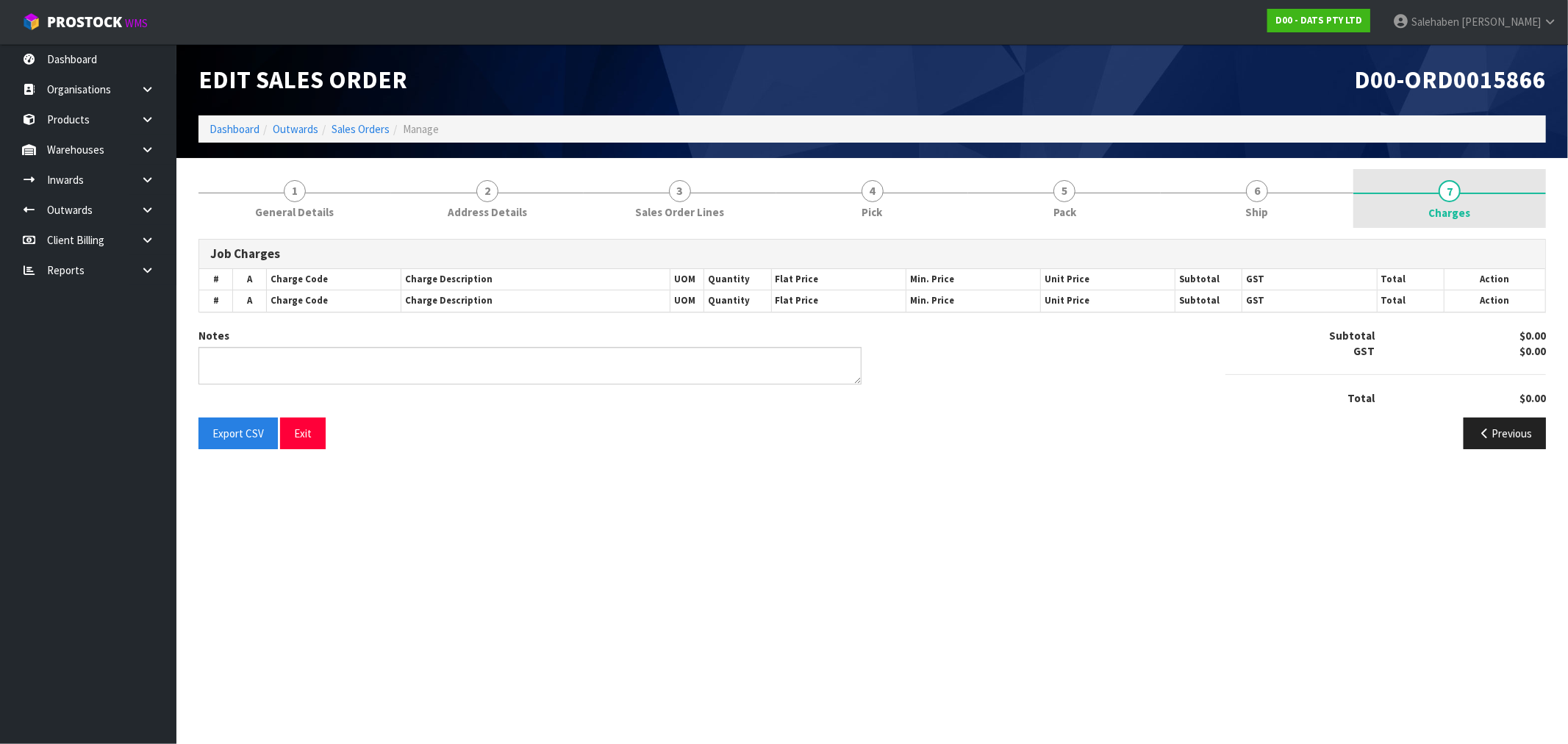
click at [1454, 209] on span "Charges" at bounding box center [1449, 213] width 42 height 15
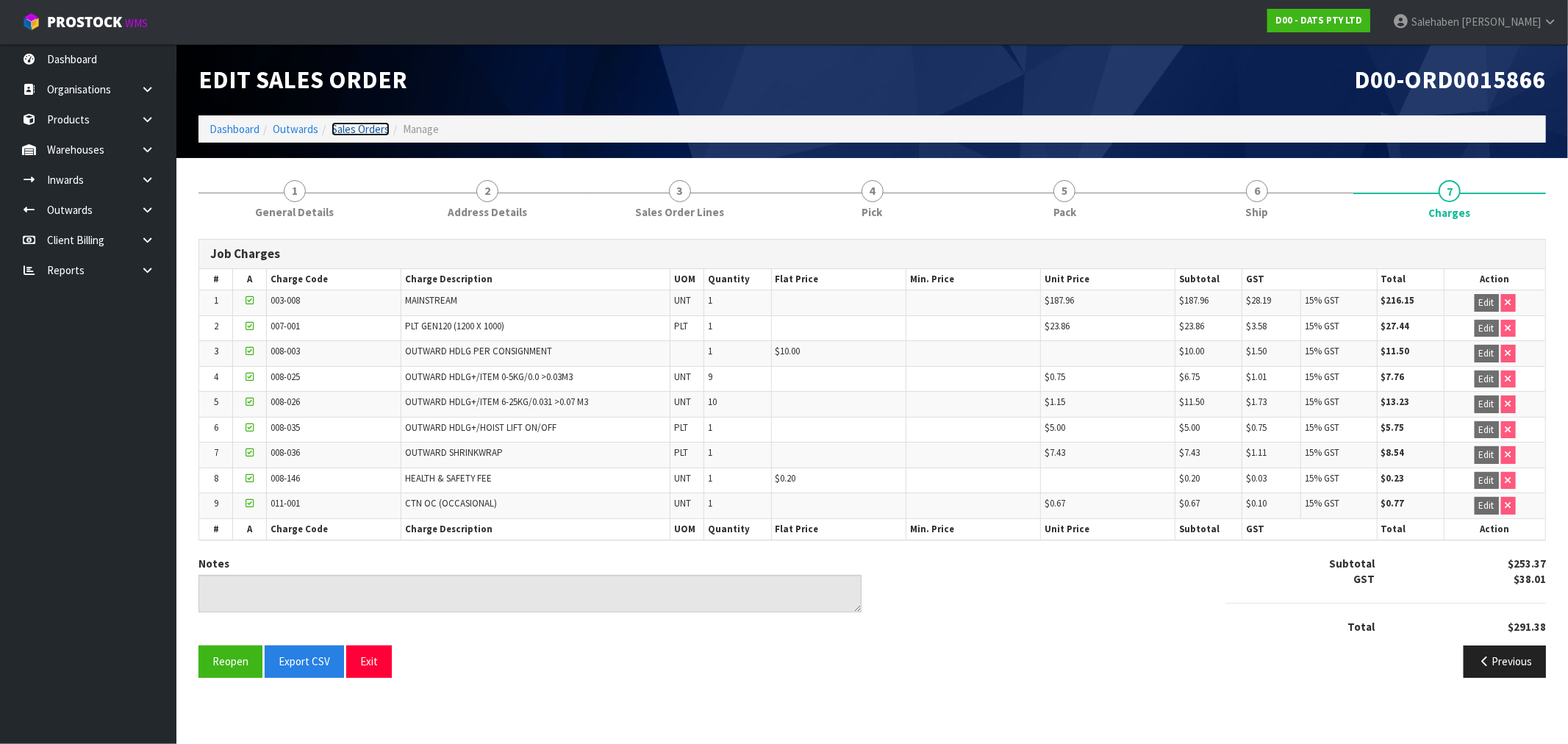
click at [361, 131] on link "Sales Orders" at bounding box center [361, 129] width 58 height 14
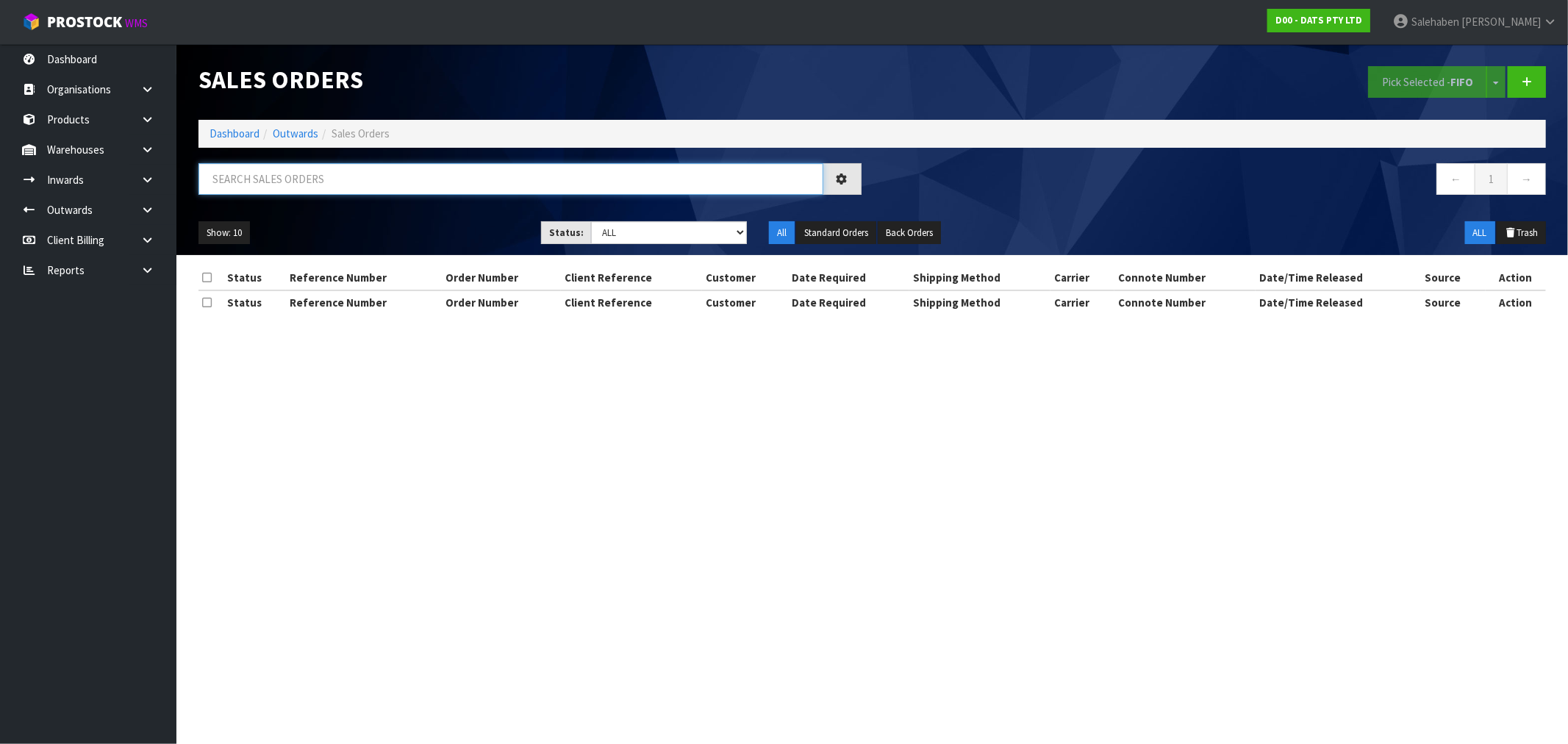
click at [318, 182] on input "text" at bounding box center [511, 178] width 624 height 31
paste input "CWL7730353"
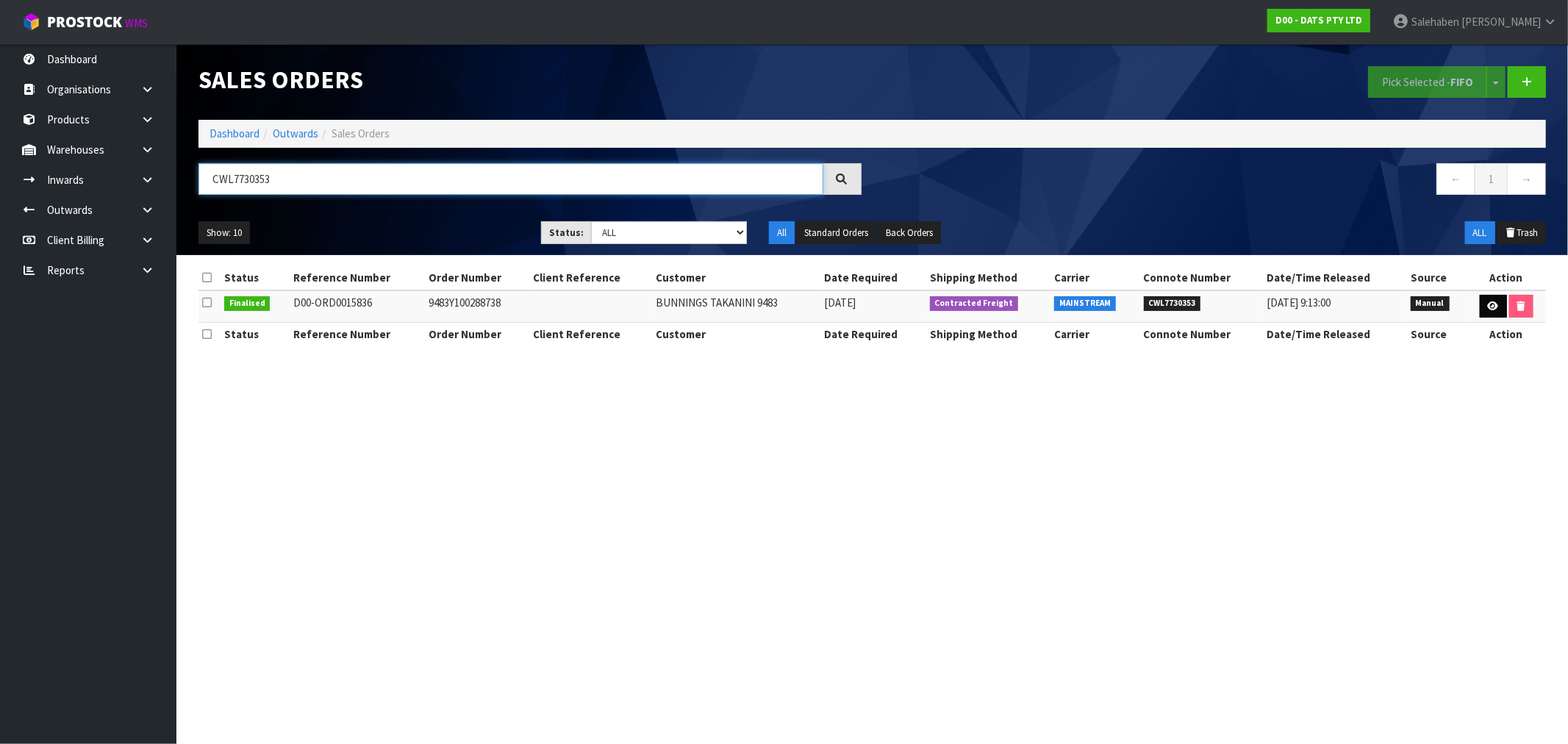
type input "CWL7730353"
click at [1488, 303] on icon at bounding box center [1493, 305] width 11 height 9
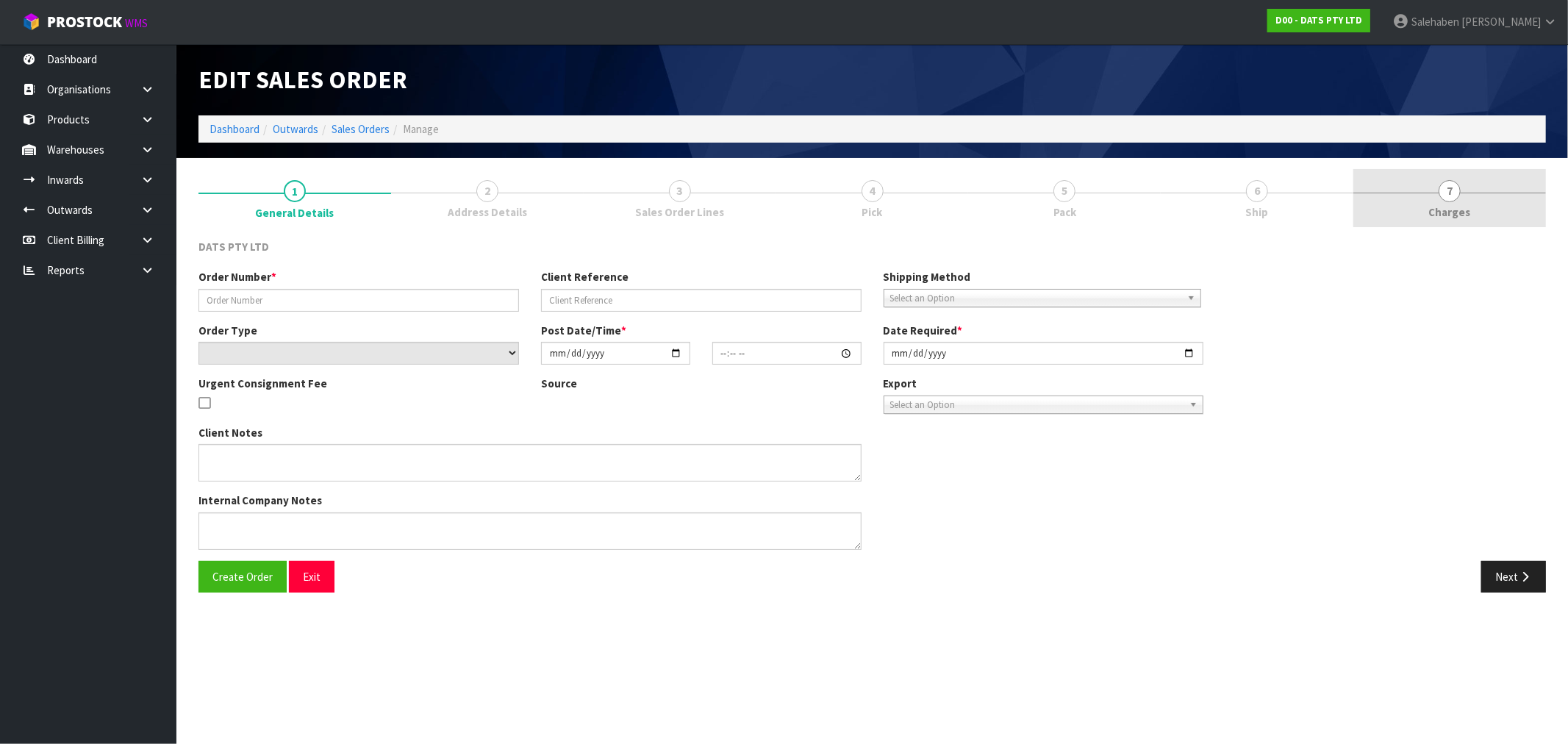
click at [1453, 215] on span "Charges" at bounding box center [1449, 212] width 42 height 15
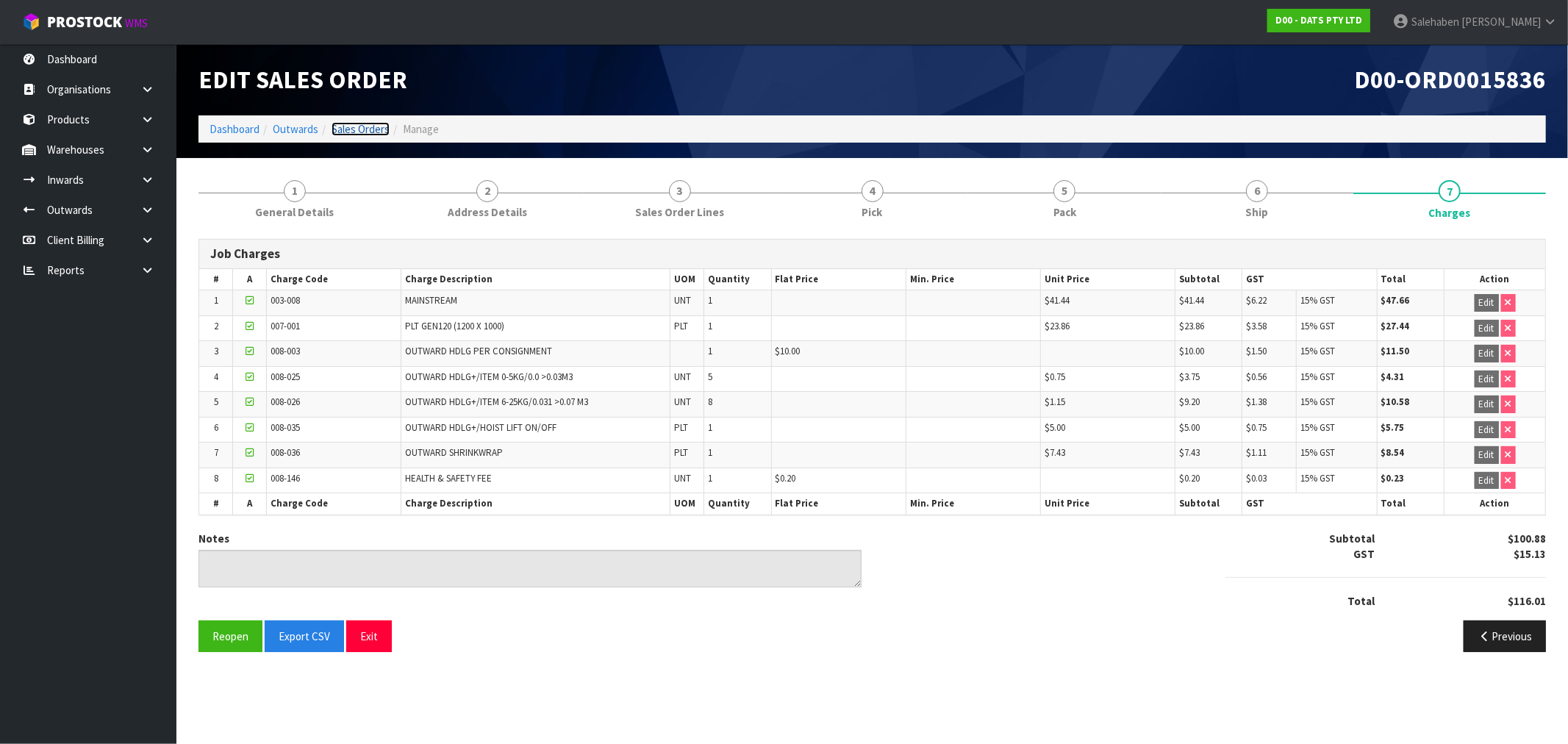
click at [351, 122] on link "Sales Orders" at bounding box center [361, 129] width 58 height 14
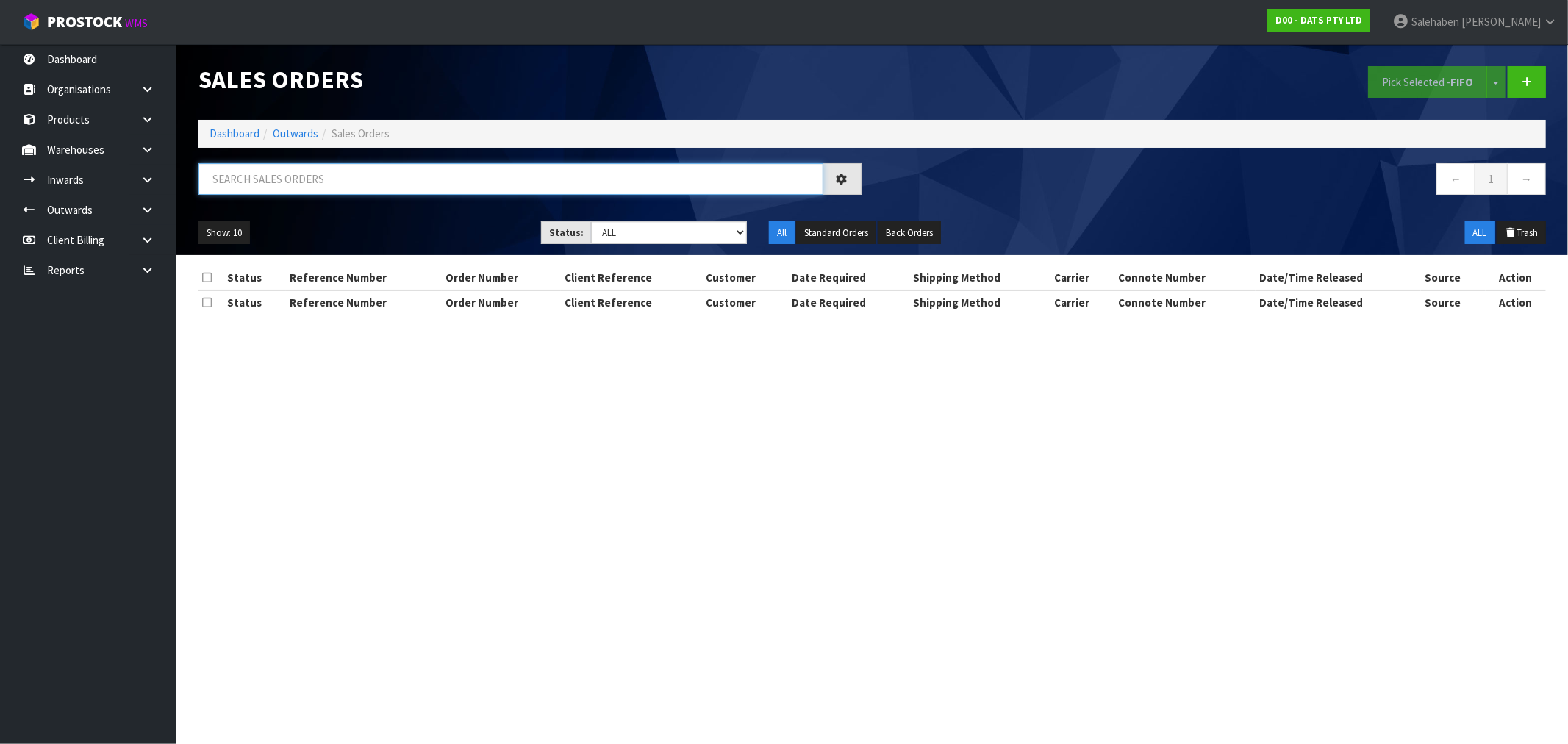
click at [283, 184] on input "text" at bounding box center [511, 178] width 624 height 31
paste input "CWL7730356"
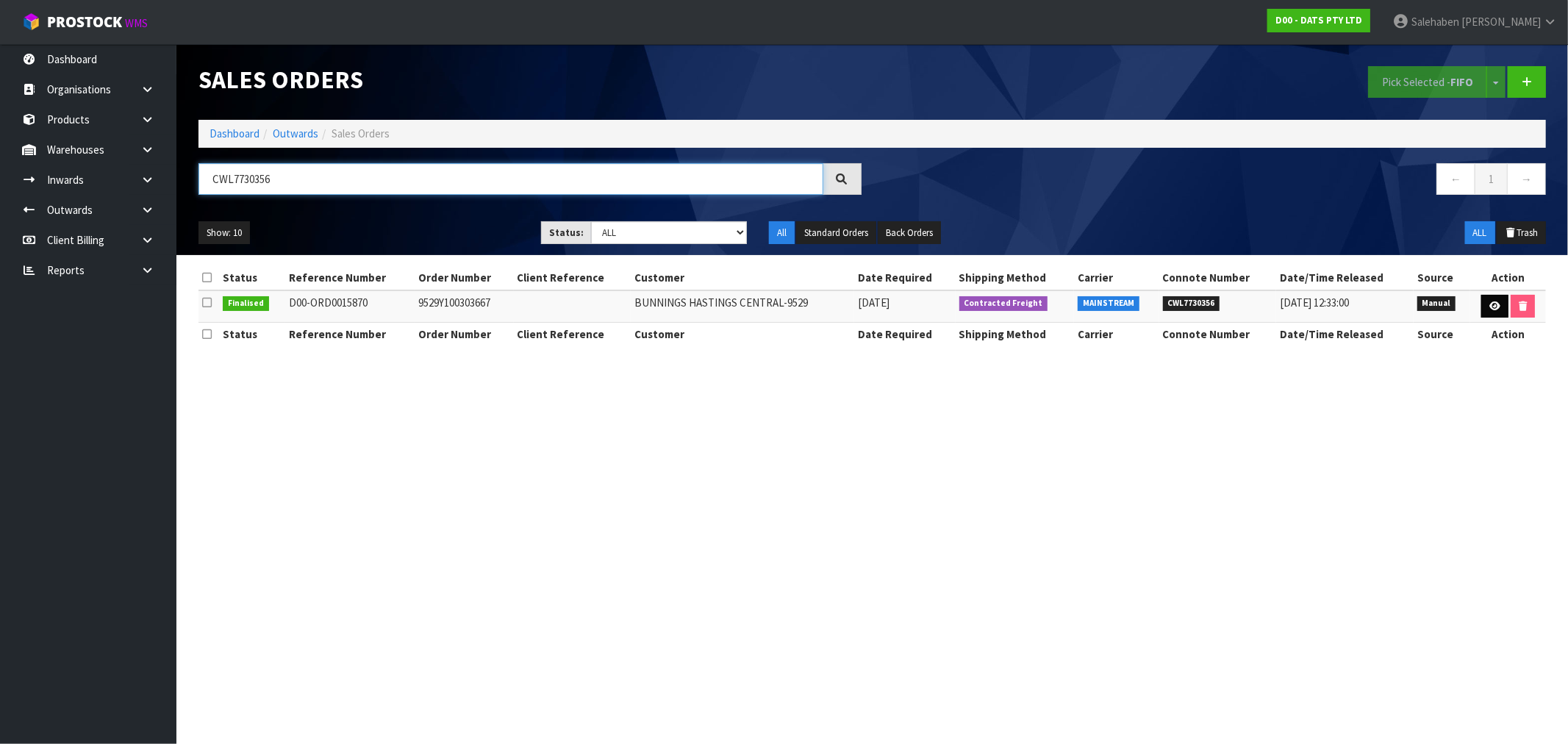
type input "CWL7730356"
click at [1485, 307] on link at bounding box center [1495, 306] width 27 height 24
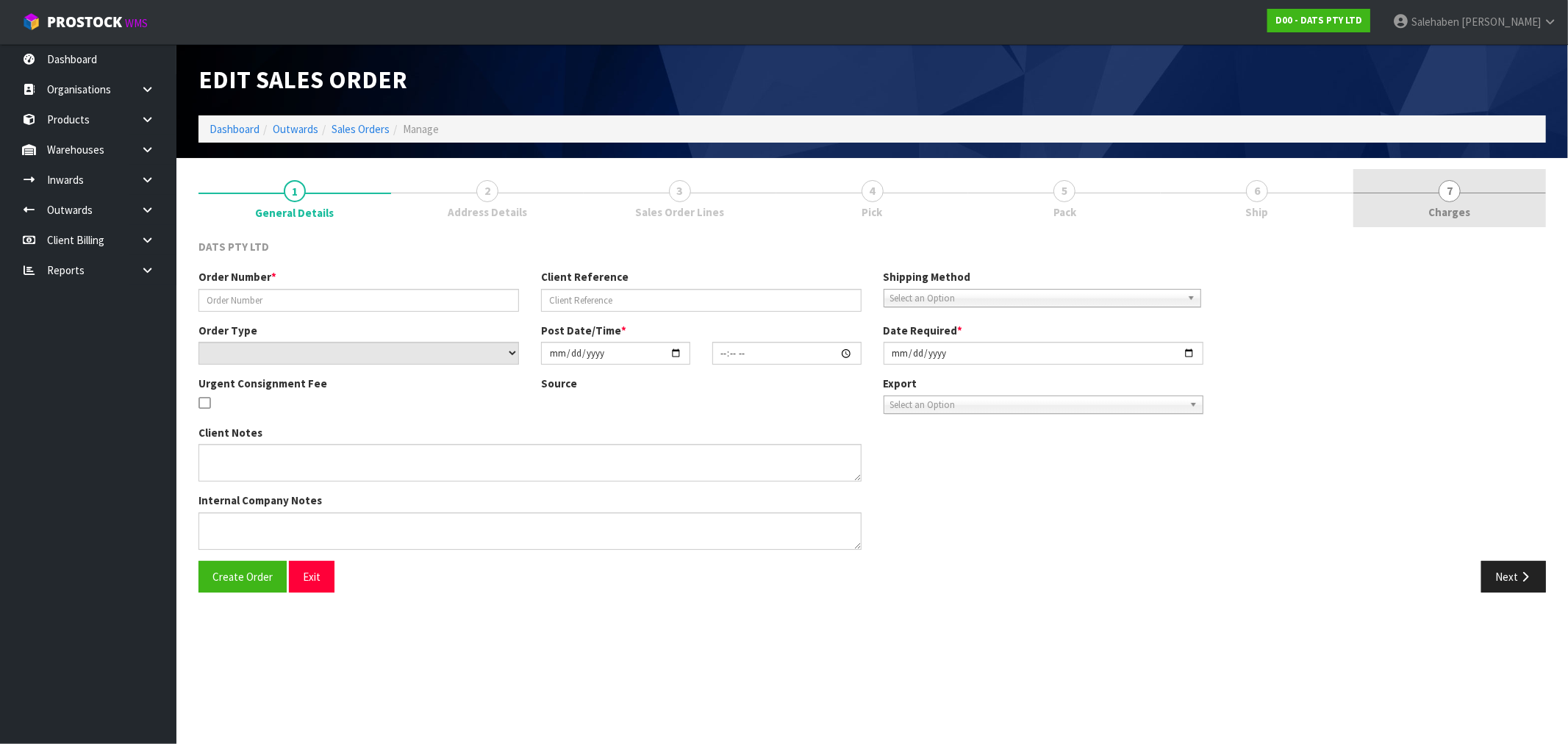
type input "9529Y100303667"
select select "number:0"
type input "[DATE]"
type input "10:57:00.000"
type input "[DATE]"
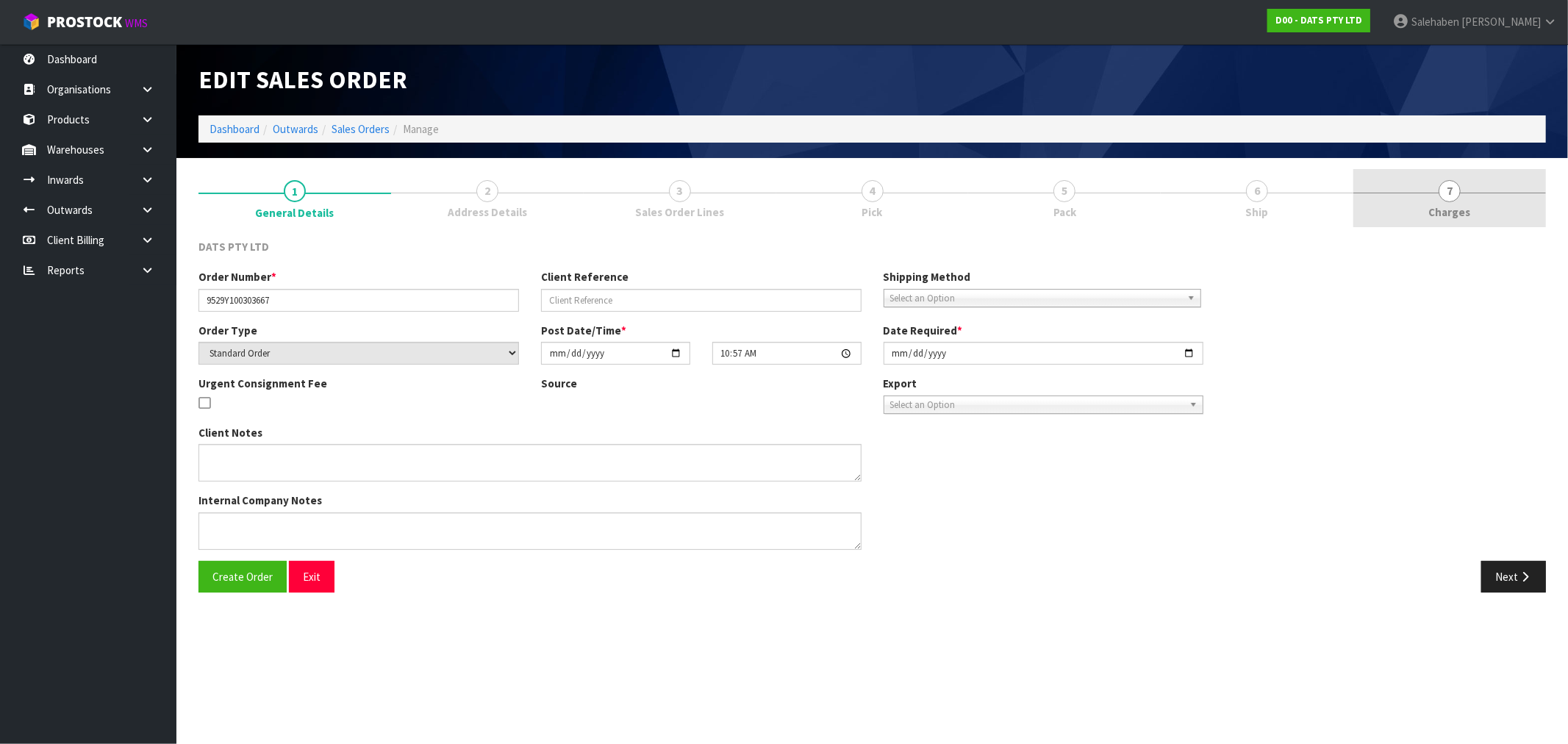
click at [1442, 212] on span "Charges" at bounding box center [1449, 212] width 42 height 15
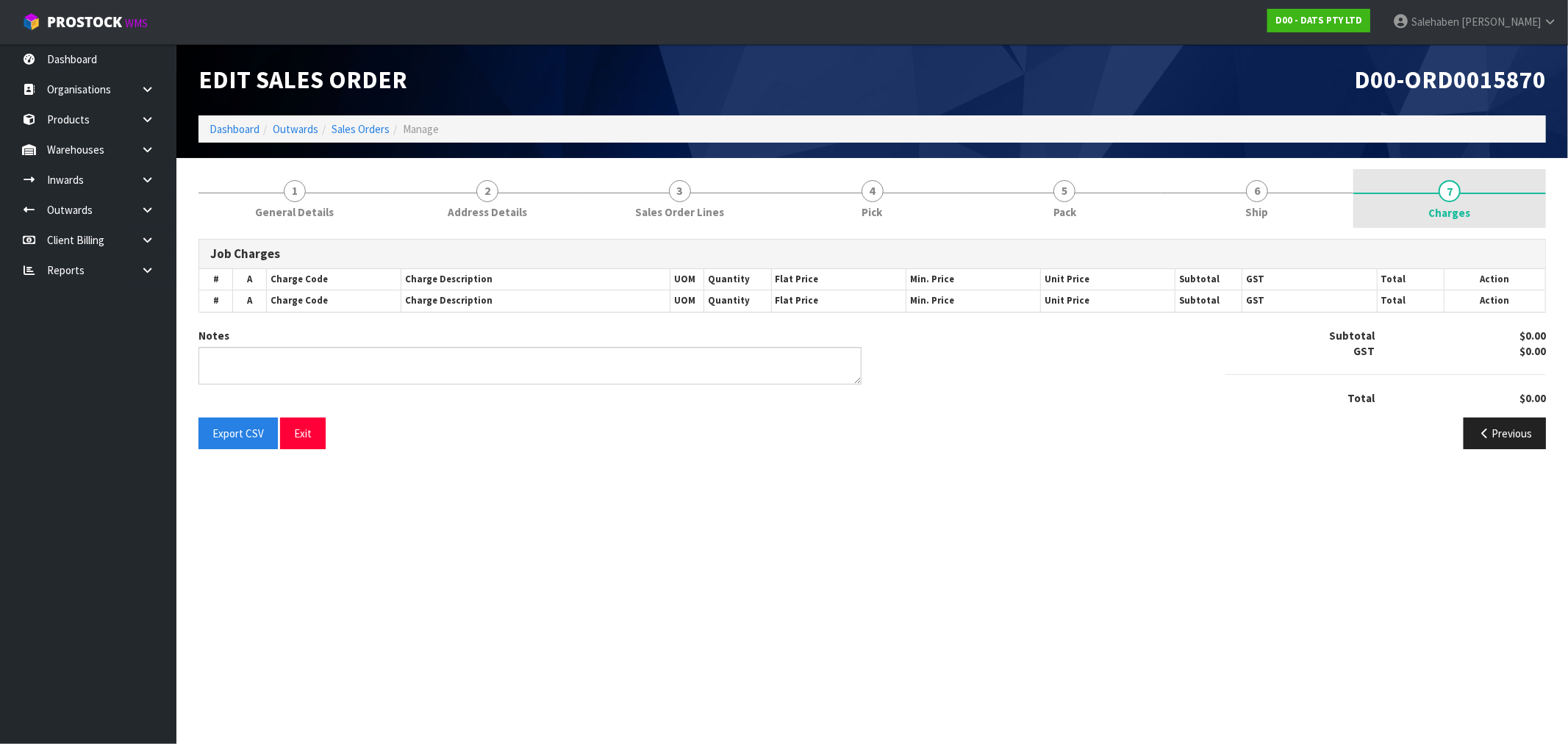
click at [1442, 212] on span "Charges" at bounding box center [1449, 213] width 42 height 15
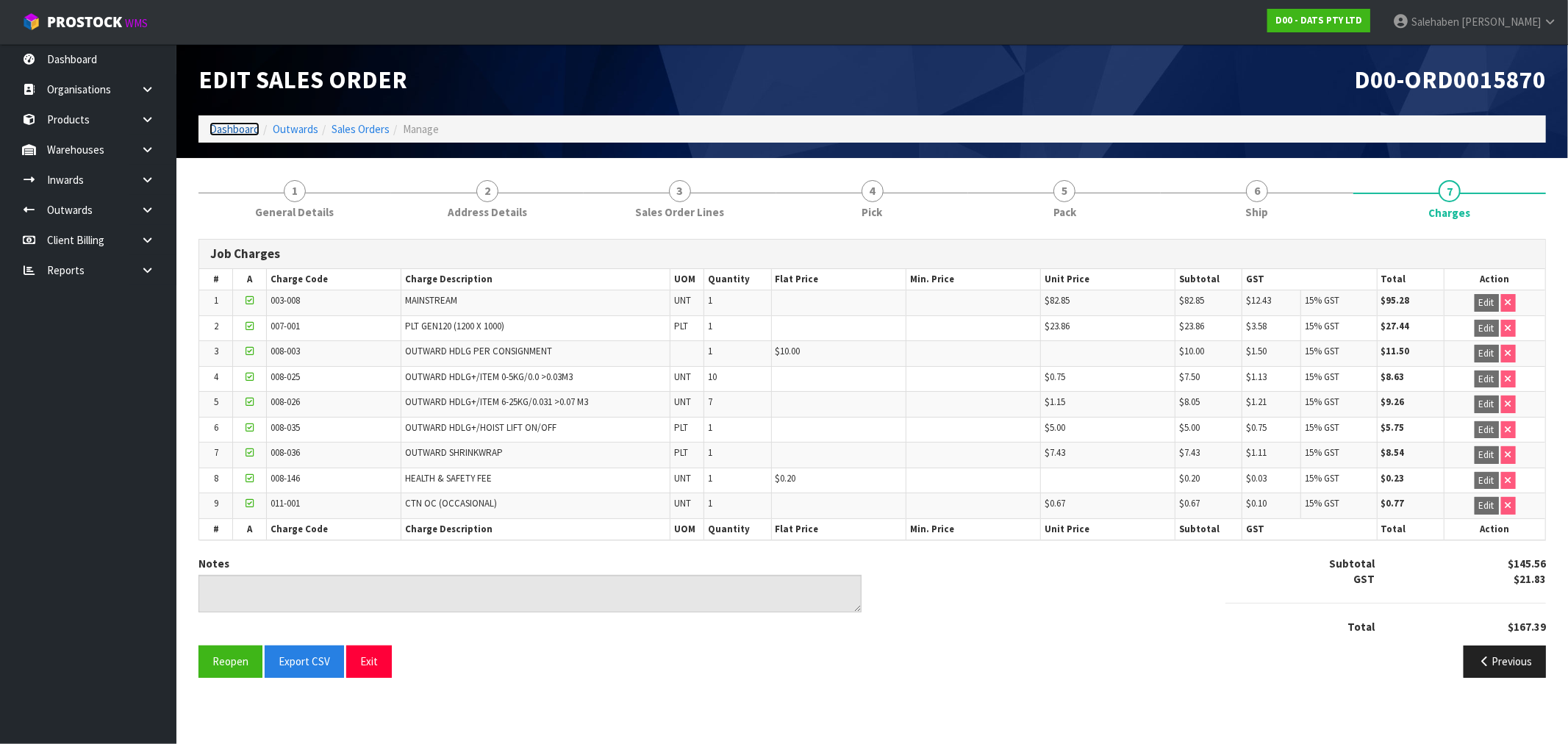
click at [244, 126] on link "Dashboard" at bounding box center [234, 129] width 50 height 14
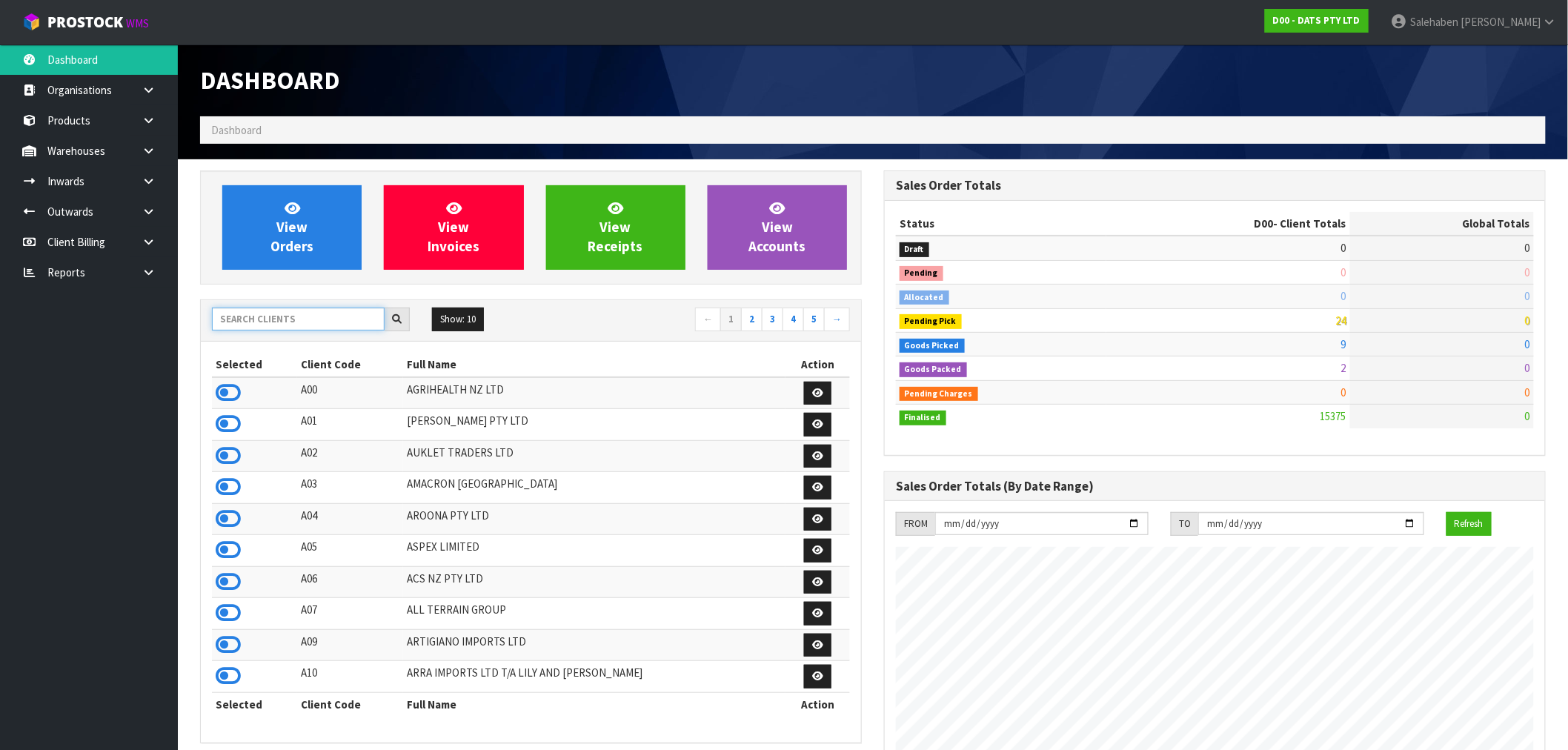
scroll to position [1123, 684]
click at [236, 319] on input "text" at bounding box center [299, 319] width 173 height 23
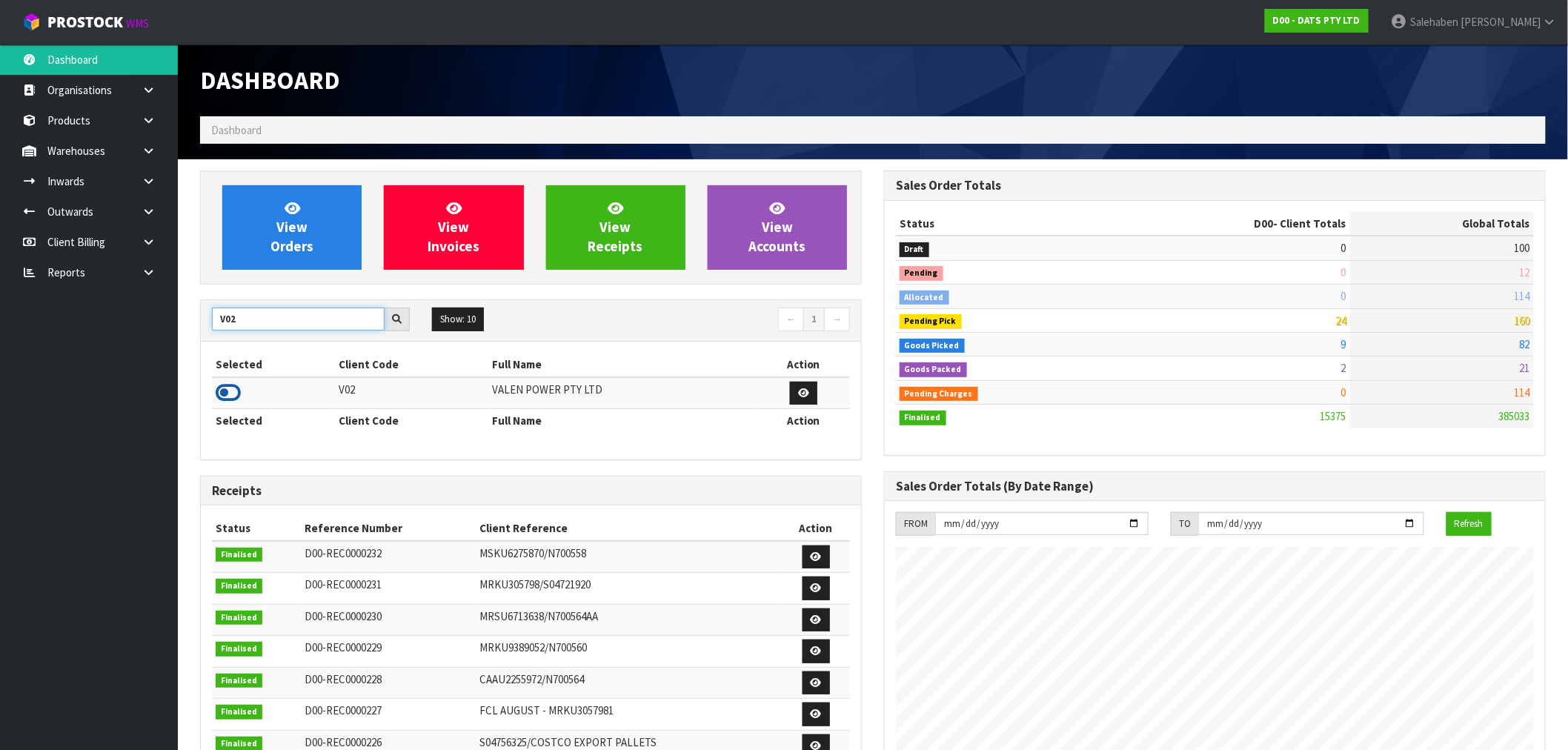
type input "V02"
click at [225, 399] on icon at bounding box center [228, 393] width 25 height 22
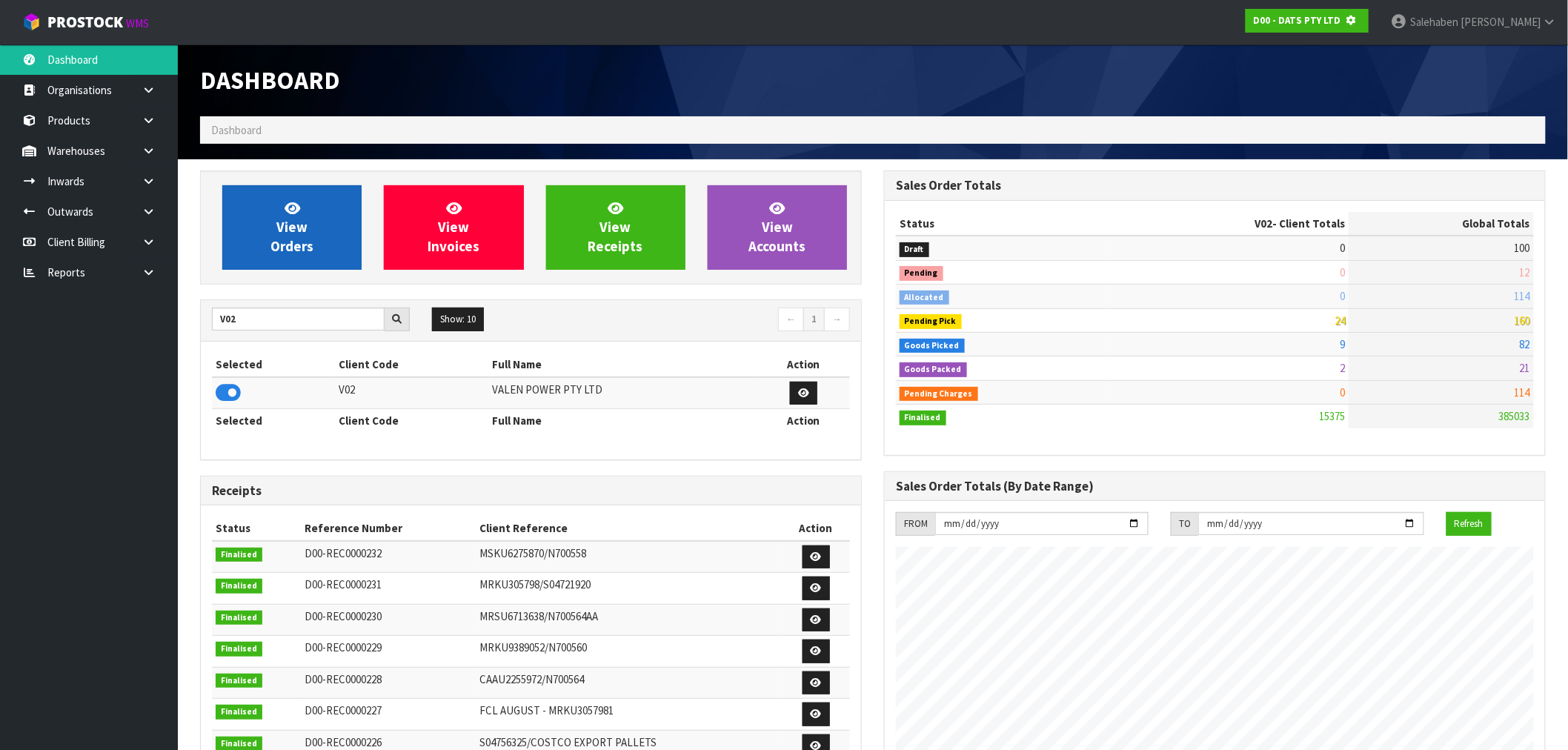
scroll to position [740056, 740503]
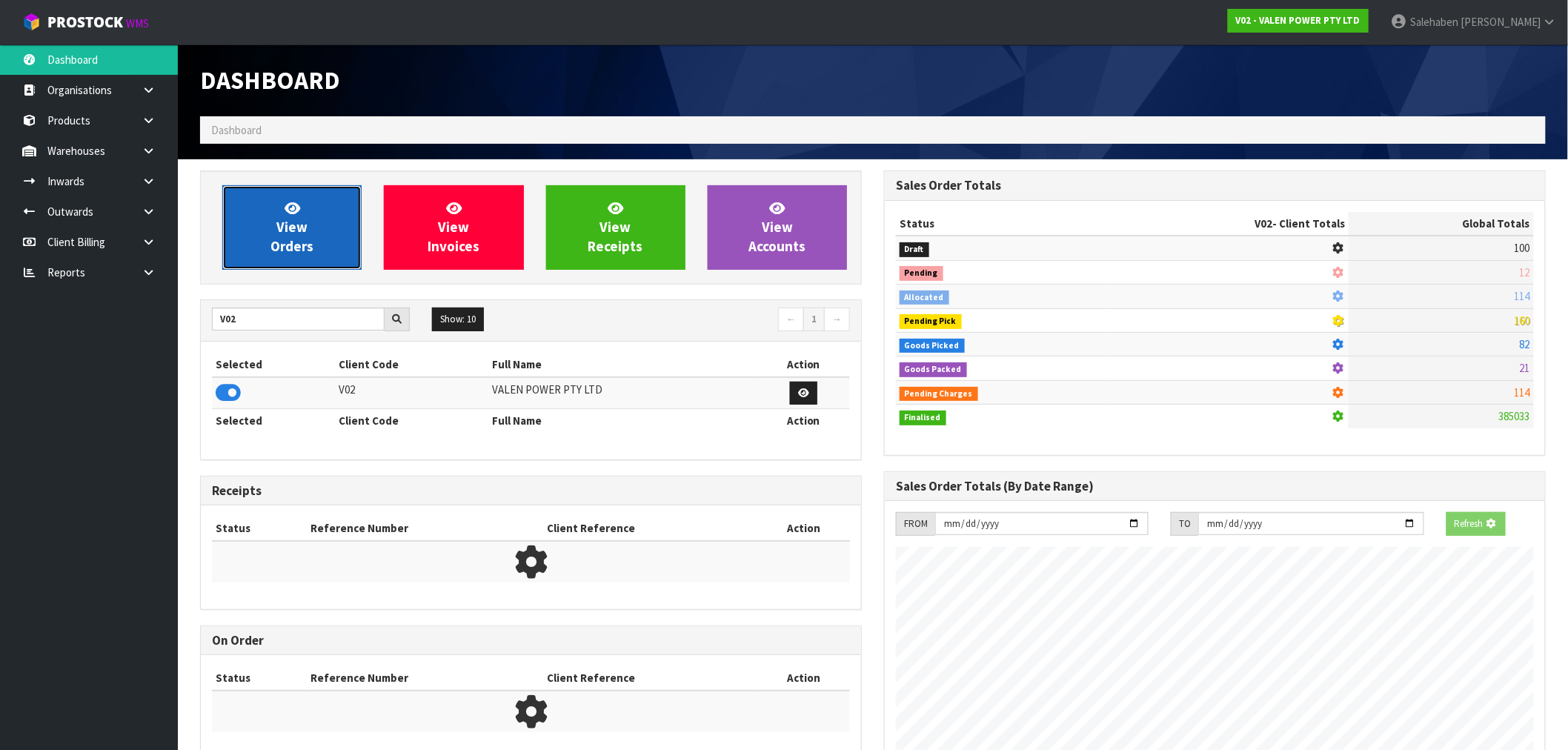
click at [308, 243] on span "View Orders" at bounding box center [292, 227] width 43 height 56
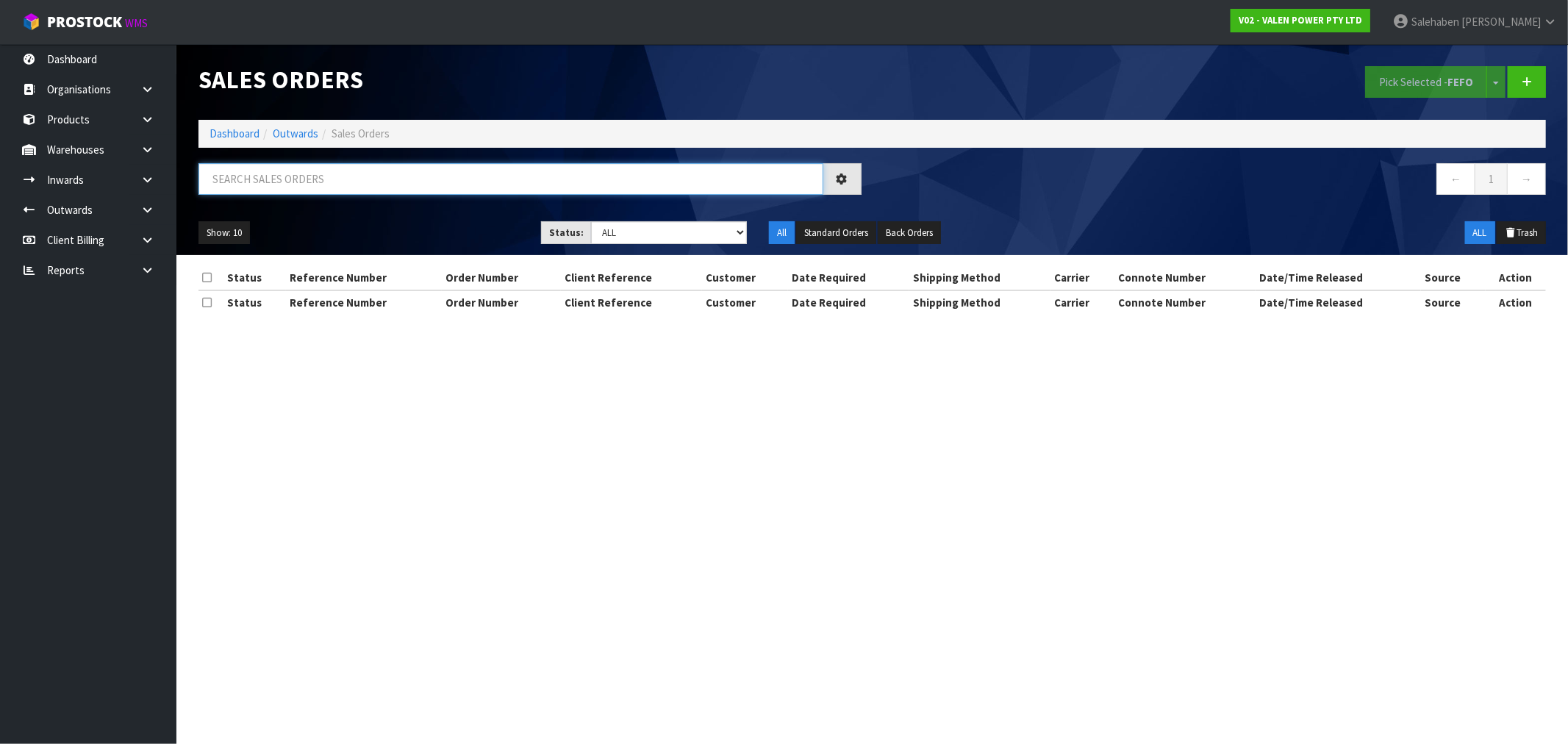
click at [460, 176] on input "text" at bounding box center [511, 178] width 624 height 31
paste input "CWL7730359"
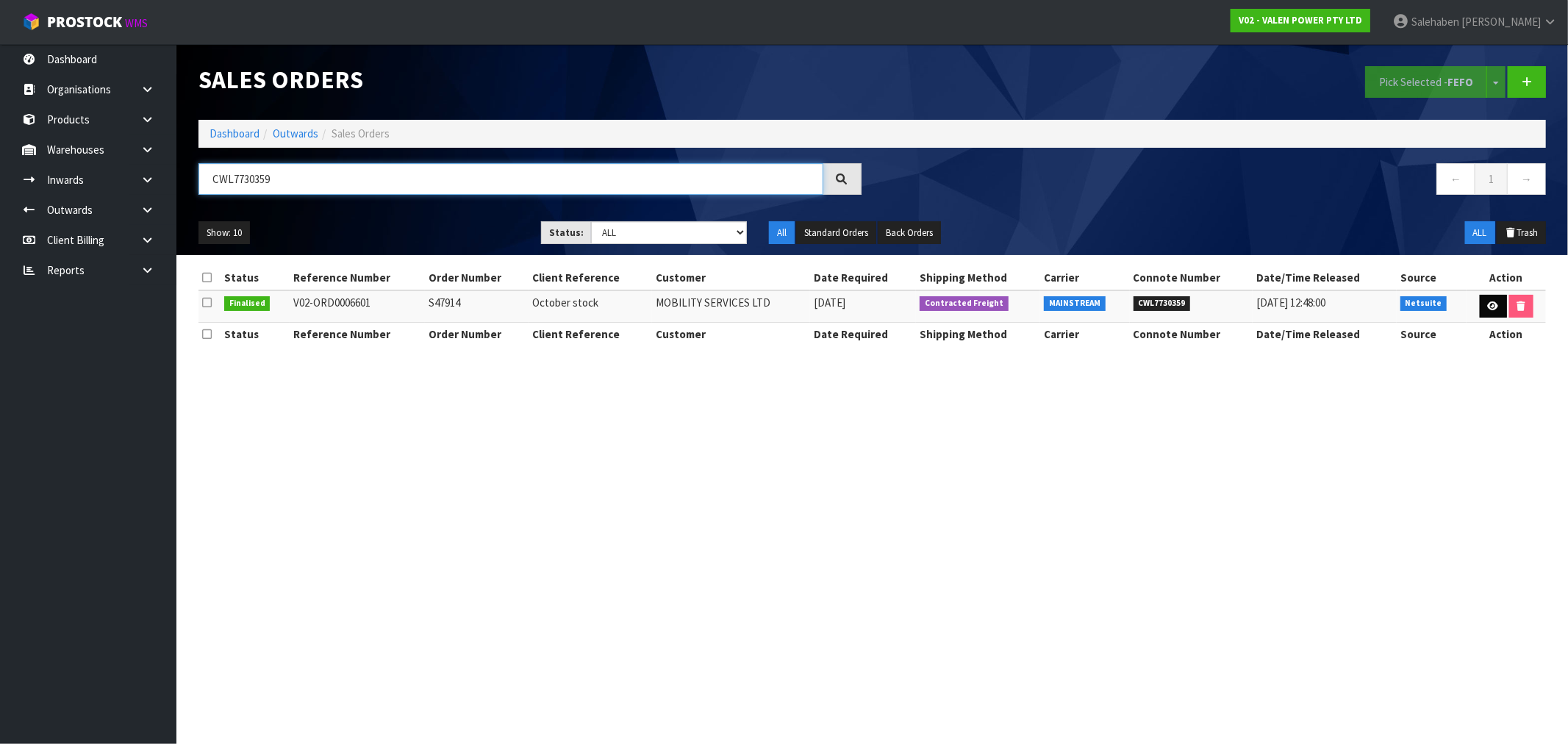
type input "CWL7730359"
click at [1490, 305] on icon at bounding box center [1493, 305] width 11 height 9
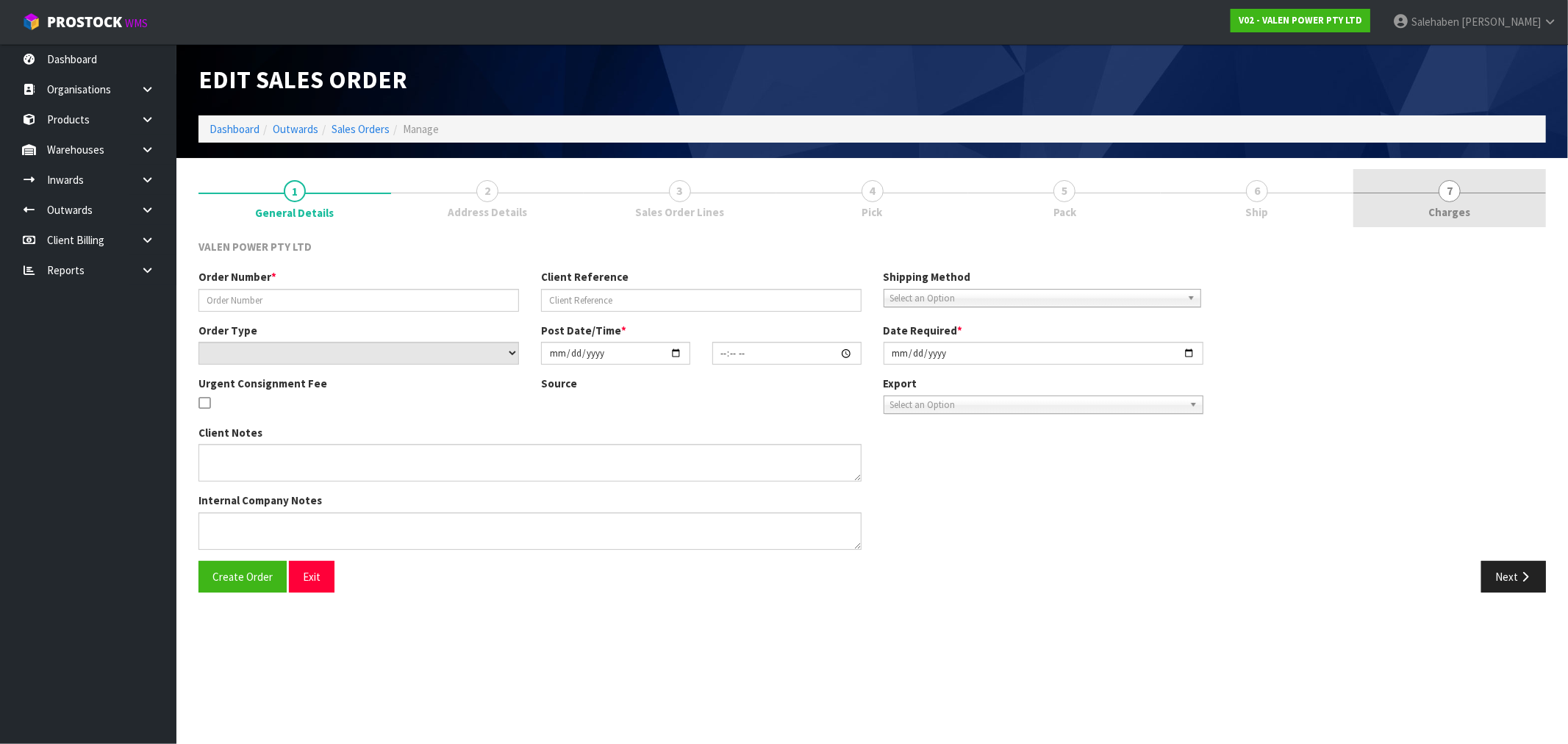
click at [1453, 215] on span "Charges" at bounding box center [1449, 212] width 42 height 15
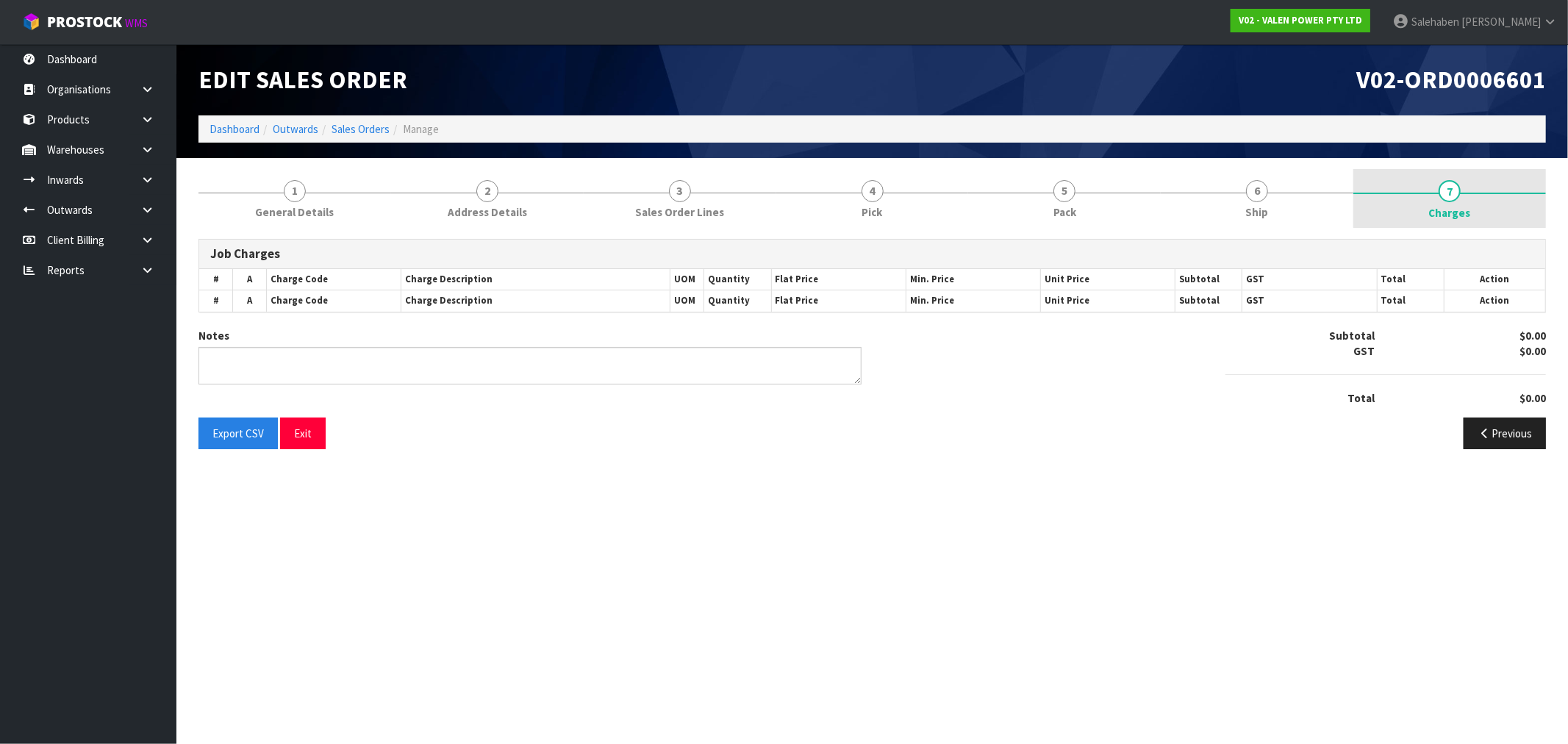
click at [1453, 202] on link "7 [GEOGRAPHIC_DATA]" at bounding box center [1449, 198] width 193 height 59
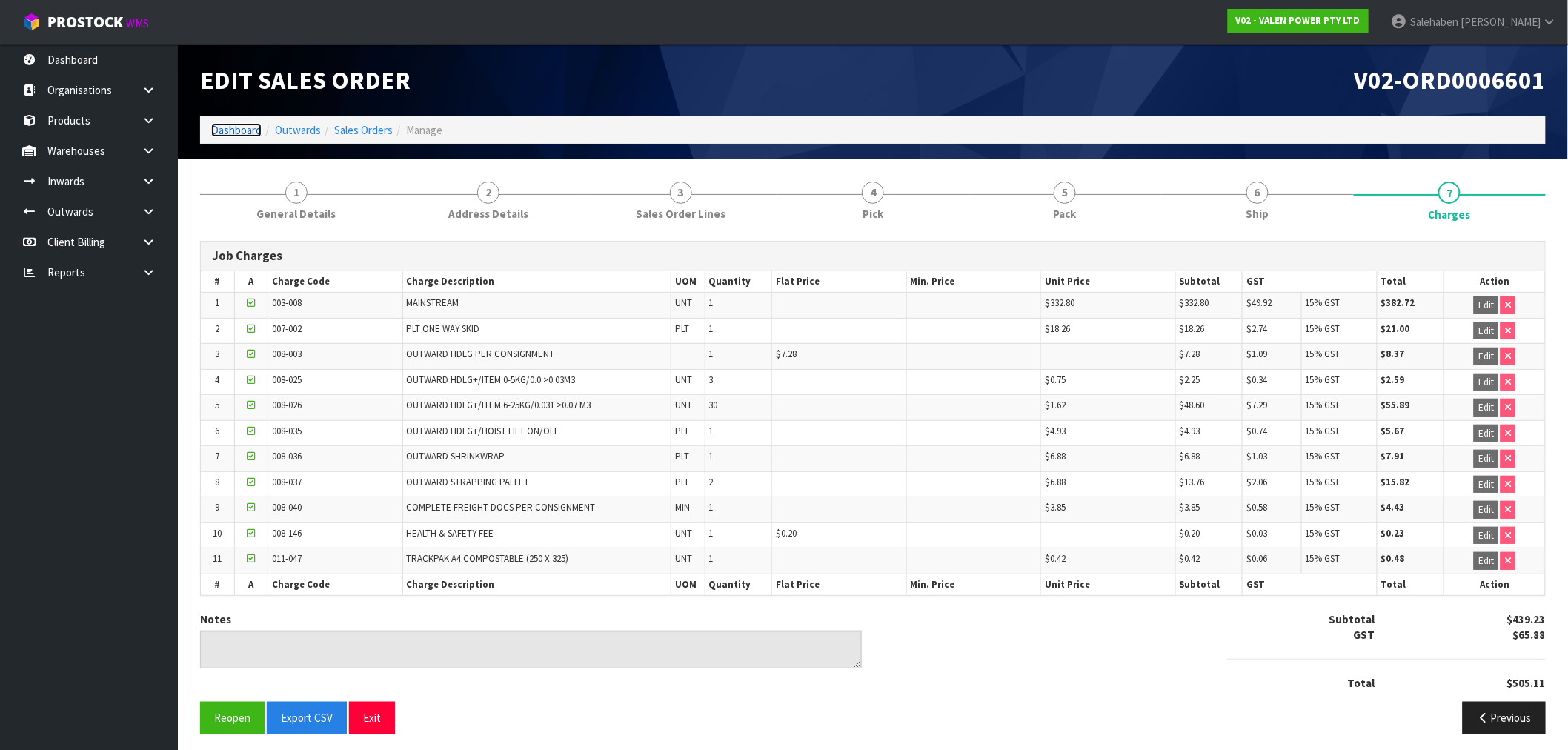
click at [230, 123] on link "Dashboard" at bounding box center [236, 130] width 50 height 14
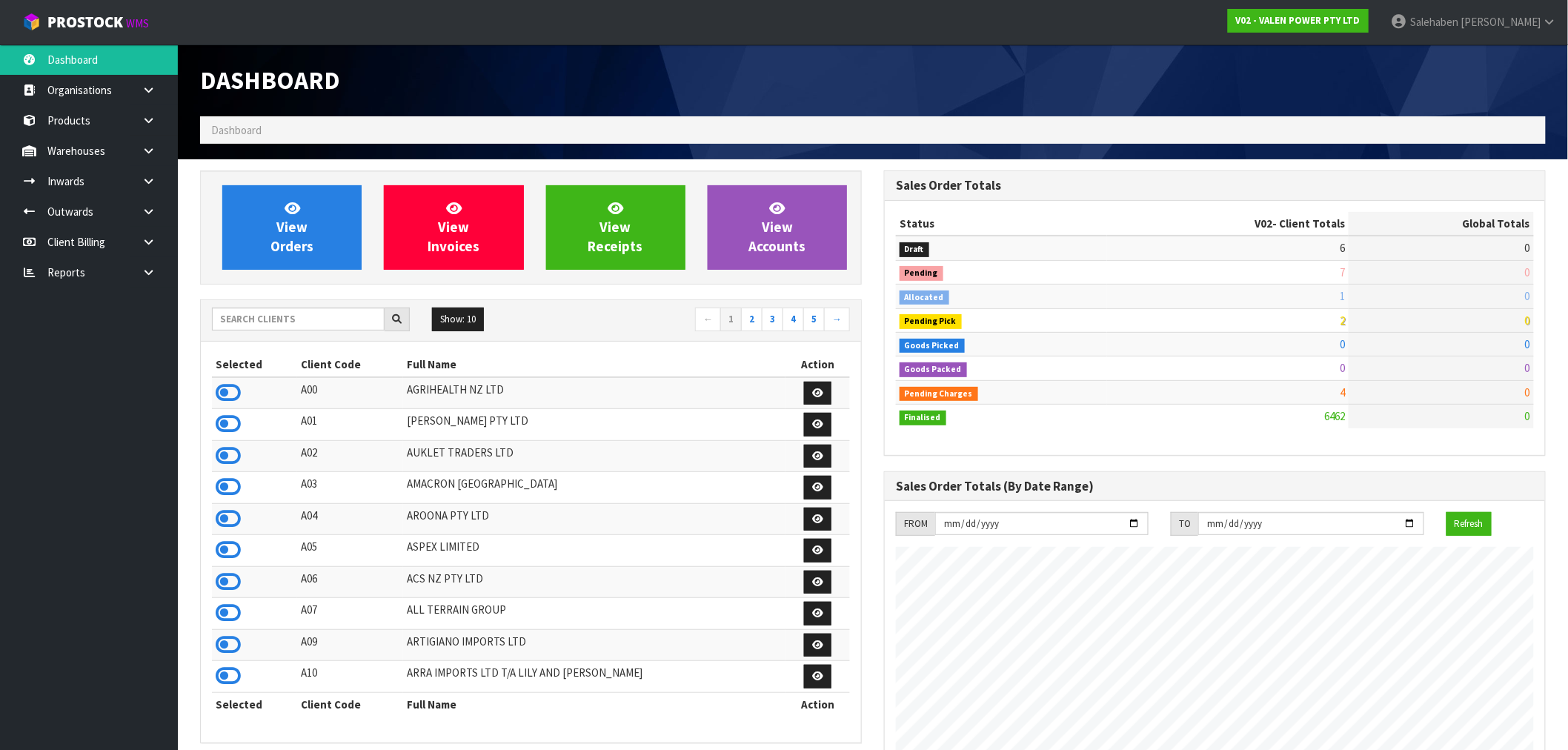
scroll to position [1123, 684]
click at [332, 323] on input "text" at bounding box center [299, 319] width 173 height 23
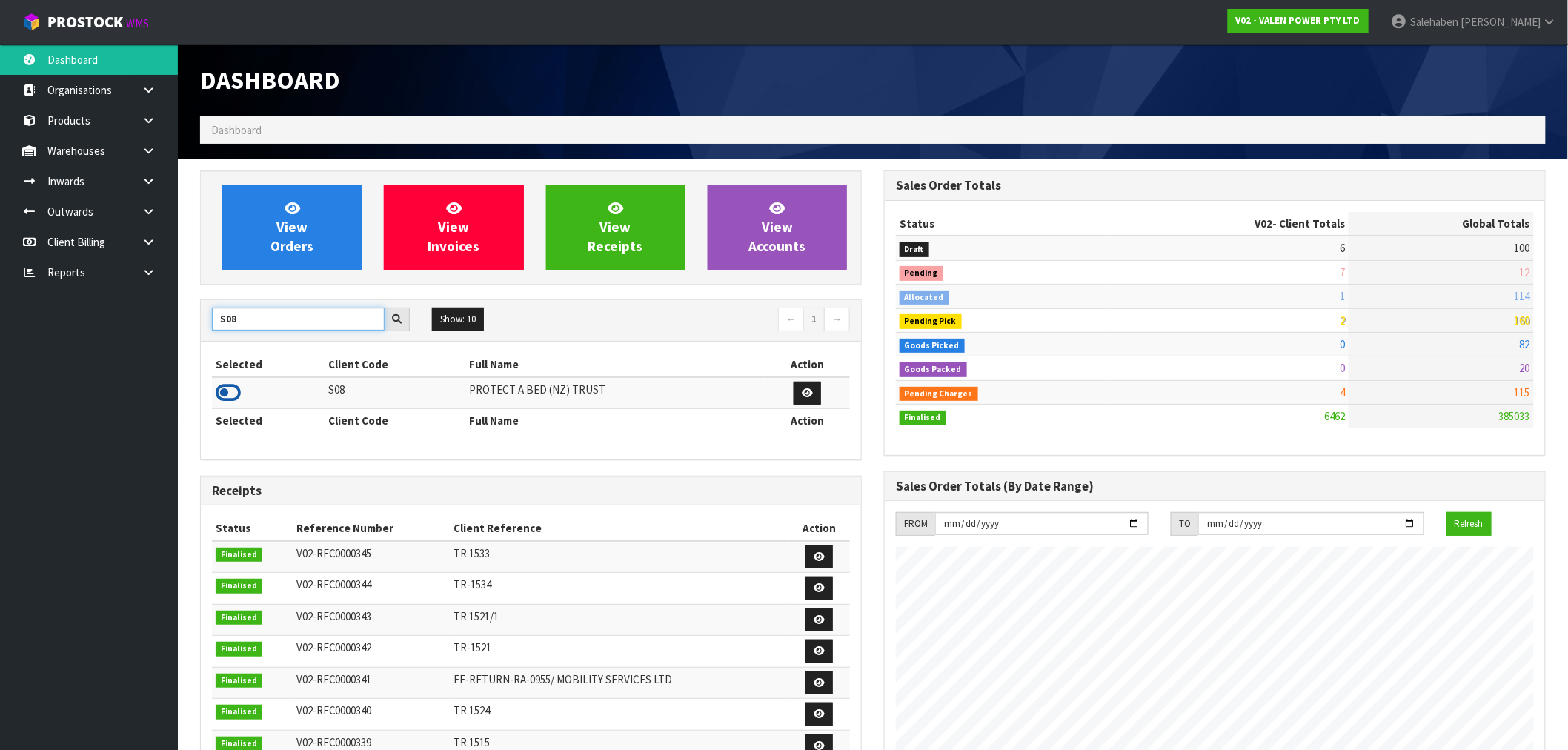
type input "S08"
click at [231, 390] on icon at bounding box center [228, 393] width 25 height 22
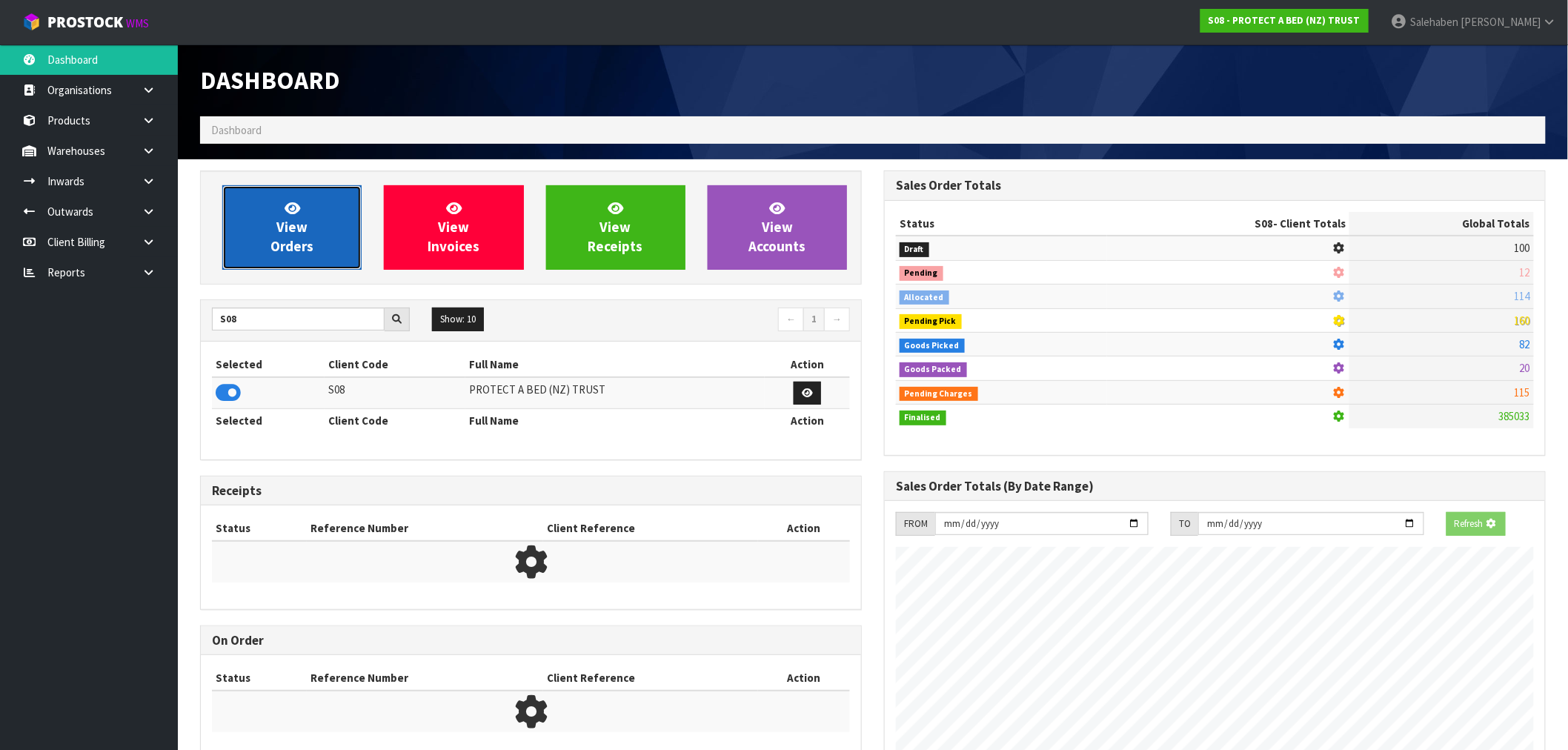
click at [275, 269] on link "View Orders" at bounding box center [292, 227] width 139 height 85
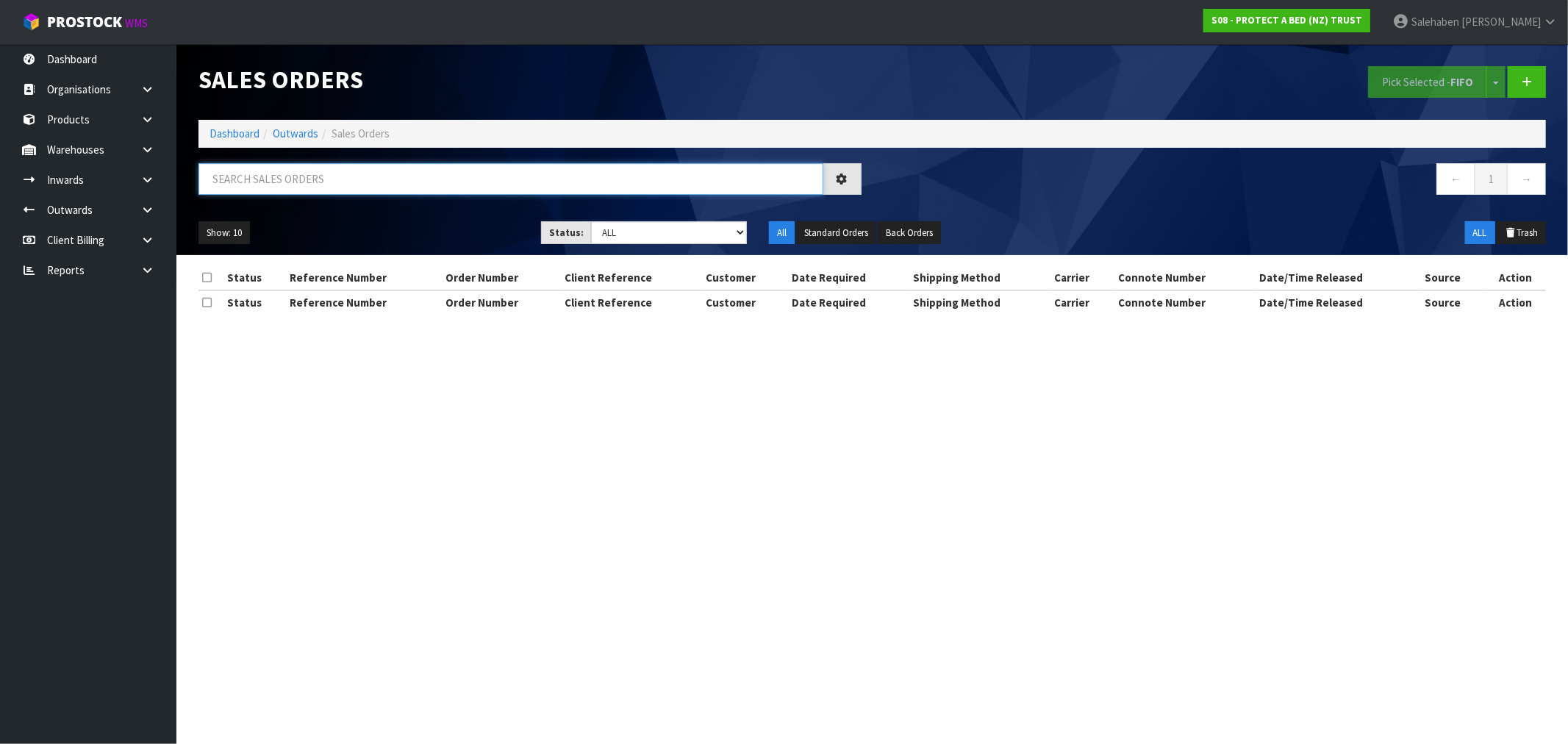
click at [371, 185] on input "text" at bounding box center [511, 178] width 624 height 31
paste input "CWL7730368"
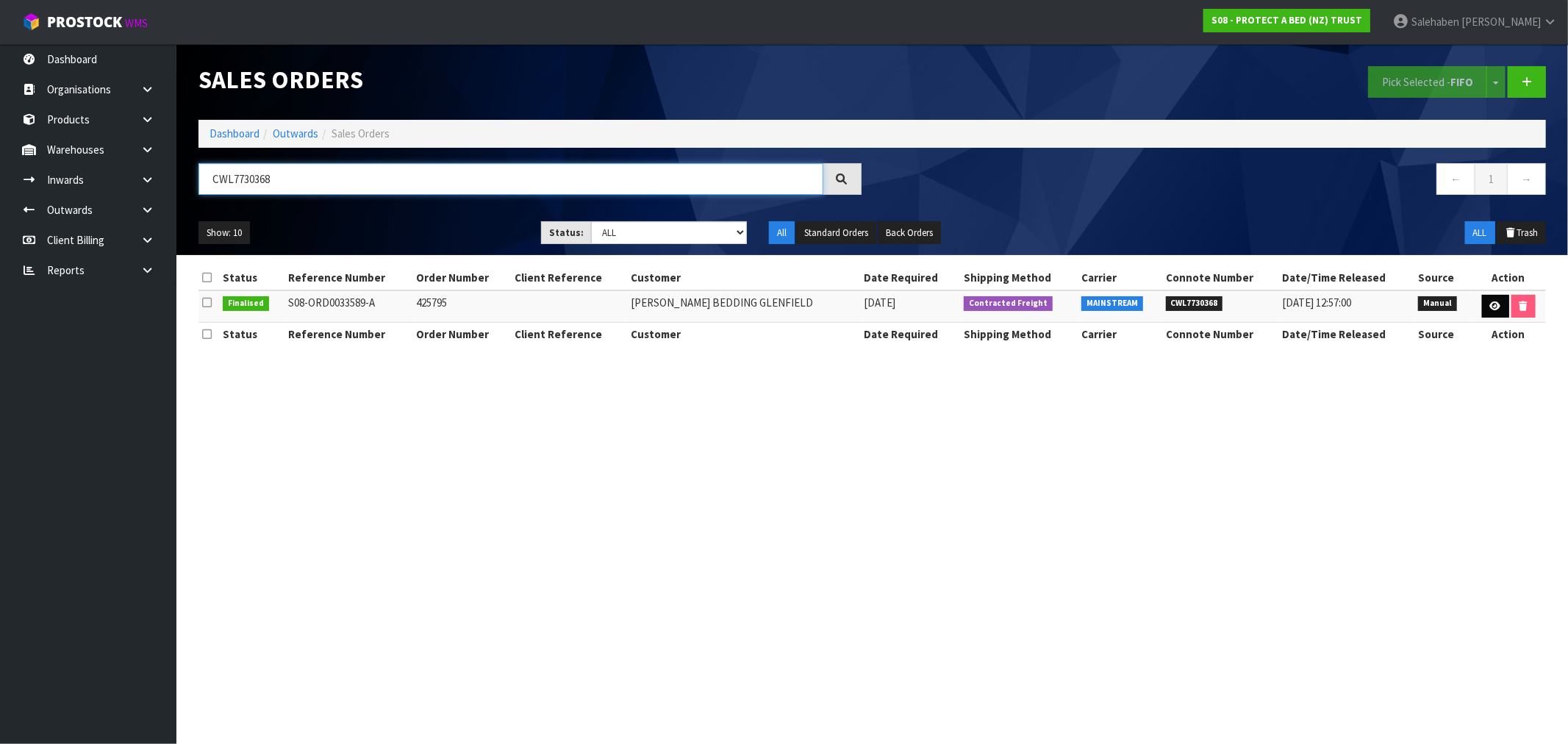
type input "CWL7730368"
click at [1491, 307] on icon at bounding box center [1495, 305] width 11 height 9
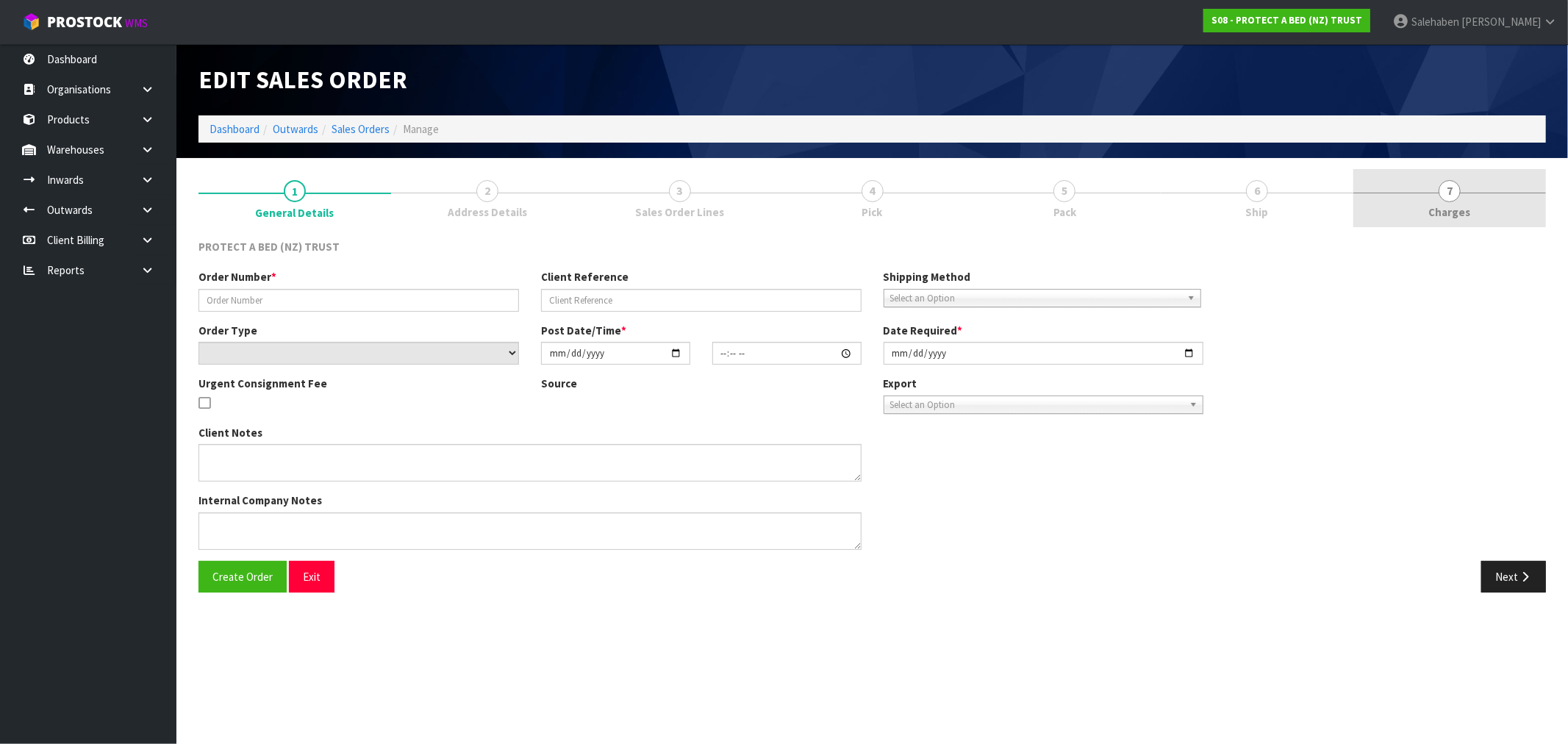
type input "425795"
select select "number:0"
type input "[DATE]"
type input "09:43:00.000"
type input "[DATE]"
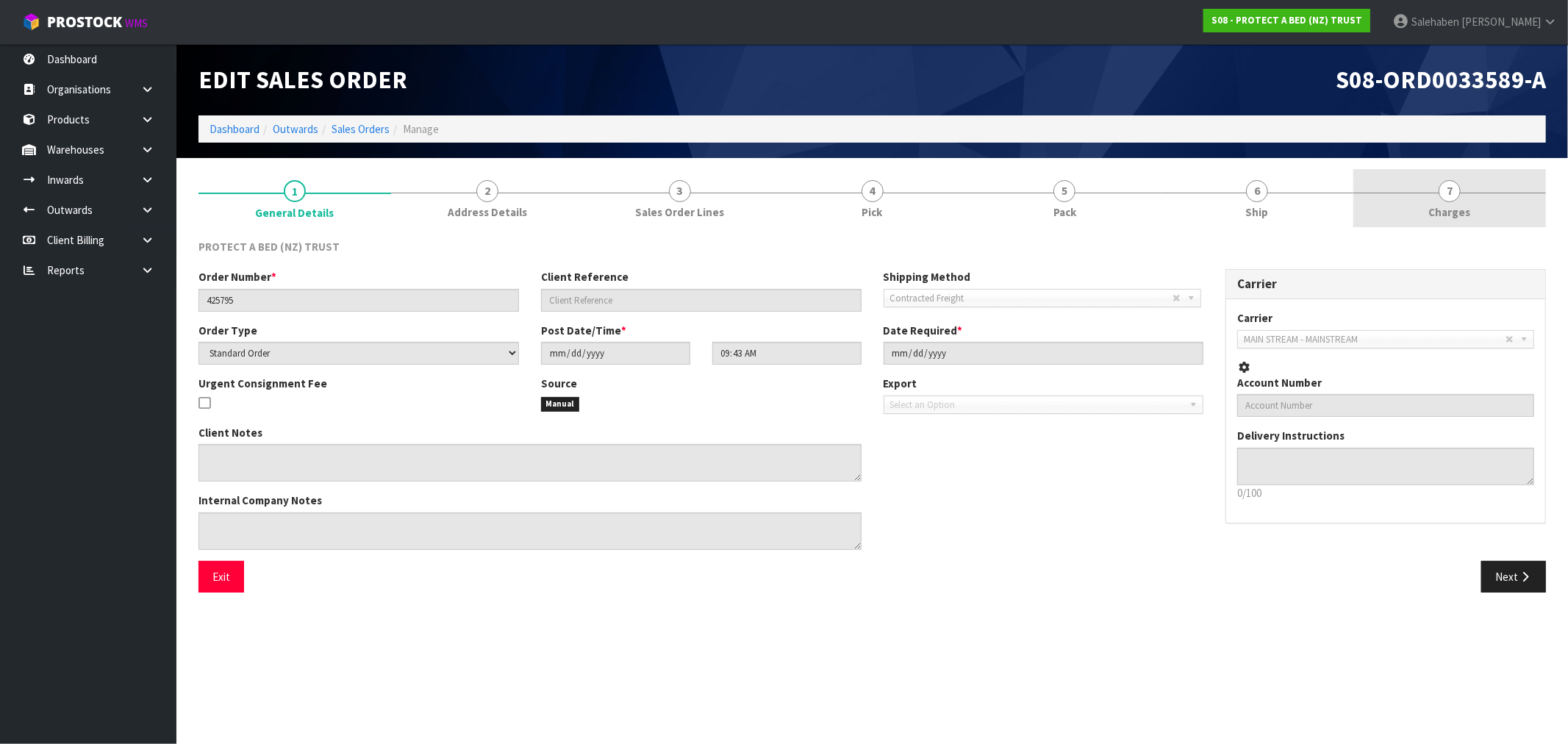
click at [1448, 212] on span "Charges" at bounding box center [1449, 212] width 42 height 15
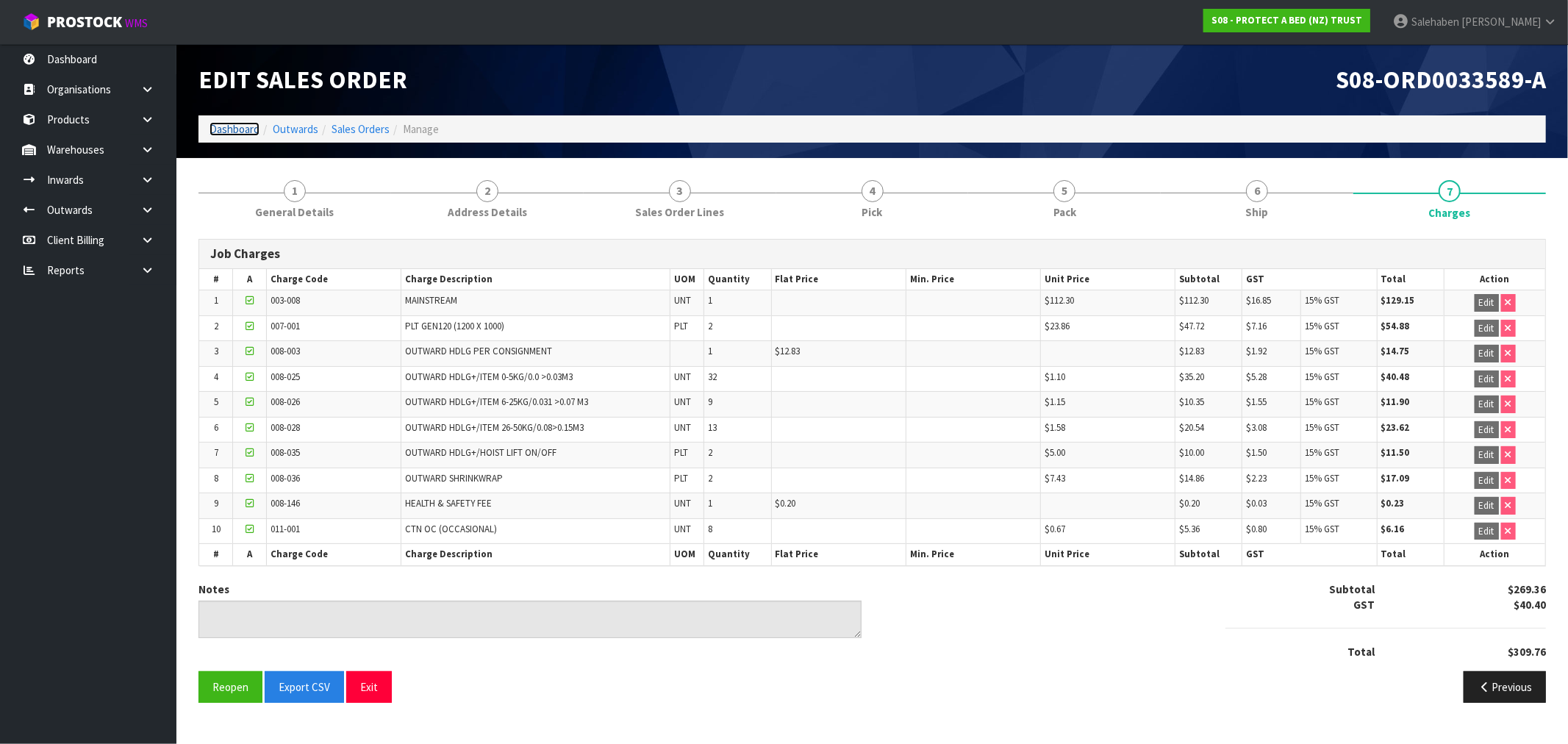
click at [236, 122] on link "Dashboard" at bounding box center [234, 129] width 50 height 14
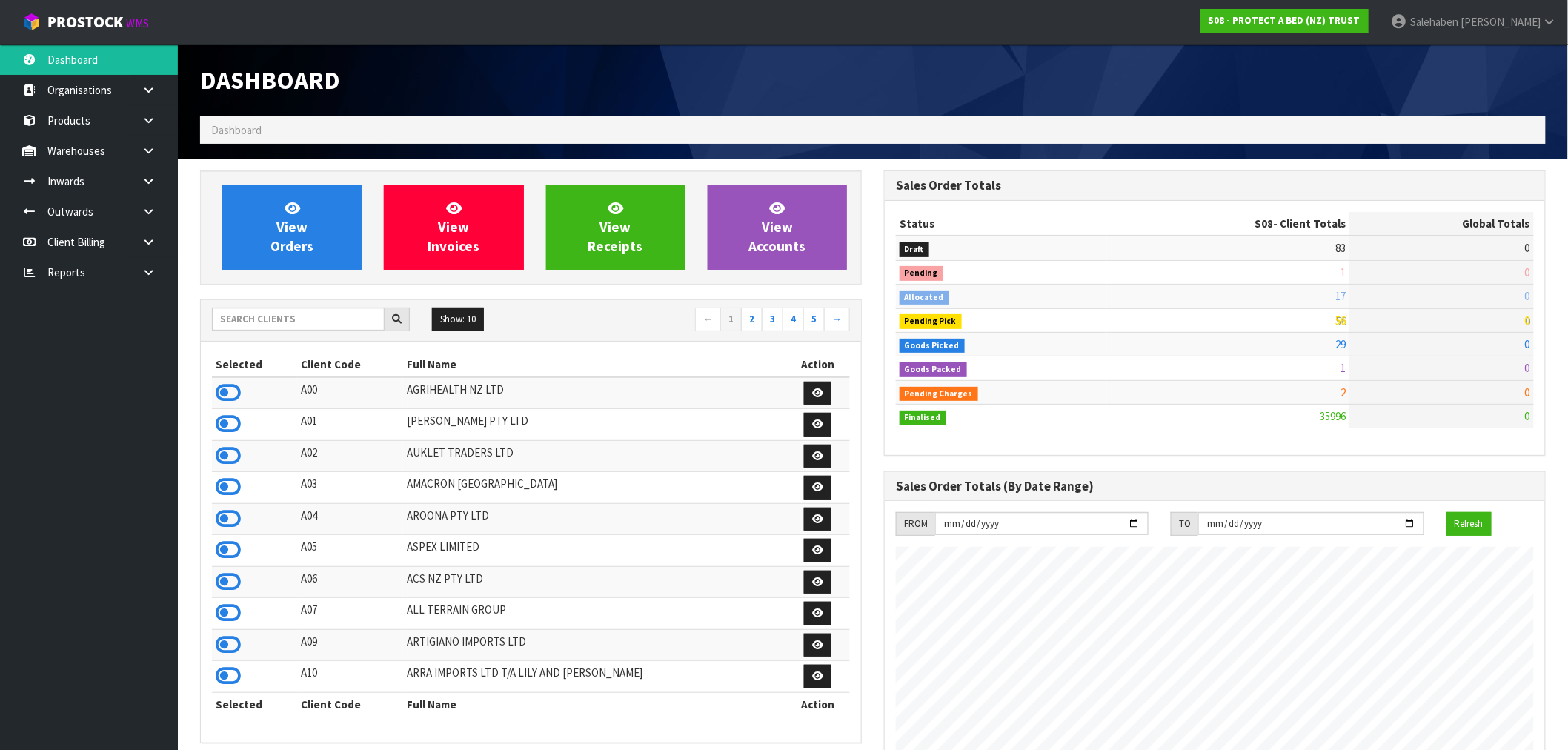
scroll to position [924, 684]
click at [305, 310] on input "text" at bounding box center [299, 319] width 173 height 23
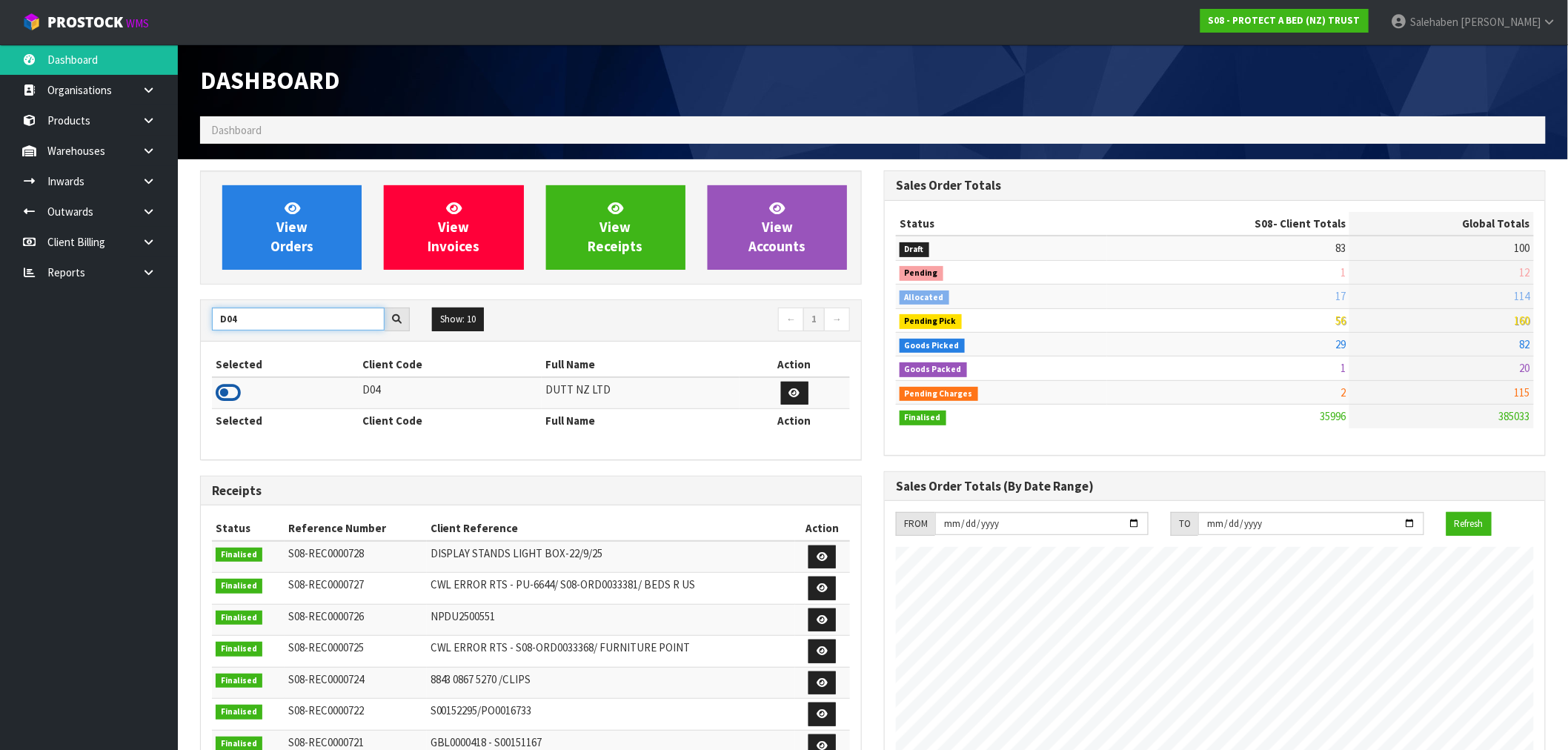
type input "D04"
click at [227, 387] on icon at bounding box center [228, 393] width 25 height 22
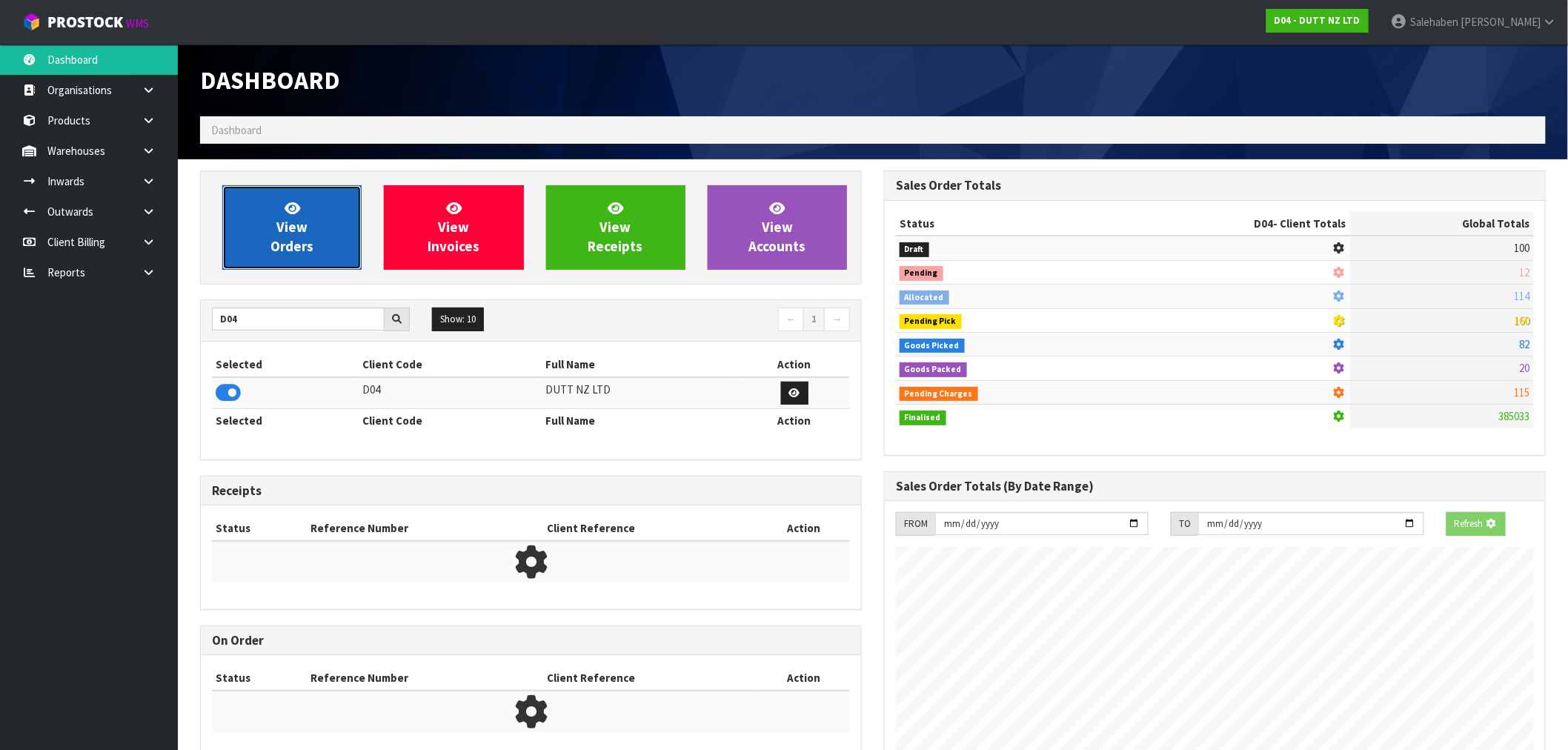
click at [286, 239] on span "View Orders" at bounding box center [292, 227] width 43 height 56
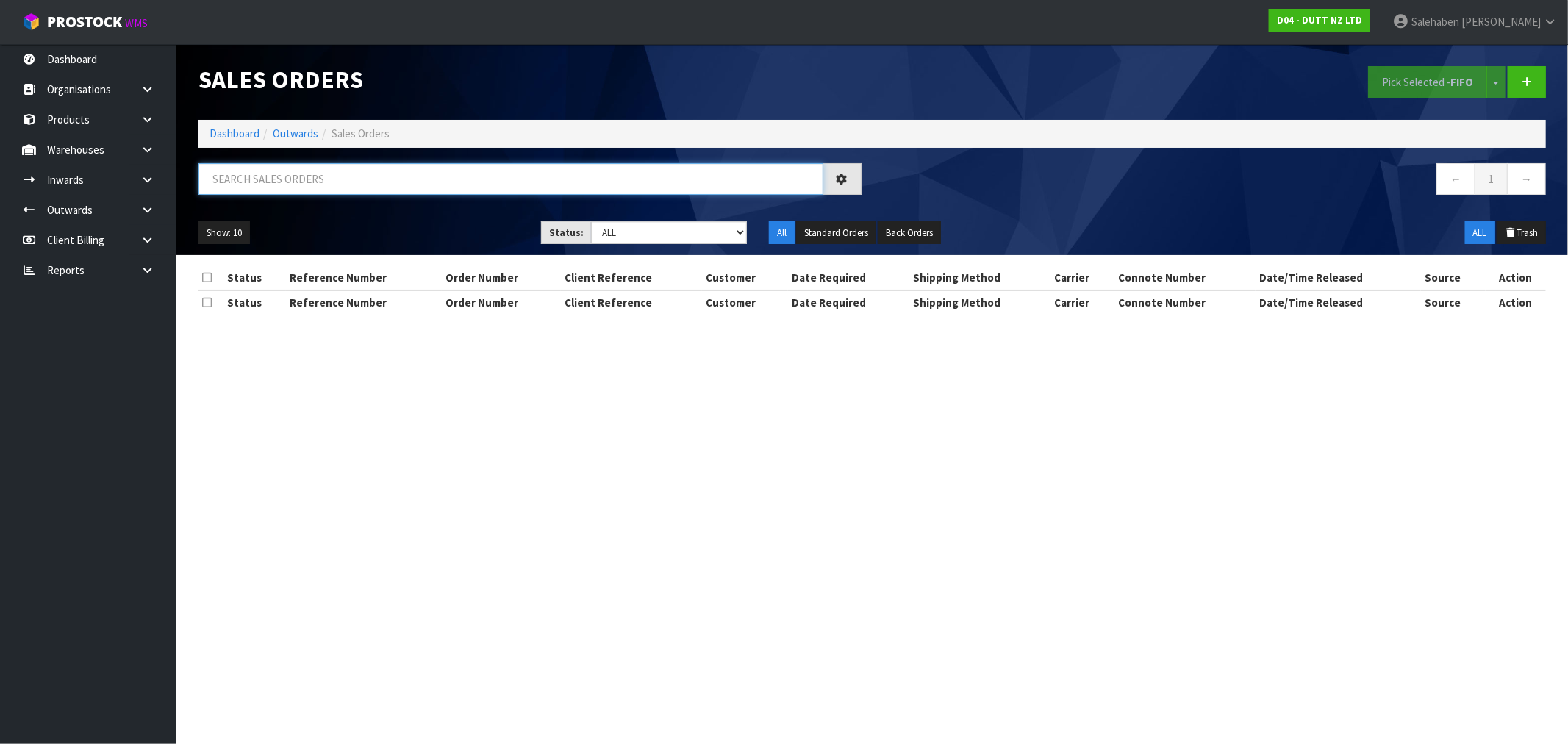
click at [490, 178] on input "text" at bounding box center [511, 178] width 624 height 31
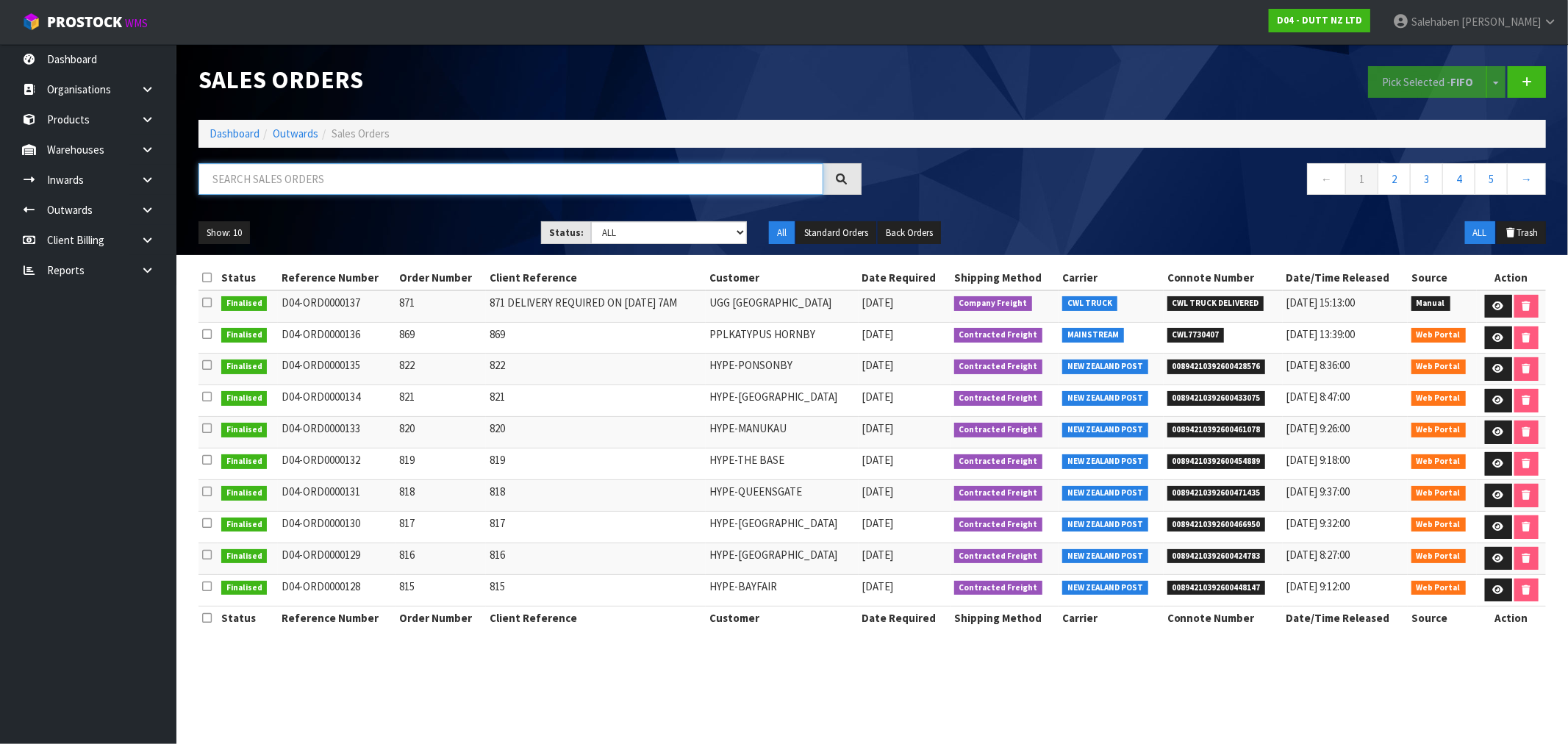
paste input "CWL7730407"
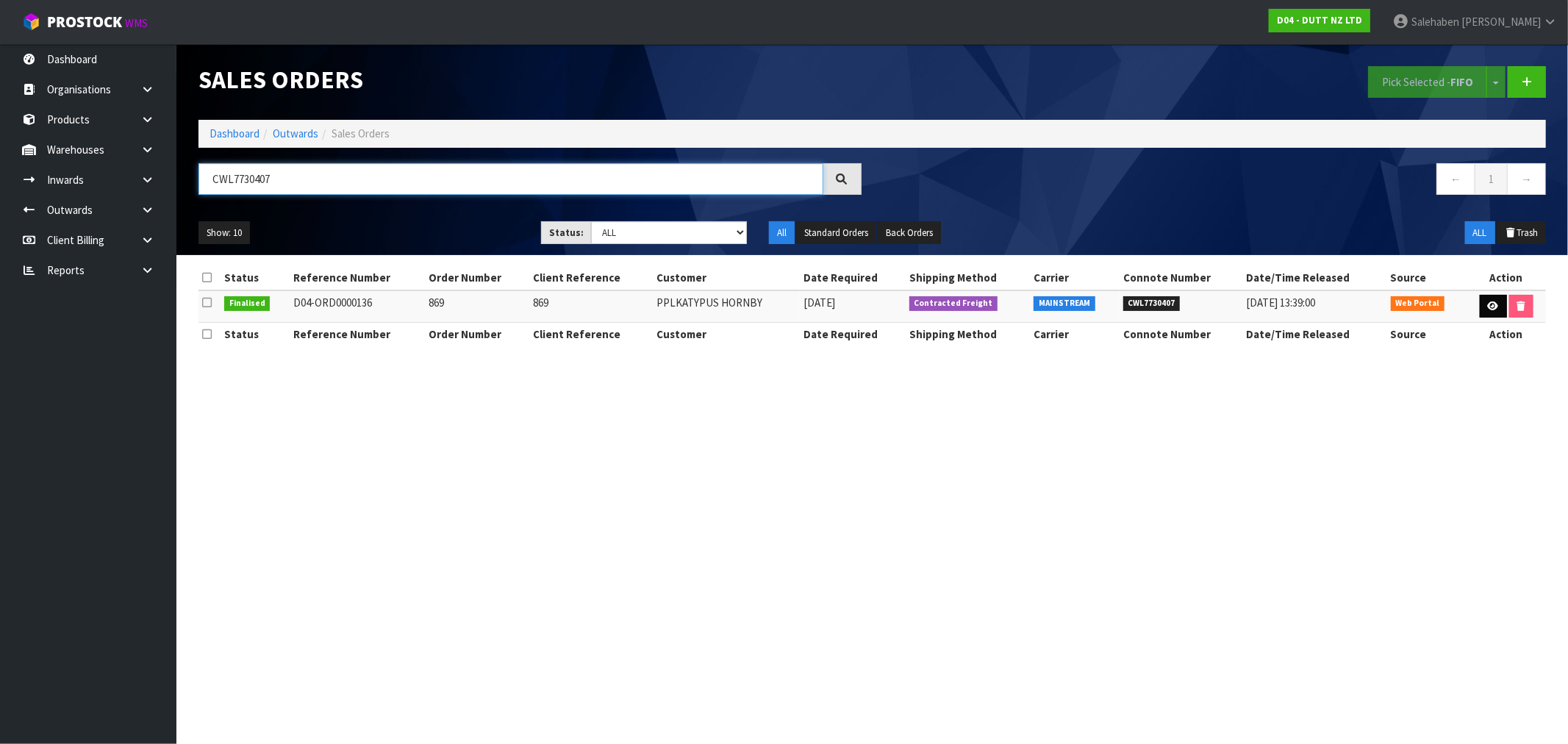
type input "CWL7730407"
click at [1488, 306] on icon at bounding box center [1493, 305] width 11 height 9
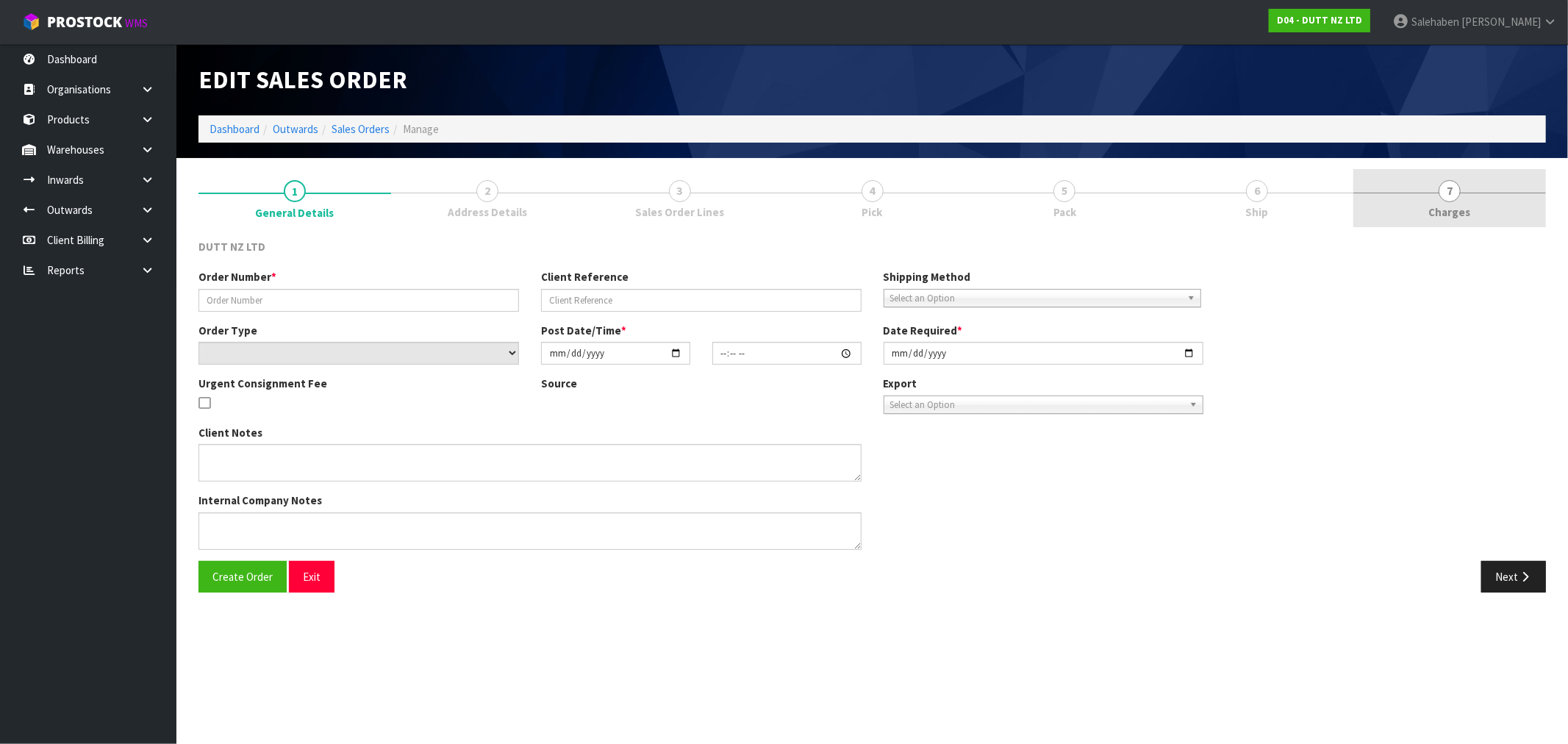
type input "869"
select select "number:0"
type input "[DATE]"
type input "18:07:00.000"
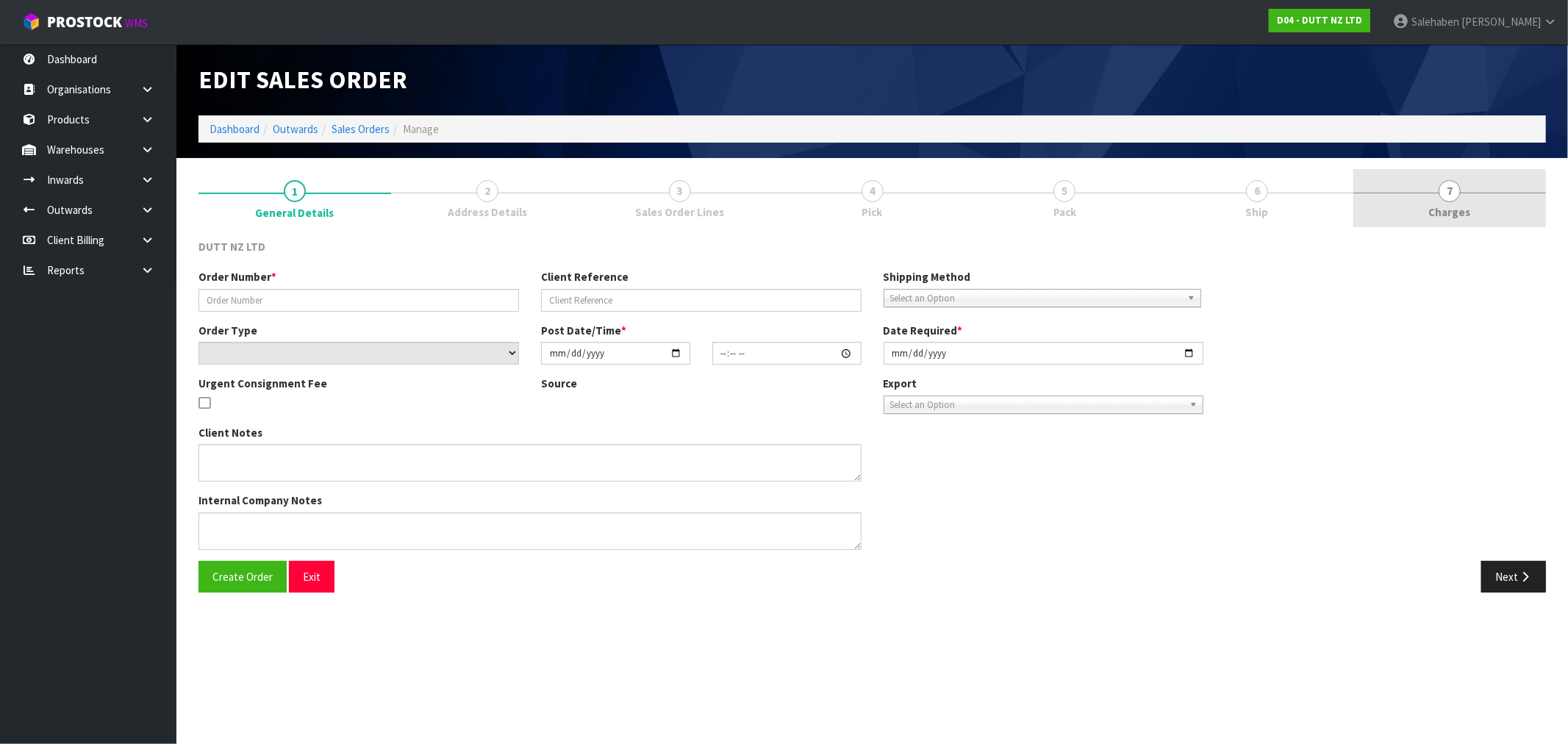
type input "[DATE]"
type textarea "TAILGATE/ PALLET [PERSON_NAME] TO STORE SITE CONTACT - [PERSON_NAME] - [PHONE_N…"
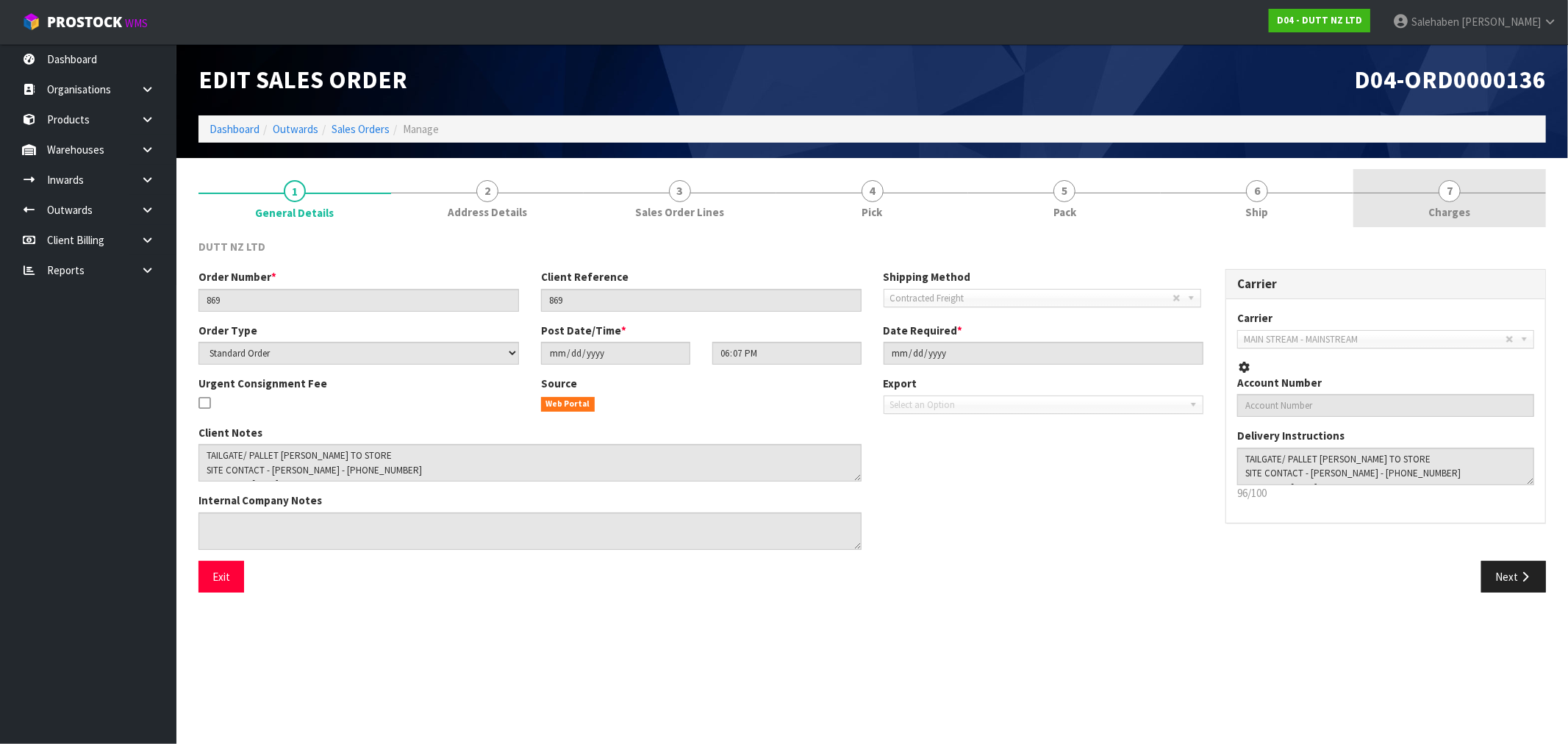
click at [1437, 210] on span "Charges" at bounding box center [1449, 212] width 42 height 15
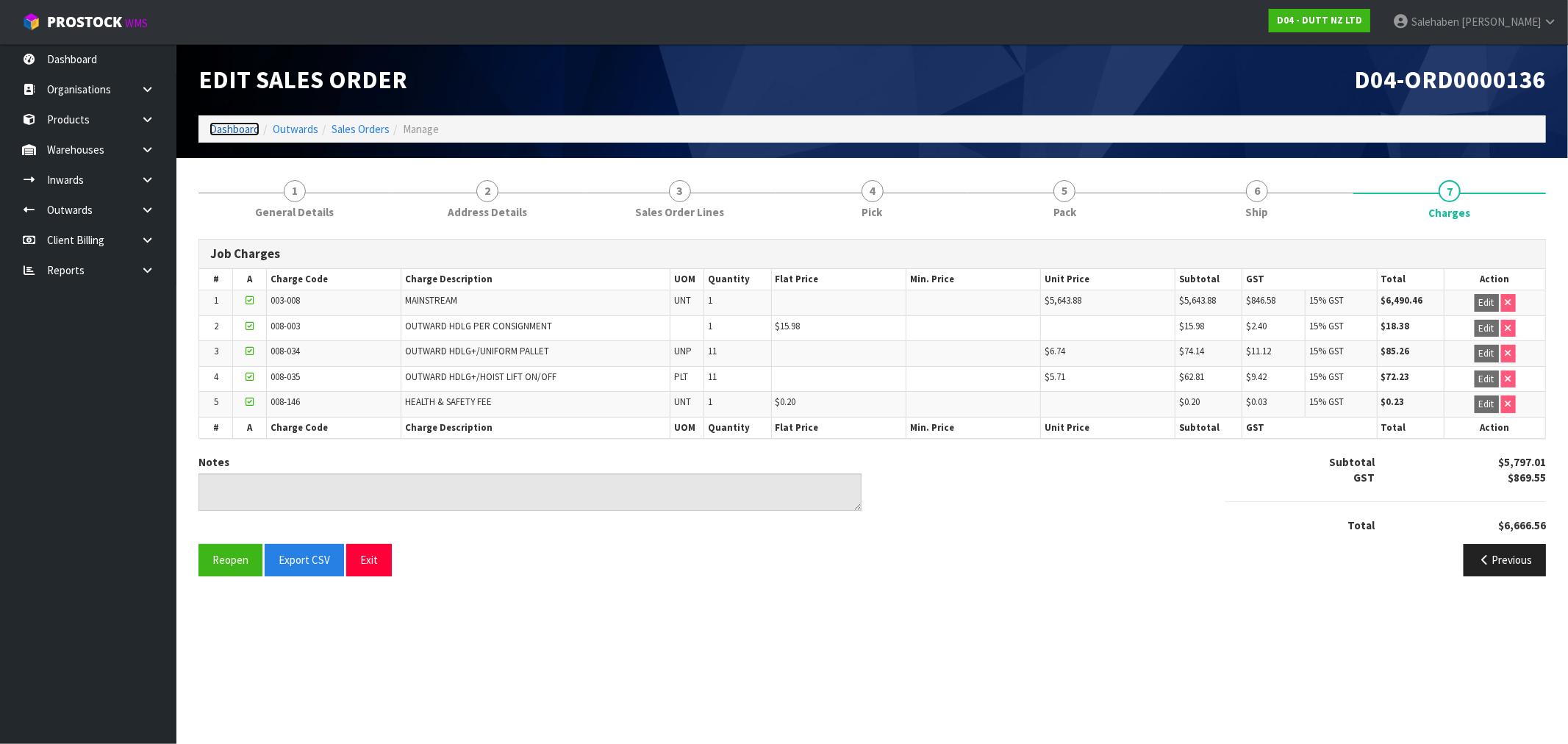
click at [228, 122] on link "Dashboard" at bounding box center [234, 129] width 50 height 14
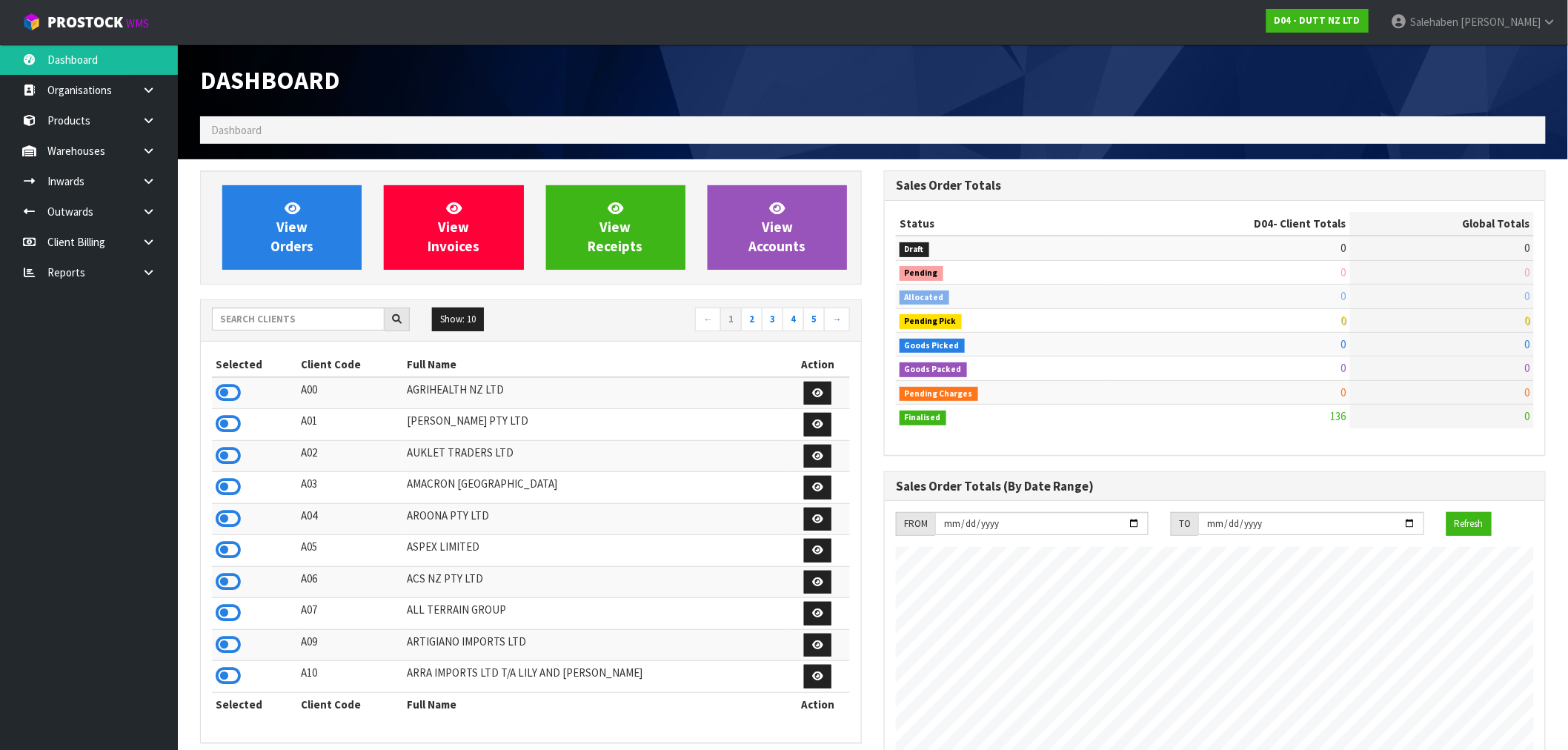
scroll to position [1186, 684]
click at [251, 320] on input "text" at bounding box center [299, 319] width 173 height 23
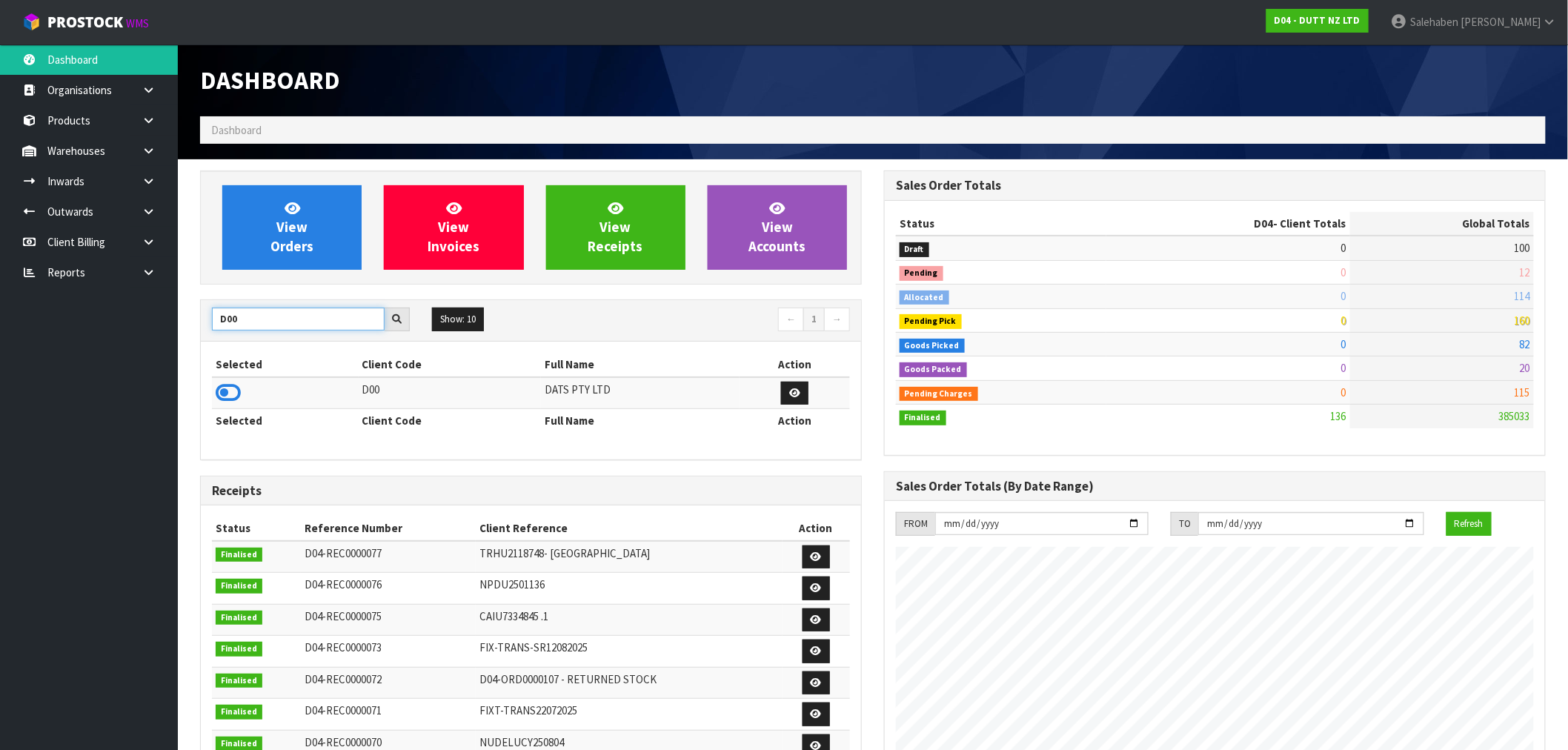
type input "D00"
click at [218, 388] on icon at bounding box center [228, 393] width 25 height 22
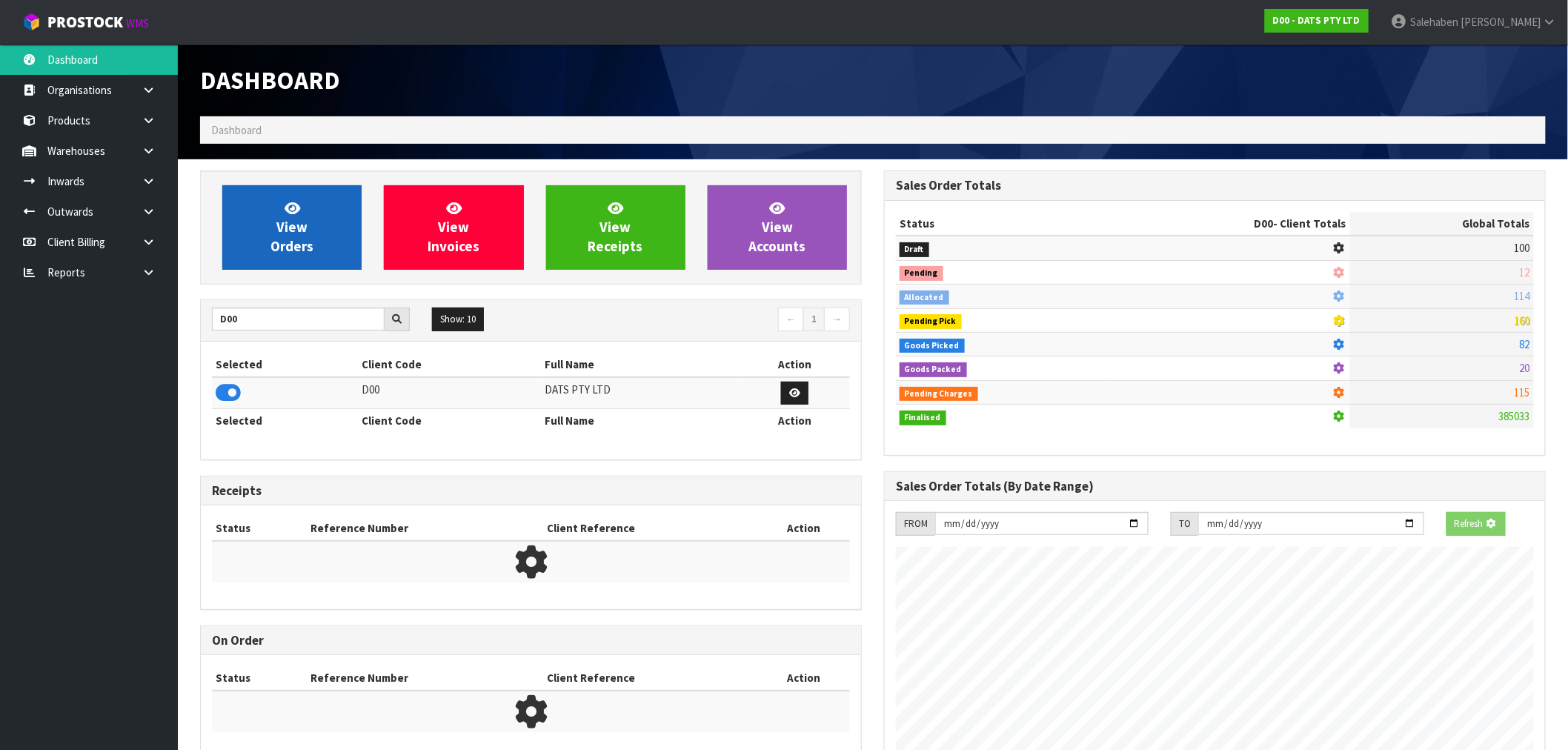
scroll to position [740056, 740503]
click at [297, 265] on link "View Orders" at bounding box center [292, 227] width 139 height 85
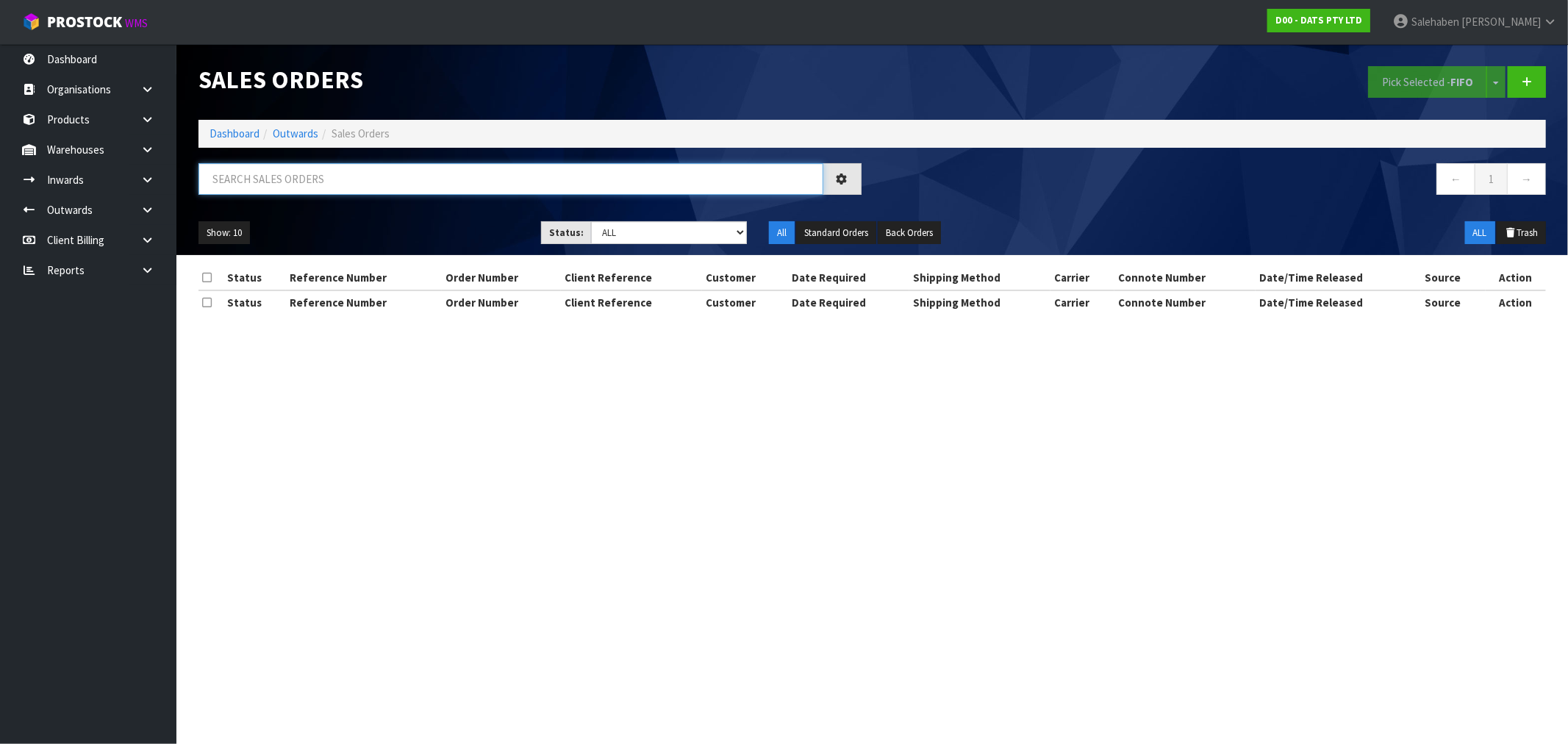
click at [435, 181] on input "text" at bounding box center [511, 178] width 624 height 31
paste input "CWL7730516"
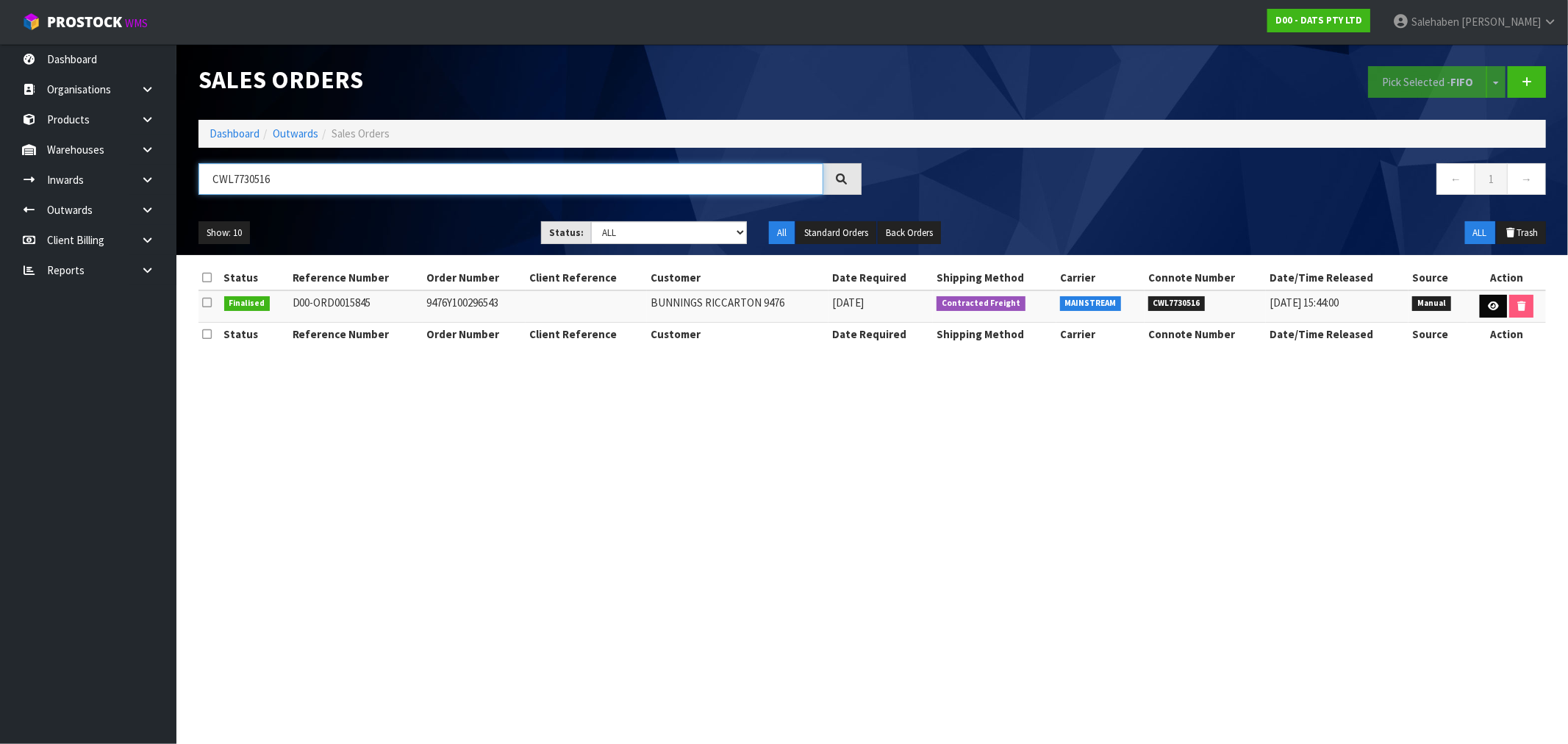
type input "CWL7730516"
click at [1494, 301] on icon at bounding box center [1493, 305] width 11 height 9
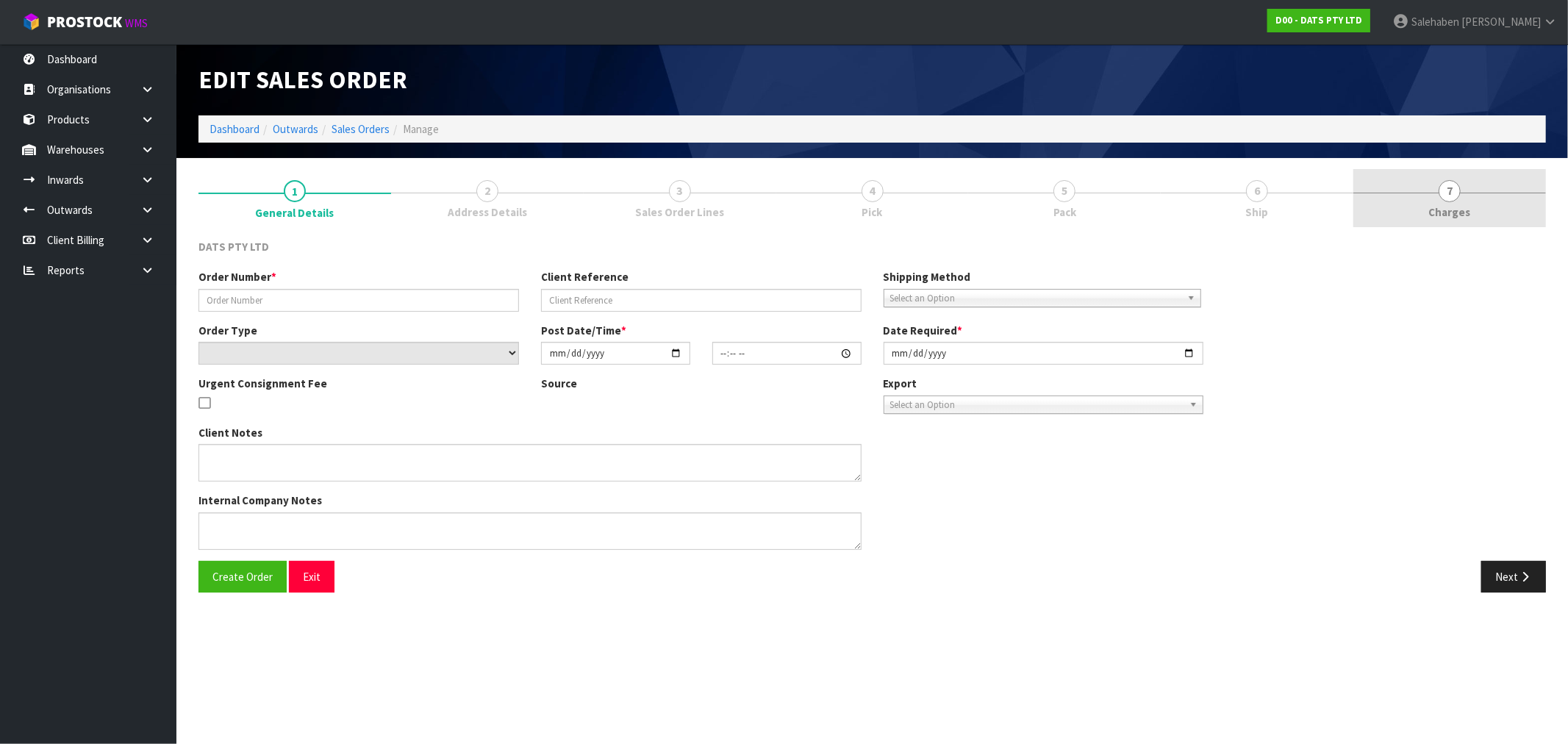
type input "9476Y100296543"
select select "number:0"
type input "[DATE]"
type input "08:45:00.000"
type input "[DATE]"
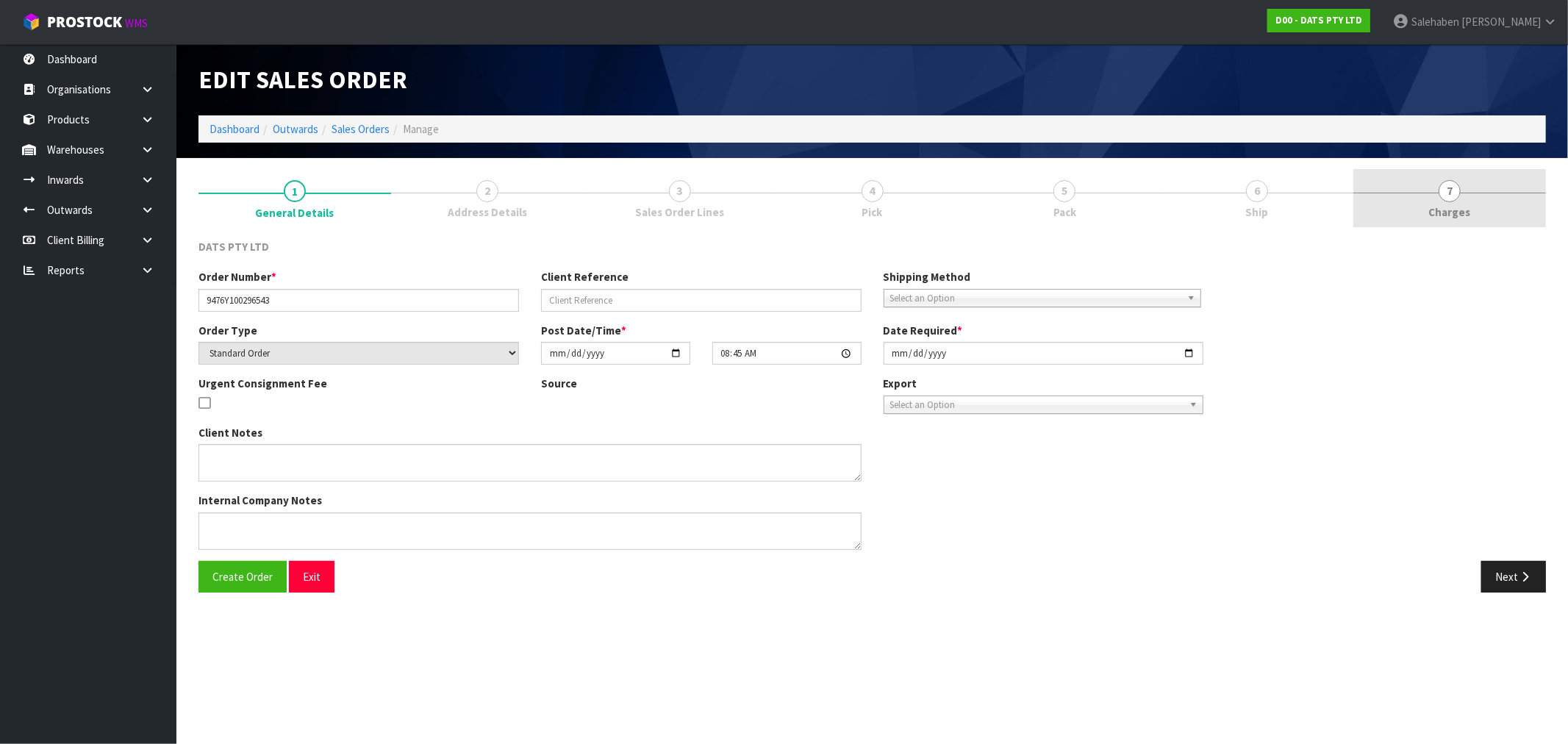
click at [1456, 201] on link "7 [GEOGRAPHIC_DATA]" at bounding box center [1449, 198] width 193 height 58
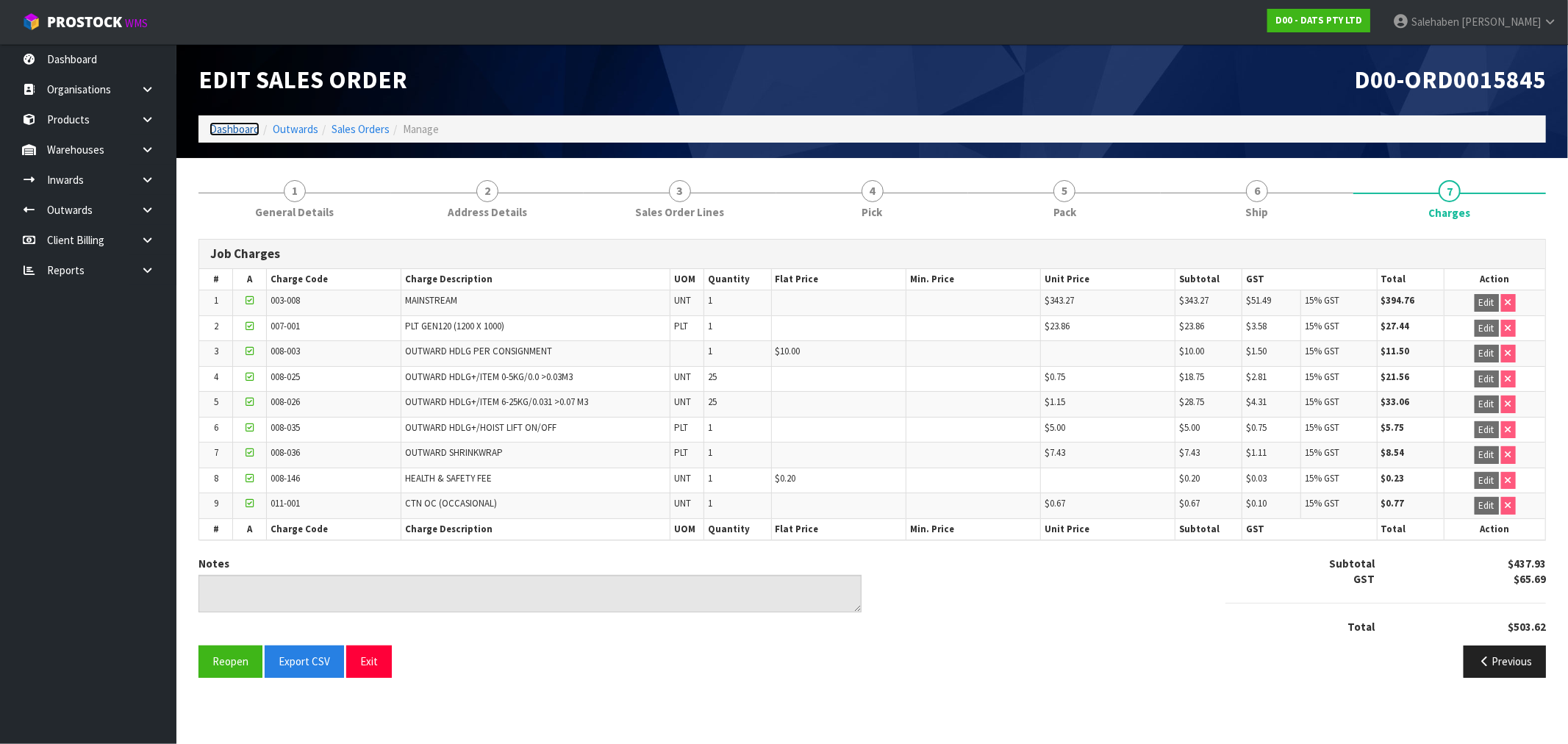
click at [223, 129] on link "Dashboard" at bounding box center [234, 129] width 50 height 14
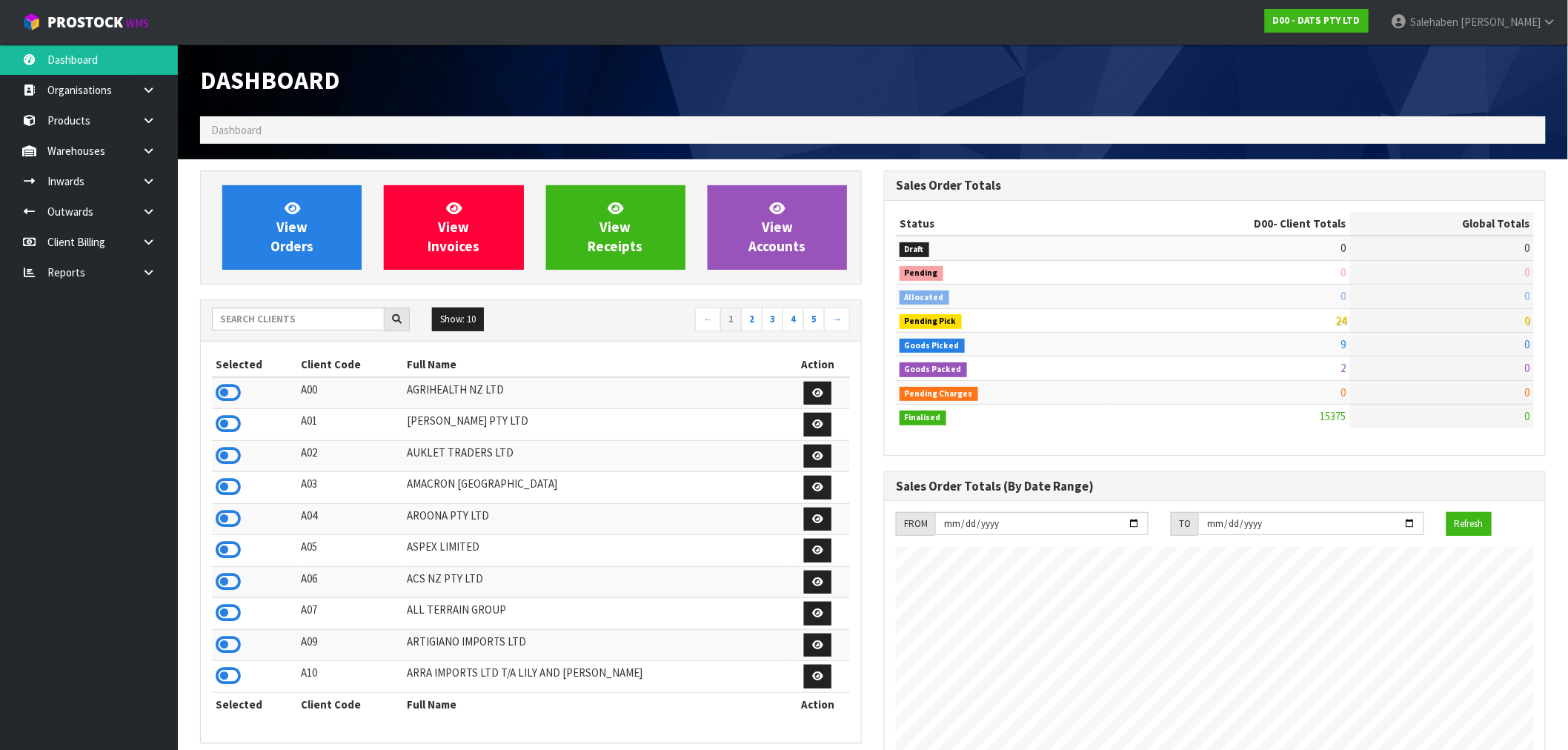
scroll to position [1123, 684]
click at [270, 319] on input "text" at bounding box center [299, 319] width 173 height 23
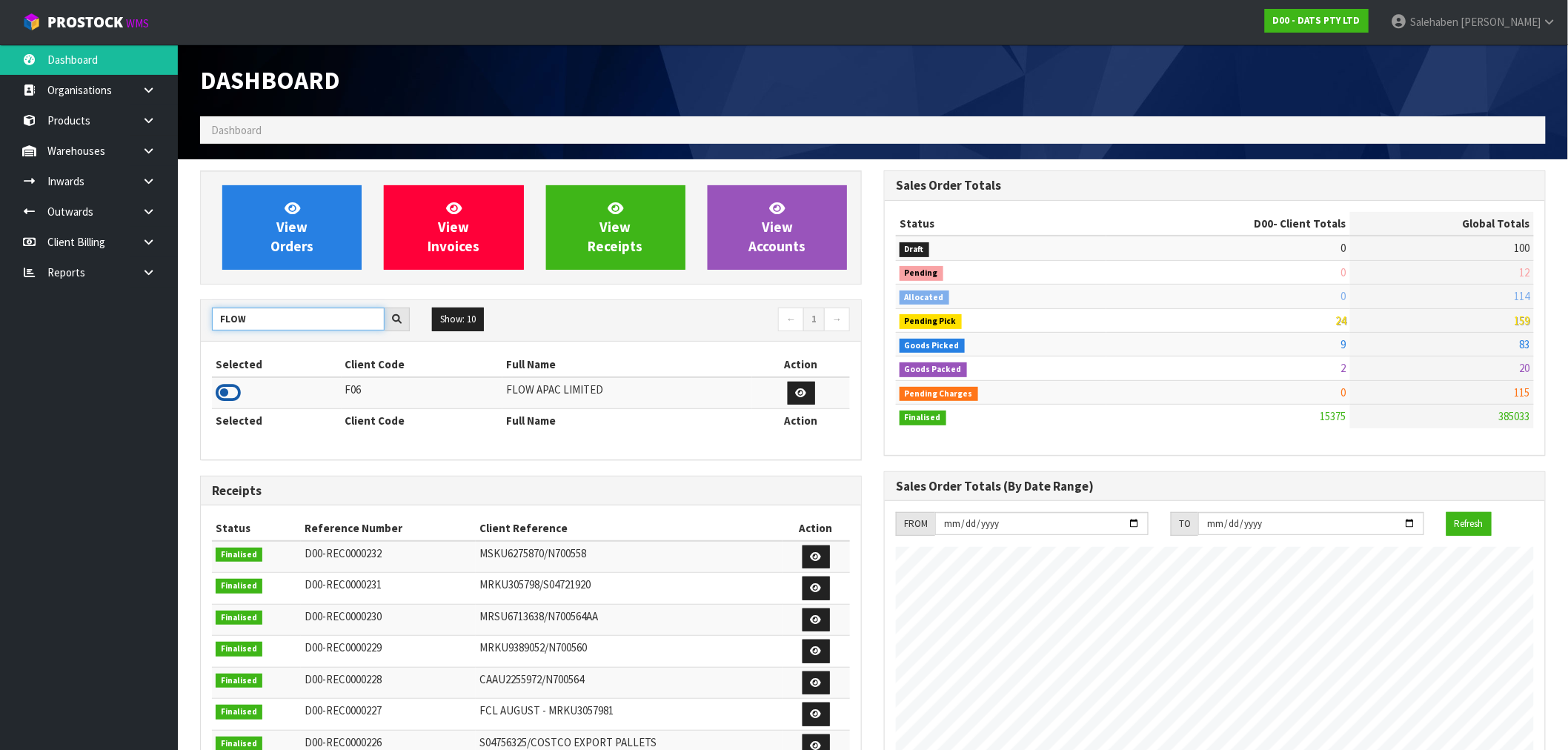
type input "FLOW"
click at [223, 394] on icon at bounding box center [228, 393] width 25 height 22
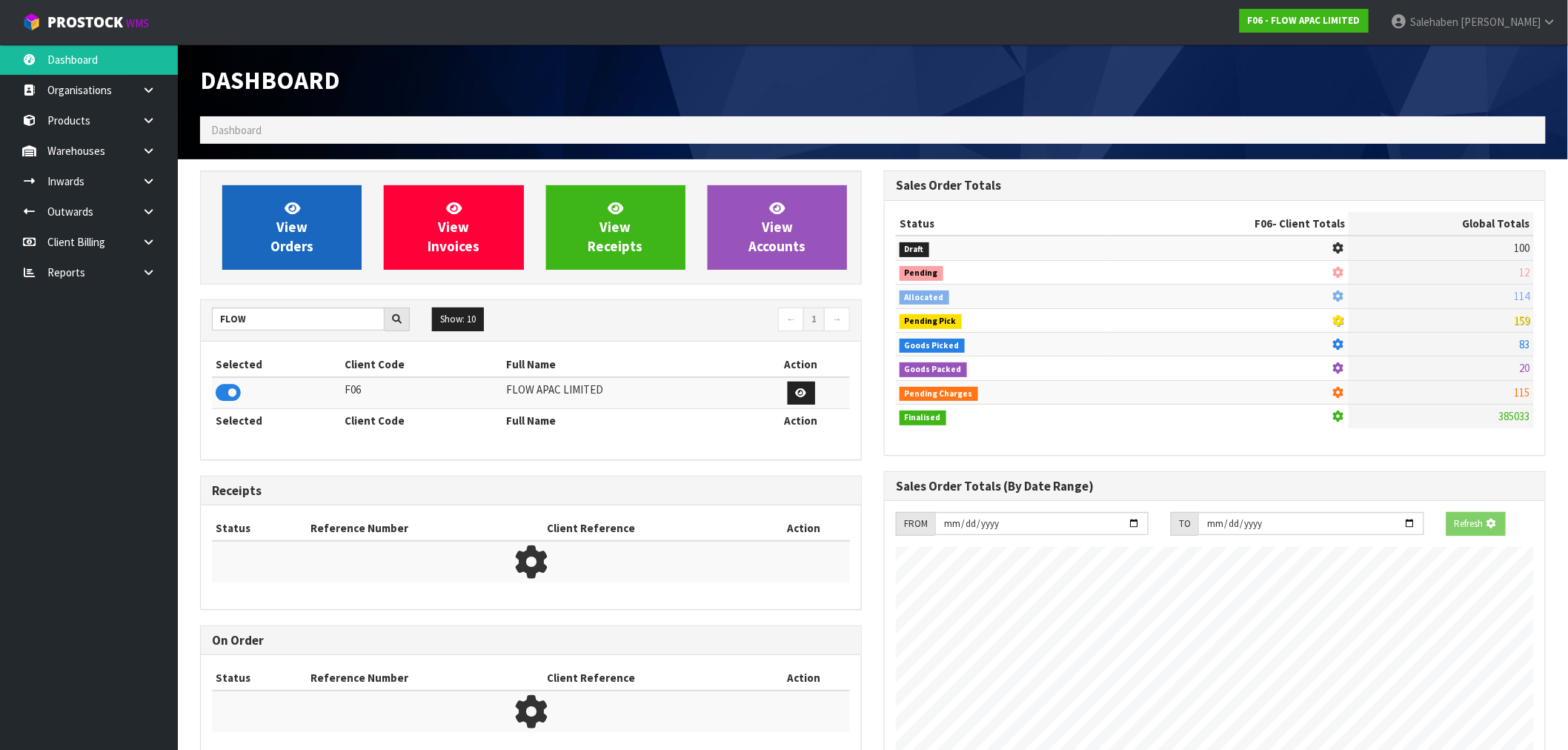
scroll to position [740056, 740503]
click at [276, 230] on link "View Orders" at bounding box center [292, 227] width 139 height 85
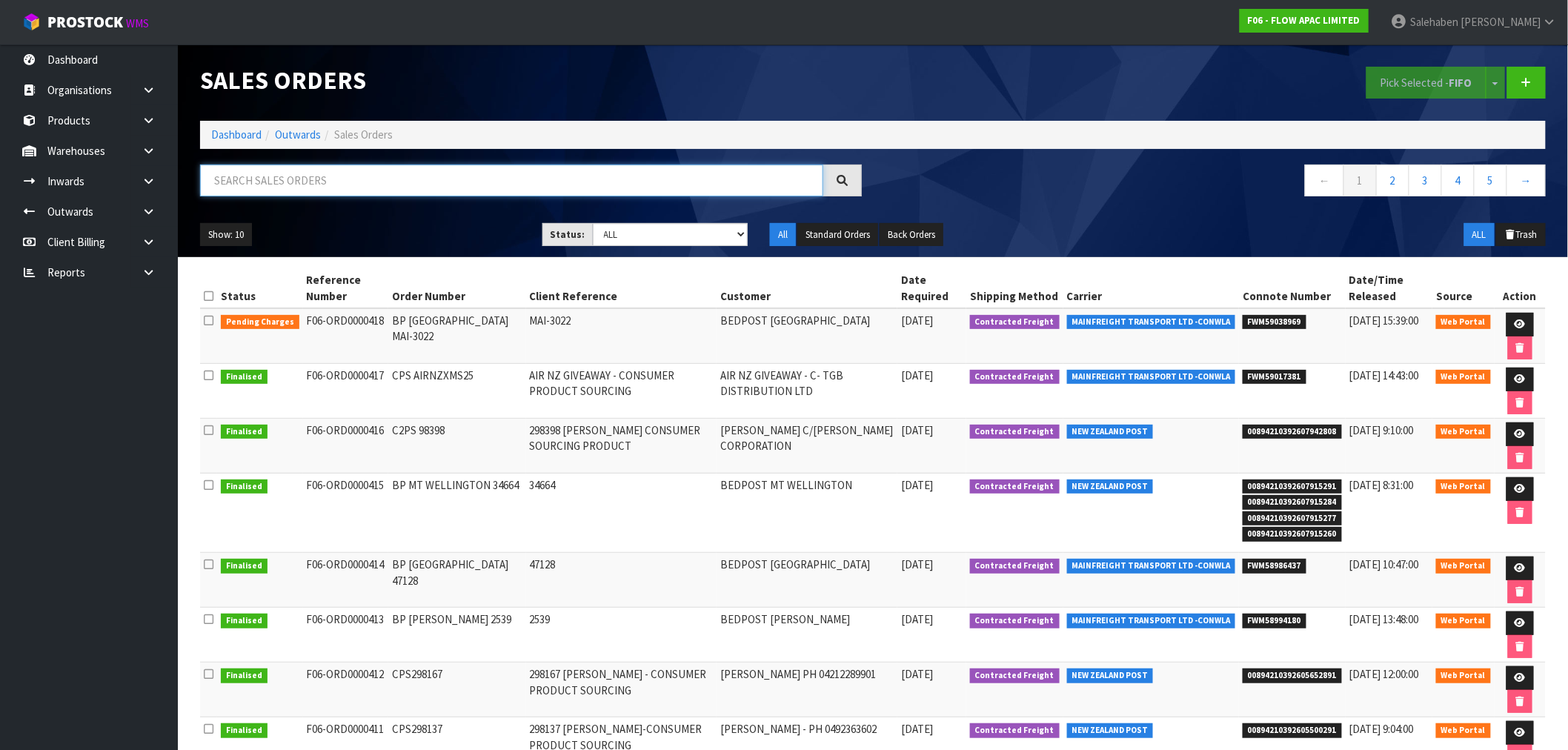
click at [319, 182] on input "text" at bounding box center [512, 180] width 624 height 32
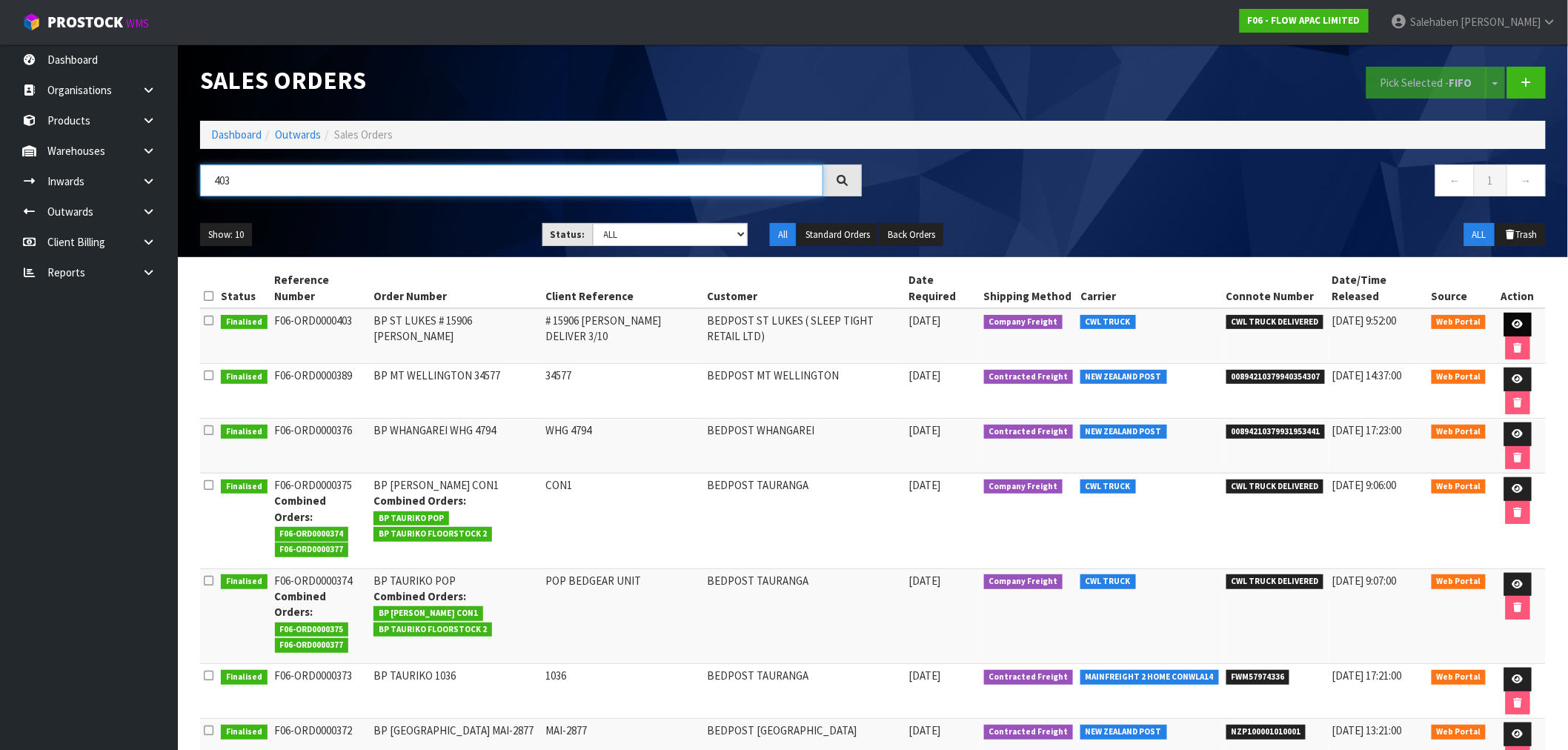
type input "403"
click at [1512, 319] on icon at bounding box center [1518, 323] width 11 height 9
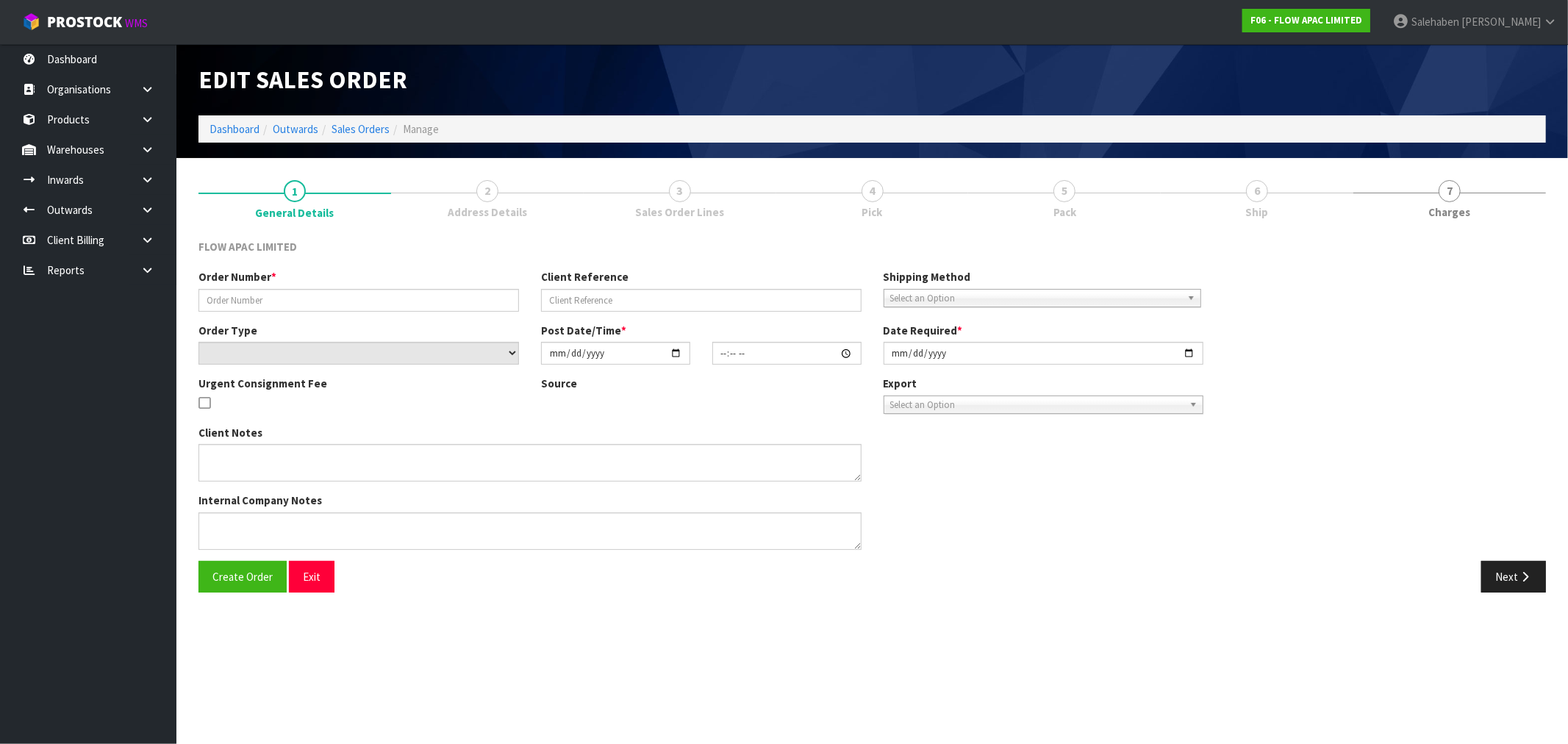
type input "BP ST LUKES # 15906 [PERSON_NAME]"
type input "# 15906 [PERSON_NAME] DELIVER 3/10"
select select "number:0"
type input "[DATE]"
type input "15:01:00.000"
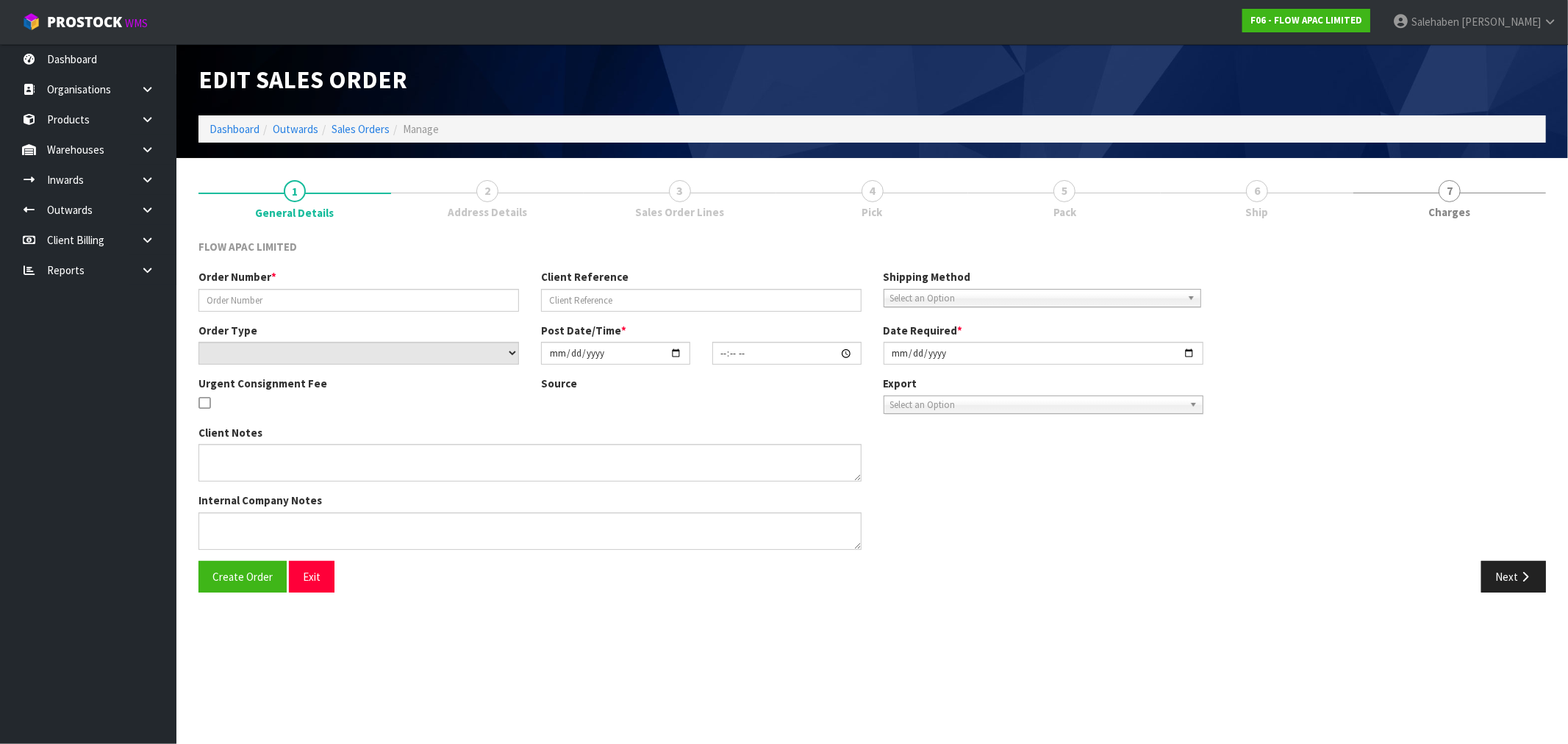
type input "[DATE]"
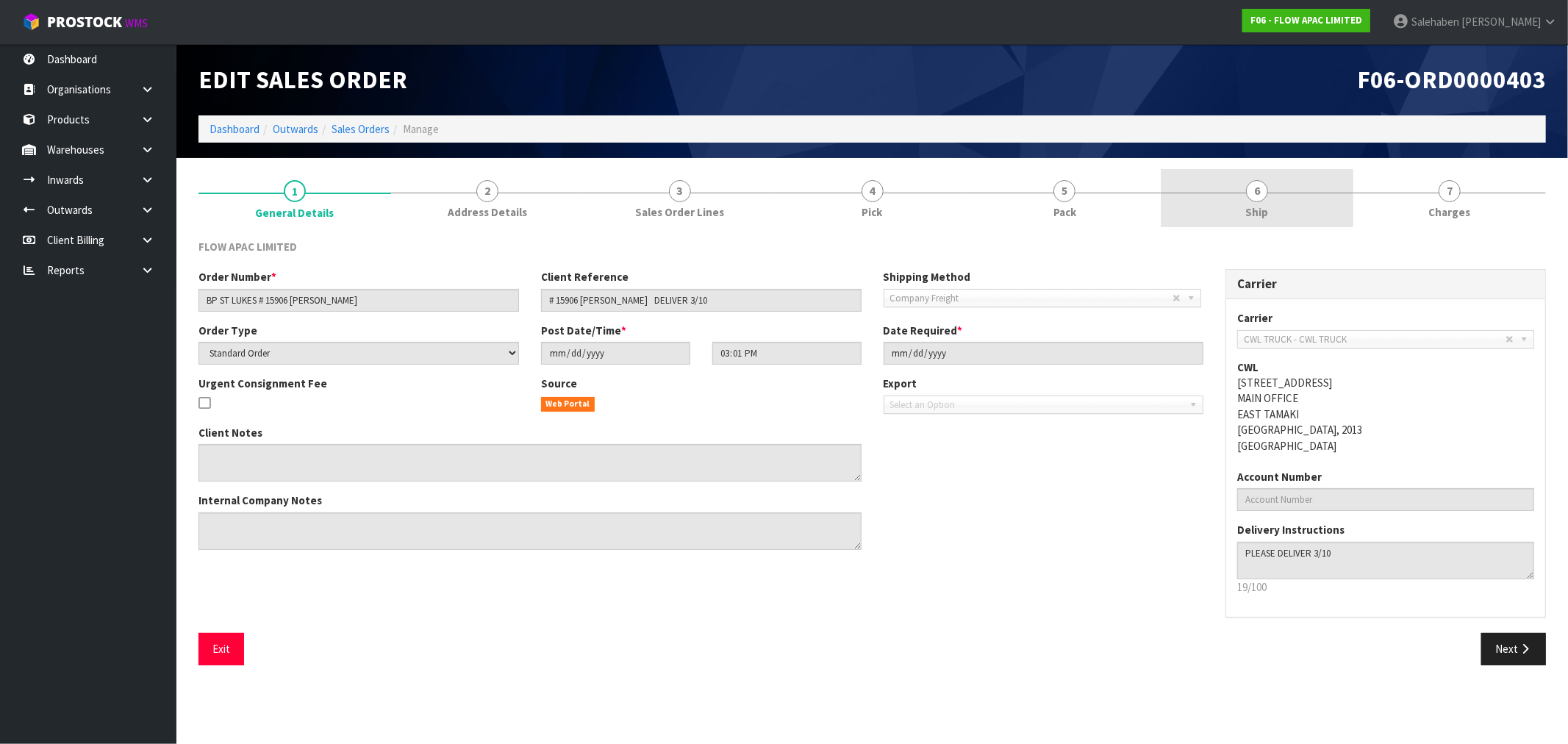
click at [1250, 210] on span "Ship" at bounding box center [1257, 212] width 23 height 15
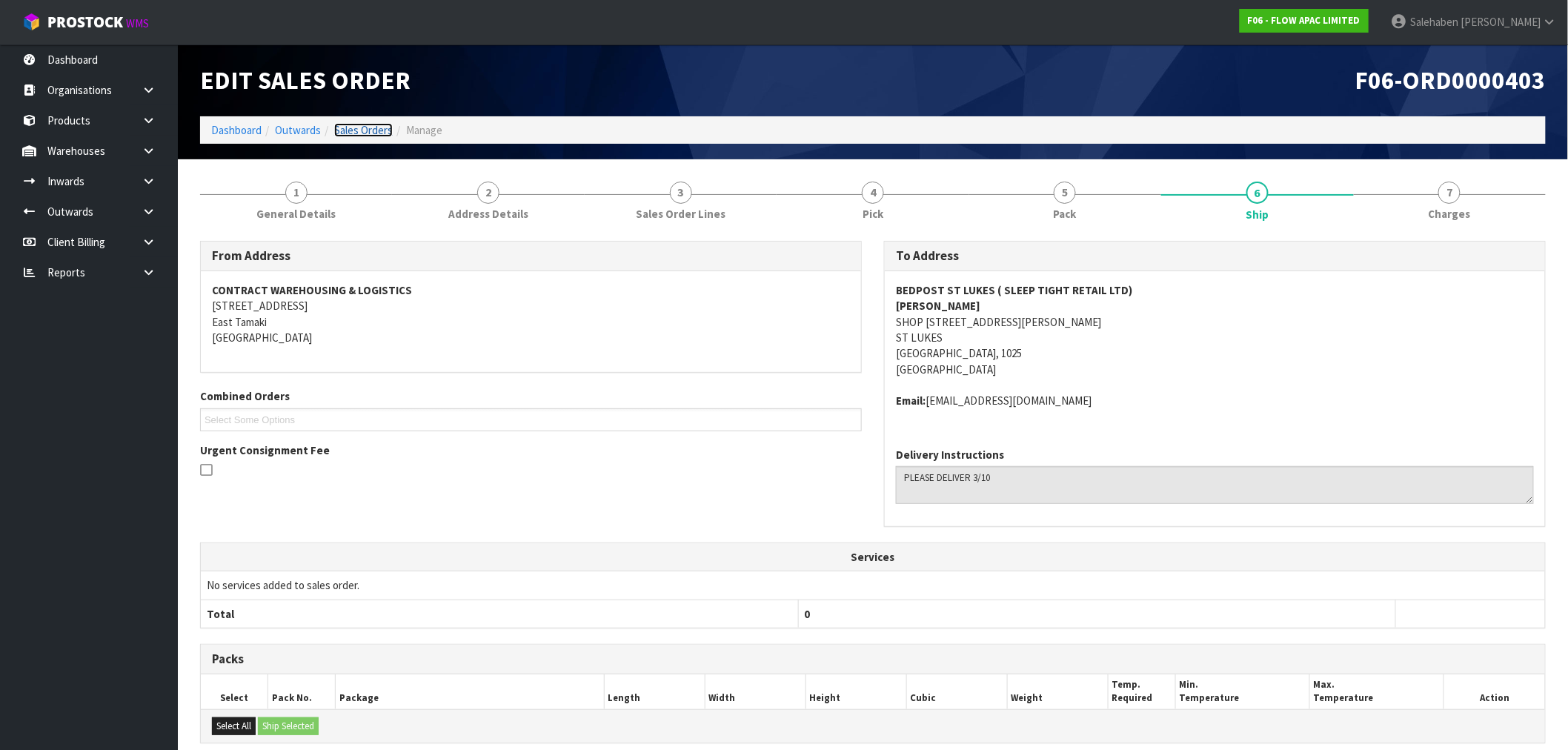
click at [367, 126] on link "Sales Orders" at bounding box center [364, 130] width 58 height 14
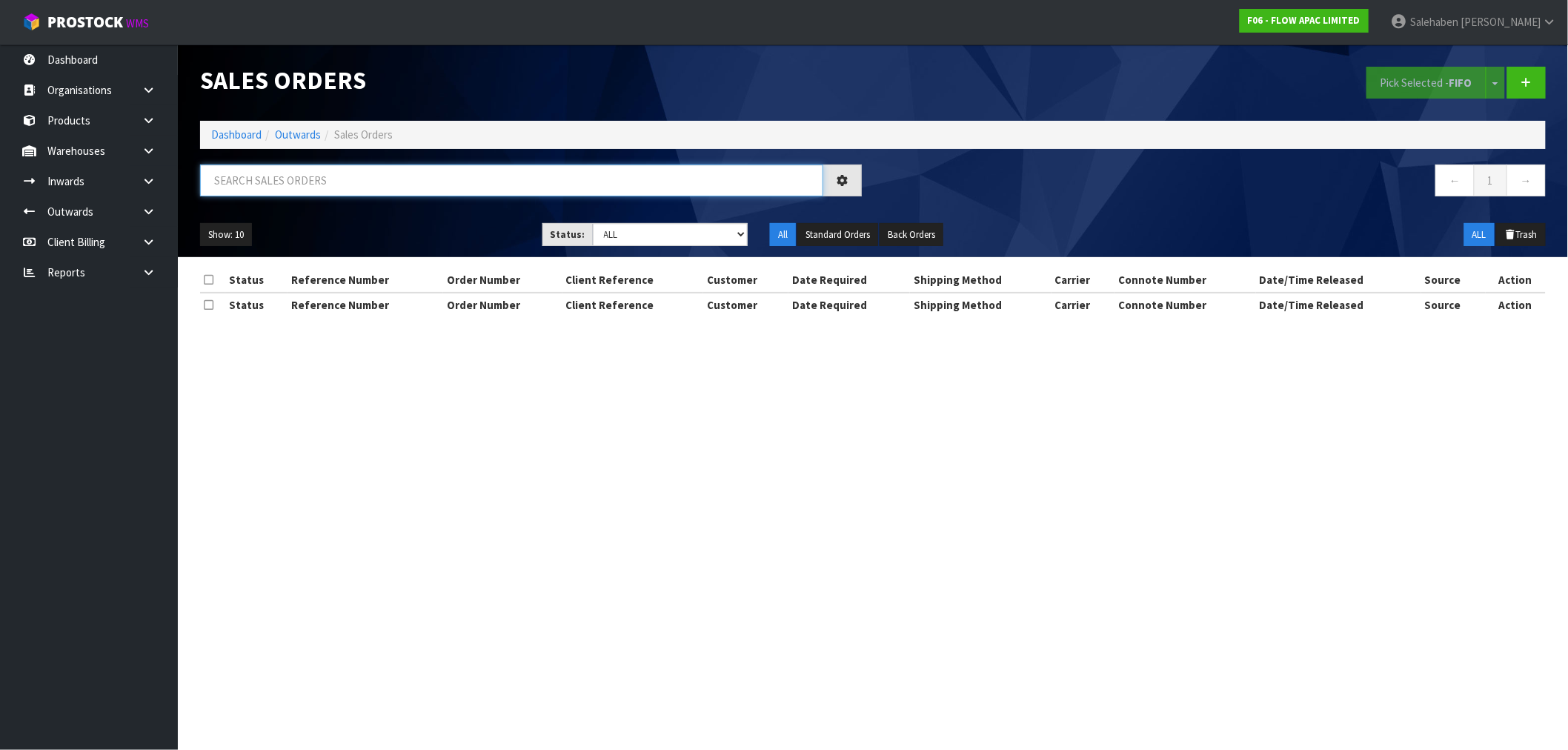
click at [315, 180] on input "text" at bounding box center [512, 180] width 624 height 32
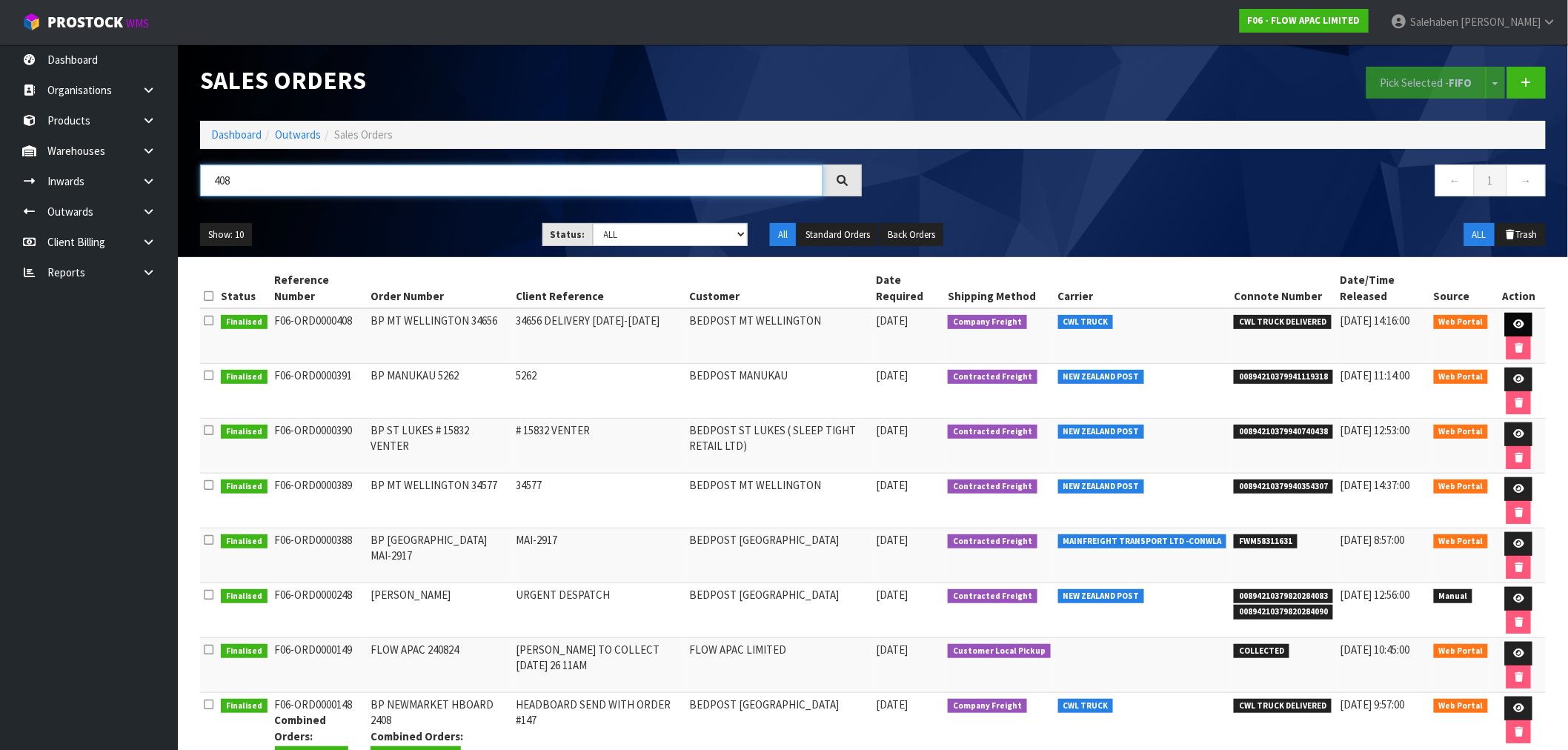
type input "408"
click at [1521, 319] on link at bounding box center [1519, 325] width 27 height 24
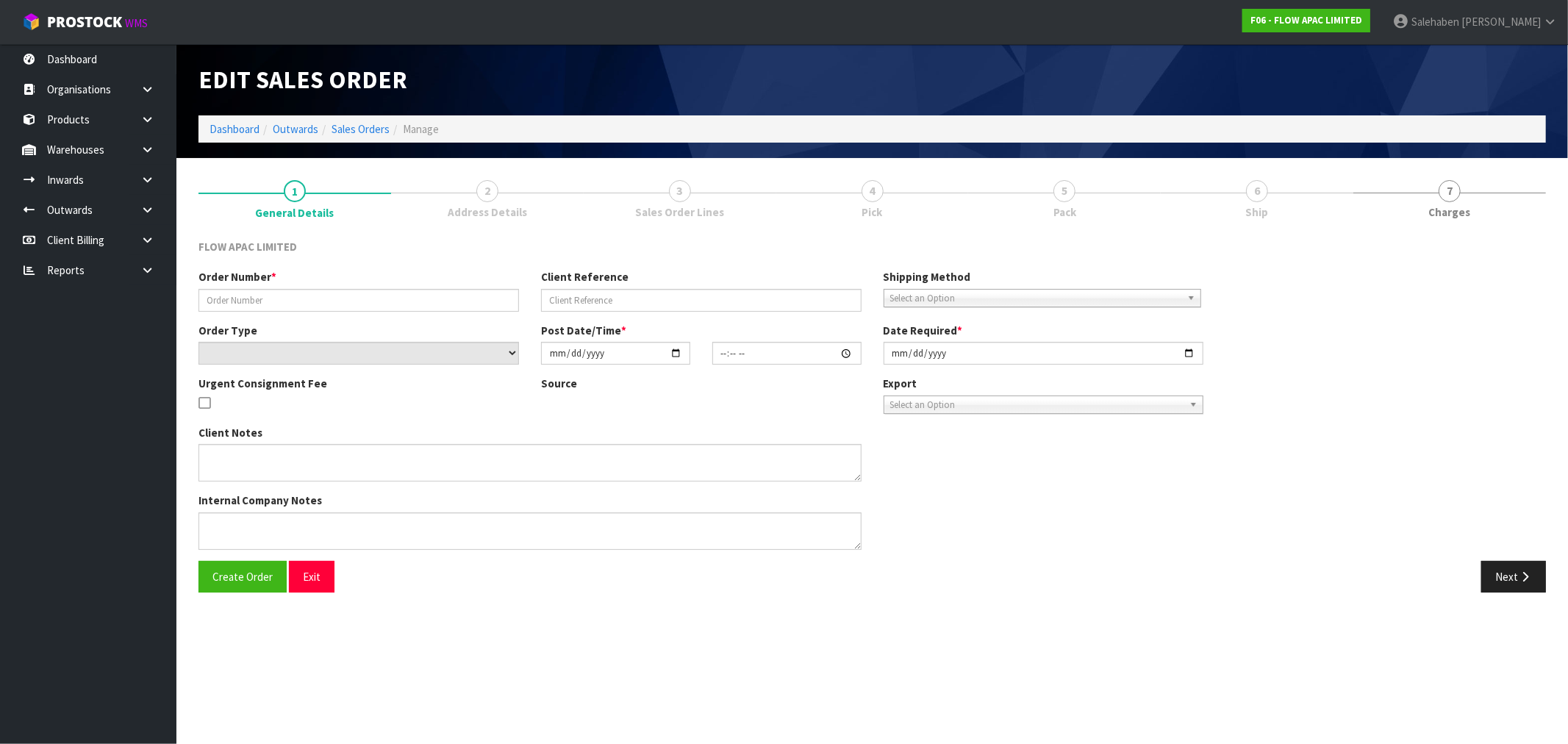
type input "BP MT WELLINGTON 34656"
type input "34656 DELIVERY [DATE]-[DATE]"
select select "number:0"
type input "[DATE]"
type input "03:43:00.000"
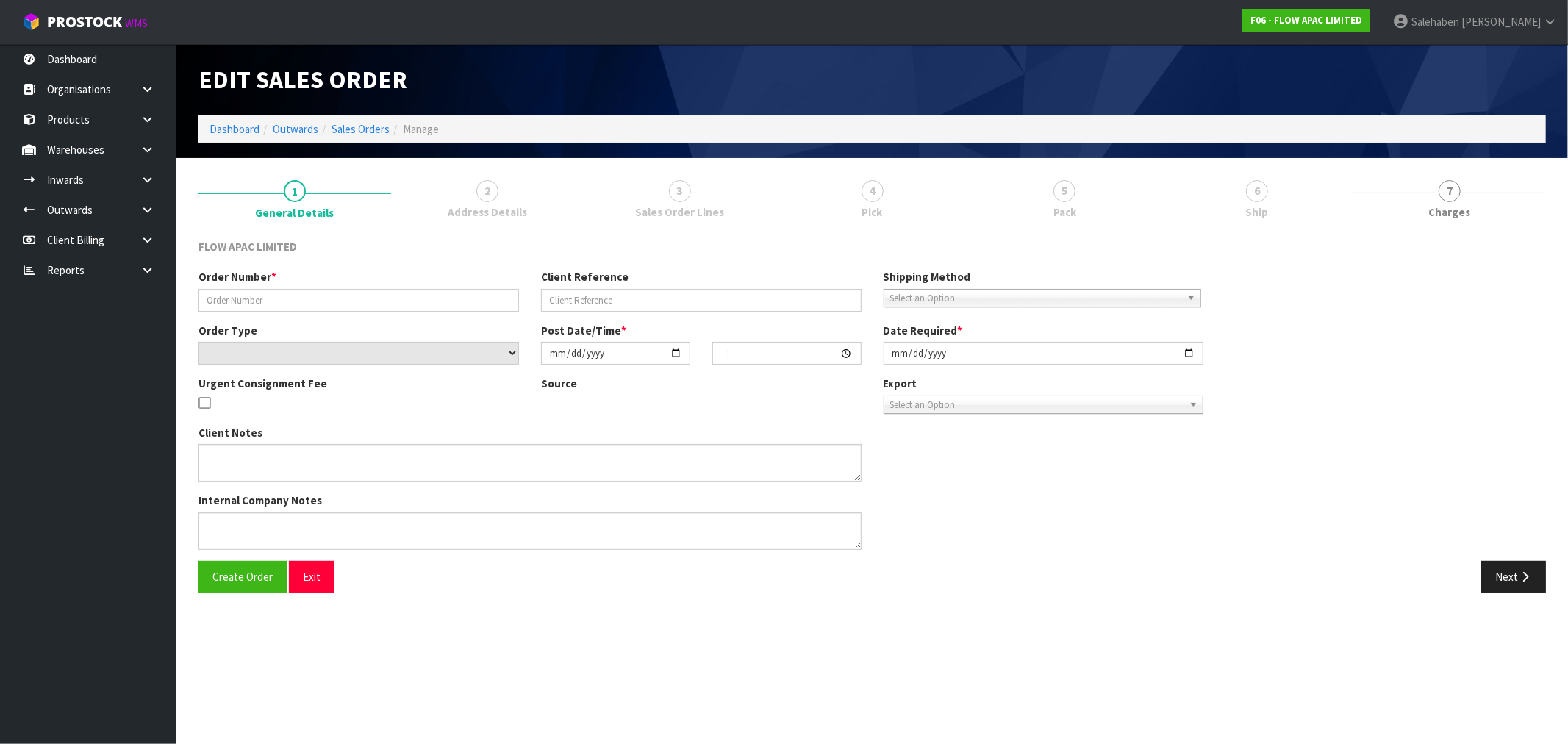
type input "[DATE]"
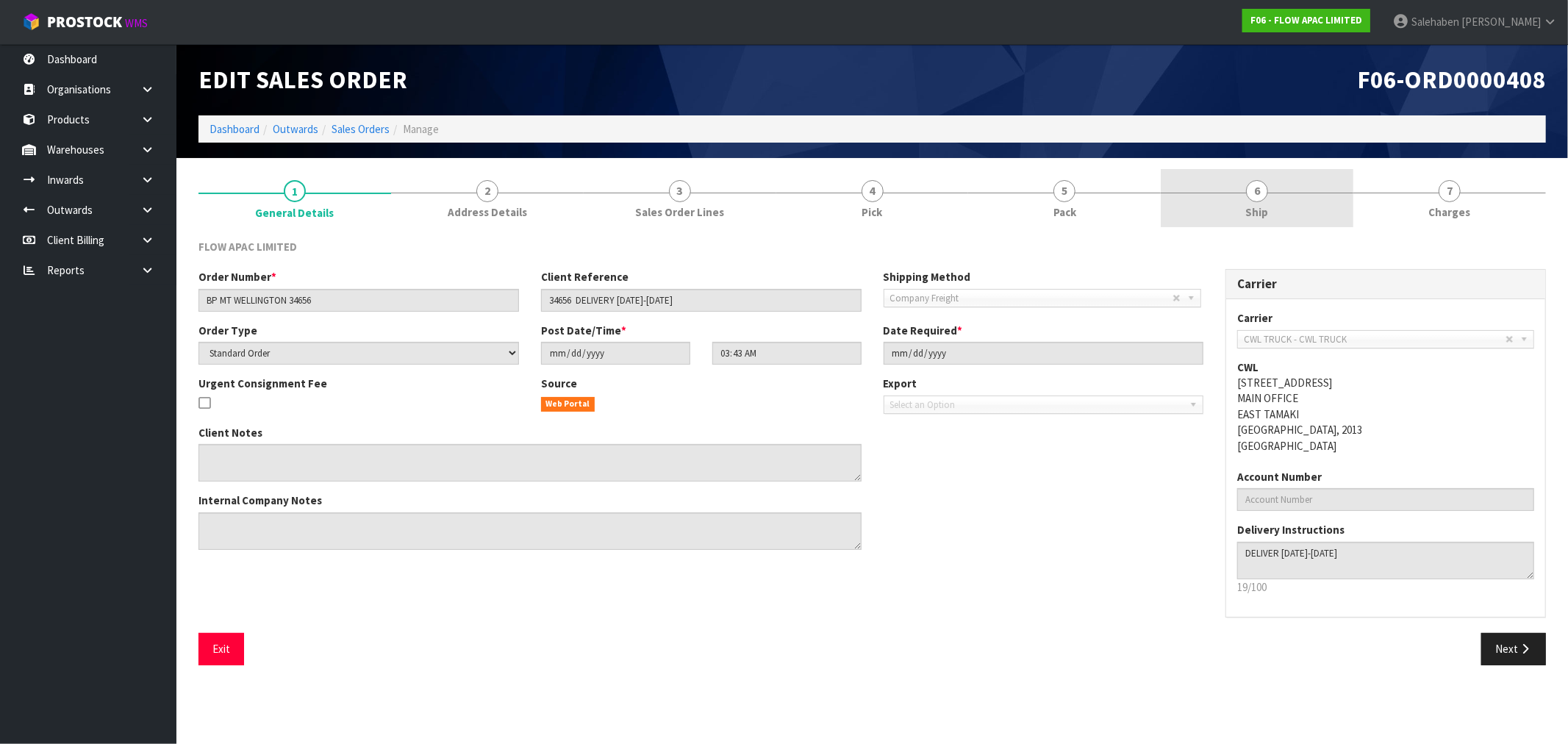
click at [1255, 209] on span "Ship" at bounding box center [1257, 212] width 23 height 15
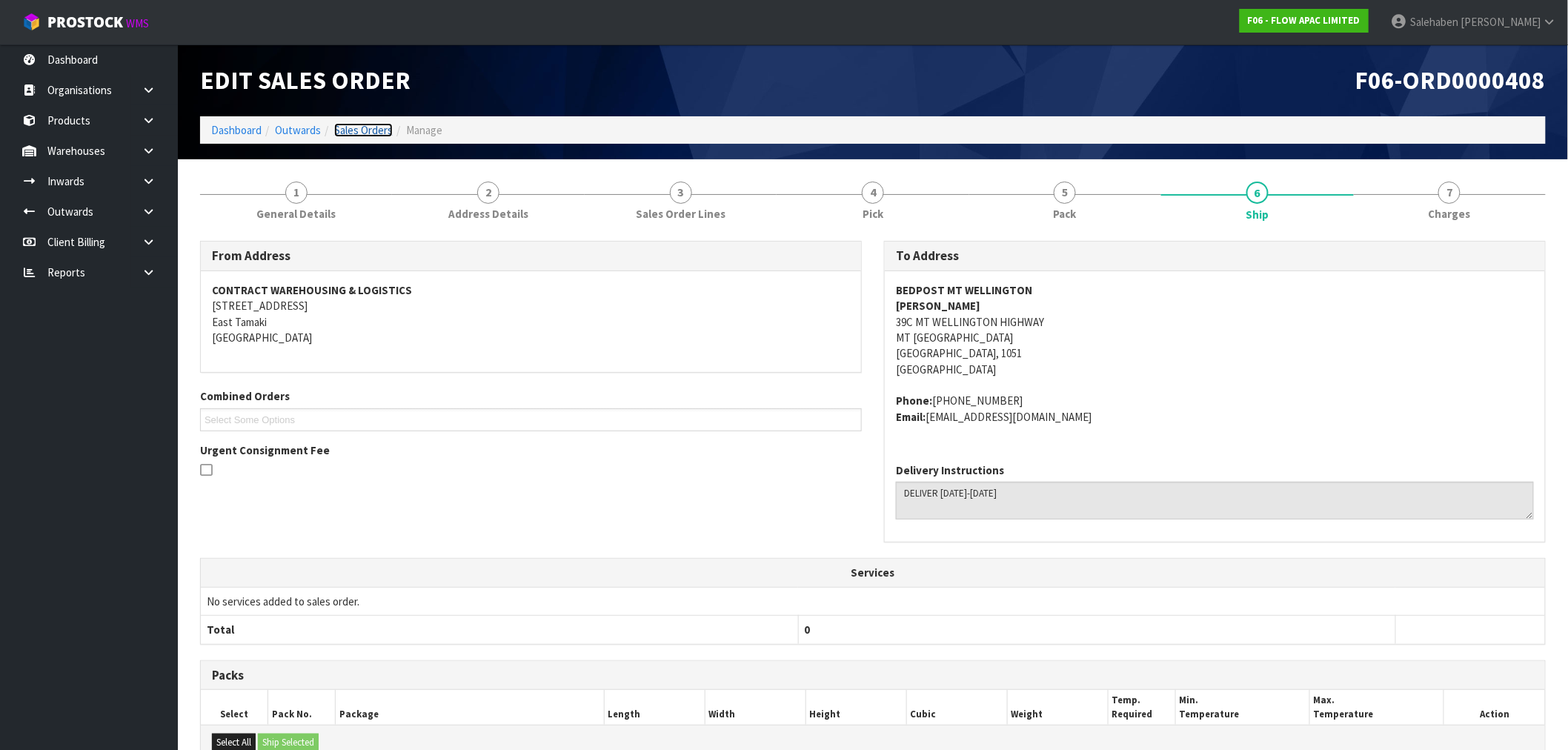
click at [362, 130] on link "Sales Orders" at bounding box center [364, 130] width 58 height 14
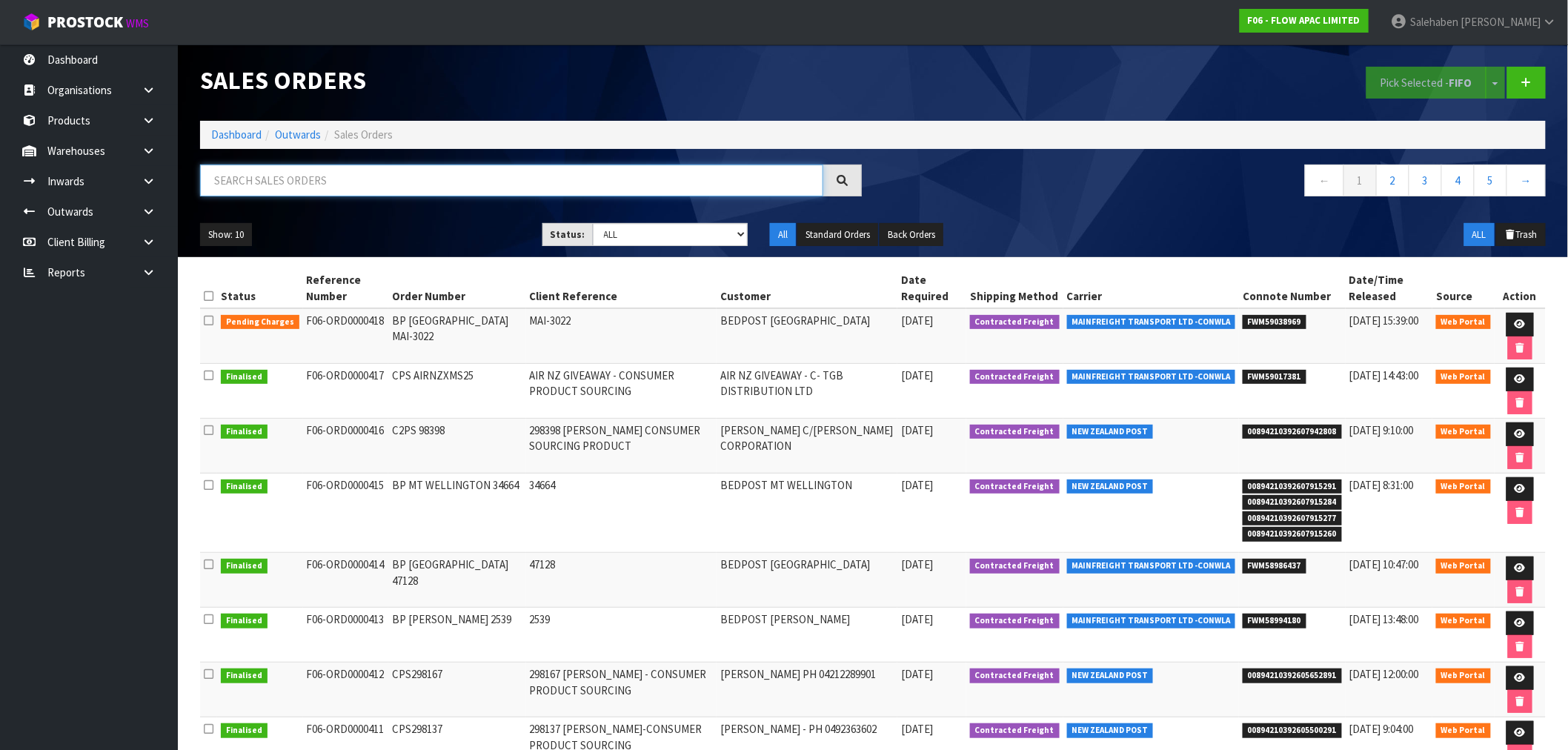
click at [316, 184] on input "text" at bounding box center [512, 180] width 624 height 32
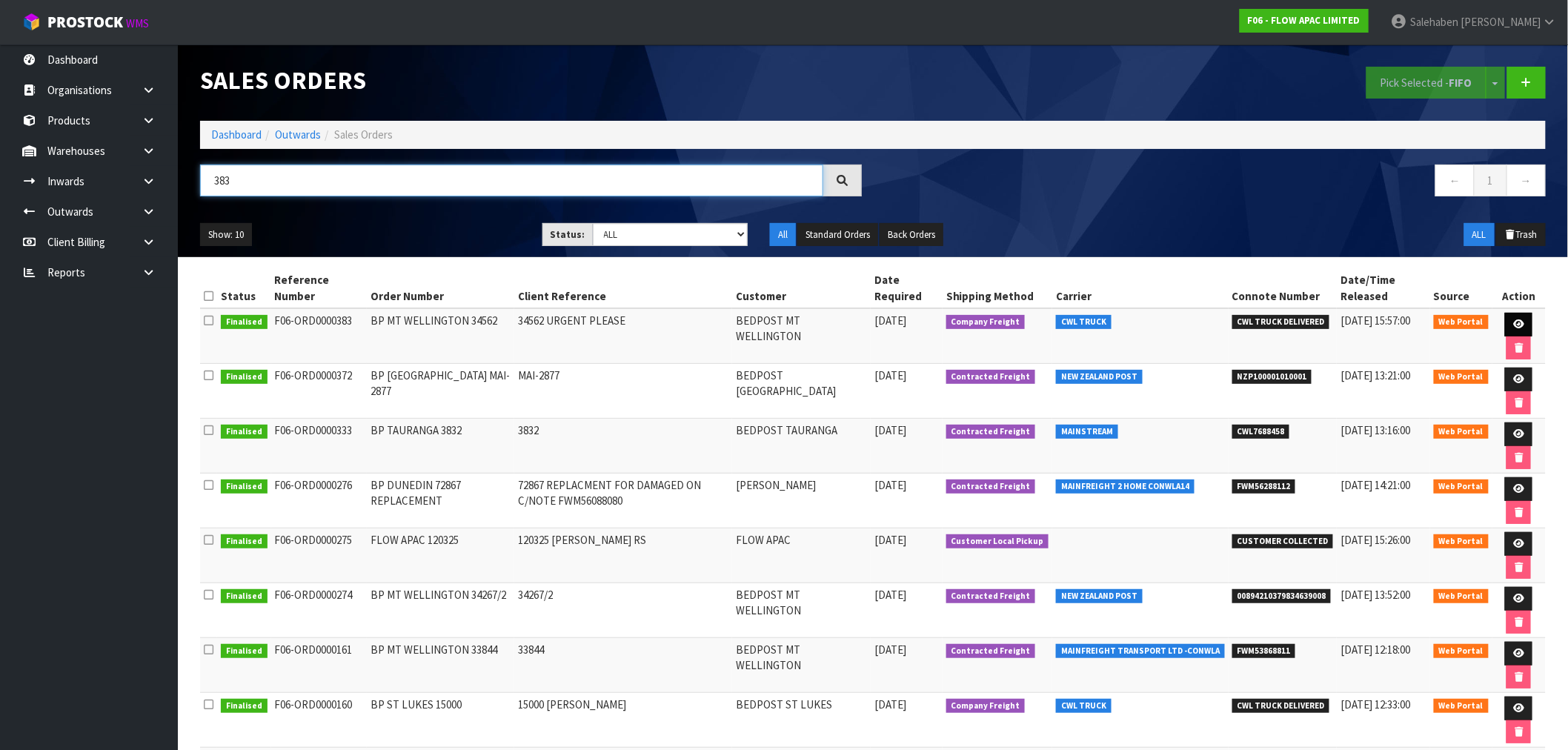
type input "383"
click at [1522, 325] on icon at bounding box center [1518, 323] width 11 height 9
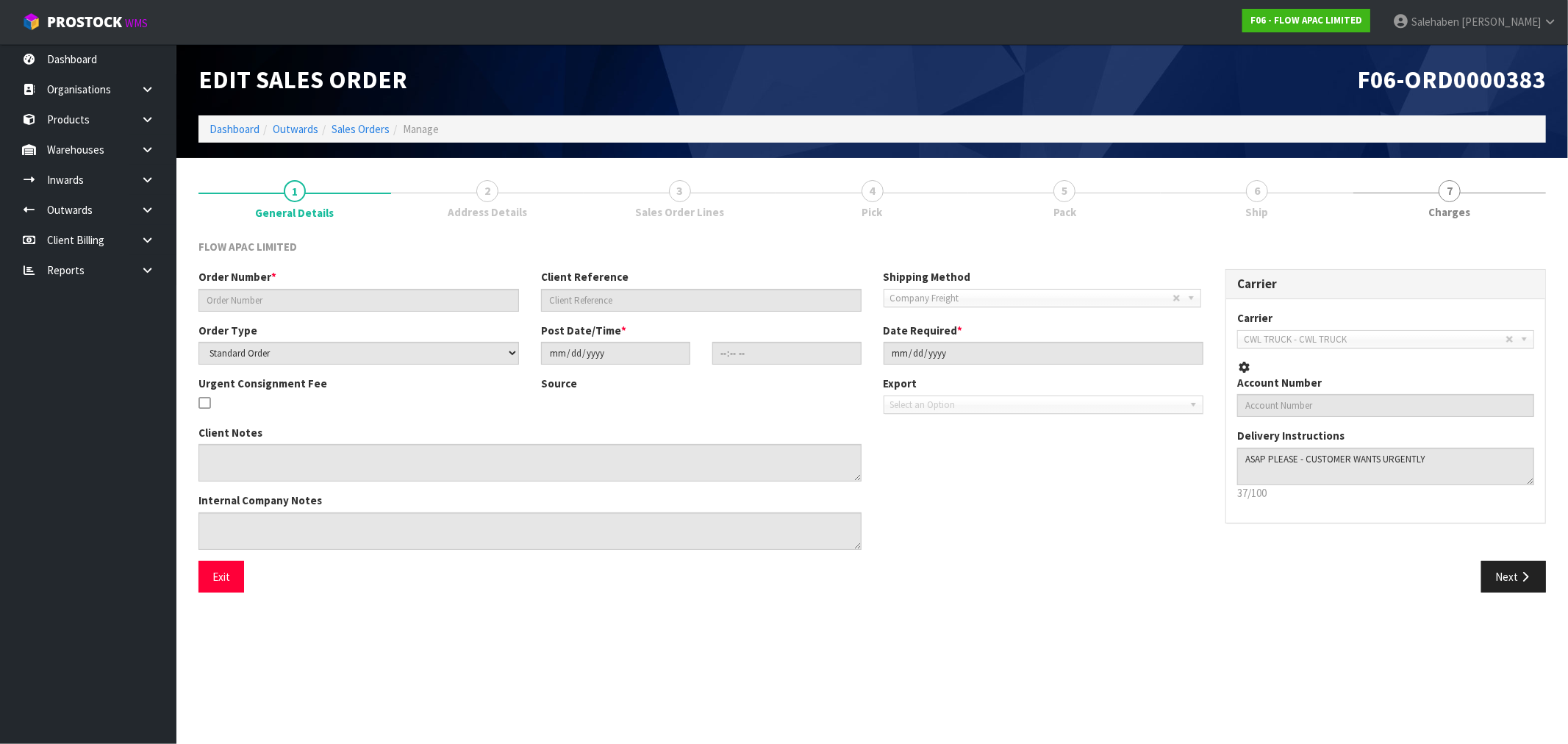
type input "BP MT WELLINGTON 34562"
type input "34562 URGENT PLEASE"
select select "number:0"
type input "[DATE]"
type input "21:10:00.000"
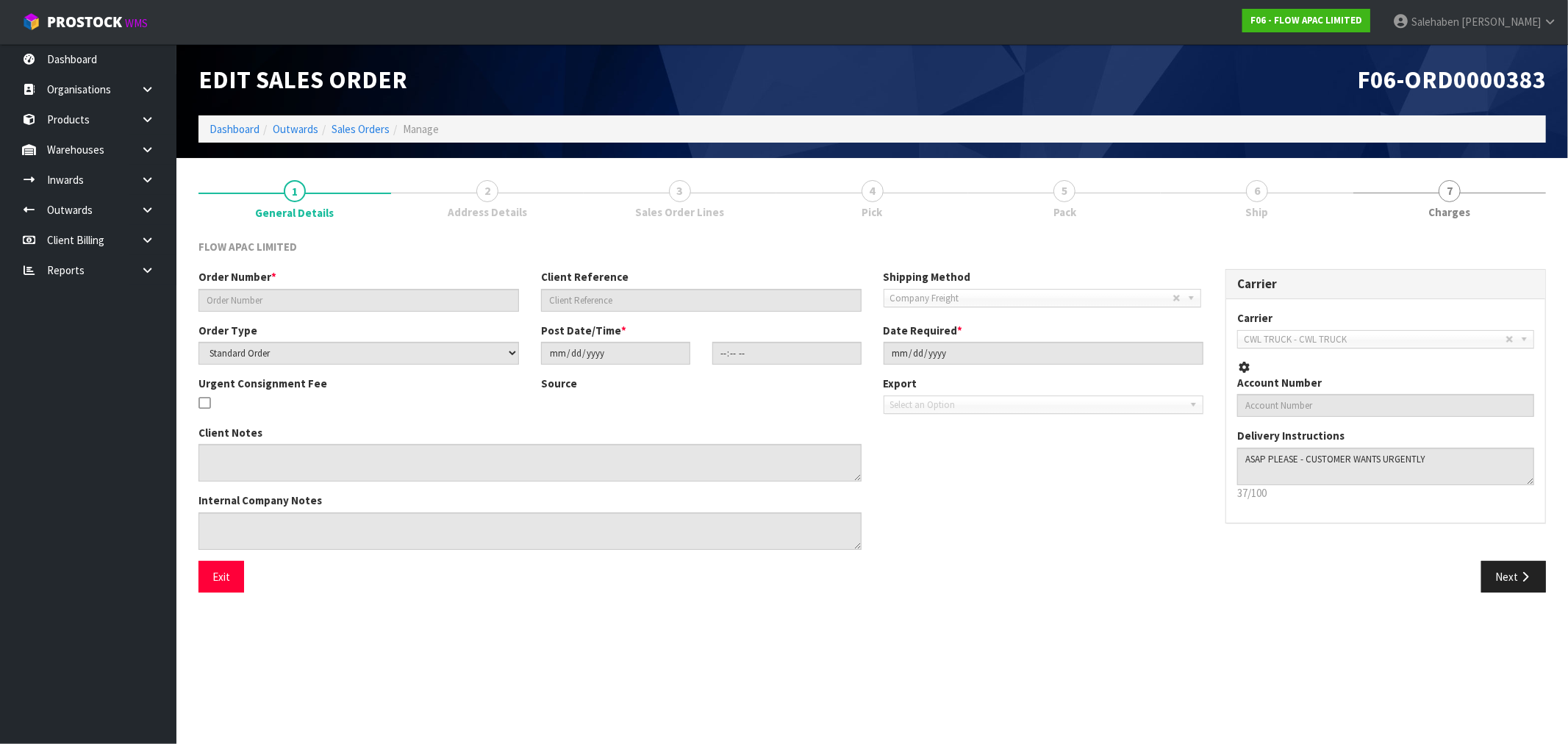
type input "[DATE]"
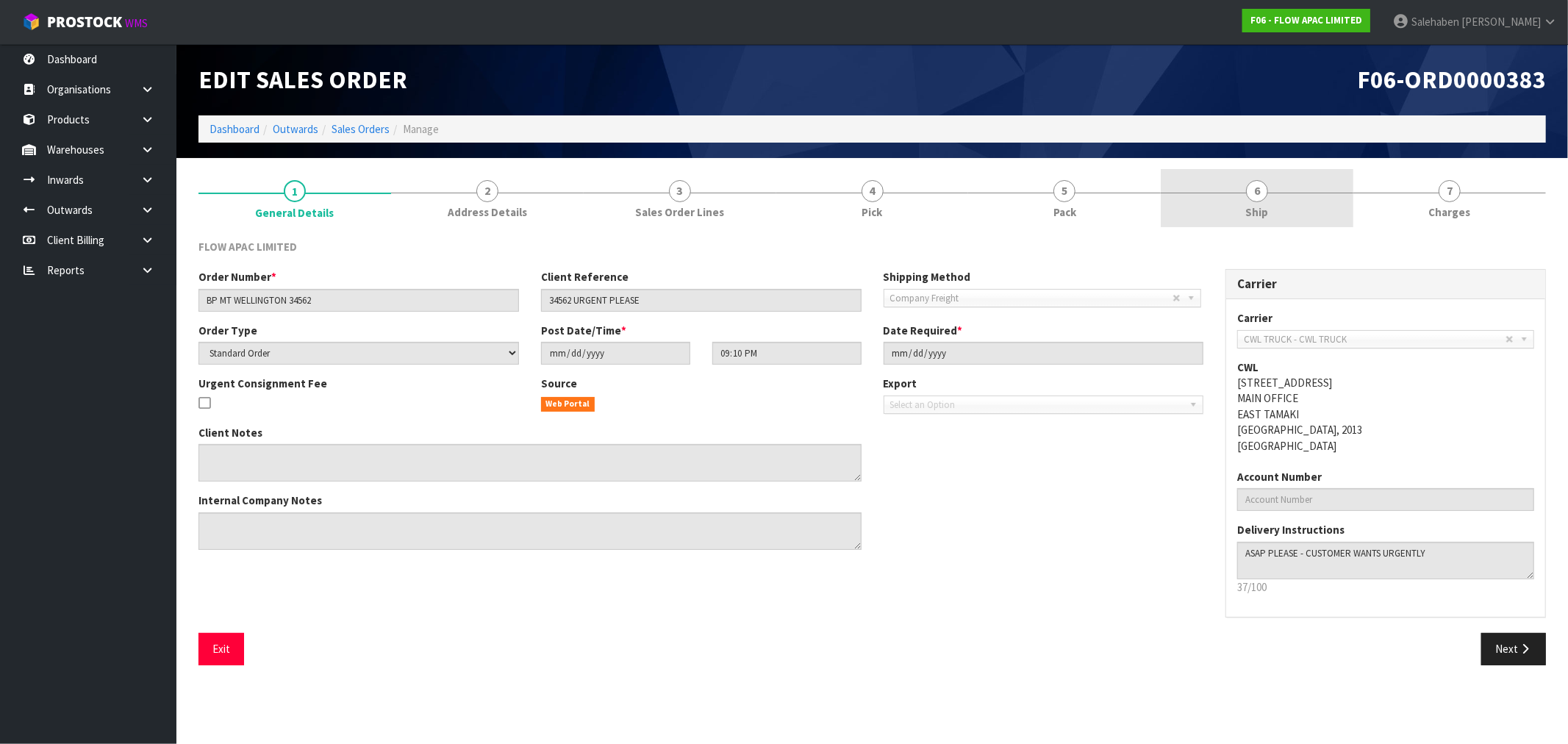
click at [1252, 211] on span "Ship" at bounding box center [1257, 212] width 23 height 15
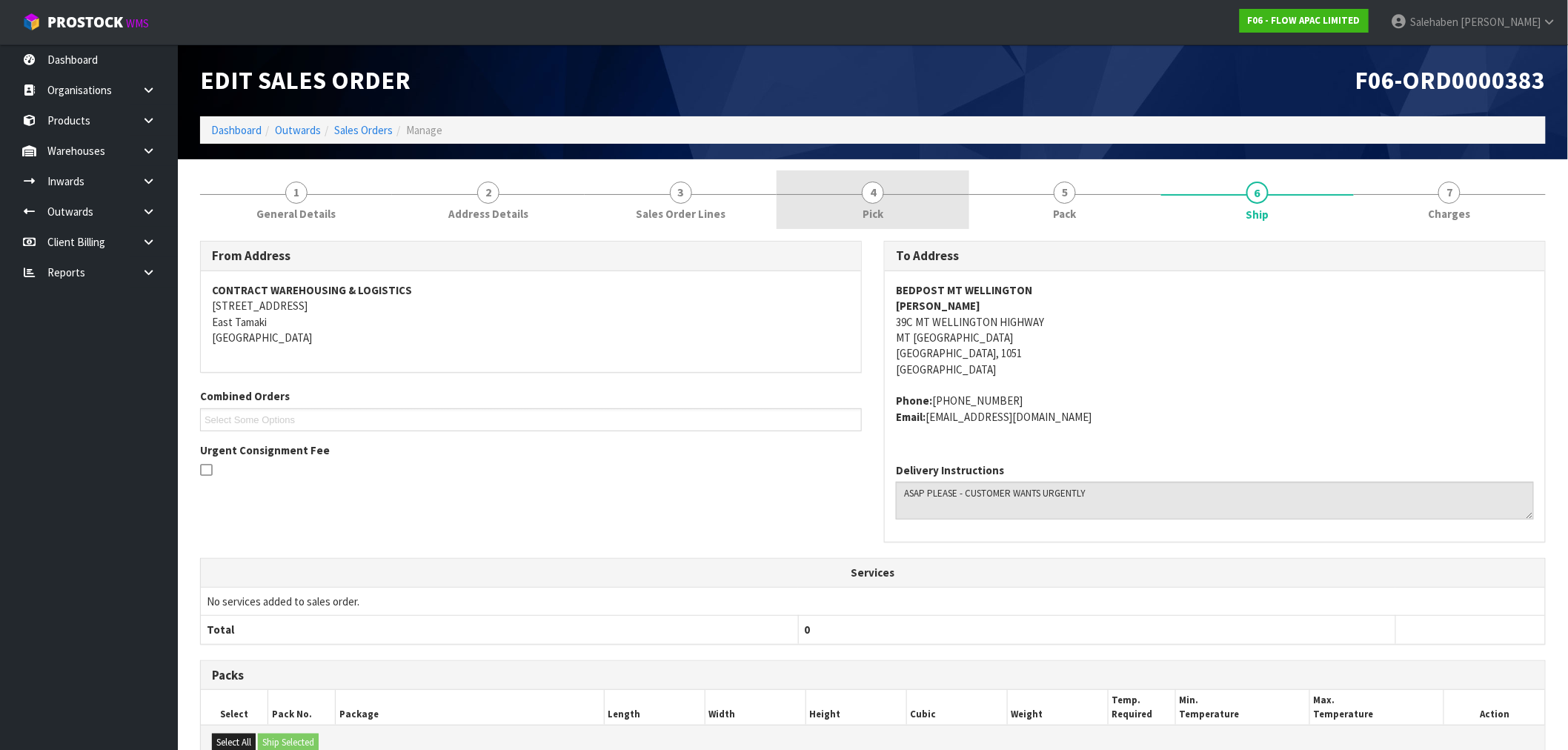
click at [877, 206] on span "Pick" at bounding box center [873, 214] width 21 height 15
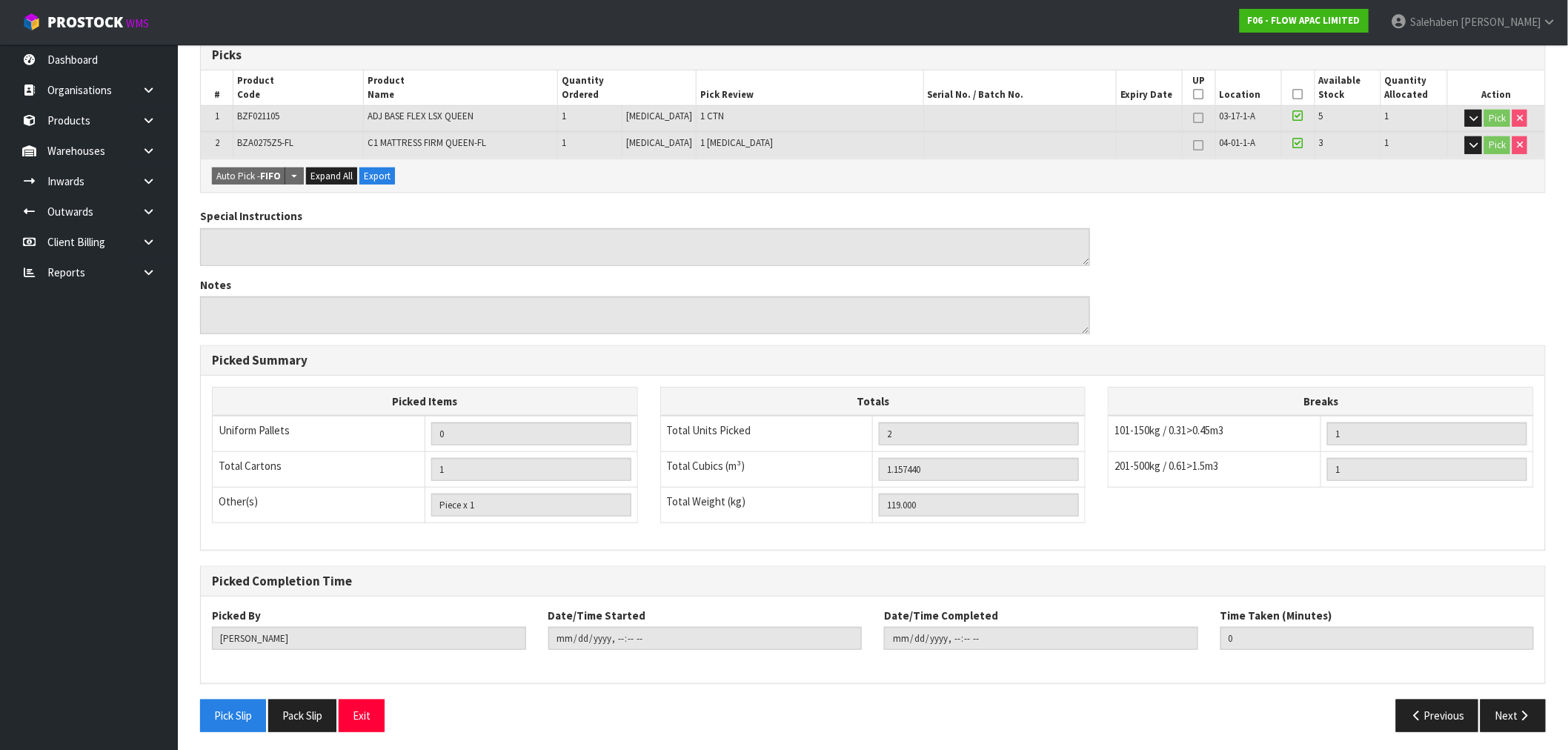
scroll to position [257, 0]
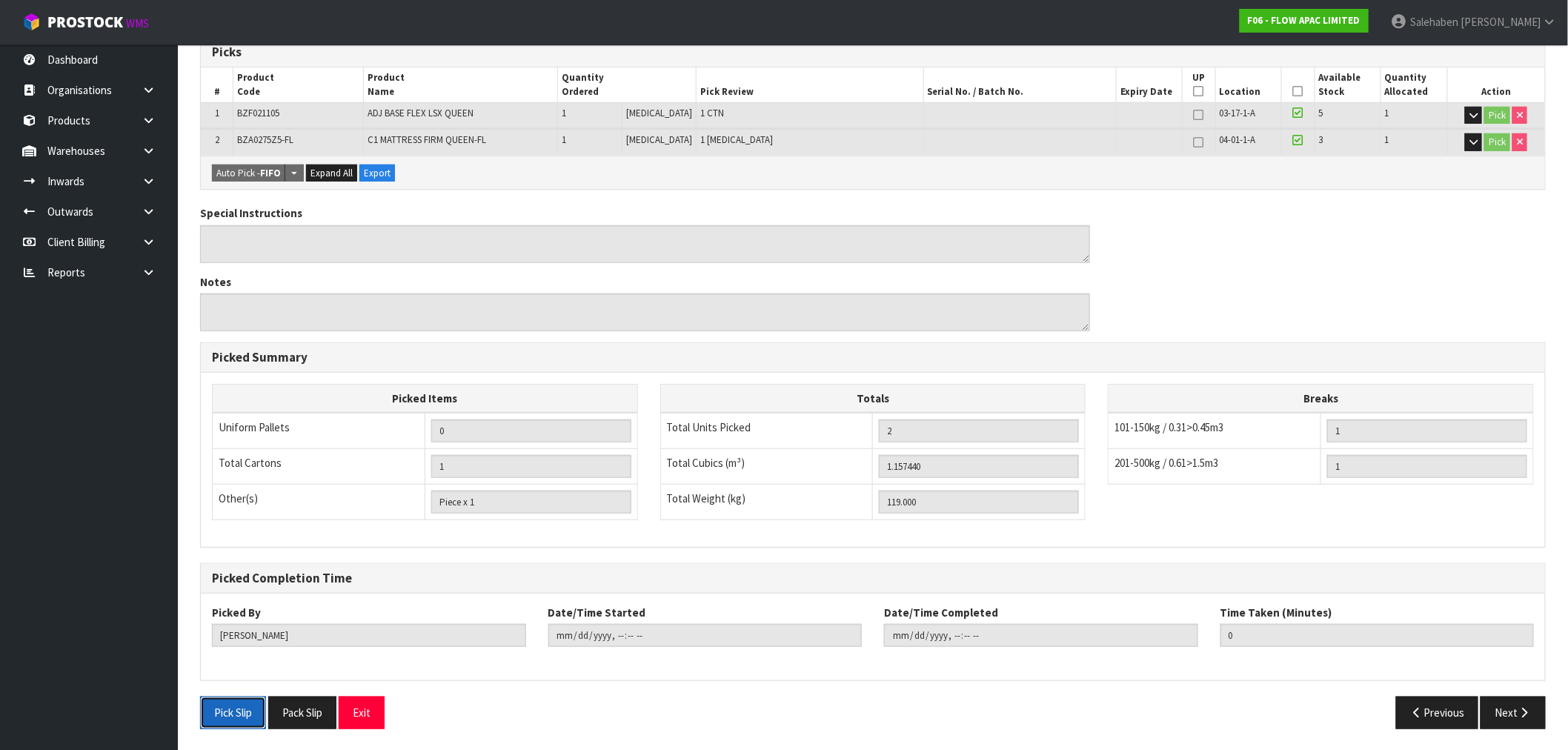
click at [241, 708] on button "Pick Slip" at bounding box center [233, 712] width 66 height 32
